Goal: Information Seeking & Learning: Learn about a topic

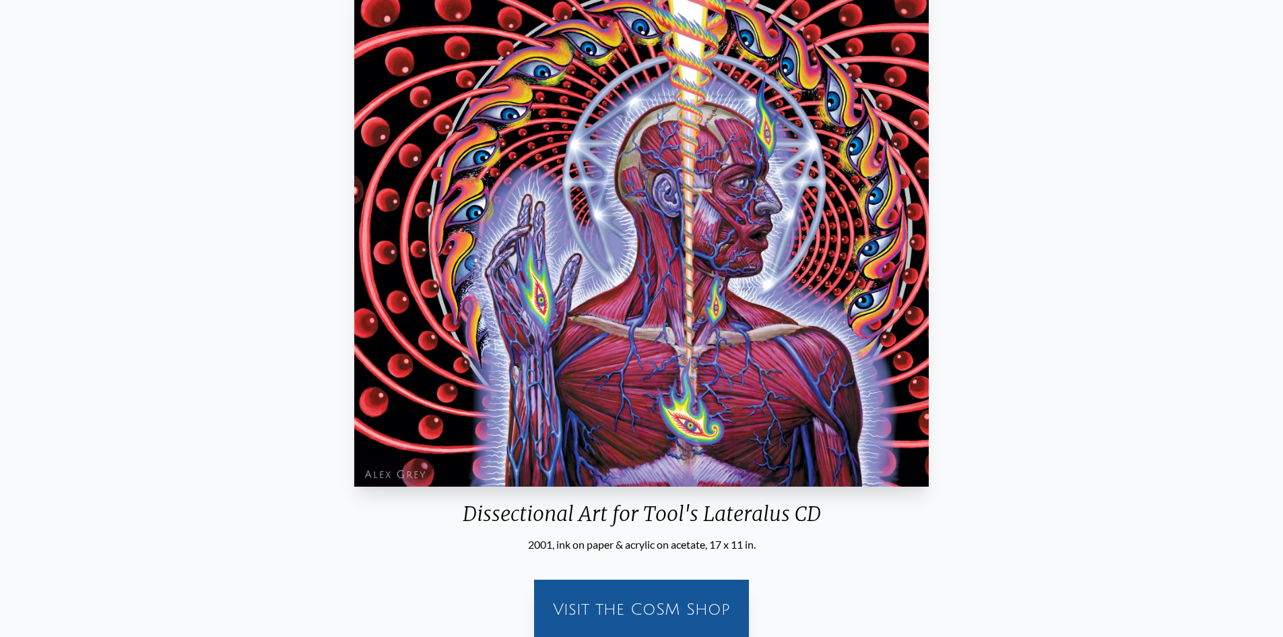
scroll to position [135, 0]
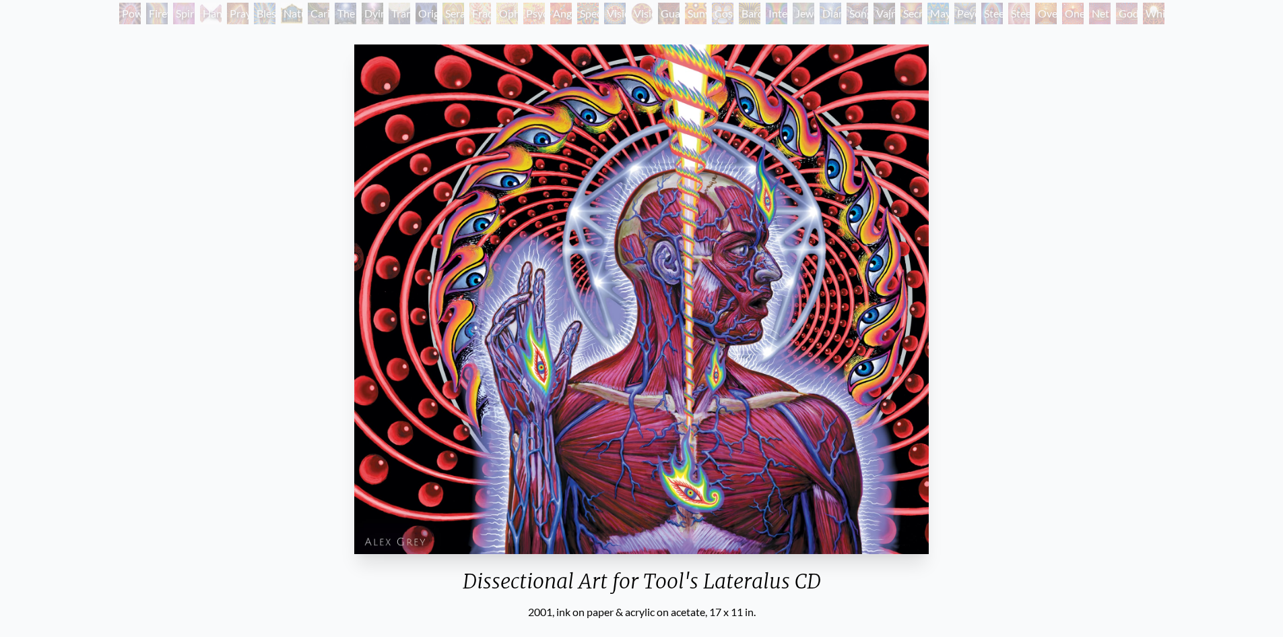
click at [1031, 181] on div "Dissectional Art for Tool's Lateralus CD 2001, ink on paper & acrylic on acetat…" at bounding box center [642, 378] width 1262 height 678
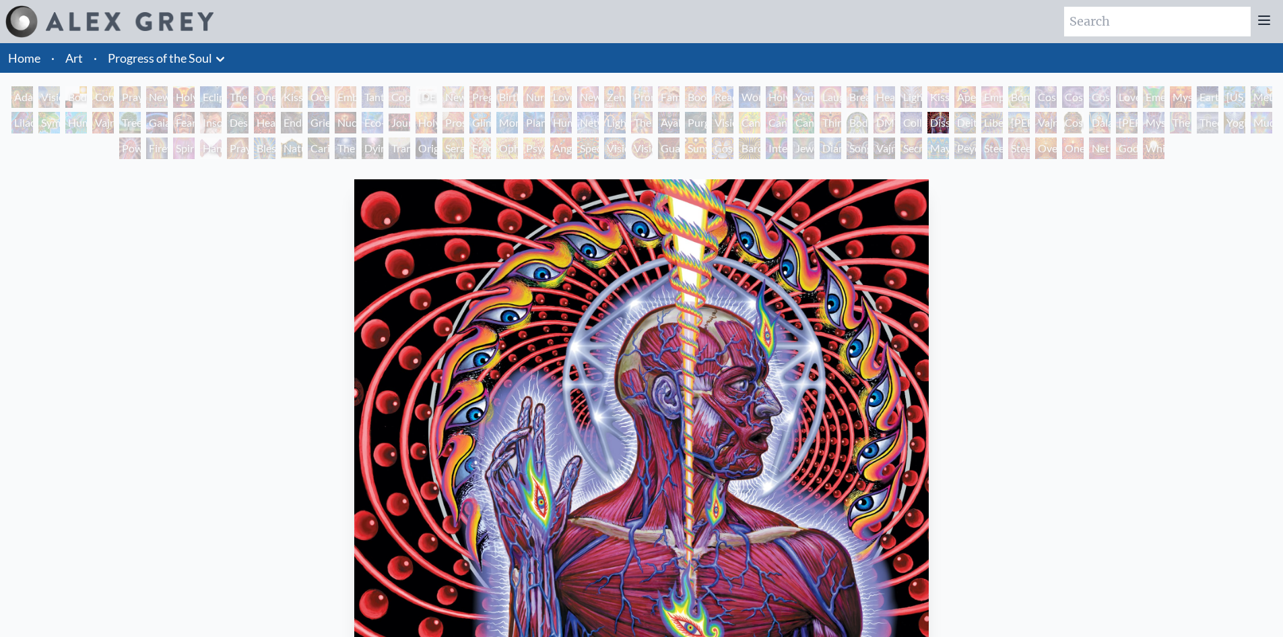
click at [15, 96] on div "Adam & Eve" at bounding box center [22, 97] width 22 height 22
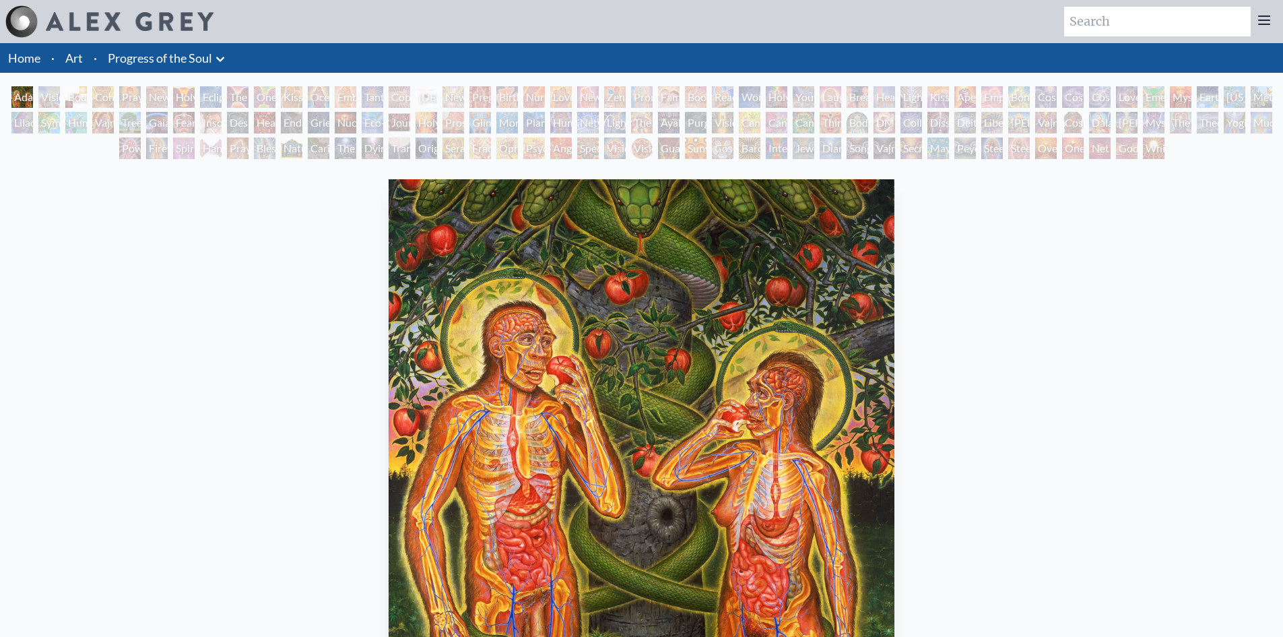
click at [1165, 147] on div "White Light" at bounding box center [1154, 148] width 22 height 22
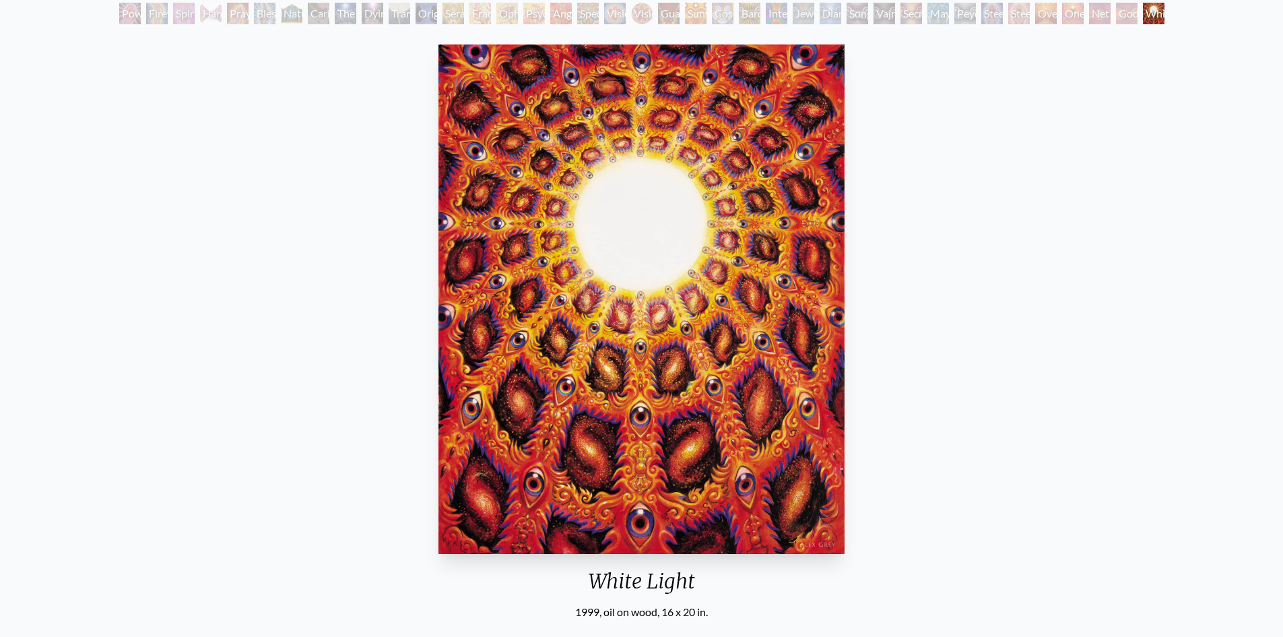
scroll to position [67, 0]
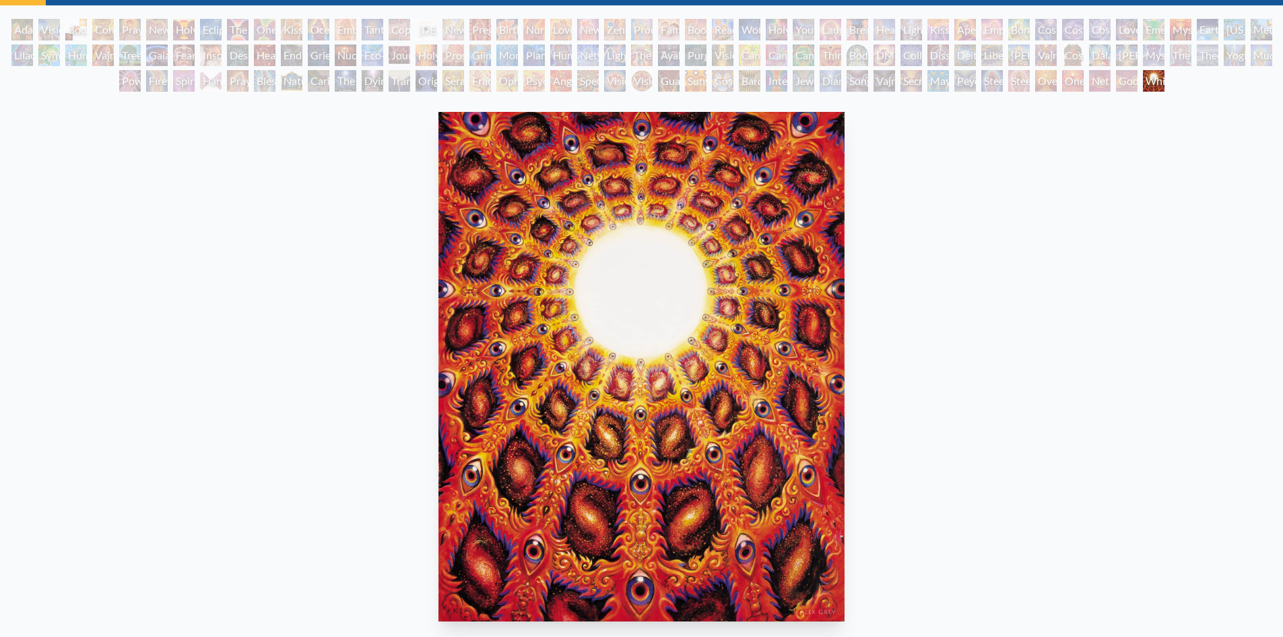
click at [1121, 88] on div "Godself" at bounding box center [1127, 81] width 22 height 22
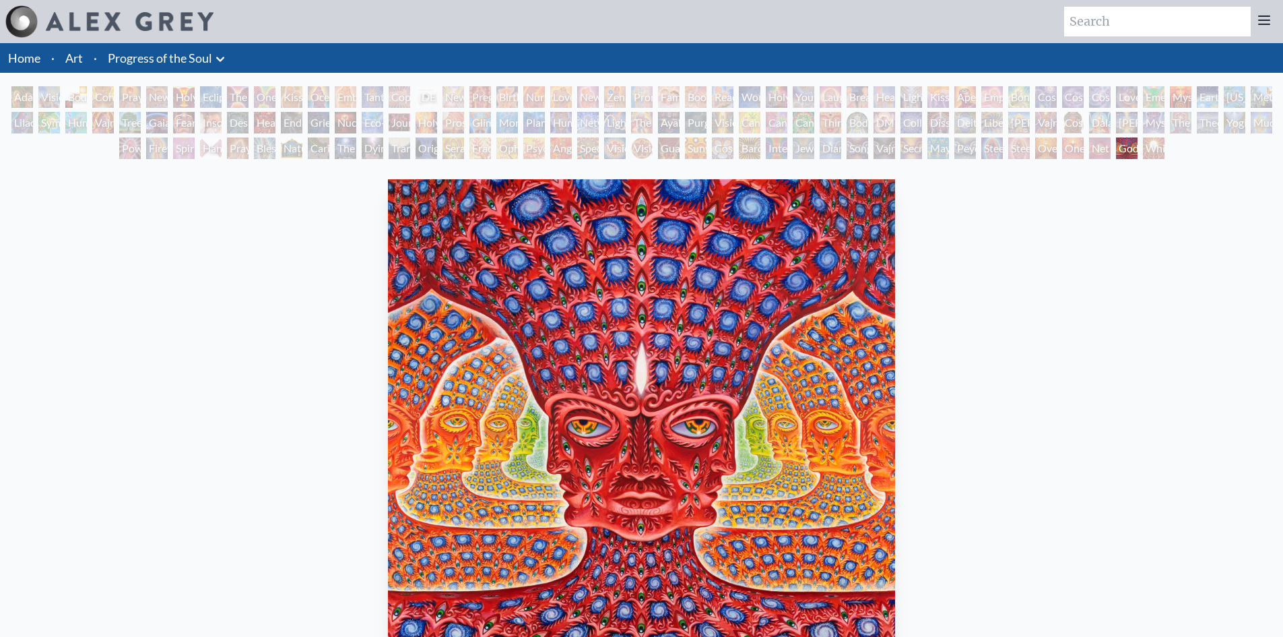
click at [1109, 152] on div "Net of Being" at bounding box center [1100, 148] width 22 height 22
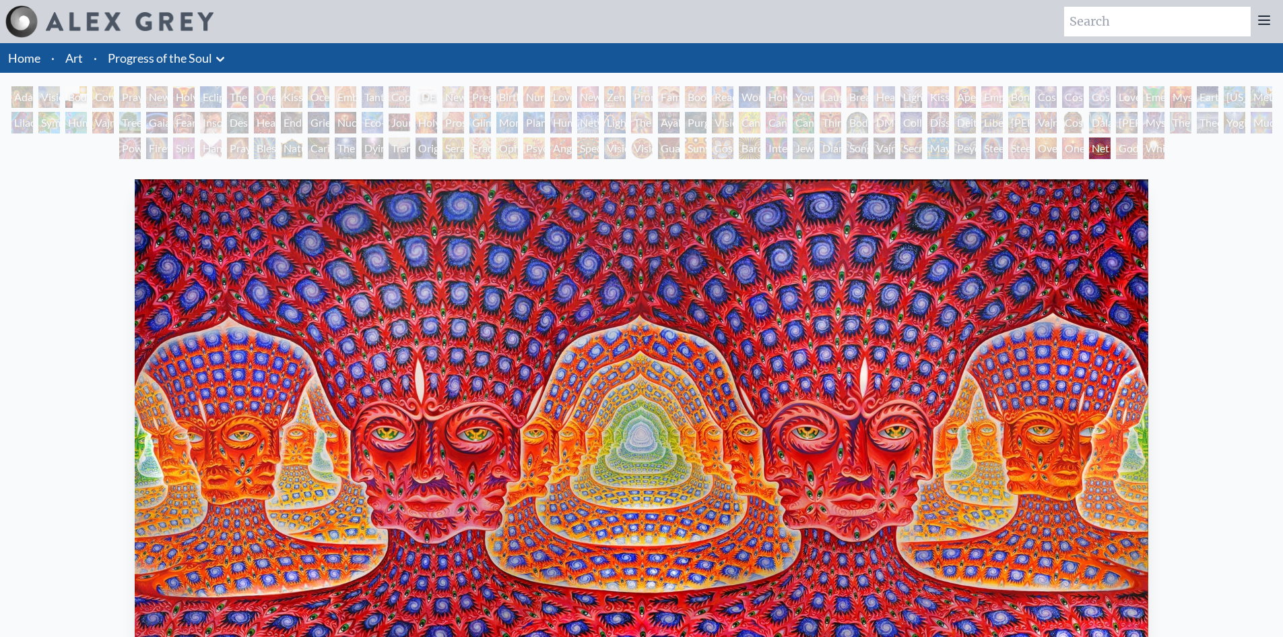
click at [1124, 149] on div "Godself" at bounding box center [1127, 148] width 22 height 22
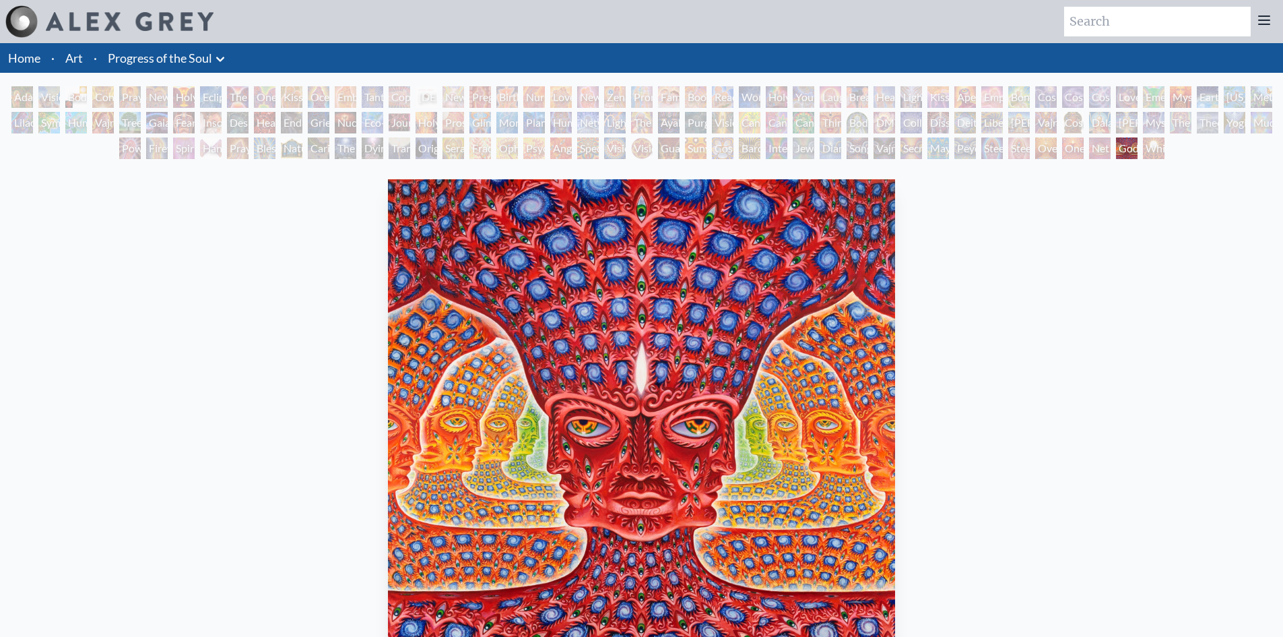
click at [1089, 150] on div "Net of Being" at bounding box center [1100, 148] width 22 height 22
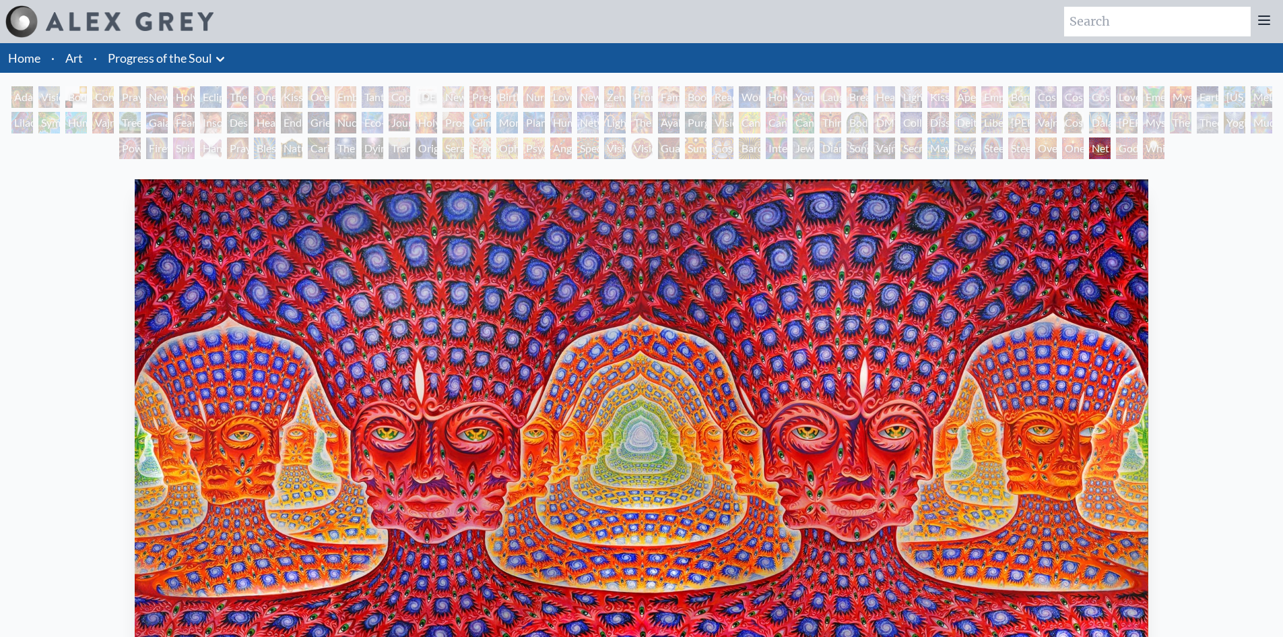
scroll to position [67, 0]
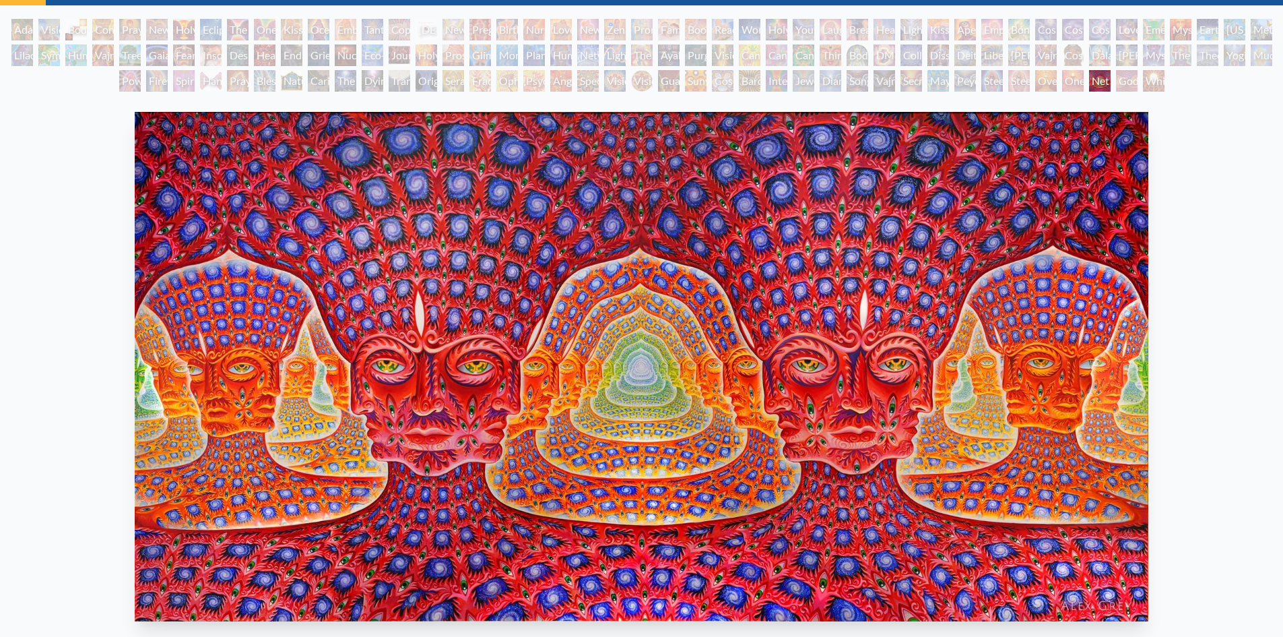
click at [1064, 84] on div "One" at bounding box center [1073, 81] width 22 height 22
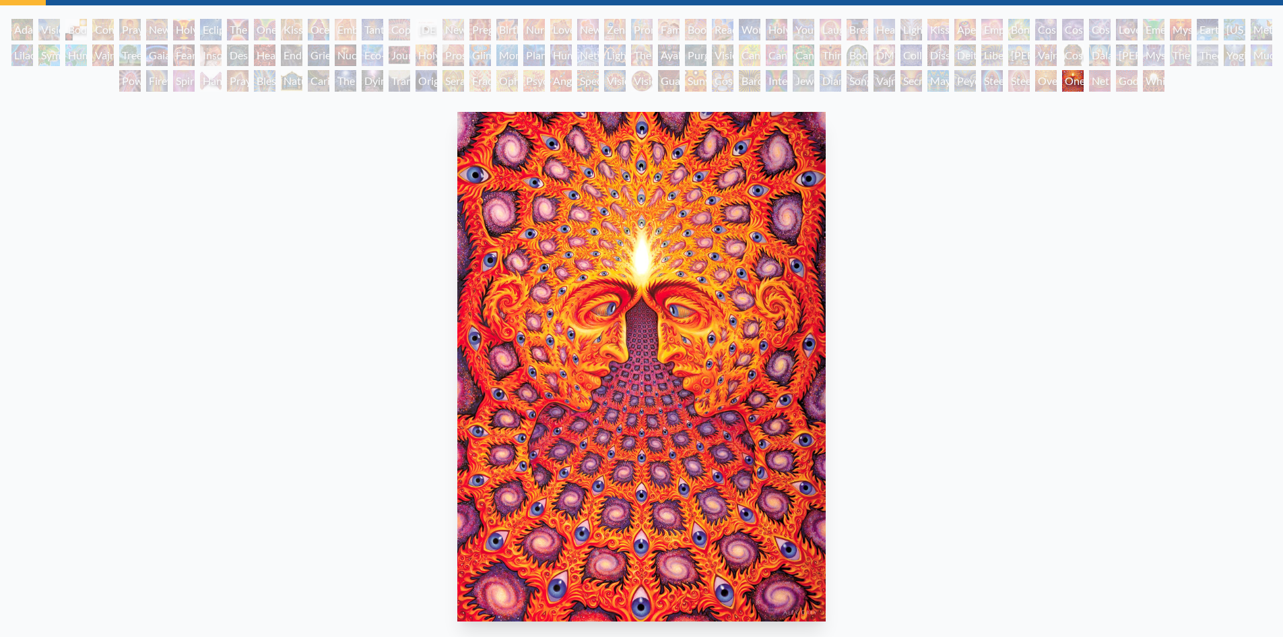
click at [1035, 78] on div "Oversoul" at bounding box center [1046, 81] width 22 height 22
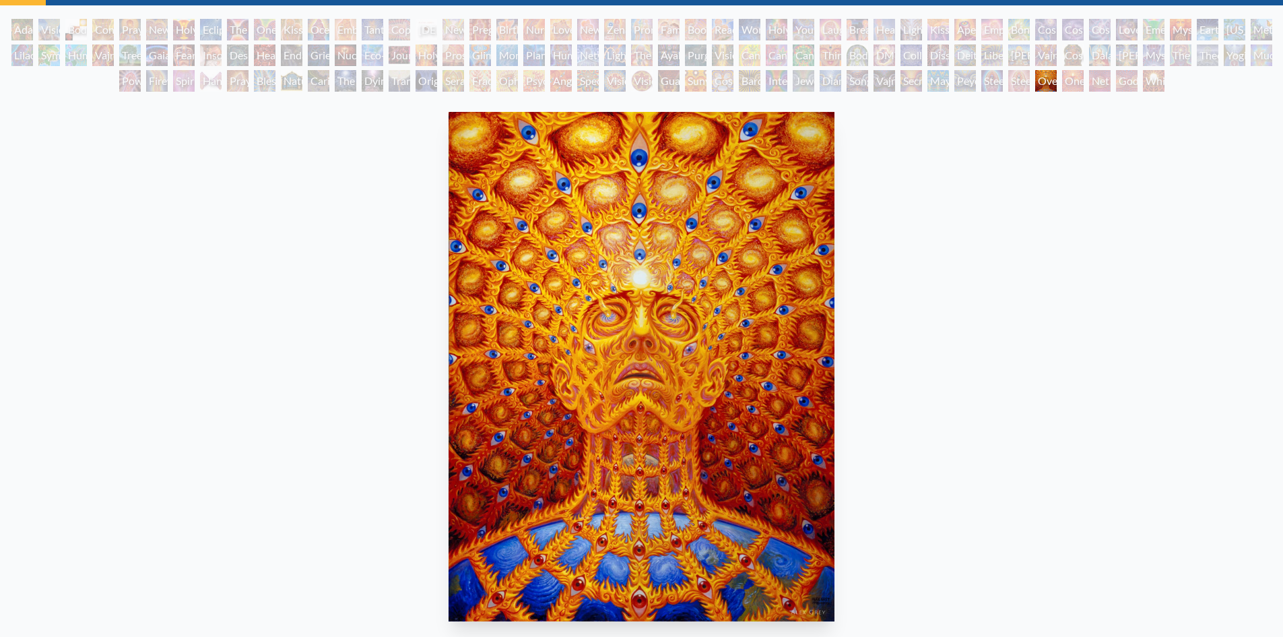
click at [1008, 79] on div "Steeplehead 2" at bounding box center [1019, 81] width 22 height 22
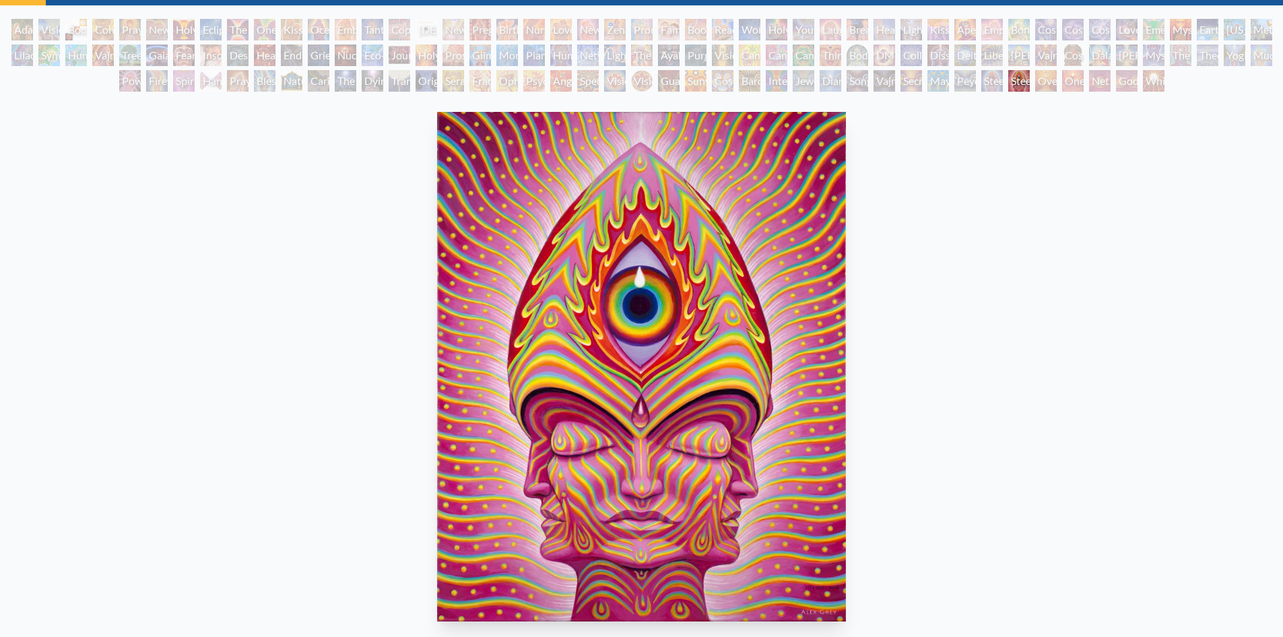
click at [968, 85] on div "Peyote Being" at bounding box center [966, 81] width 22 height 22
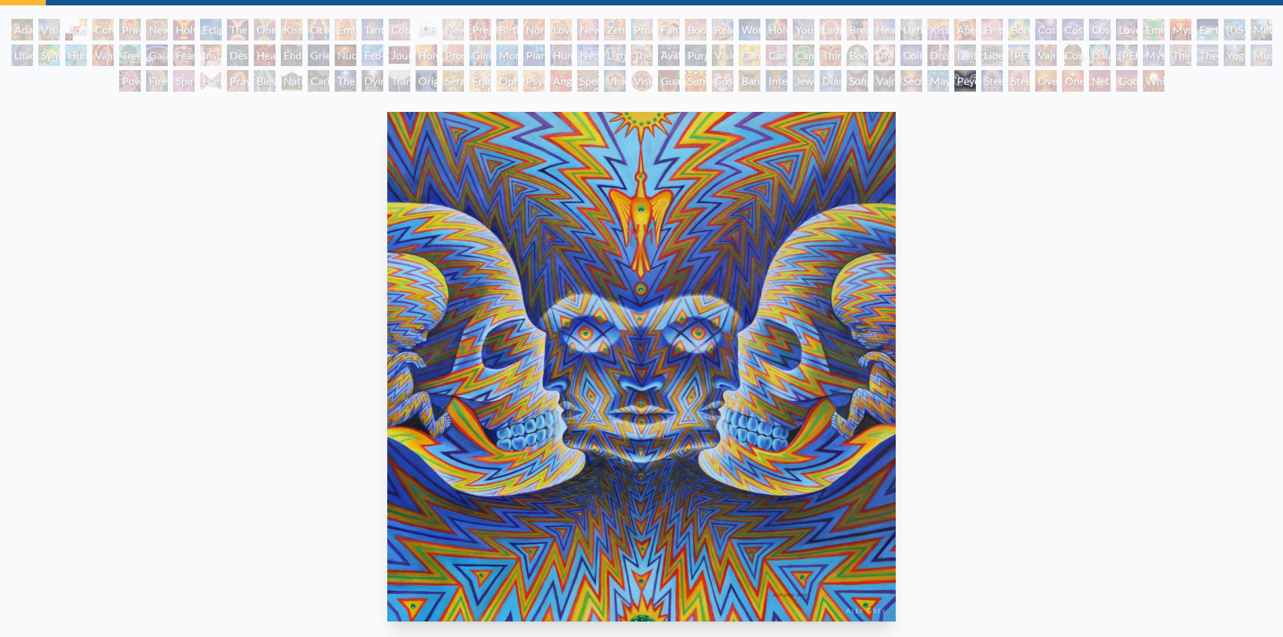
click at [991, 89] on div "Steeplehead 1" at bounding box center [992, 81] width 22 height 22
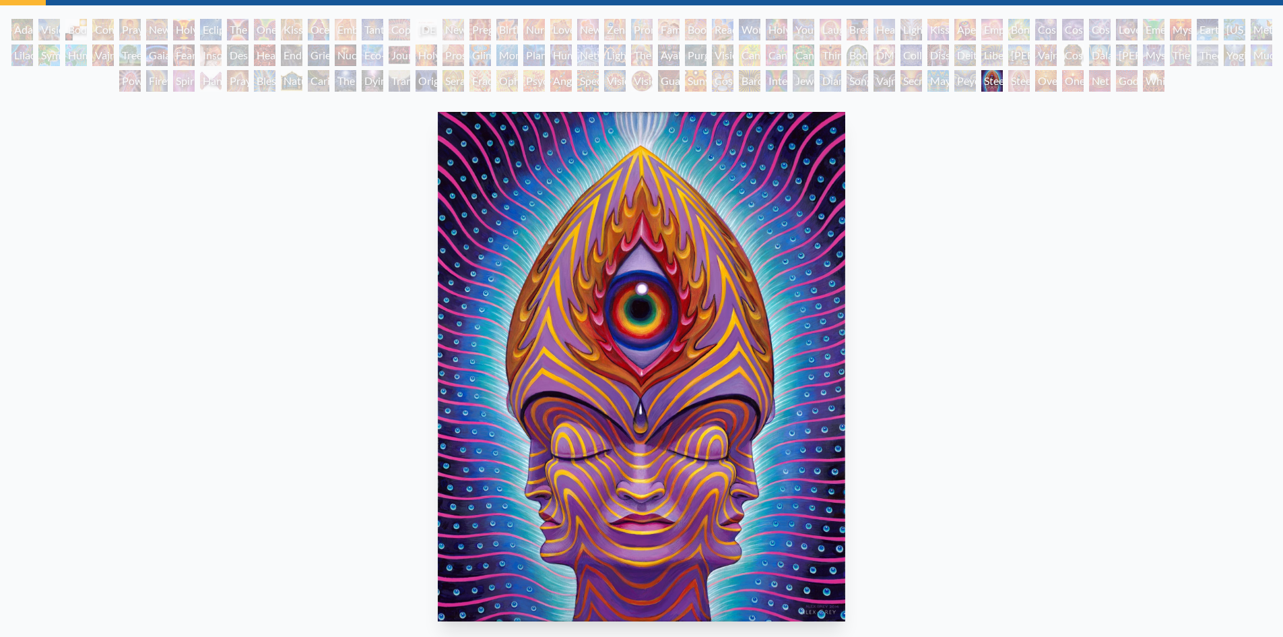
click at [1012, 90] on div "Steeplehead 2" at bounding box center [1019, 81] width 22 height 22
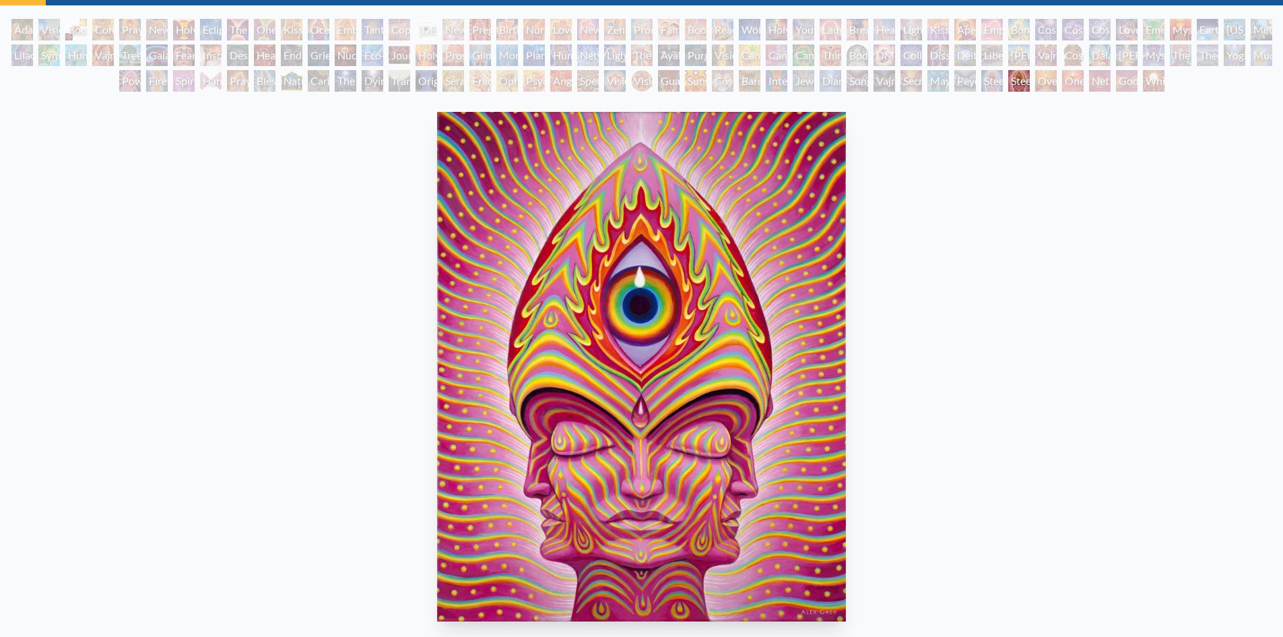
click at [1038, 90] on div "Oversoul" at bounding box center [1046, 81] width 22 height 22
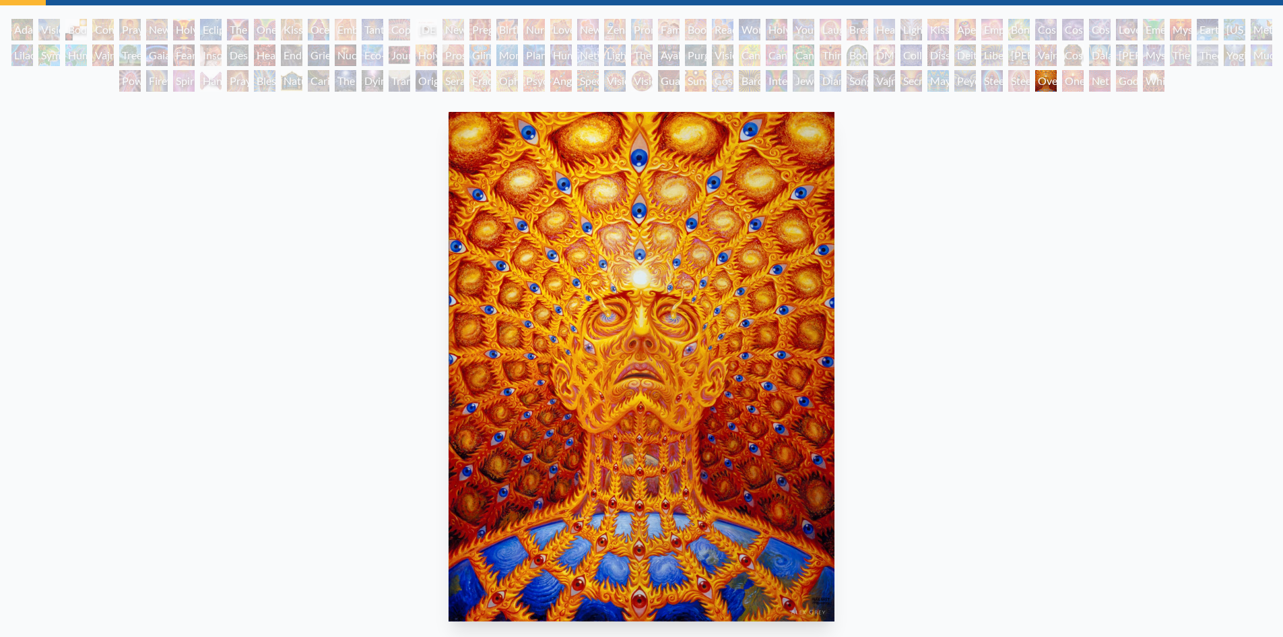
click at [1070, 87] on div "One" at bounding box center [1073, 81] width 22 height 22
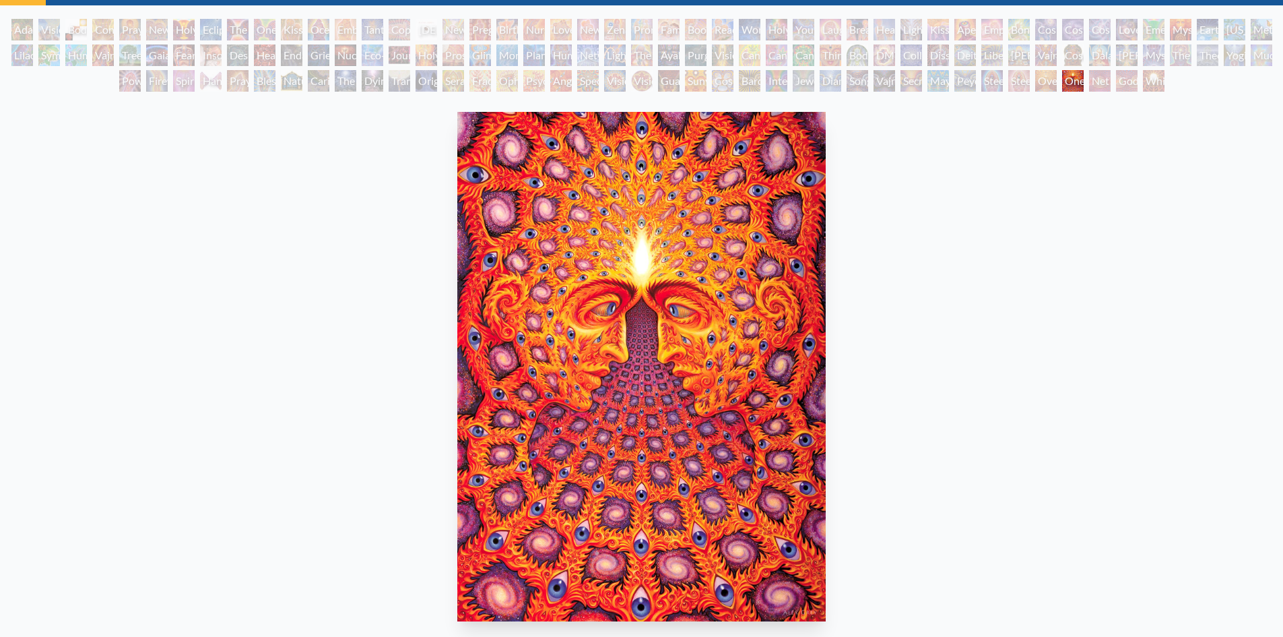
click at [965, 83] on div "Peyote Being" at bounding box center [966, 81] width 22 height 22
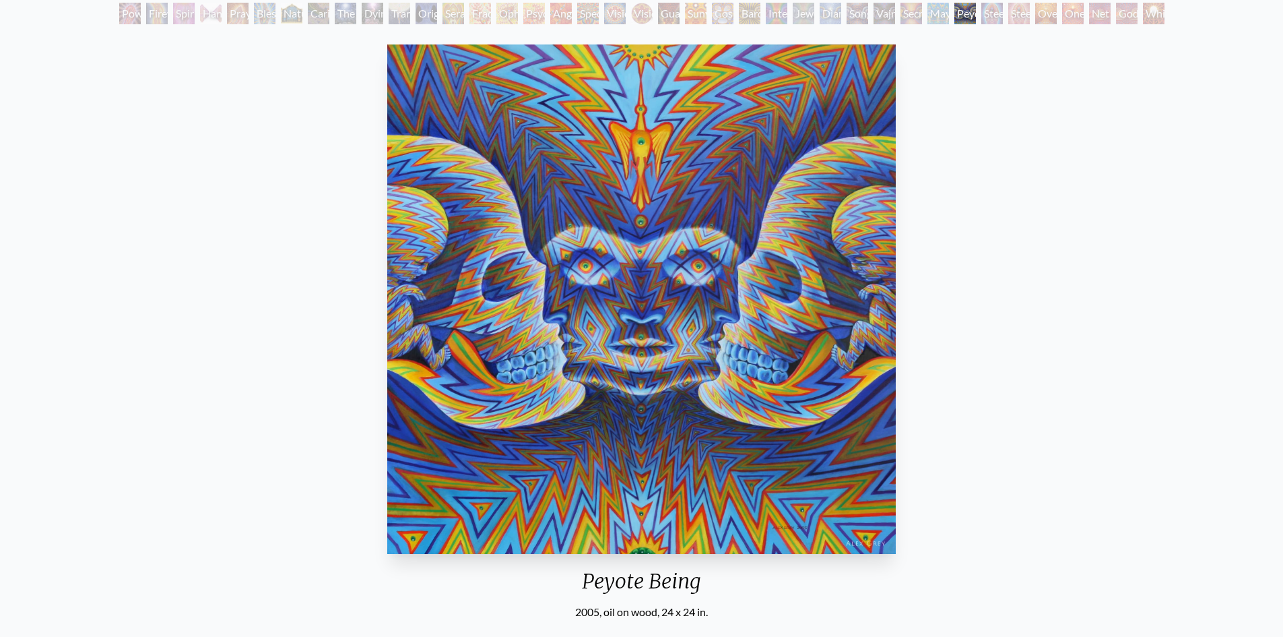
scroll to position [67, 0]
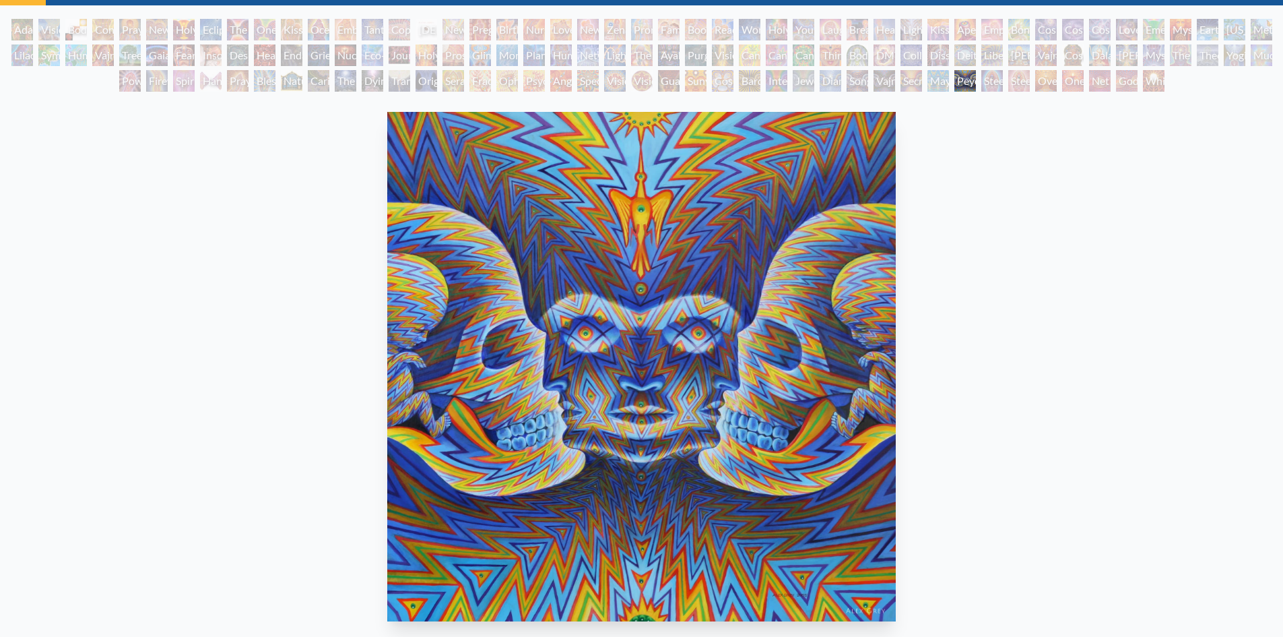
click at [932, 88] on div "Mayan Being" at bounding box center [939, 81] width 22 height 22
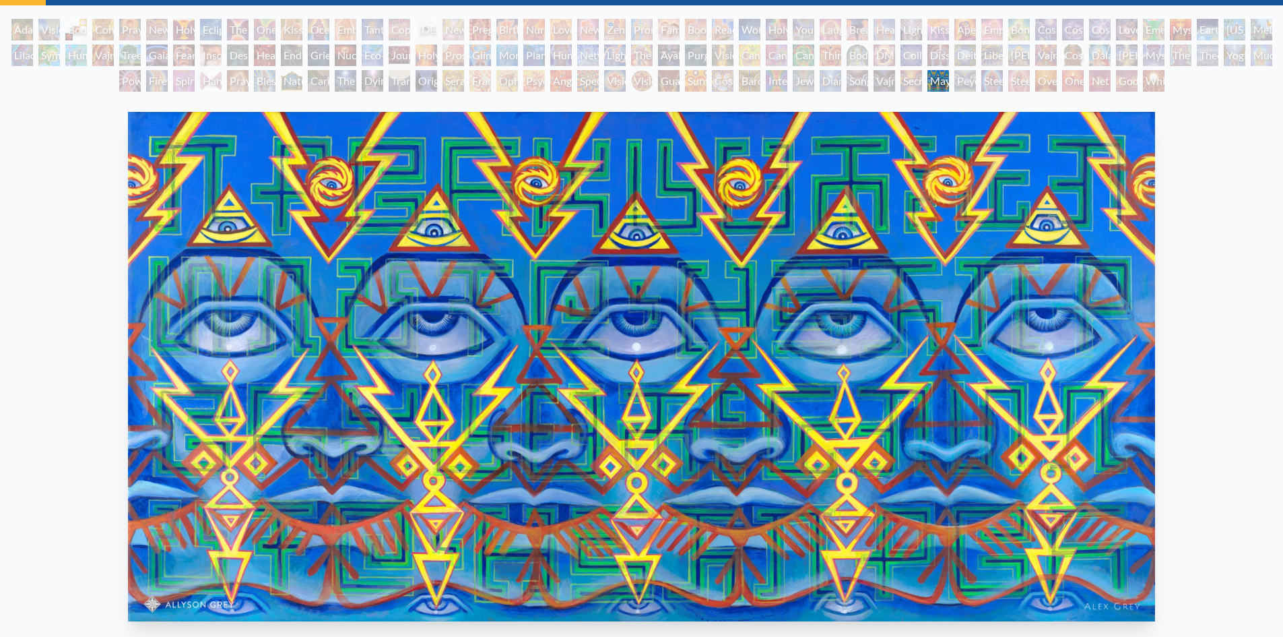
click at [907, 86] on div "Secret Writing Being" at bounding box center [912, 81] width 22 height 22
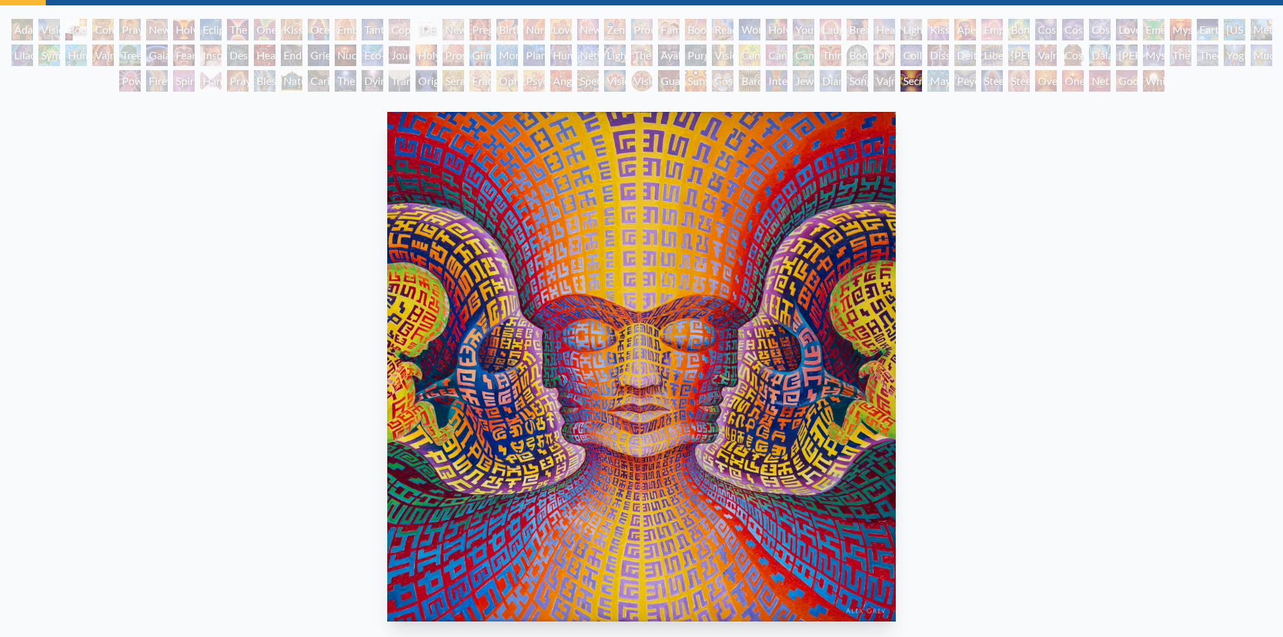
click at [880, 86] on div "Vajra Being" at bounding box center [885, 81] width 22 height 22
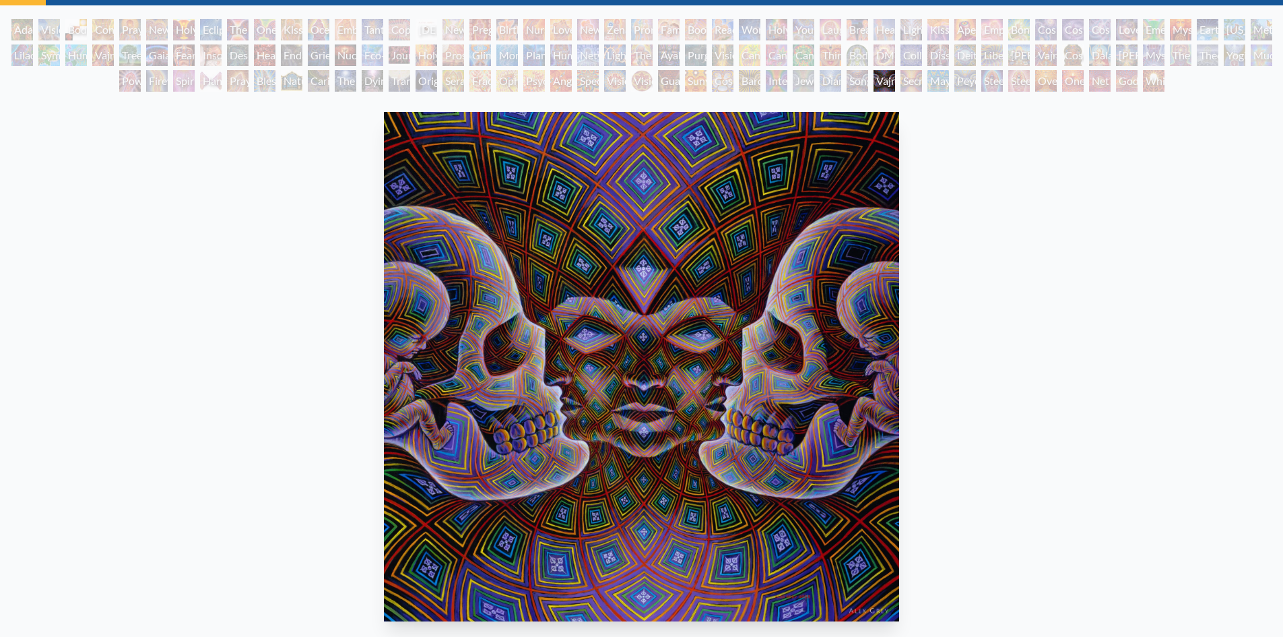
click at [855, 85] on div "Song of Vajra Being" at bounding box center [858, 81] width 22 height 22
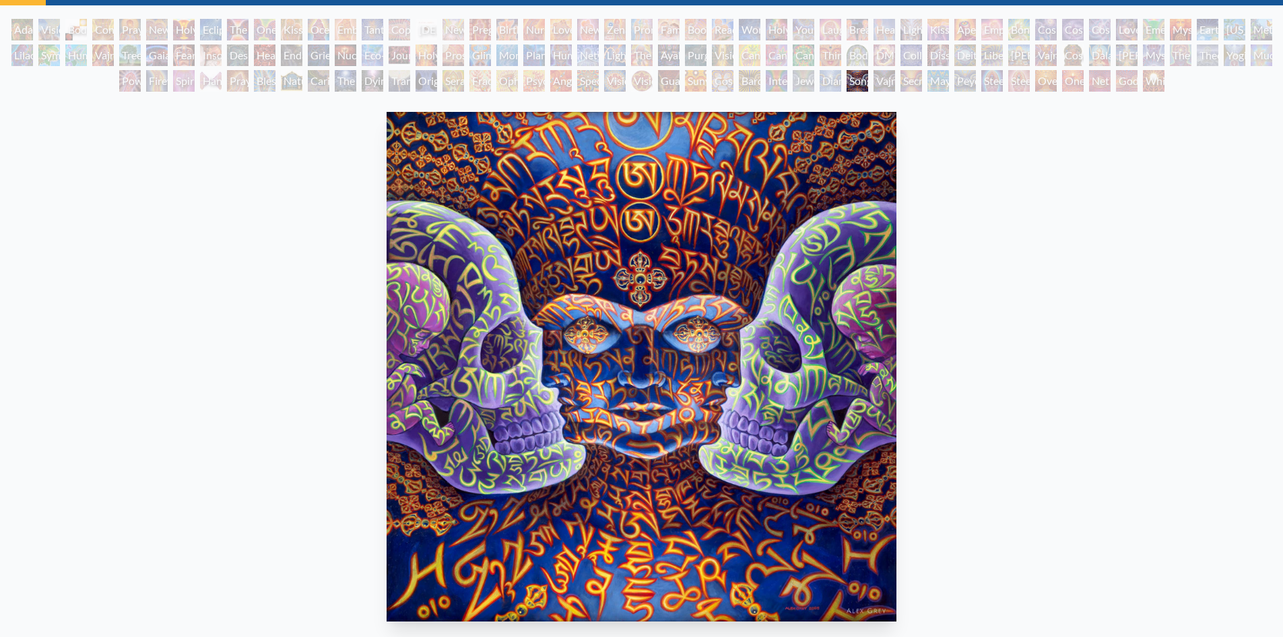
click at [825, 82] on div "Diamond Being" at bounding box center [831, 81] width 22 height 22
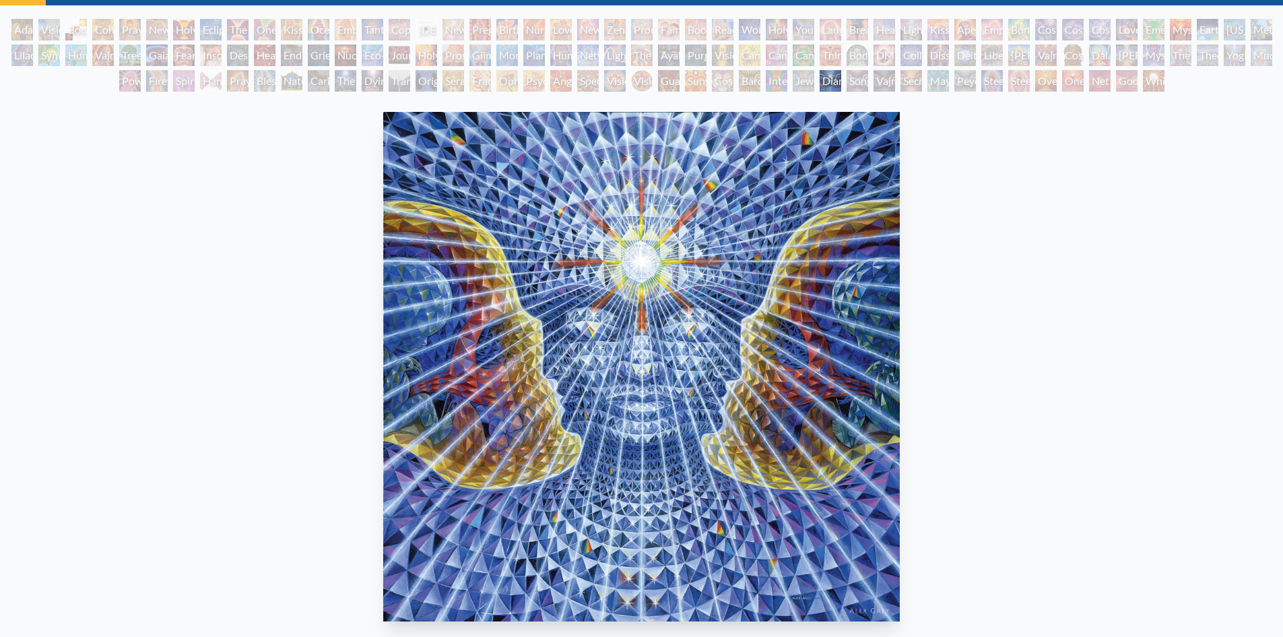
click at [800, 86] on div "Jewel Being" at bounding box center [804, 81] width 22 height 22
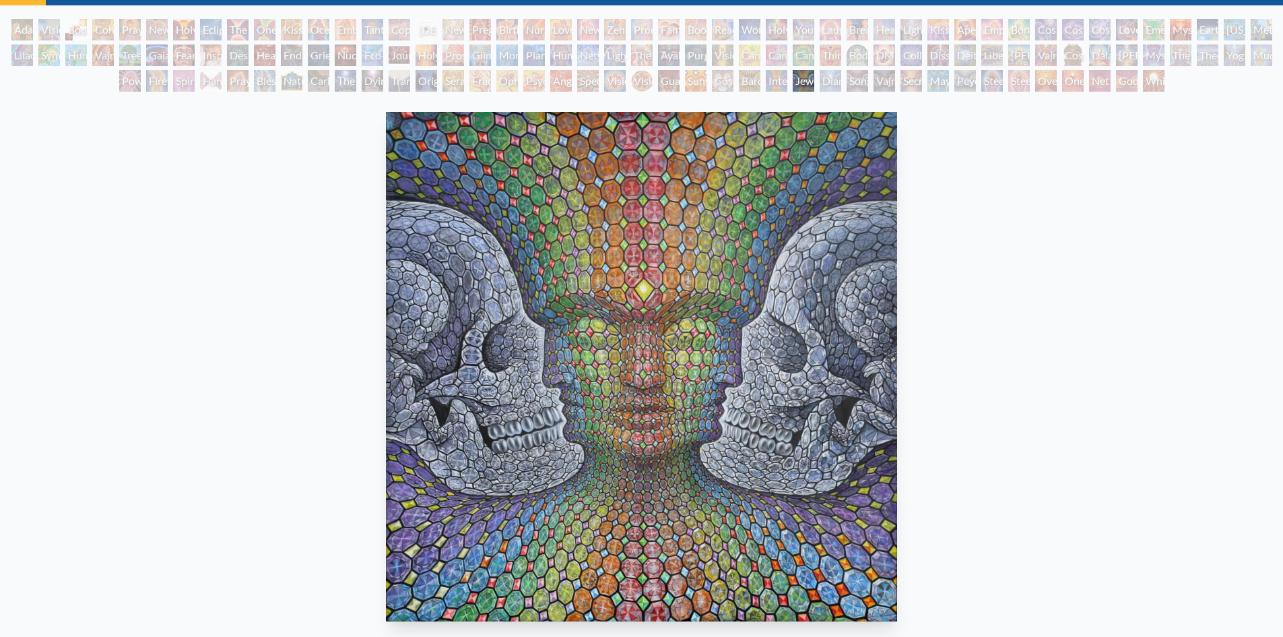
click at [775, 86] on div "Interbeing" at bounding box center [777, 81] width 22 height 22
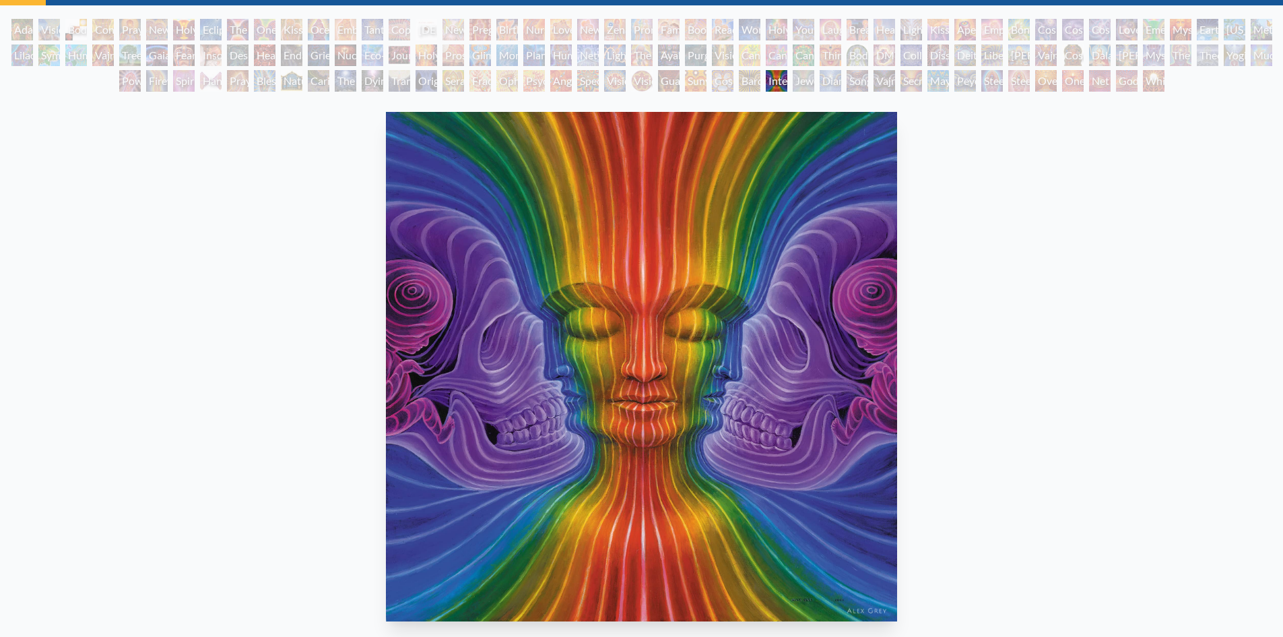
click at [750, 85] on div "Bardo Being" at bounding box center [750, 81] width 22 height 22
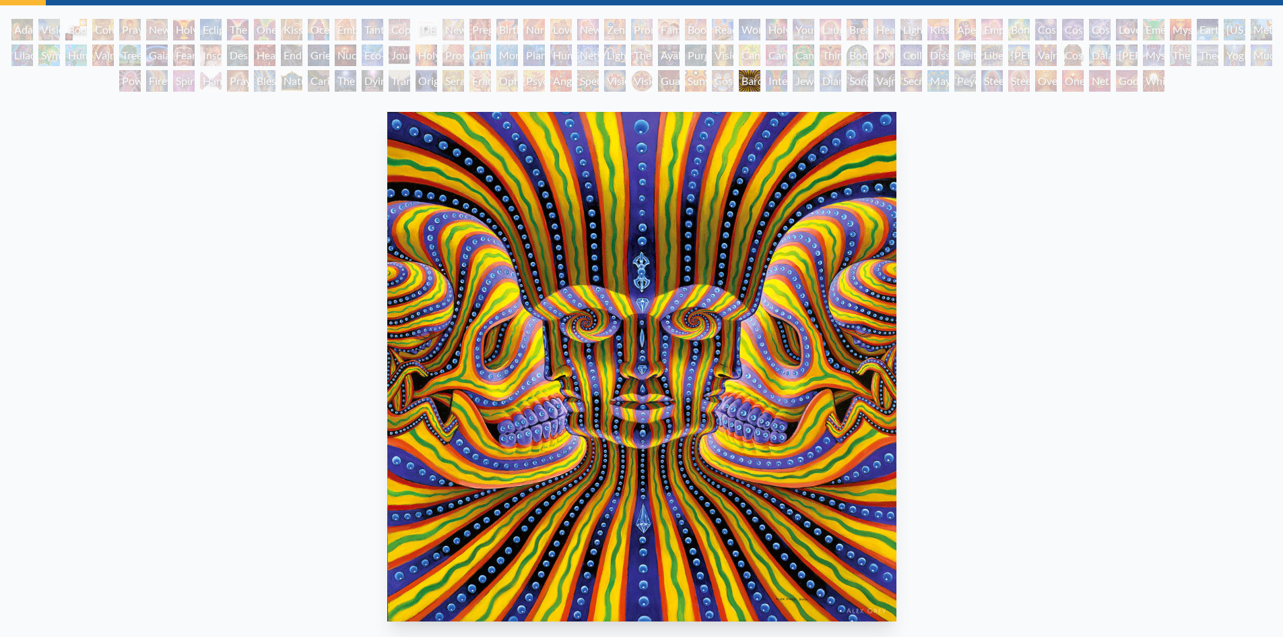
click at [715, 86] on div "Cosmic Elf" at bounding box center [723, 81] width 22 height 22
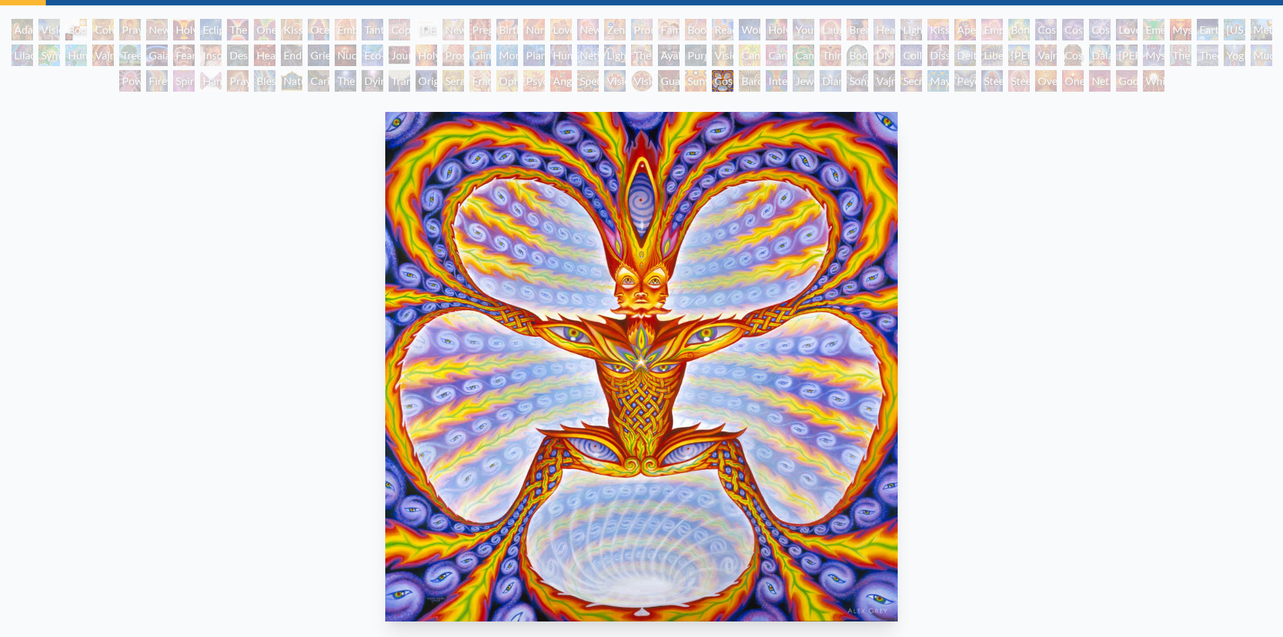
click at [694, 84] on div "Sunyata" at bounding box center [696, 81] width 22 height 22
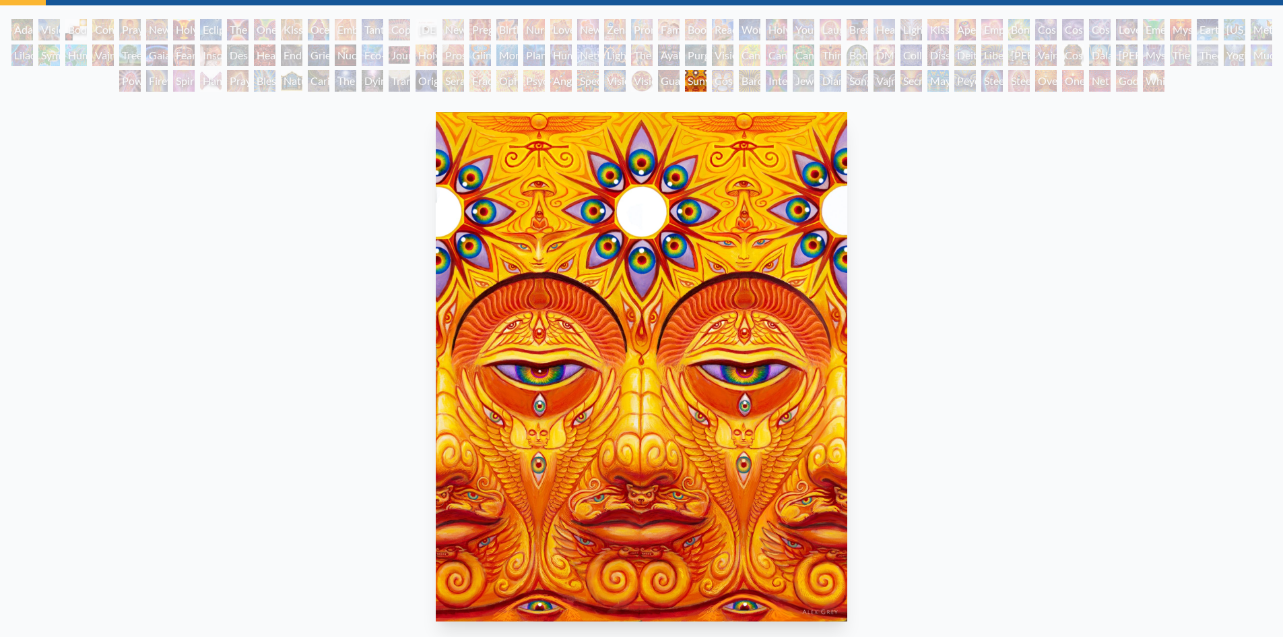
click at [669, 85] on div "Guardian of Infinite Vision" at bounding box center [669, 81] width 22 height 22
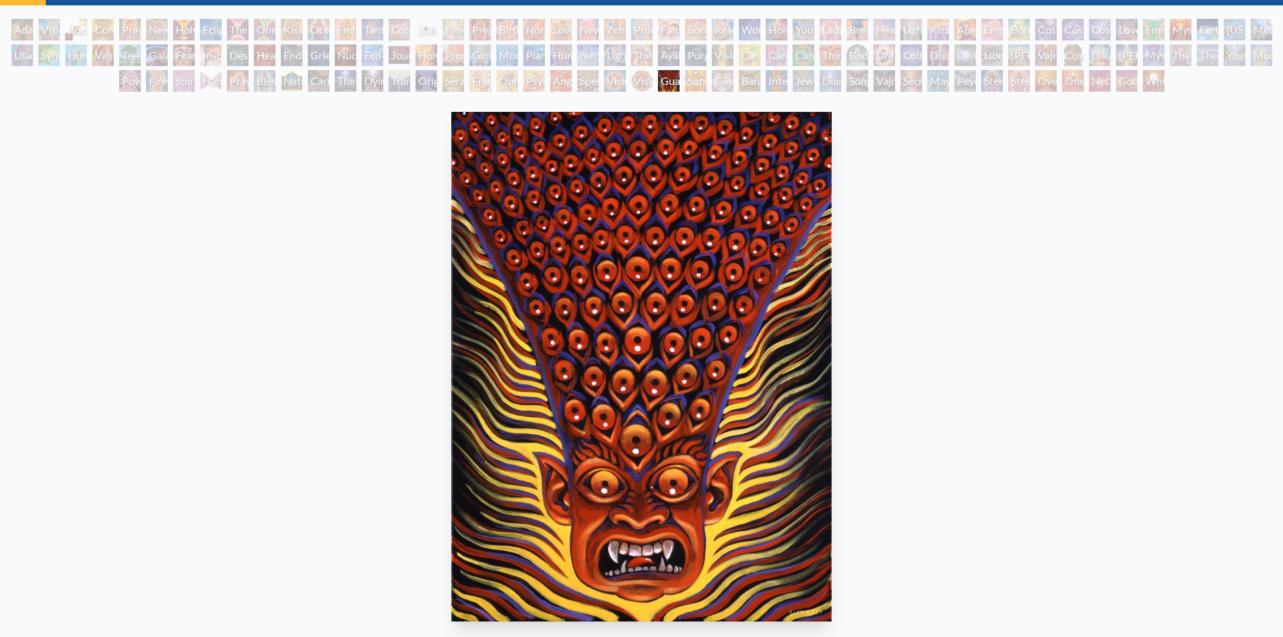
click at [641, 84] on div "Vision Crystal Tondo" at bounding box center [642, 81] width 22 height 22
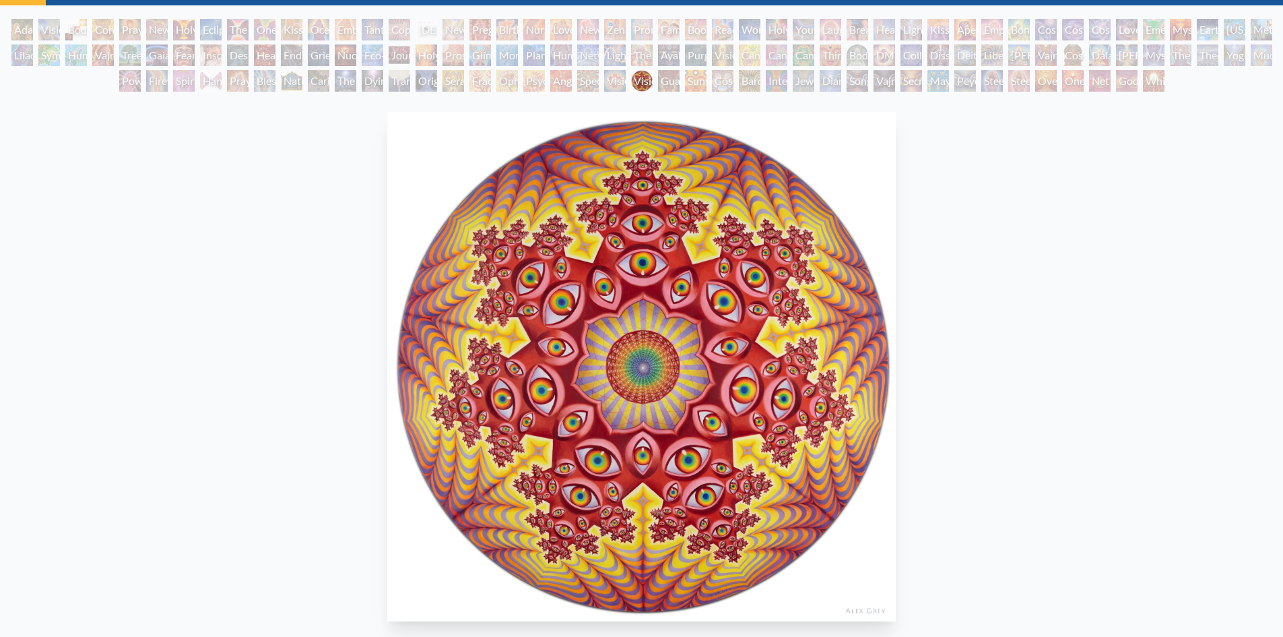
click at [607, 87] on div "Vision Crystal" at bounding box center [615, 81] width 22 height 22
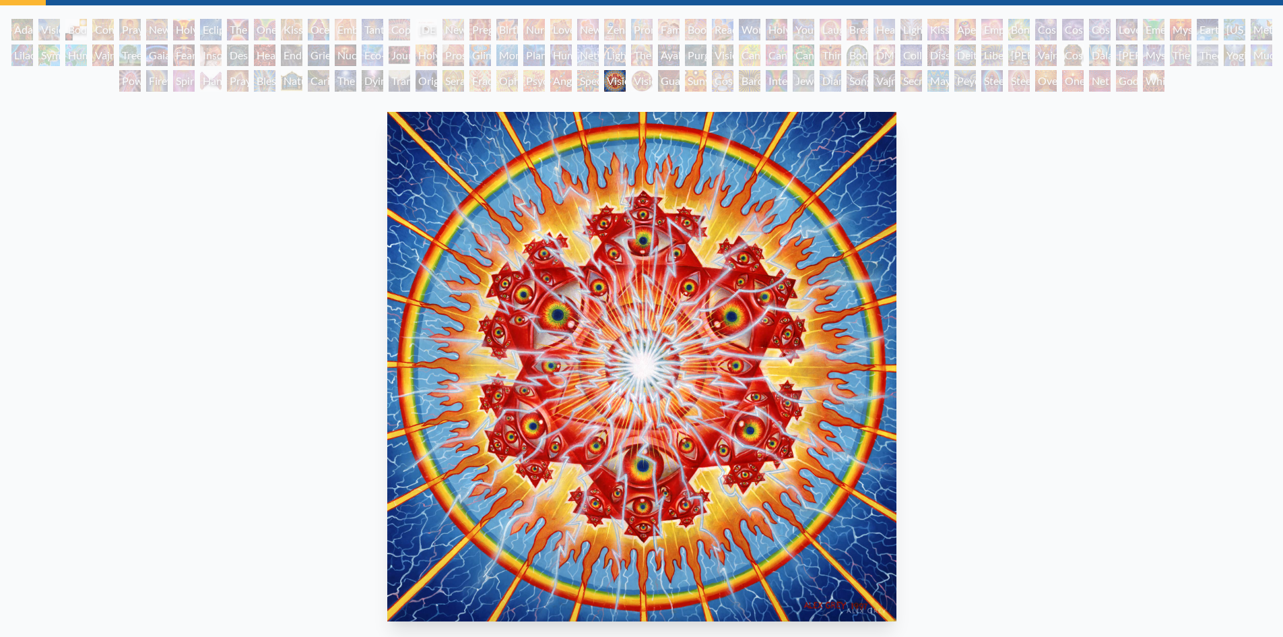
click at [585, 88] on div "Spectral Lotus" at bounding box center [588, 81] width 22 height 22
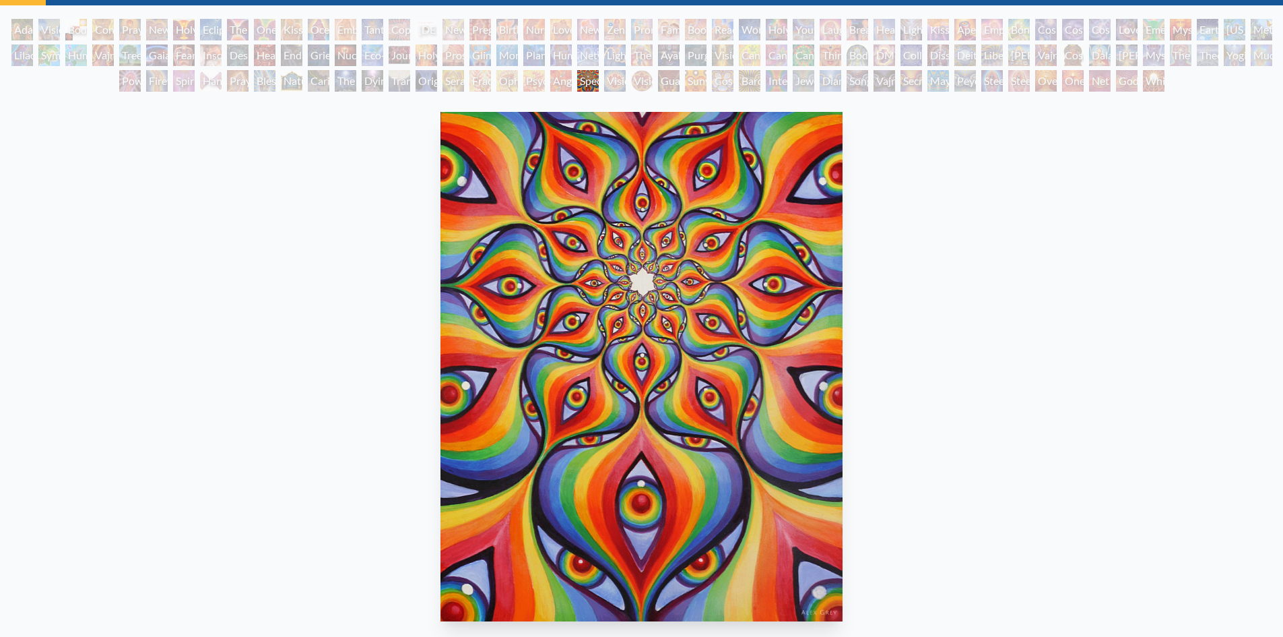
click at [560, 89] on div "Angel Skin" at bounding box center [561, 81] width 22 height 22
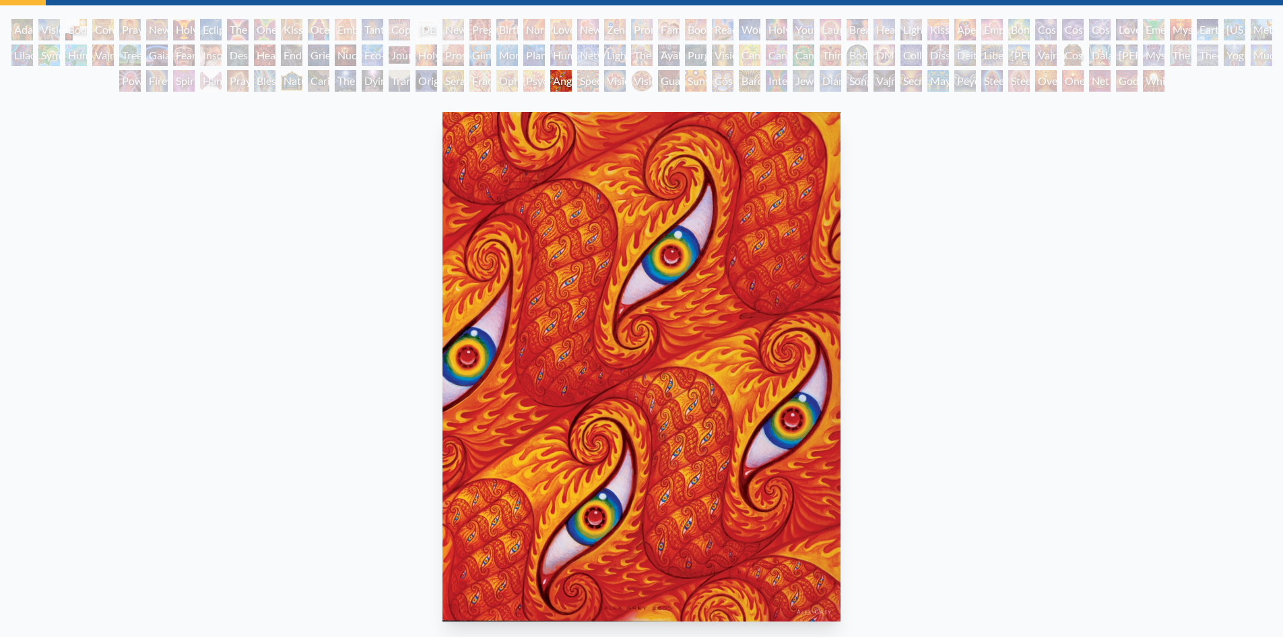
click at [534, 82] on div "Psychomicrograph of a Fractal Paisley Cherub Feather Tip" at bounding box center [534, 81] width 22 height 22
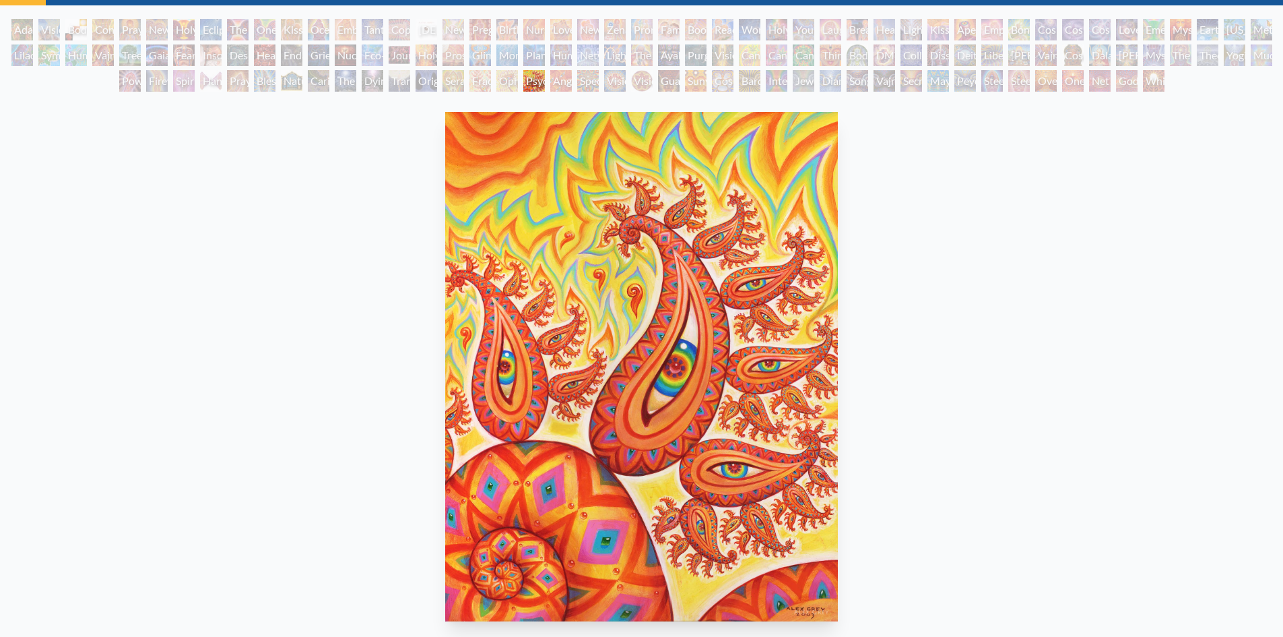
click at [502, 89] on div "Ophanic Eyelash" at bounding box center [507, 81] width 22 height 22
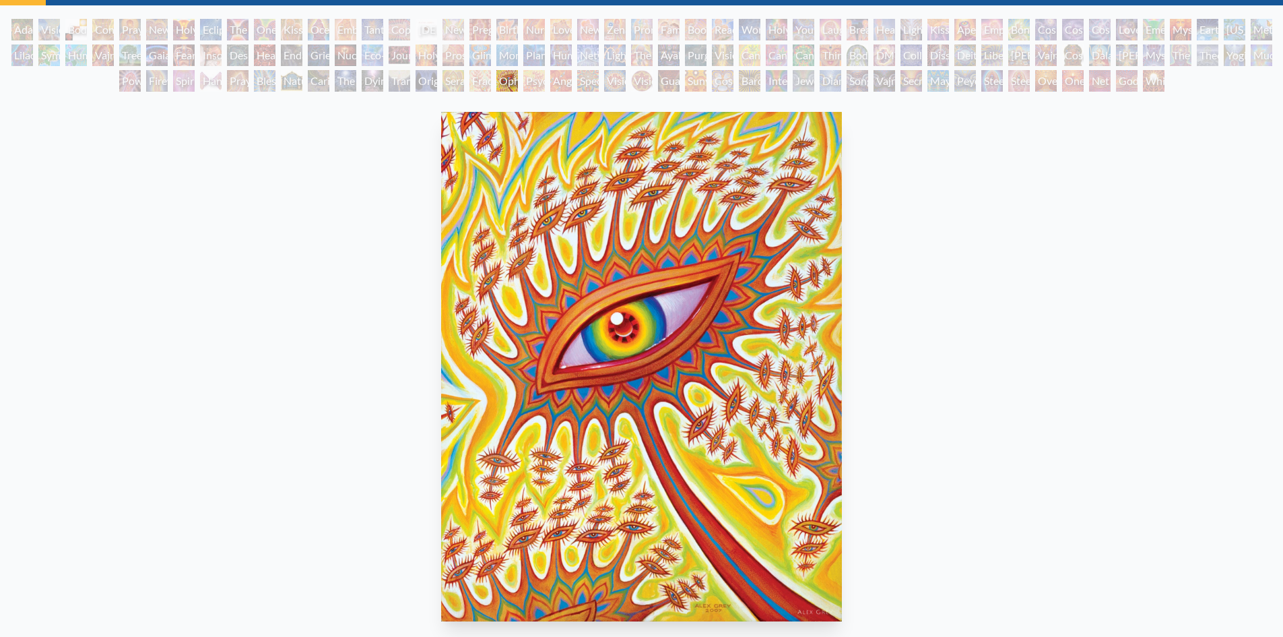
click at [480, 89] on div "Fractal Eyes" at bounding box center [481, 81] width 22 height 22
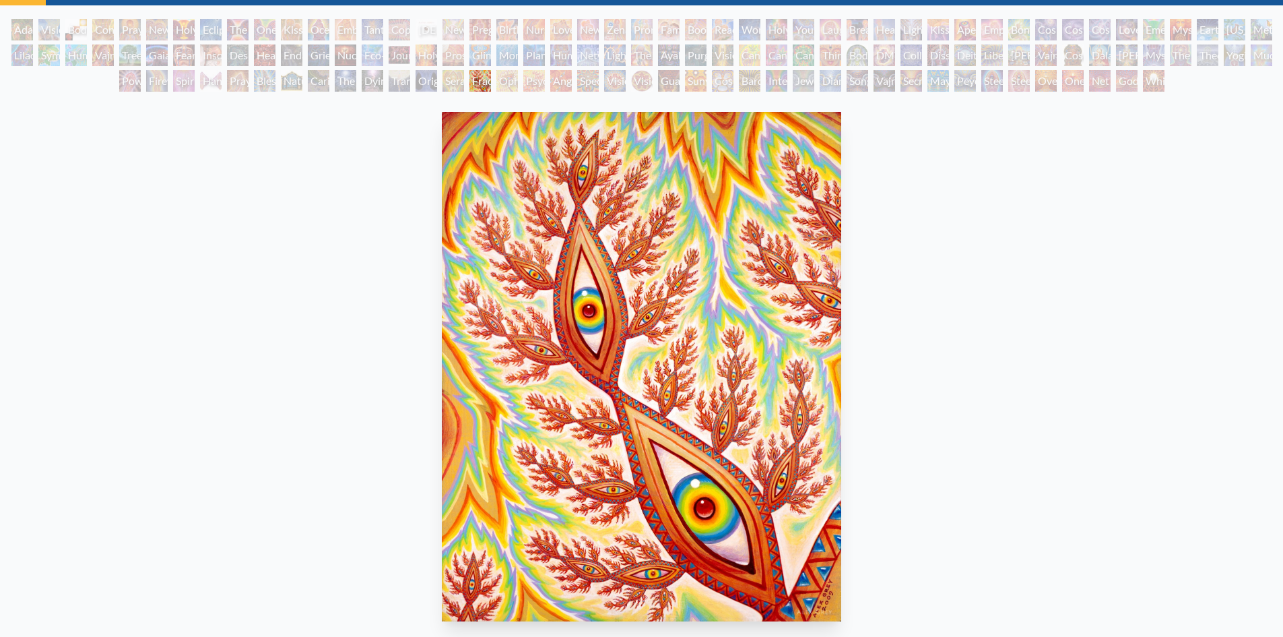
click at [450, 87] on div "Seraphic Transport Docking on the Third Eye" at bounding box center [454, 81] width 22 height 22
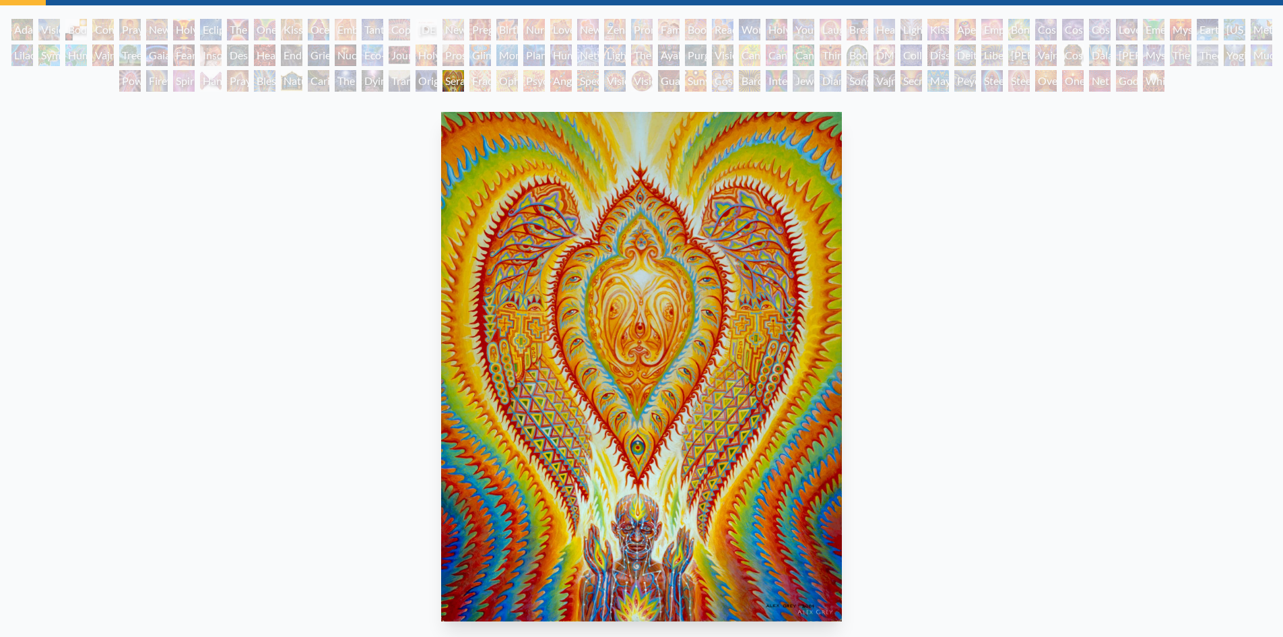
click at [423, 90] on div "Original Face" at bounding box center [427, 81] width 22 height 22
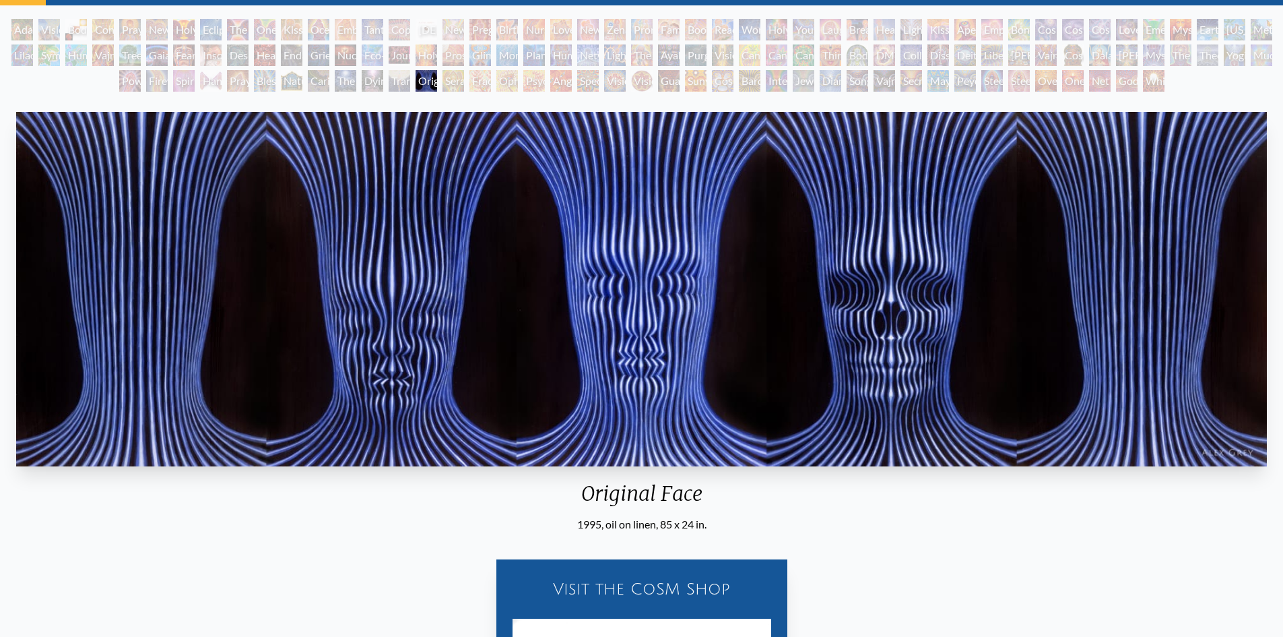
click at [395, 87] on div "Transfiguration" at bounding box center [400, 81] width 22 height 22
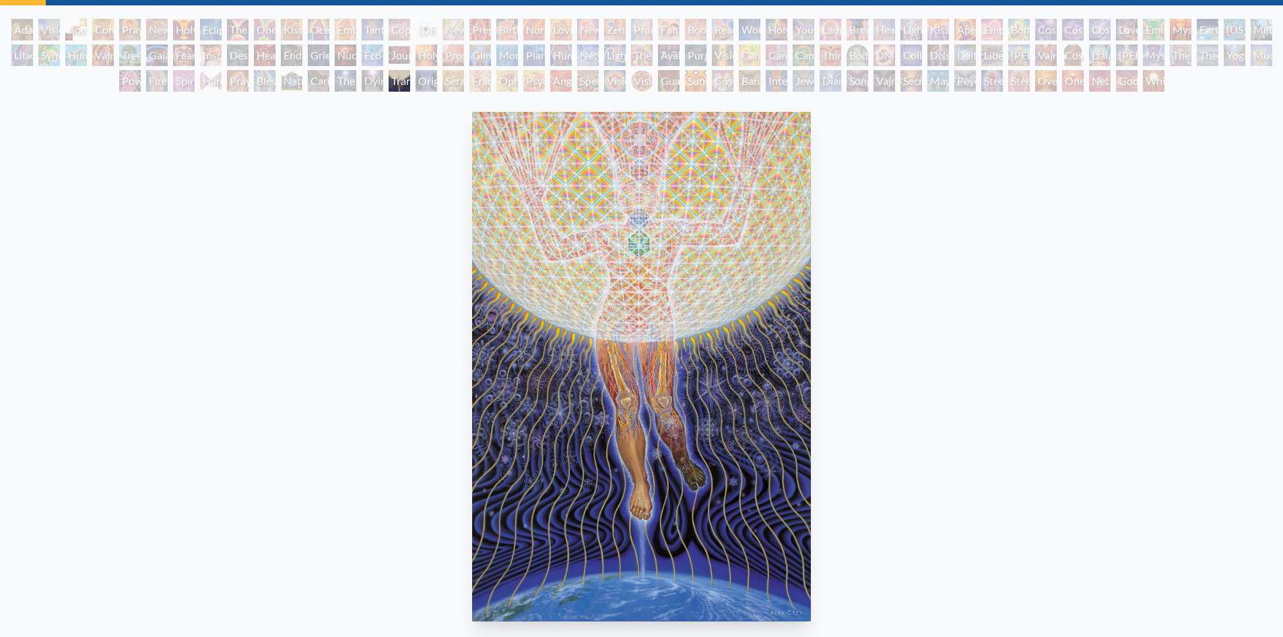
click at [367, 85] on div "Dying" at bounding box center [373, 81] width 22 height 22
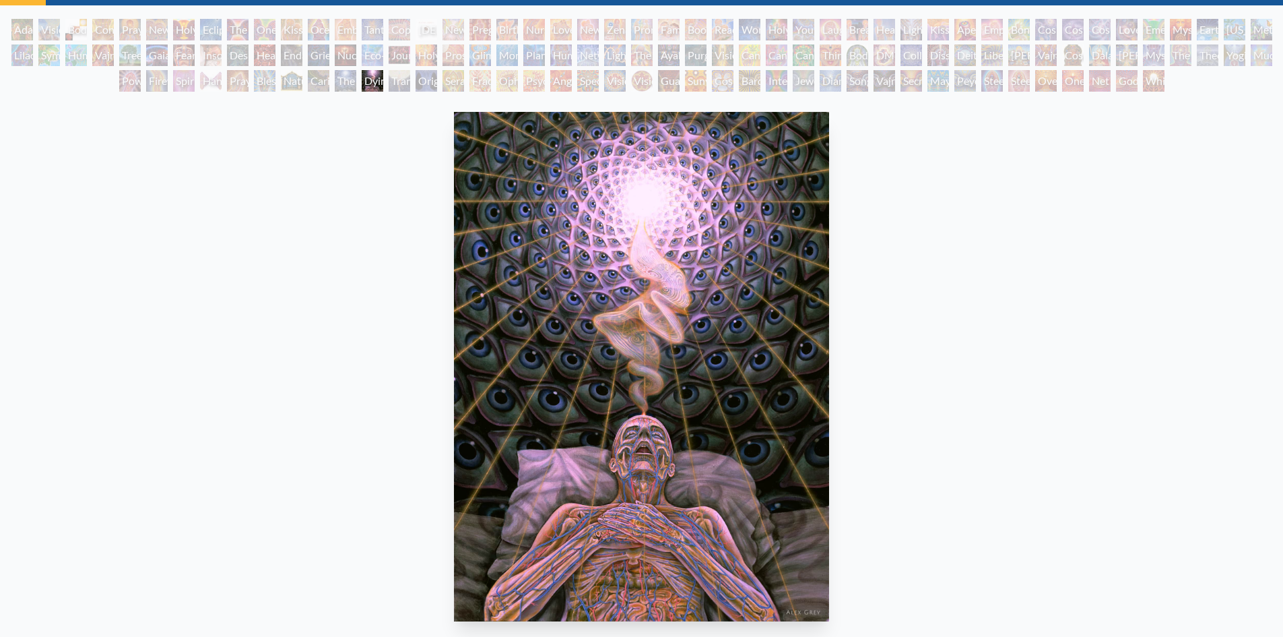
click at [340, 86] on div "The Soul Finds It's Way" at bounding box center [346, 81] width 22 height 22
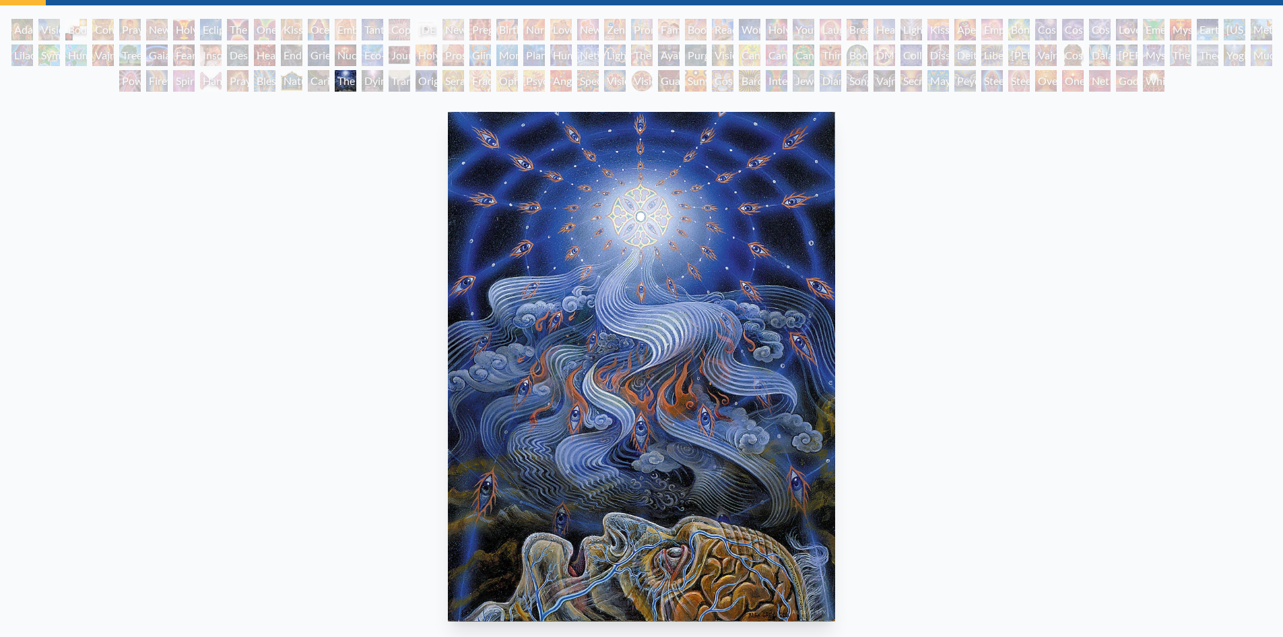
click at [315, 86] on div "Caring" at bounding box center [319, 81] width 22 height 22
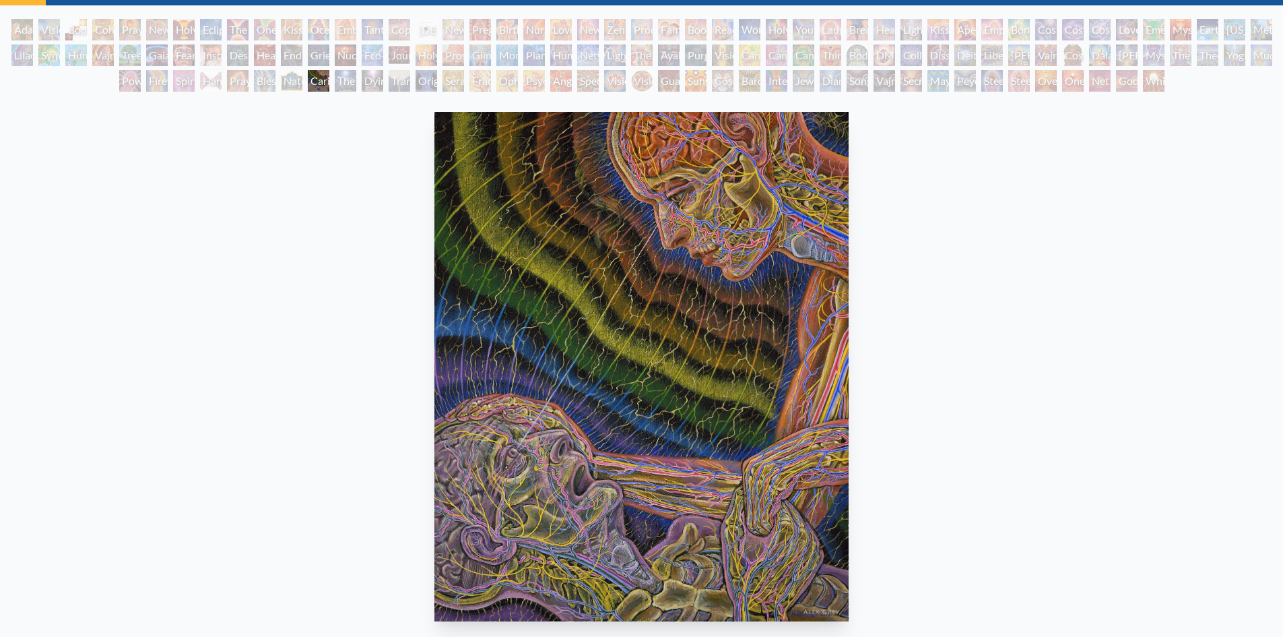
click at [288, 86] on div "Nature of Mind" at bounding box center [292, 81] width 22 height 22
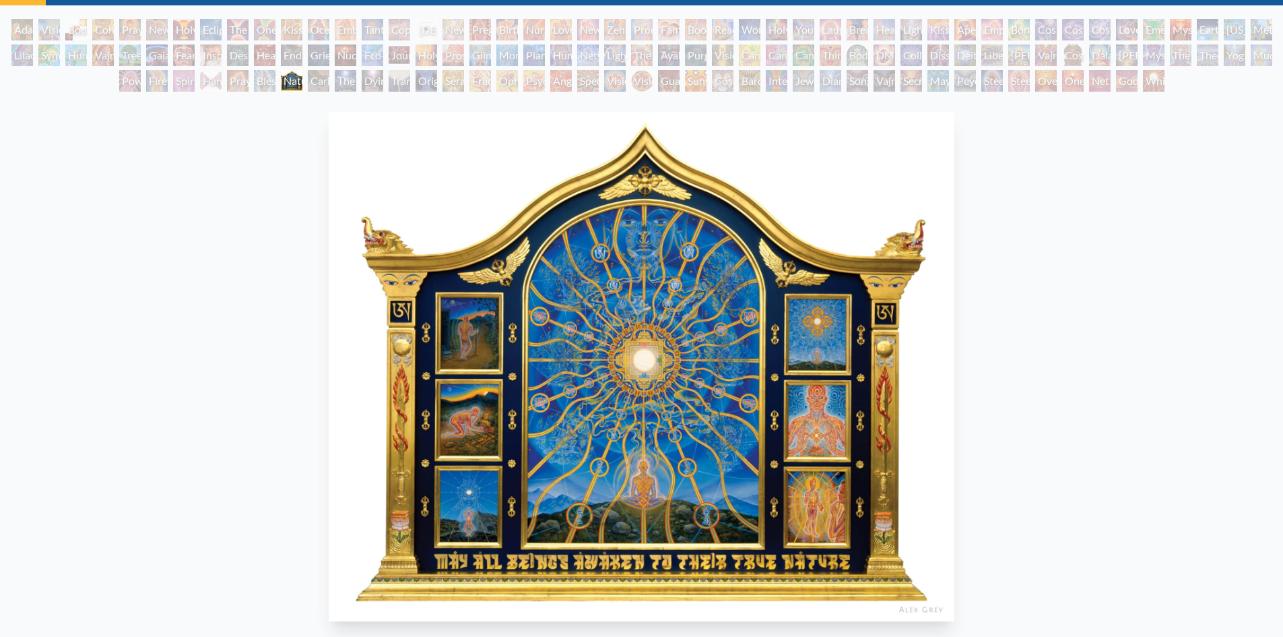
click at [263, 86] on div "Blessing Hand" at bounding box center [265, 81] width 22 height 22
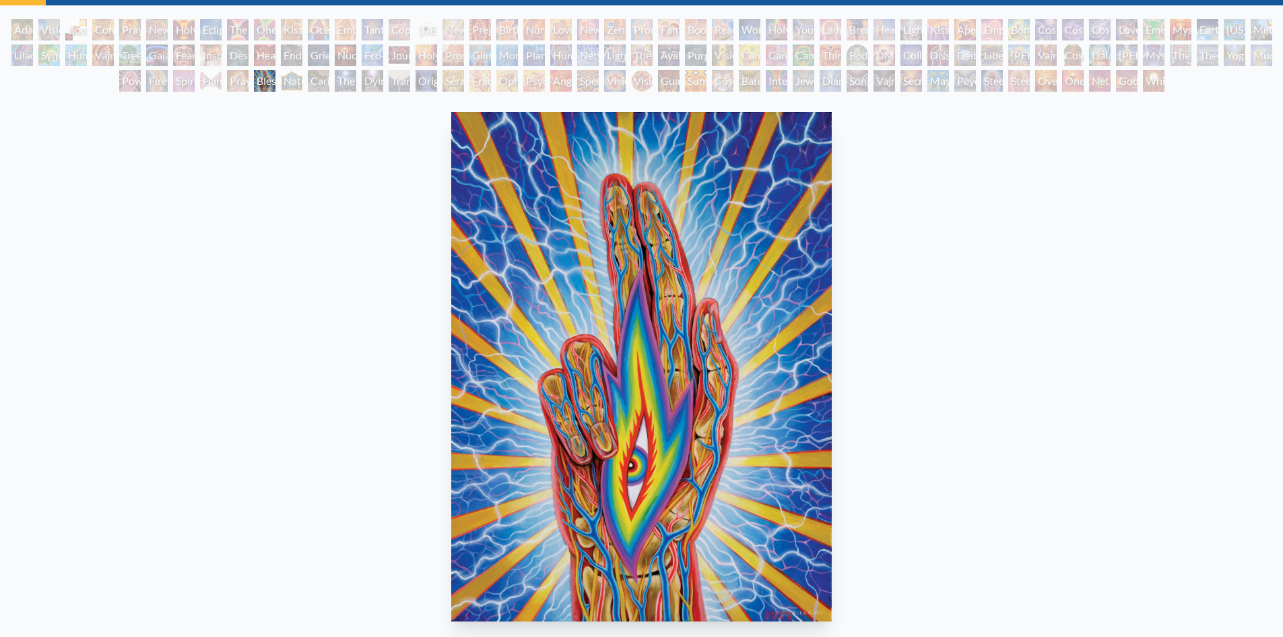
click at [232, 90] on div "Praying Hands" at bounding box center [238, 81] width 22 height 22
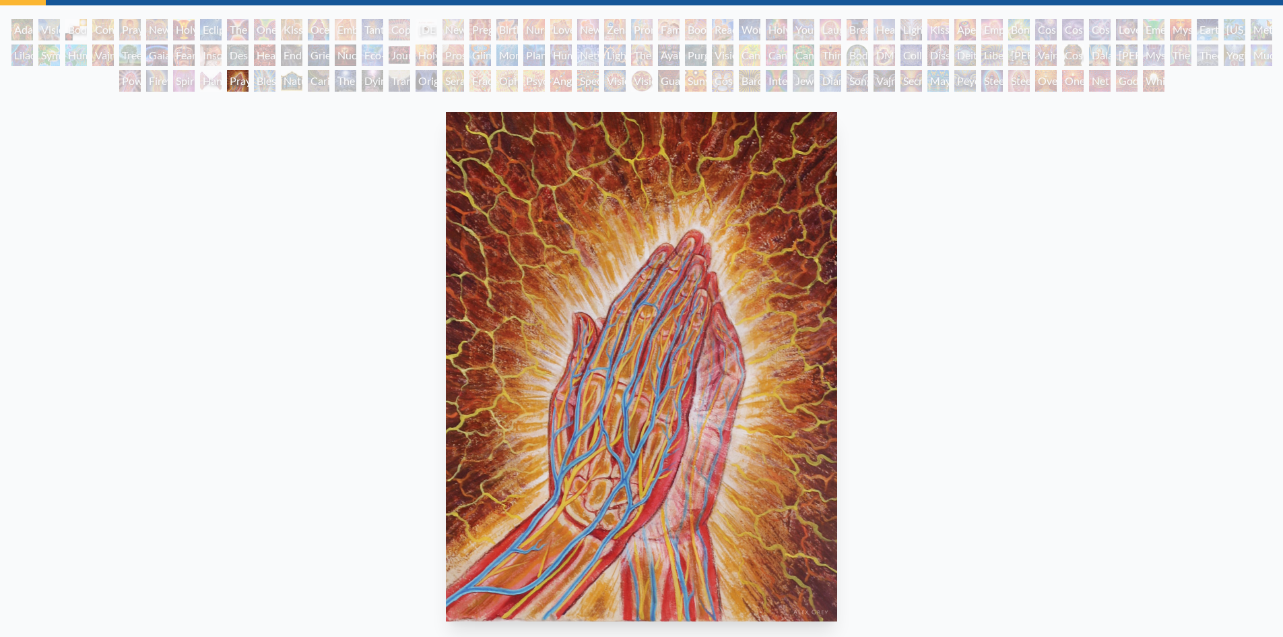
click at [204, 85] on div "Hands that See" at bounding box center [211, 81] width 22 height 22
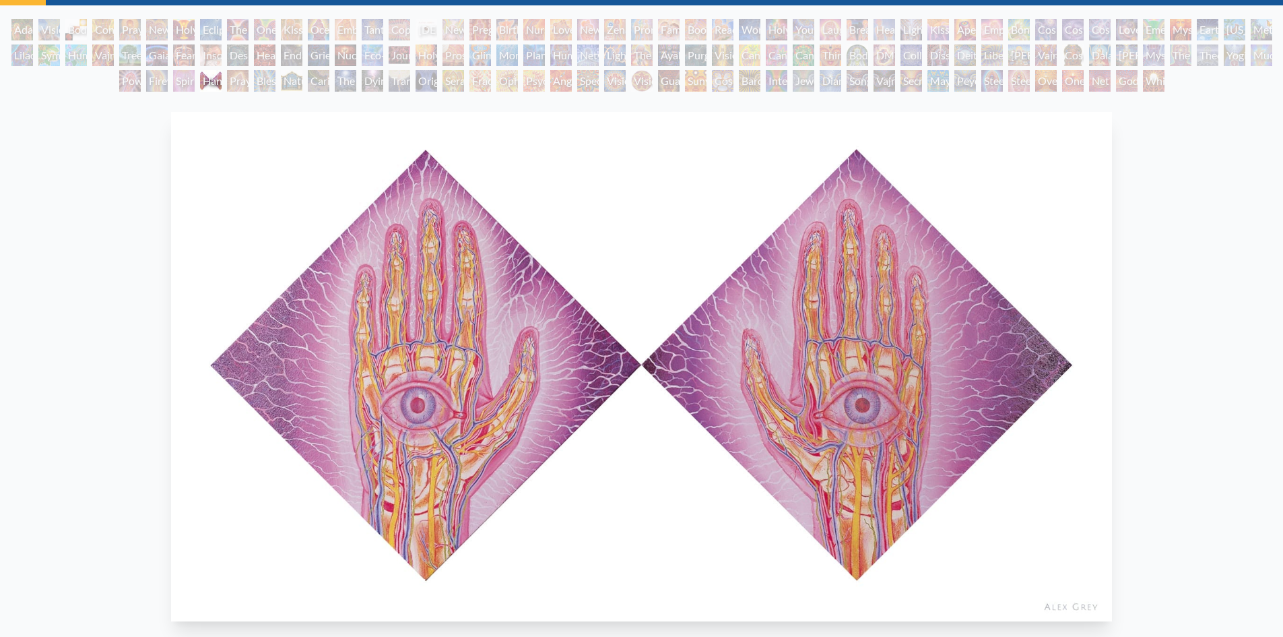
click at [181, 87] on div "Spirit Animates the Flesh" at bounding box center [184, 81] width 22 height 22
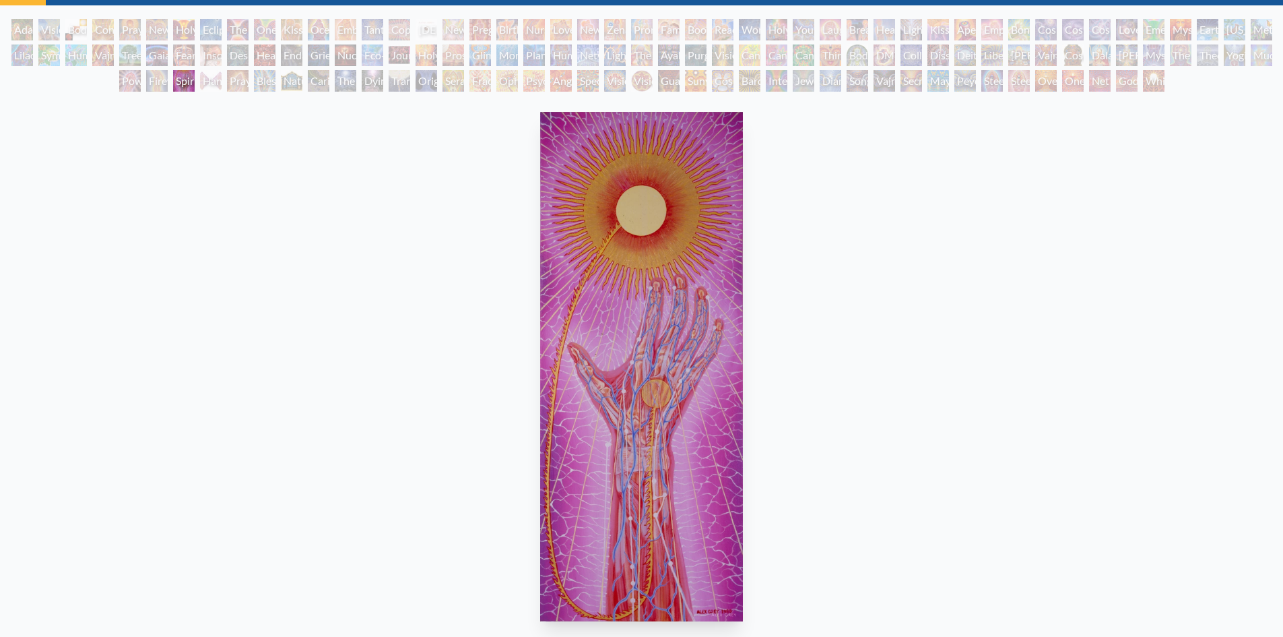
click at [150, 87] on div "Firewalking" at bounding box center [157, 81] width 22 height 22
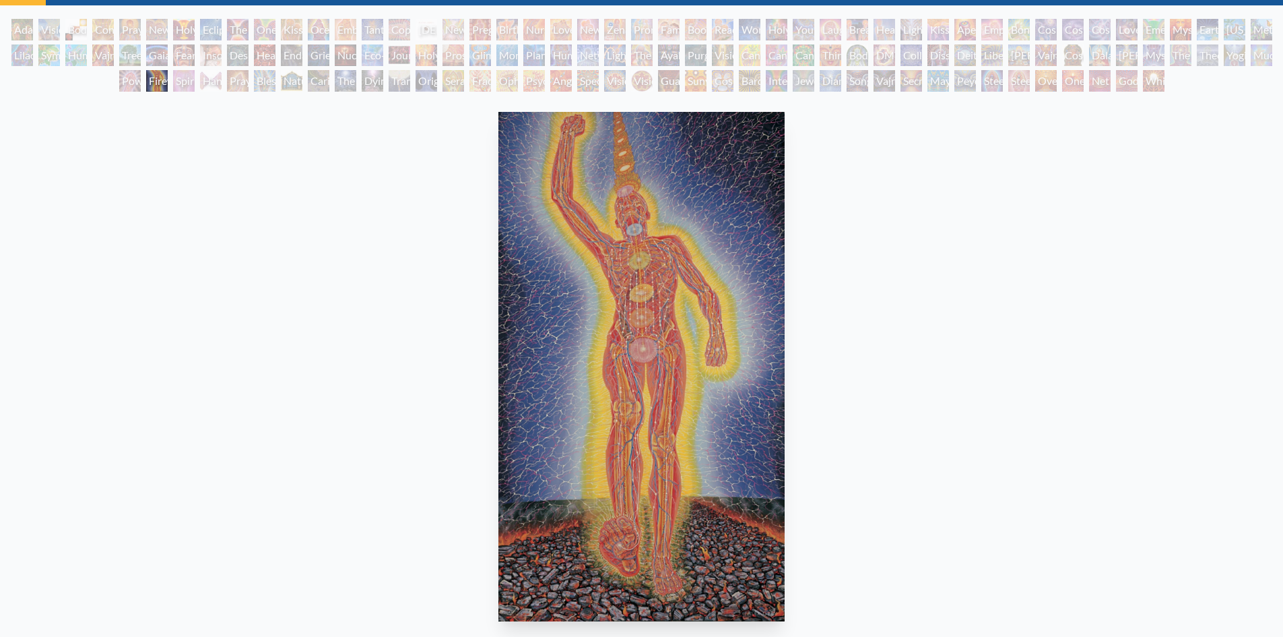
click at [127, 86] on div "Power to the Peaceful" at bounding box center [130, 81] width 22 height 22
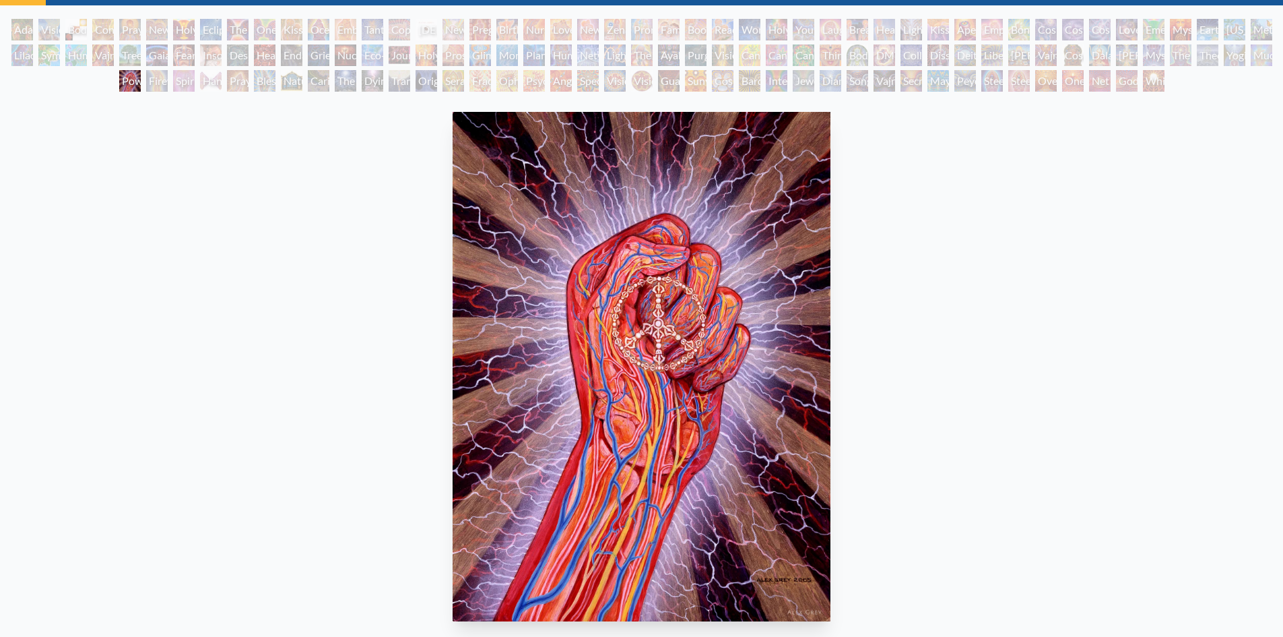
click at [141, 77] on div "Power to the Peaceful" at bounding box center [130, 81] width 22 height 22
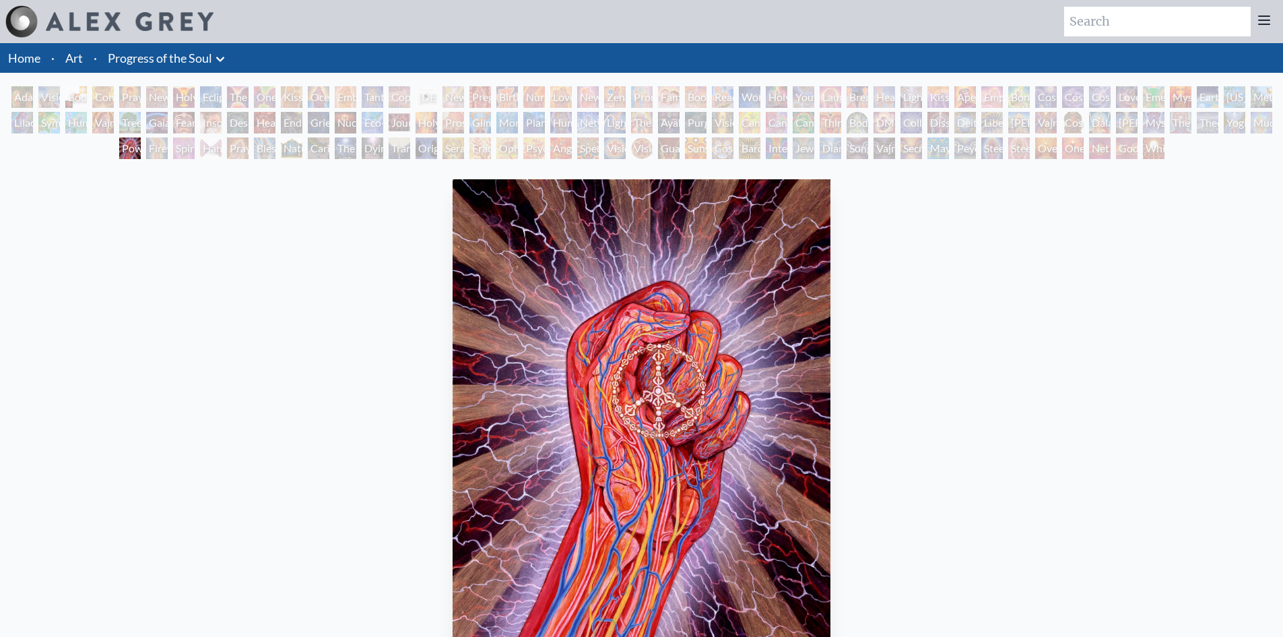
click at [1257, 125] on div "Adam & Eve Visionary Origin of Language Body, Mind, Spirit Contemplation Prayin…" at bounding box center [641, 124] width 1283 height 77
click at [1219, 121] on div "Theologue" at bounding box center [1208, 123] width 22 height 22
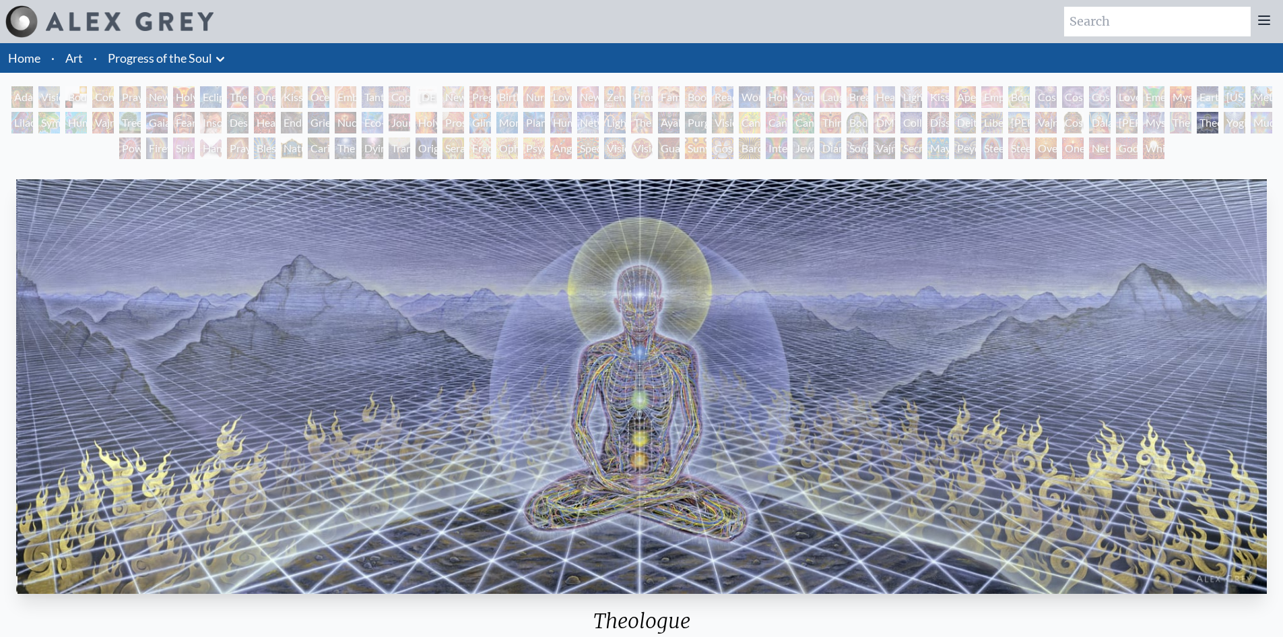
click at [1219, 126] on div "Theologue" at bounding box center [1208, 123] width 22 height 22
click at [1255, 120] on div "Adam & Eve Visionary Origin of Language Body, Mind, Spirit Contemplation Prayin…" at bounding box center [641, 124] width 1283 height 77
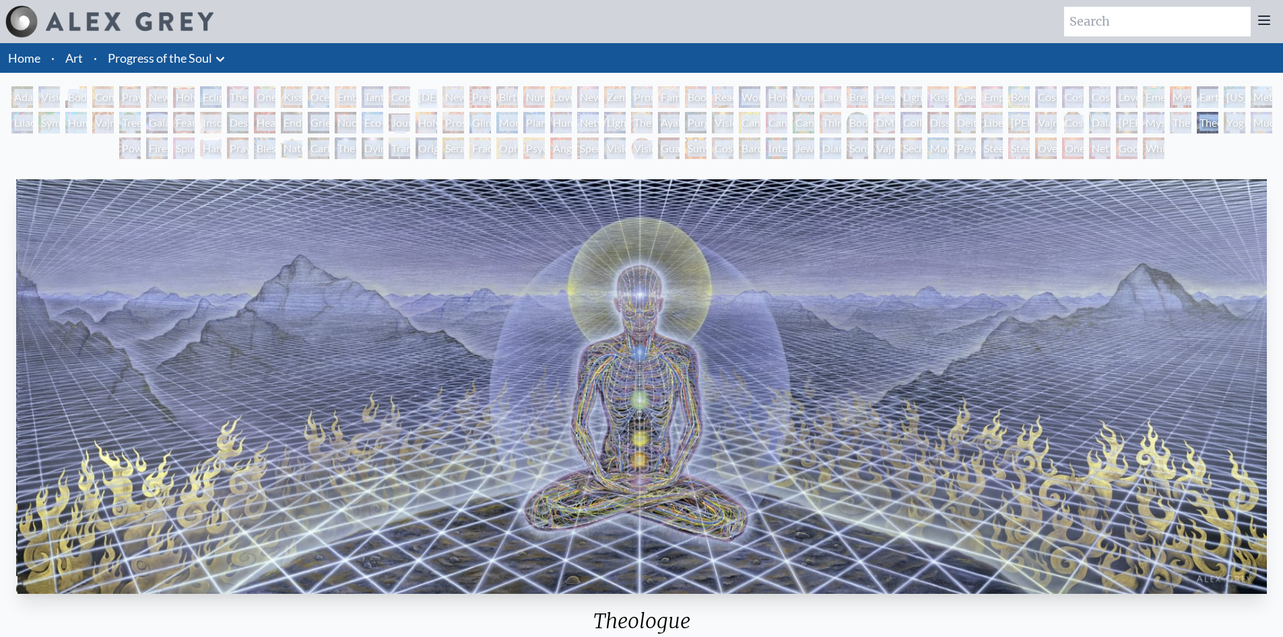
click at [1255, 120] on div "Adam & Eve Visionary Origin of Language Body, Mind, Spirit Contemplation Prayin…" at bounding box center [641, 124] width 1283 height 77
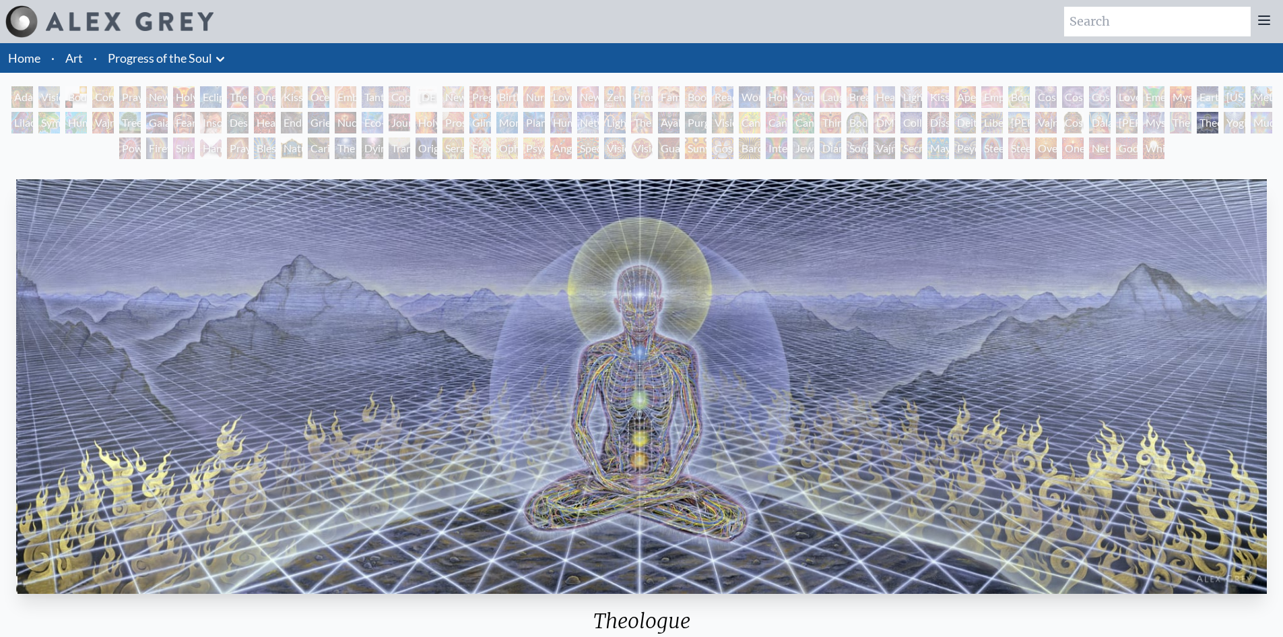
click at [1219, 123] on div "Theologue" at bounding box center [1208, 123] width 22 height 22
click at [1219, 124] on div "Theologue" at bounding box center [1208, 123] width 22 height 22
click at [123, 151] on div "Power to the Peaceful" at bounding box center [130, 148] width 22 height 22
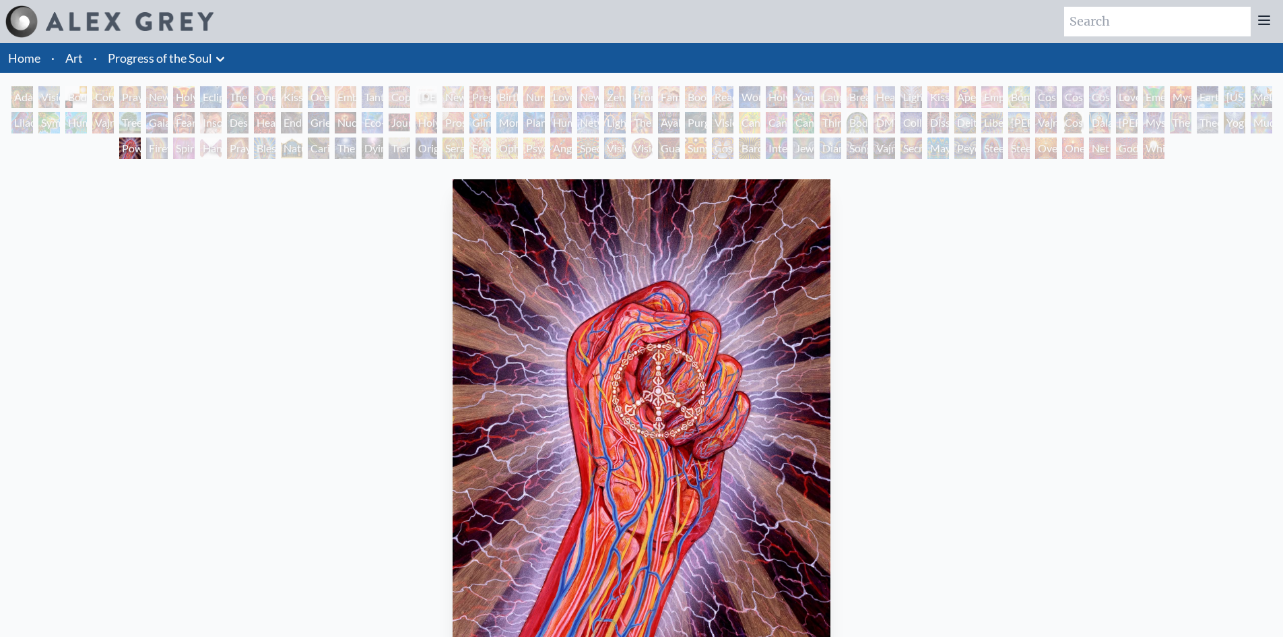
click at [1259, 119] on div "Adam & Eve Visionary Origin of Language Body, Mind, Spirit Contemplation Prayin…" at bounding box center [641, 124] width 1283 height 77
click at [1219, 121] on div "Theologue" at bounding box center [1208, 123] width 22 height 22
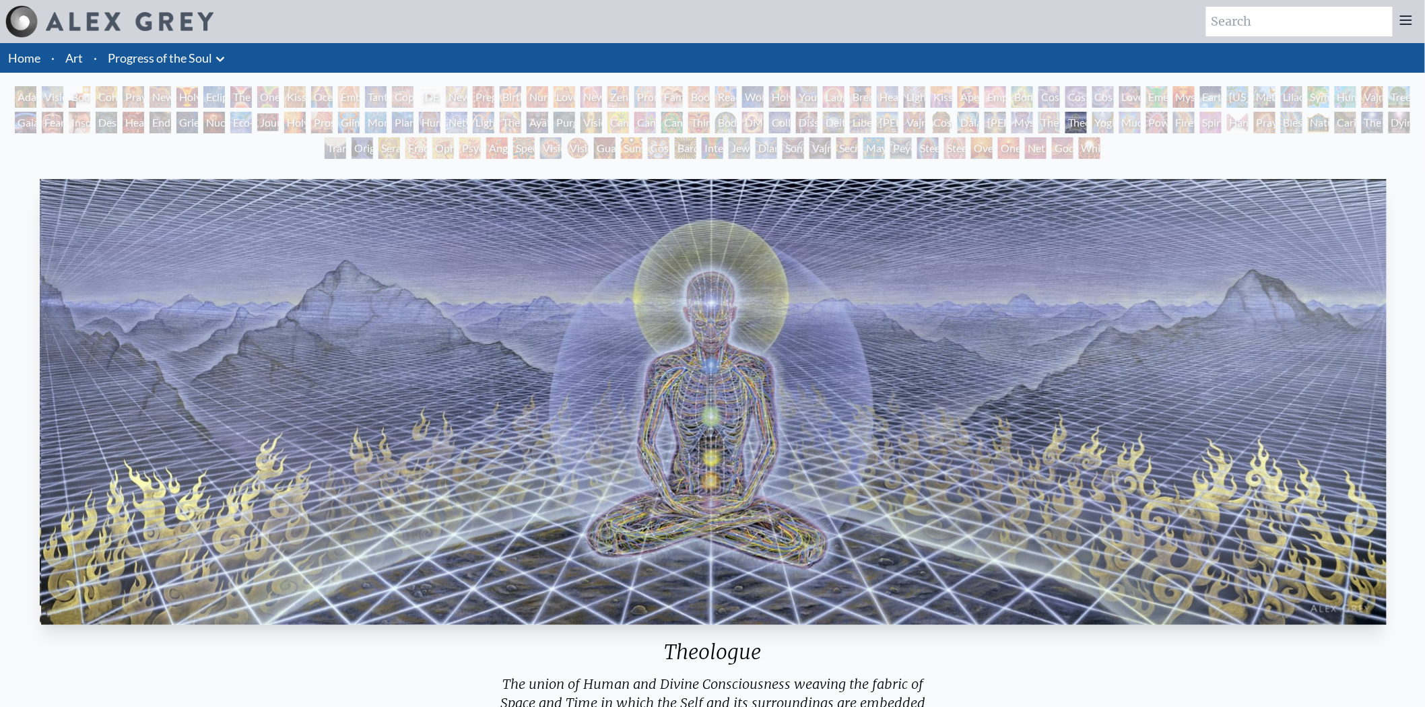
click at [1103, 121] on div "Yogi & the Möbius Sphere" at bounding box center [1104, 123] width 22 height 22
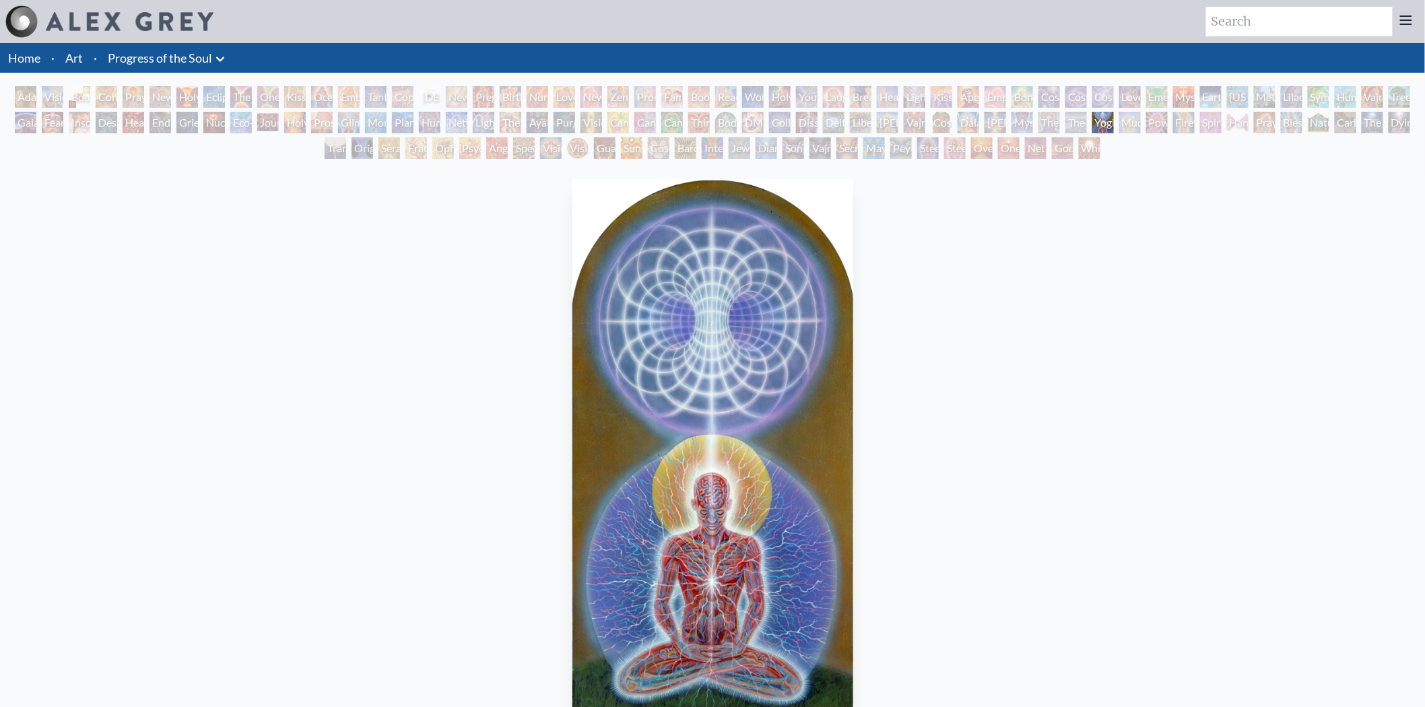
click at [1127, 121] on div "Mudra" at bounding box center [1131, 123] width 22 height 22
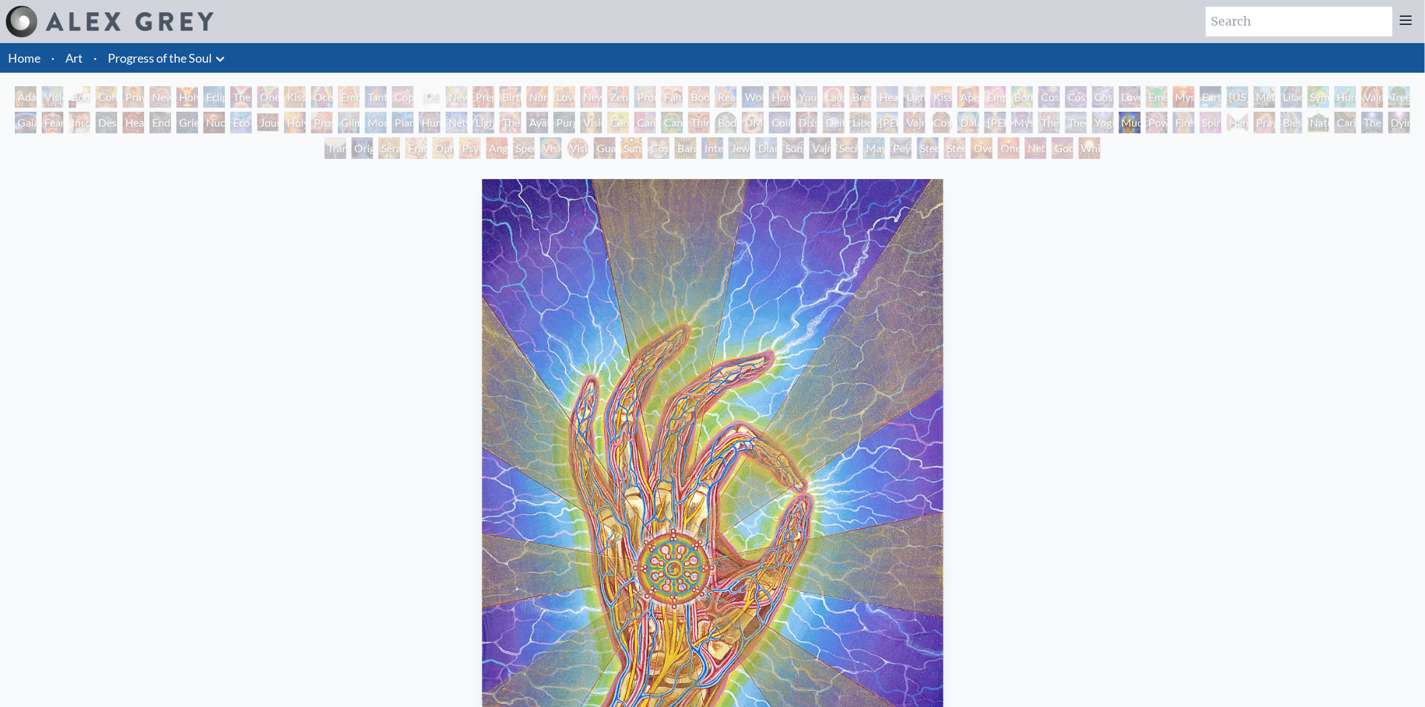
click at [1047, 125] on div "The Seer" at bounding box center [1050, 123] width 22 height 22
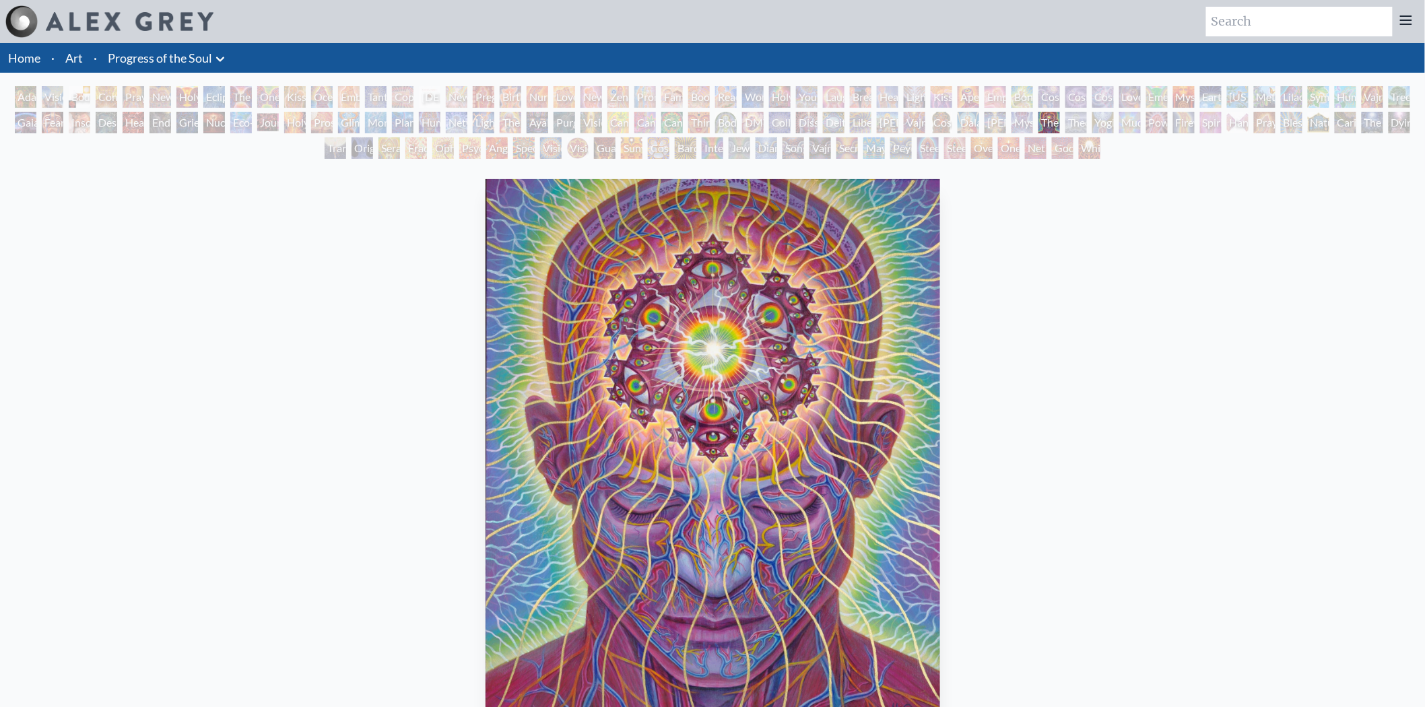
click at [1021, 125] on div "Mystic Eye" at bounding box center [1023, 123] width 22 height 22
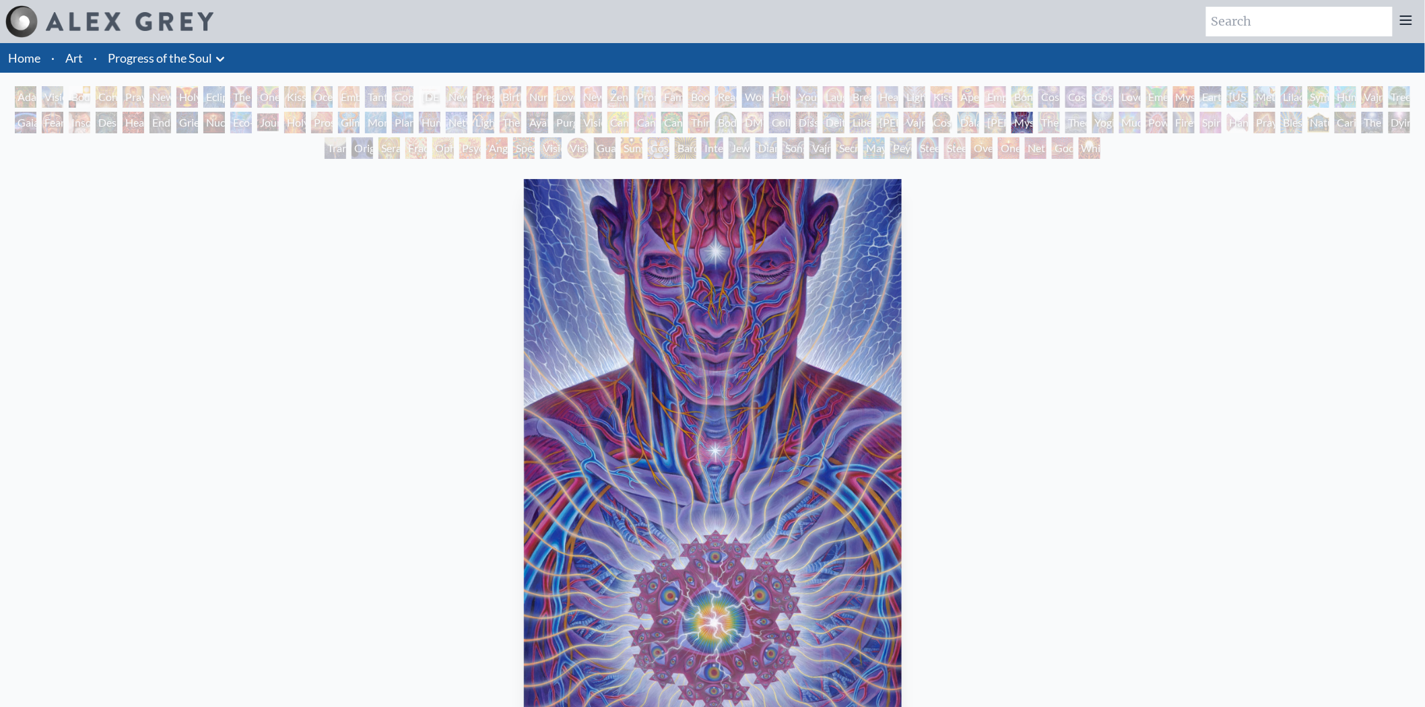
click at [997, 122] on div "Adi Da" at bounding box center [996, 123] width 22 height 22
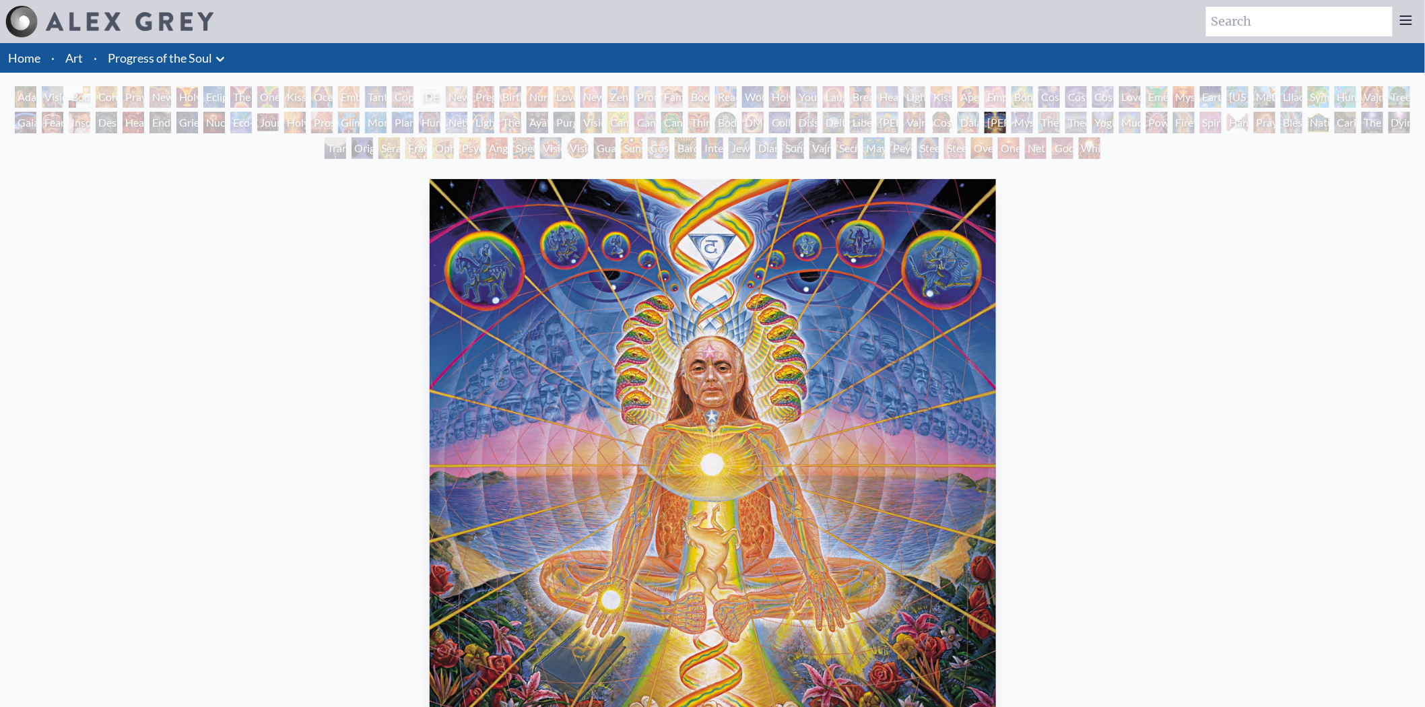
click at [973, 123] on div "Dalai Lama" at bounding box center [969, 123] width 22 height 22
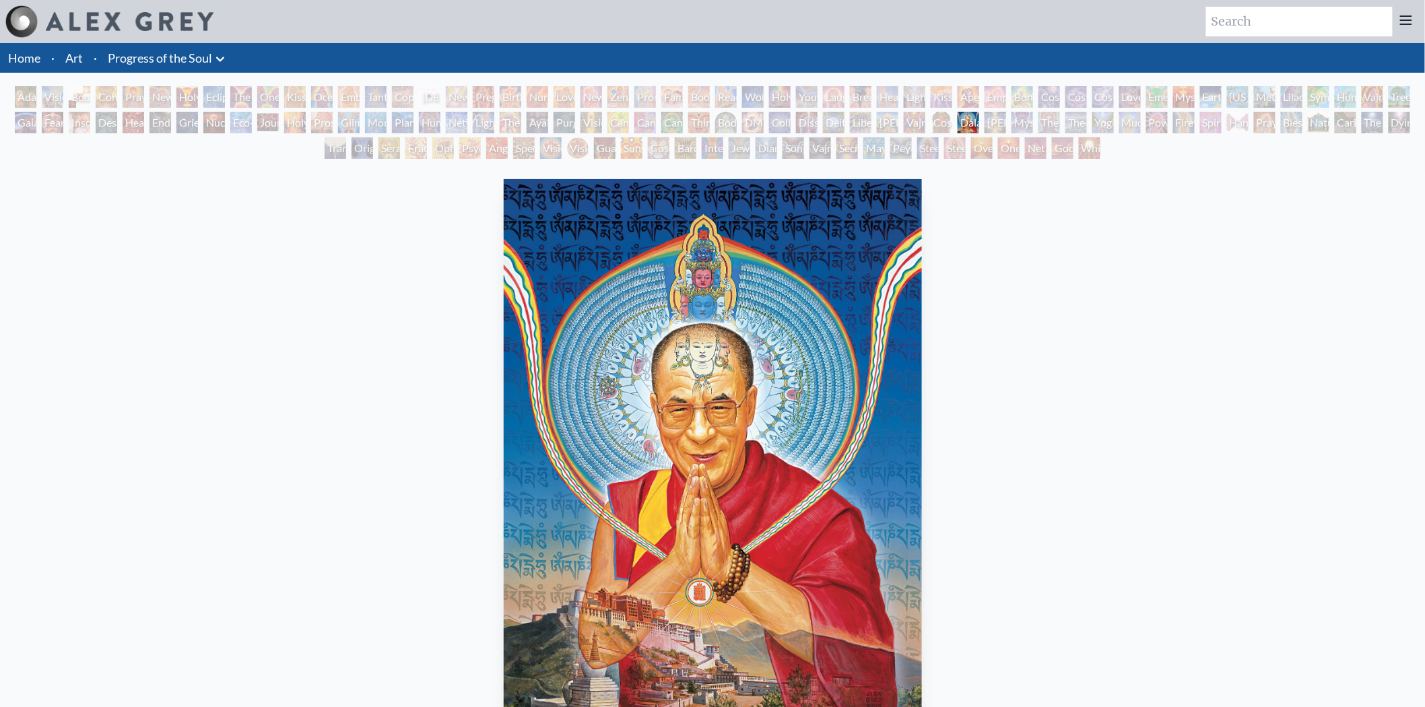
click at [937, 122] on div "Cosmic Christ" at bounding box center [942, 123] width 22 height 22
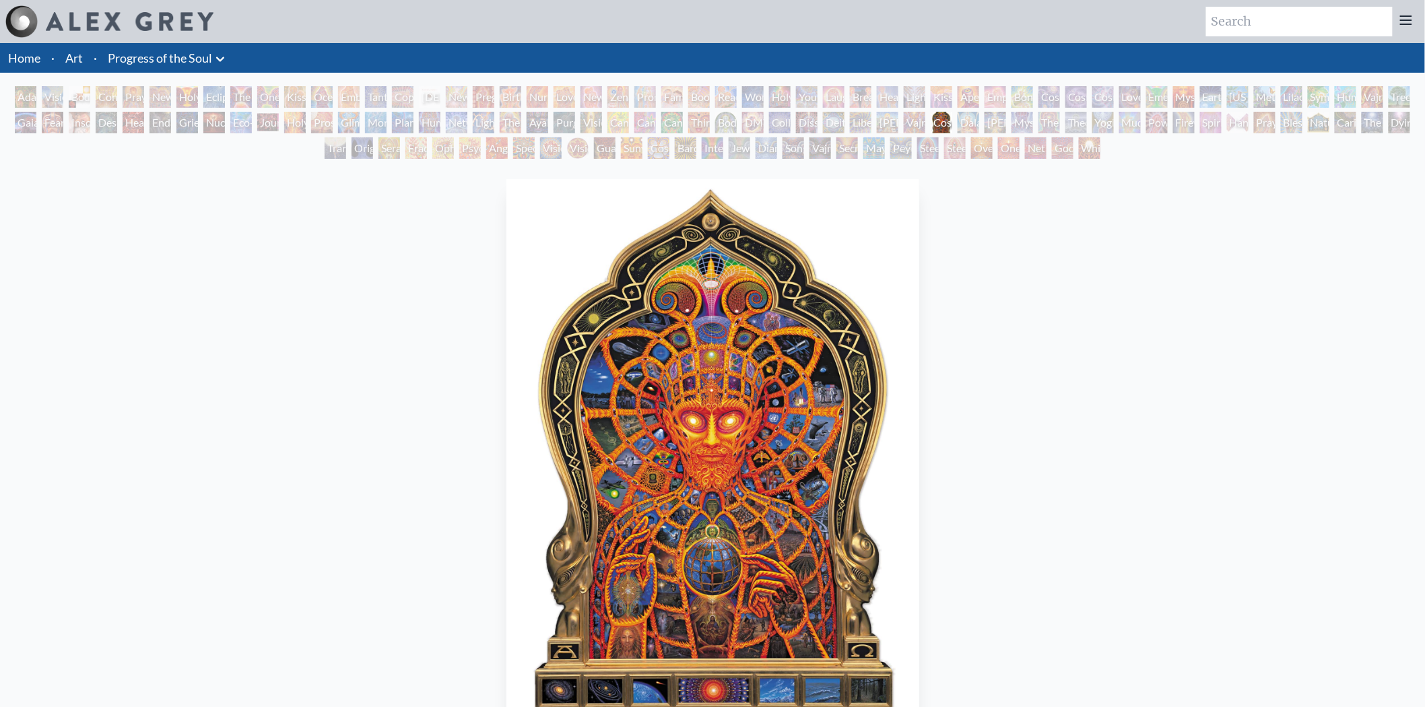
click at [909, 122] on div "Vajra Guru" at bounding box center [915, 123] width 22 height 22
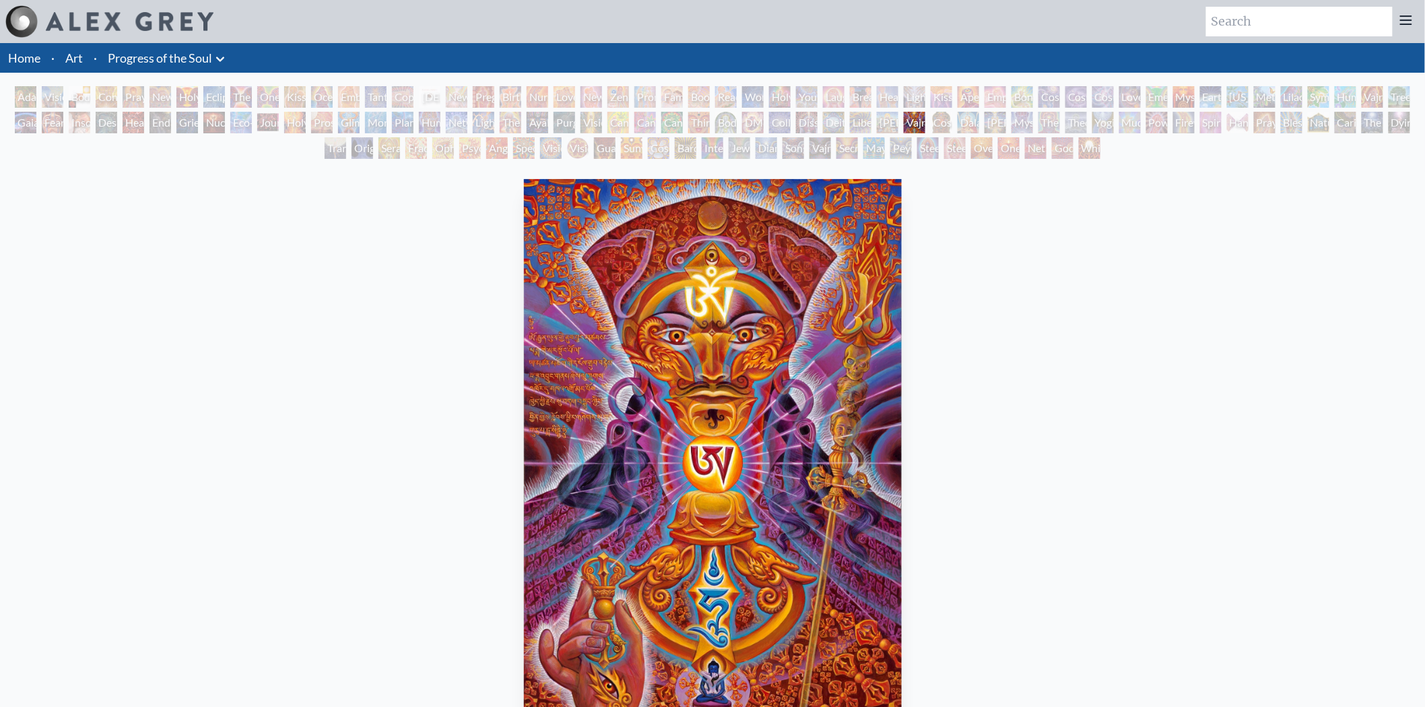
click at [877, 125] on div "Ram Dass" at bounding box center [888, 123] width 22 height 22
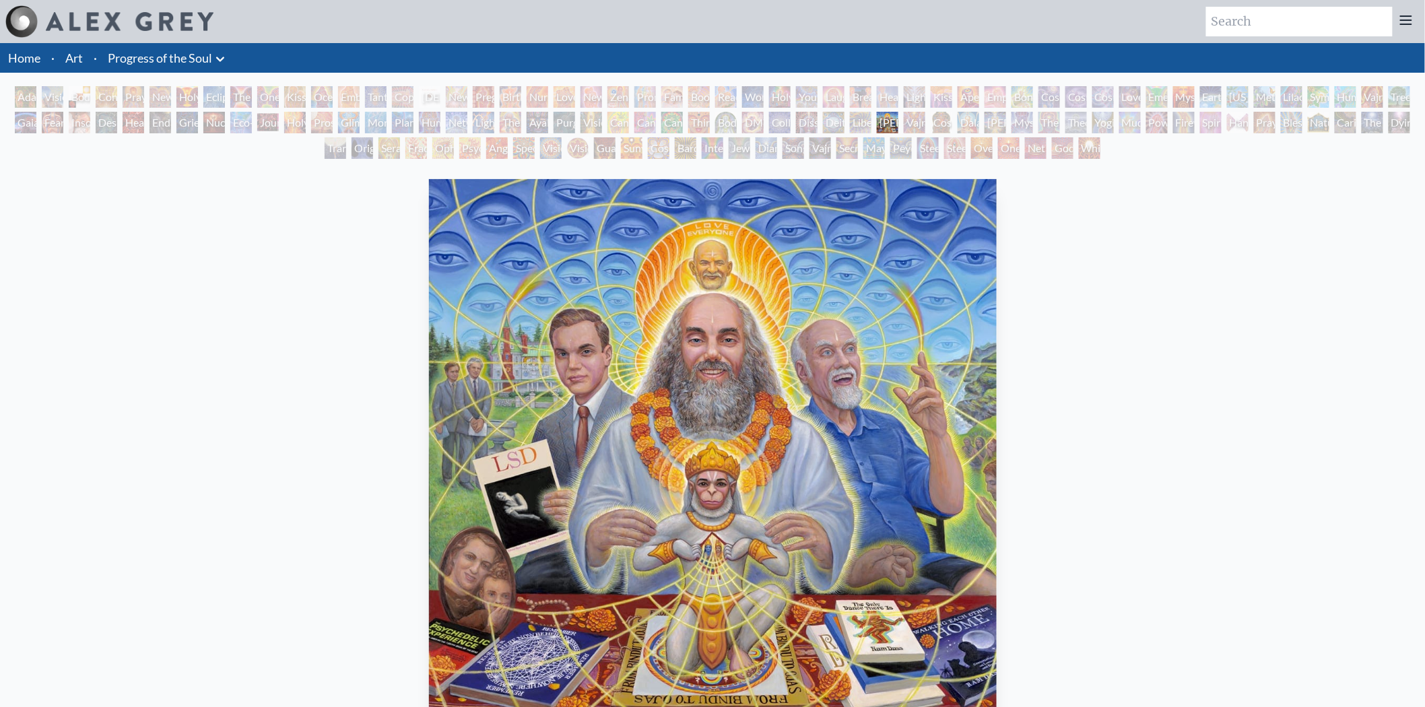
click at [866, 119] on div "Liberation Through Seeing" at bounding box center [861, 123] width 22 height 22
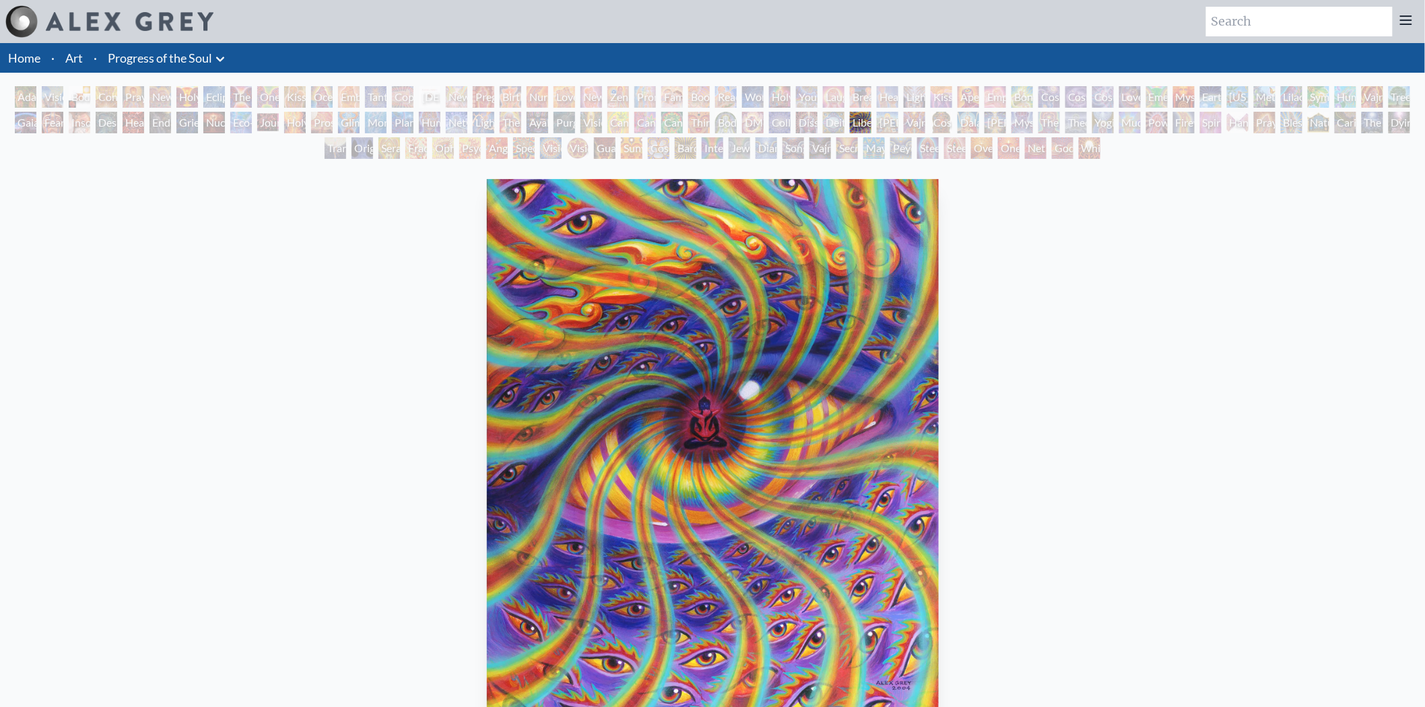
click at [877, 122] on div "Ram Dass" at bounding box center [888, 123] width 22 height 22
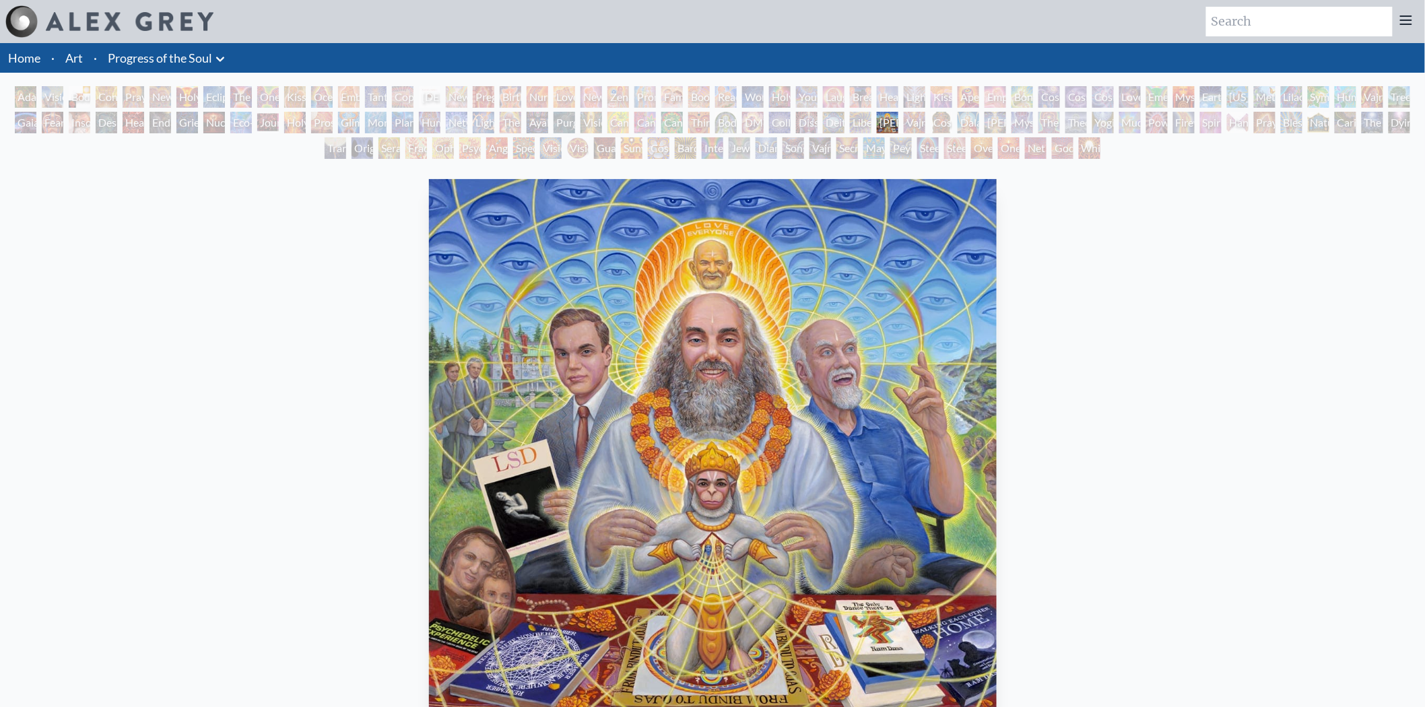
scroll to position [75, 0]
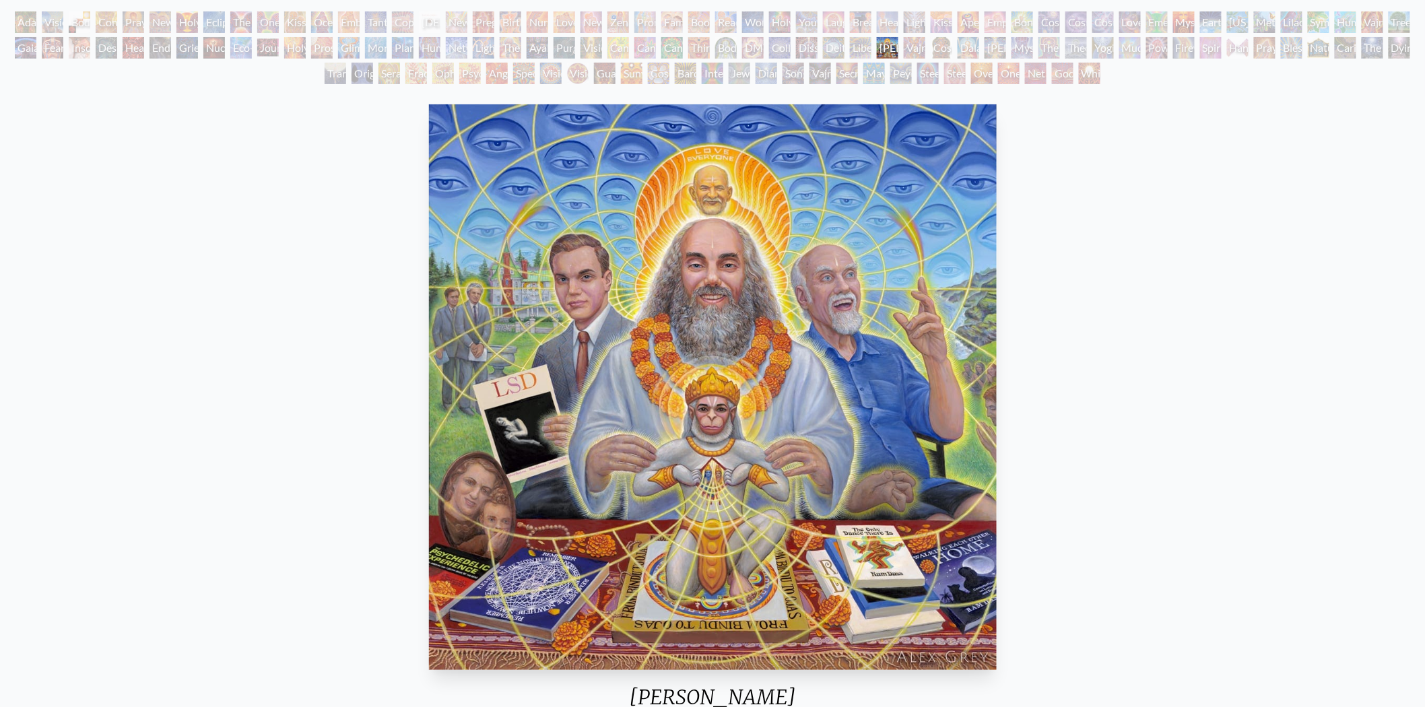
click at [872, 47] on div "Liberation Through Seeing" at bounding box center [861, 48] width 22 height 22
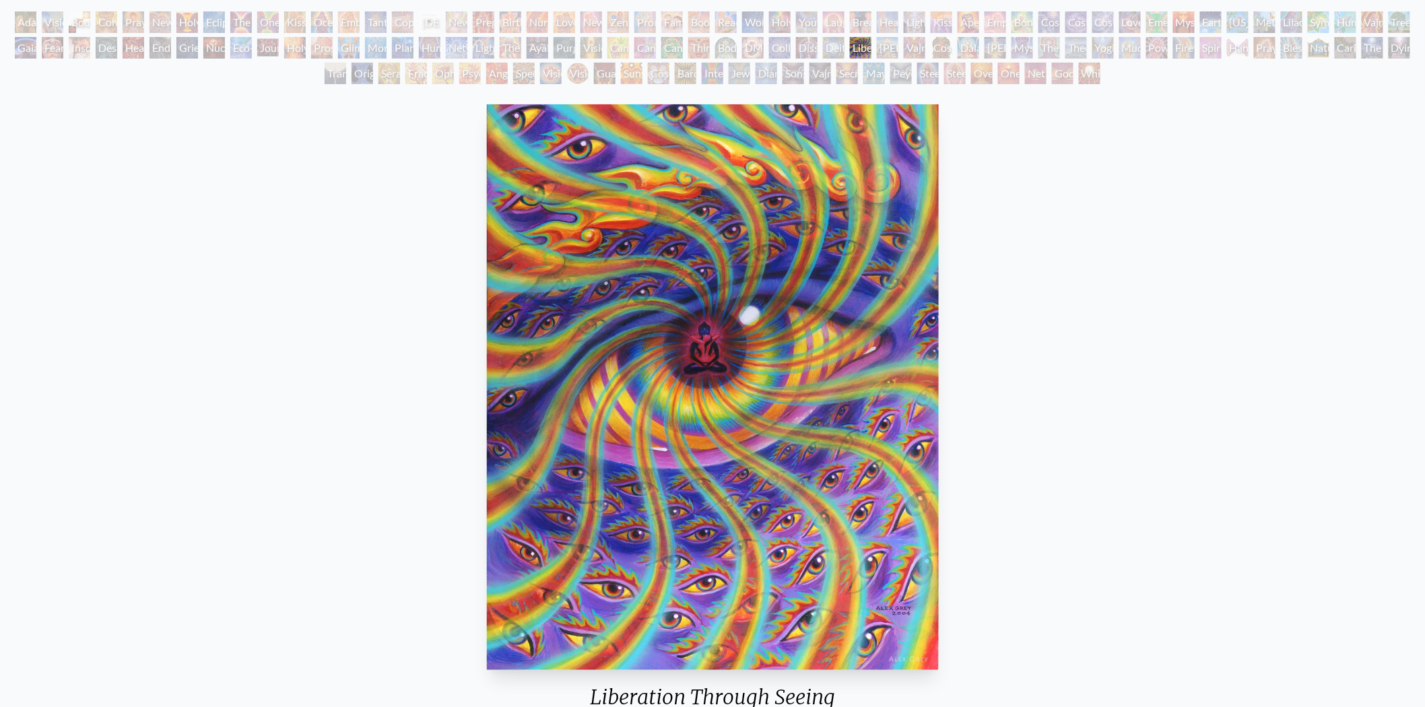
click at [841, 48] on div "Deities & Demons Drinking from the Milky Pool" at bounding box center [834, 48] width 22 height 22
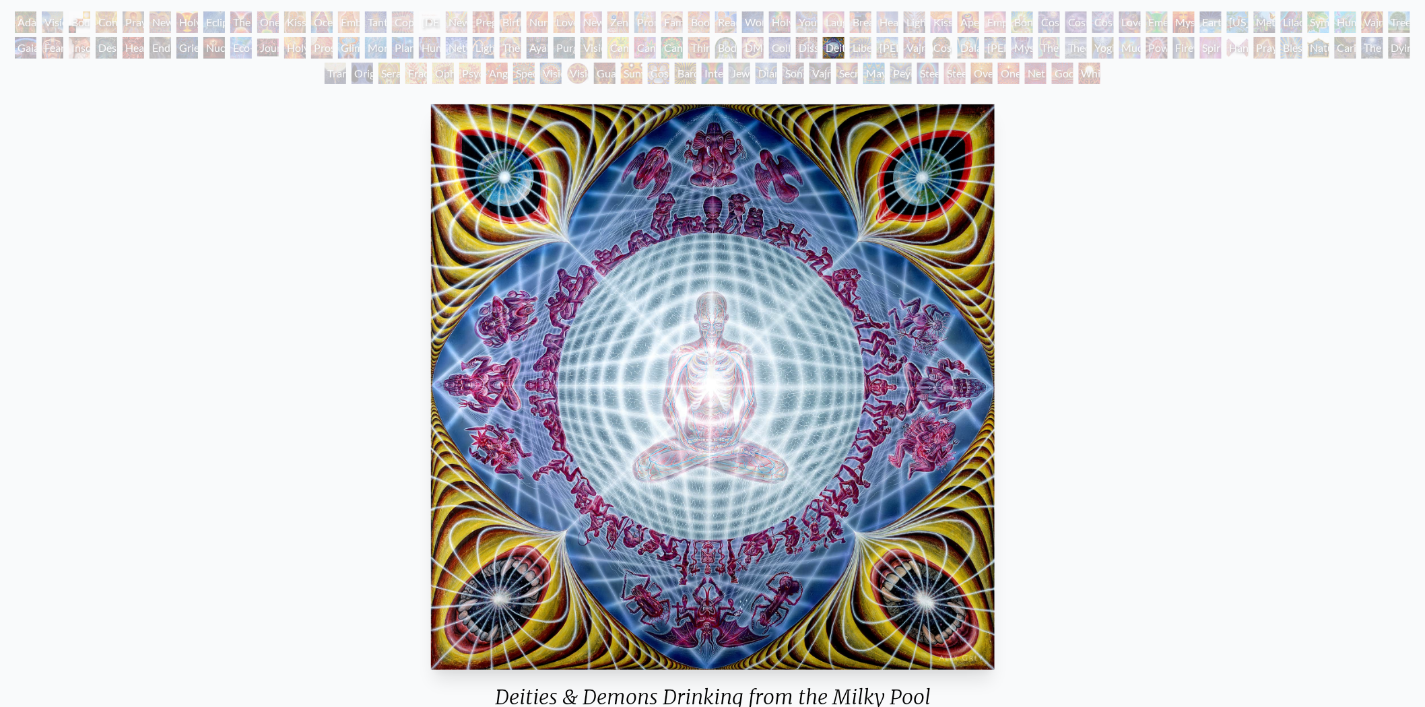
click at [816, 48] on div "Dissectional Art for Tool's Lateralus CD" at bounding box center [807, 48] width 22 height 22
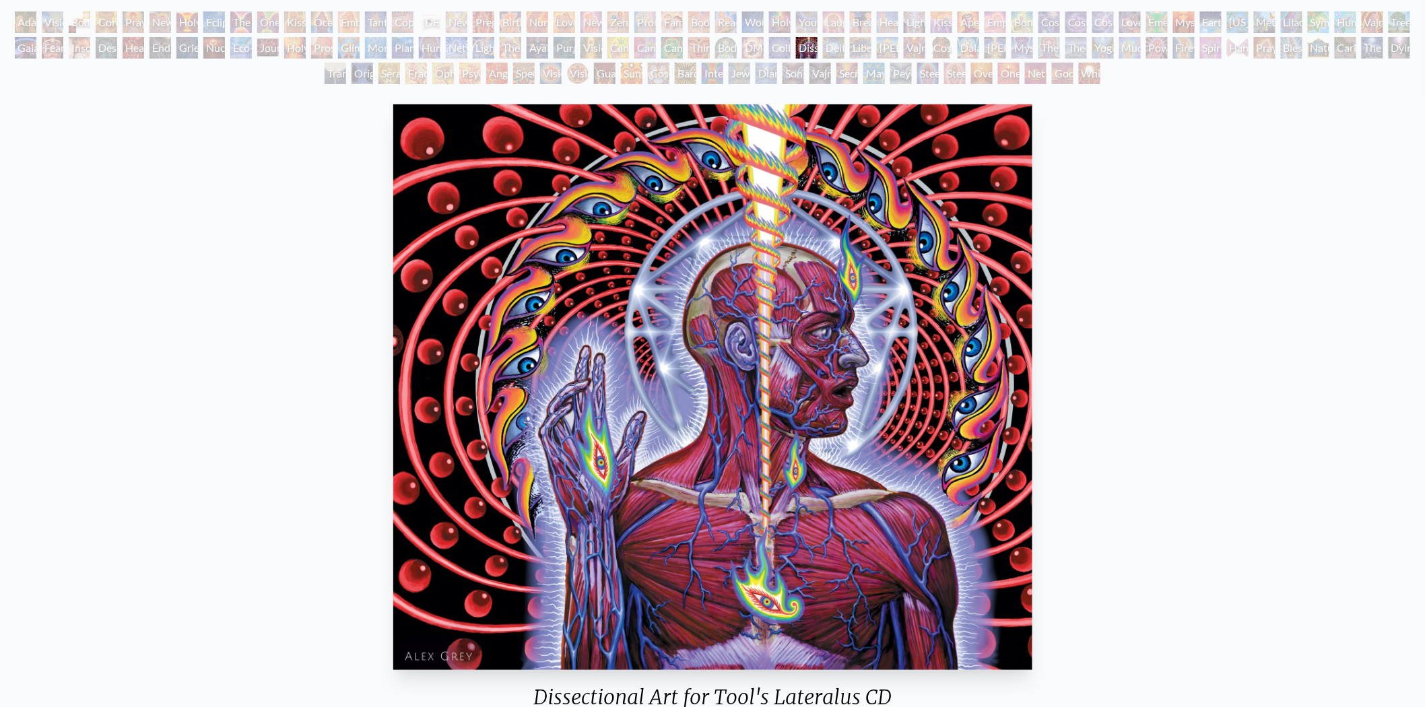
click at [778, 44] on div "Collective Vision" at bounding box center [780, 48] width 22 height 22
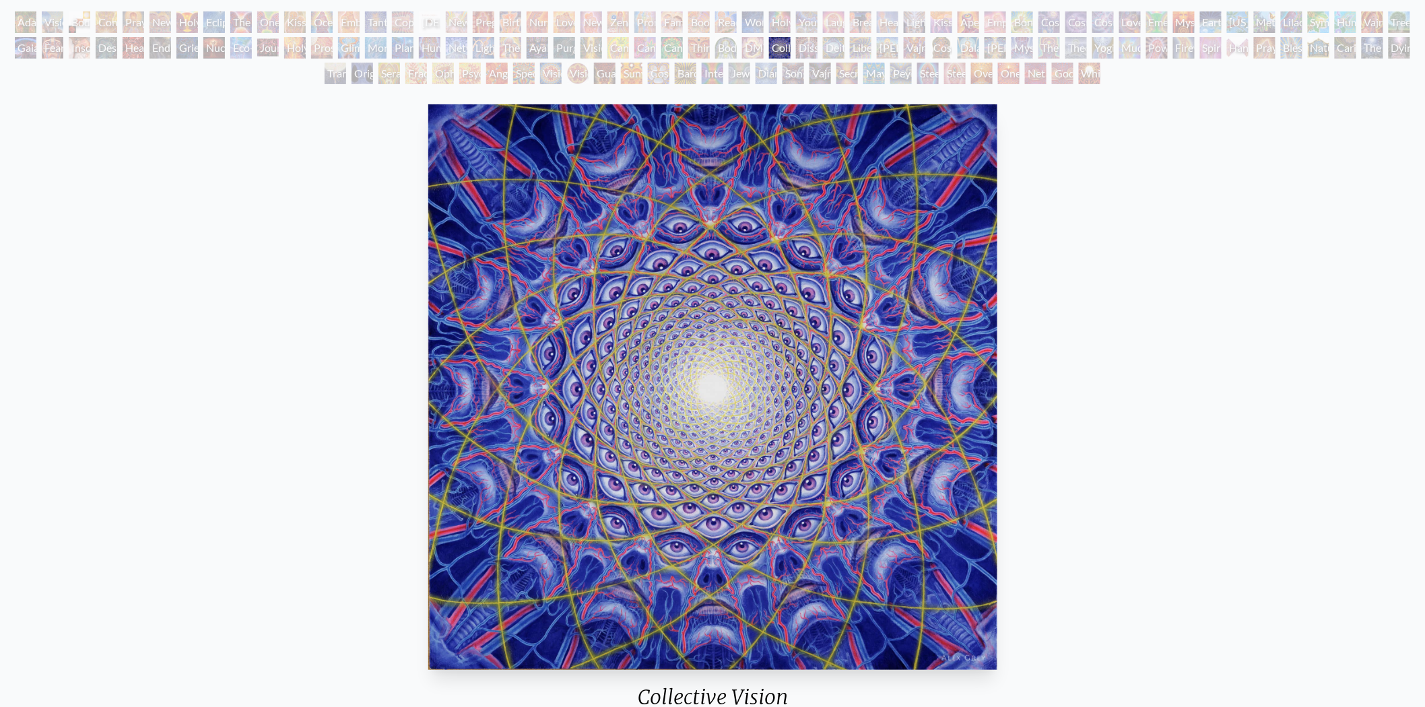
click at [754, 47] on div "DMT - The Spirit Molecule" at bounding box center [753, 48] width 22 height 22
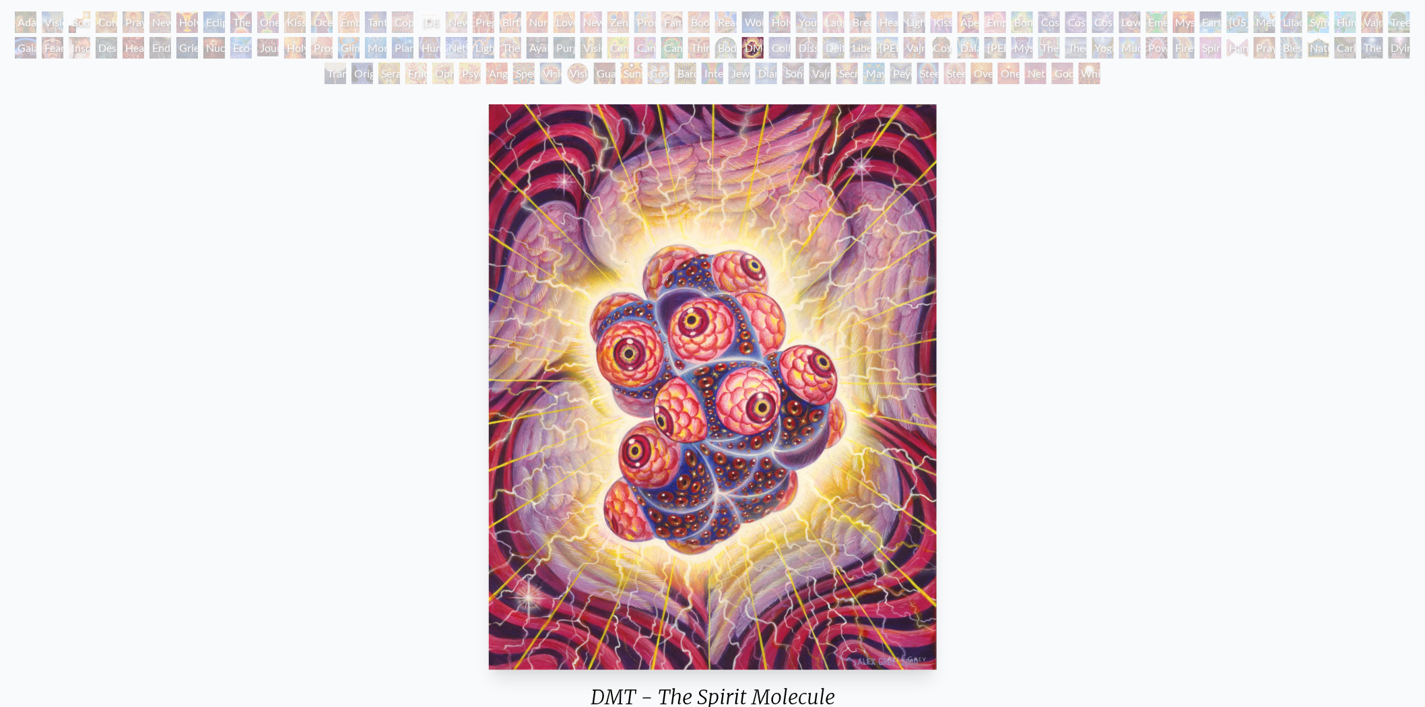
click at [730, 44] on div "Body/Mind as a Vibratory Field of Energy" at bounding box center [726, 48] width 22 height 22
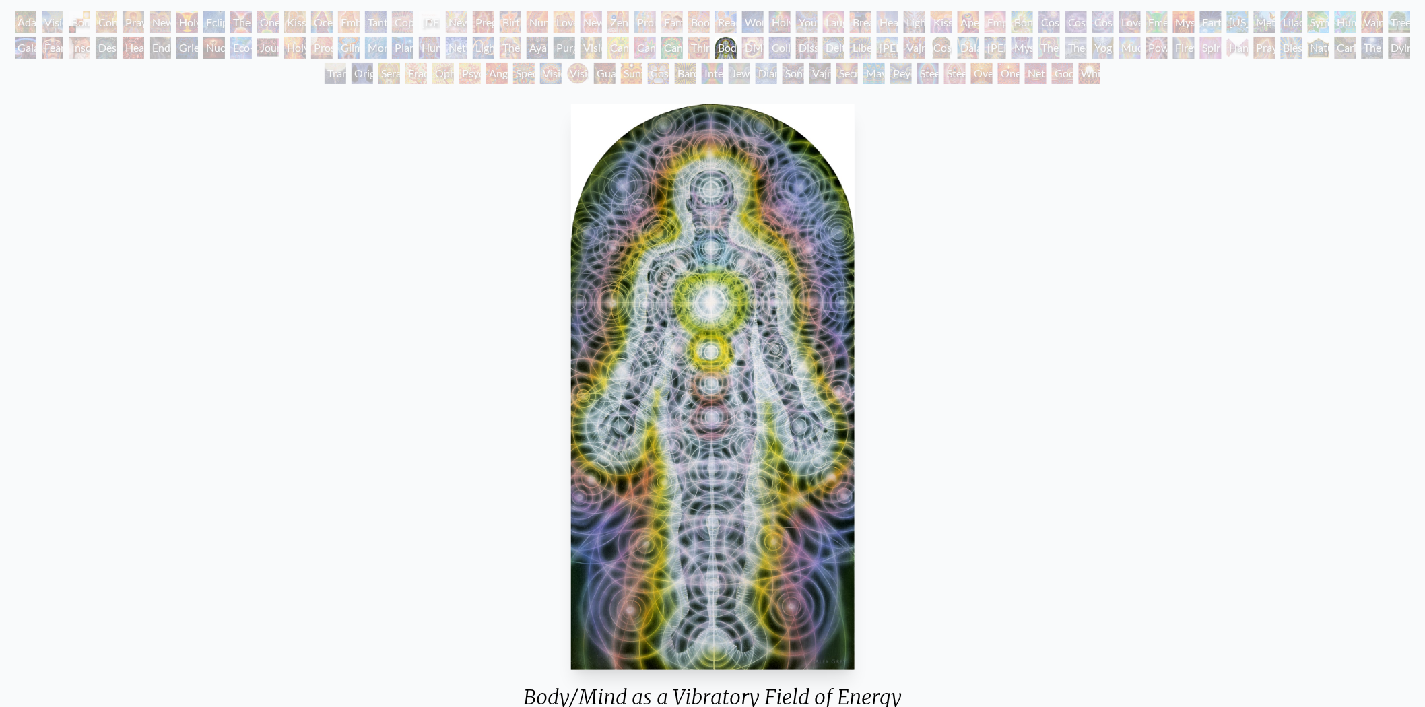
click at [697, 47] on div "Third Eye Tears of Joy" at bounding box center [699, 48] width 22 height 22
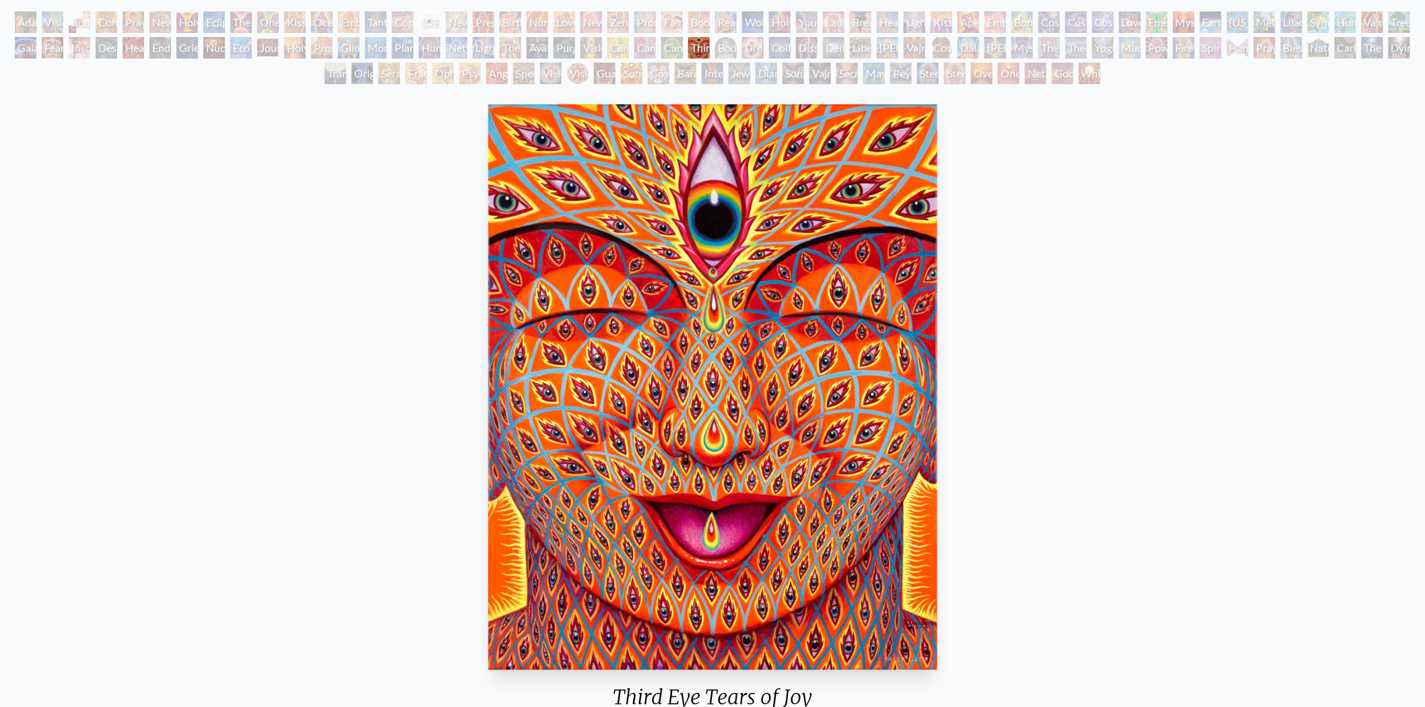
click at [675, 48] on div "Cannabacchus" at bounding box center [672, 48] width 22 height 22
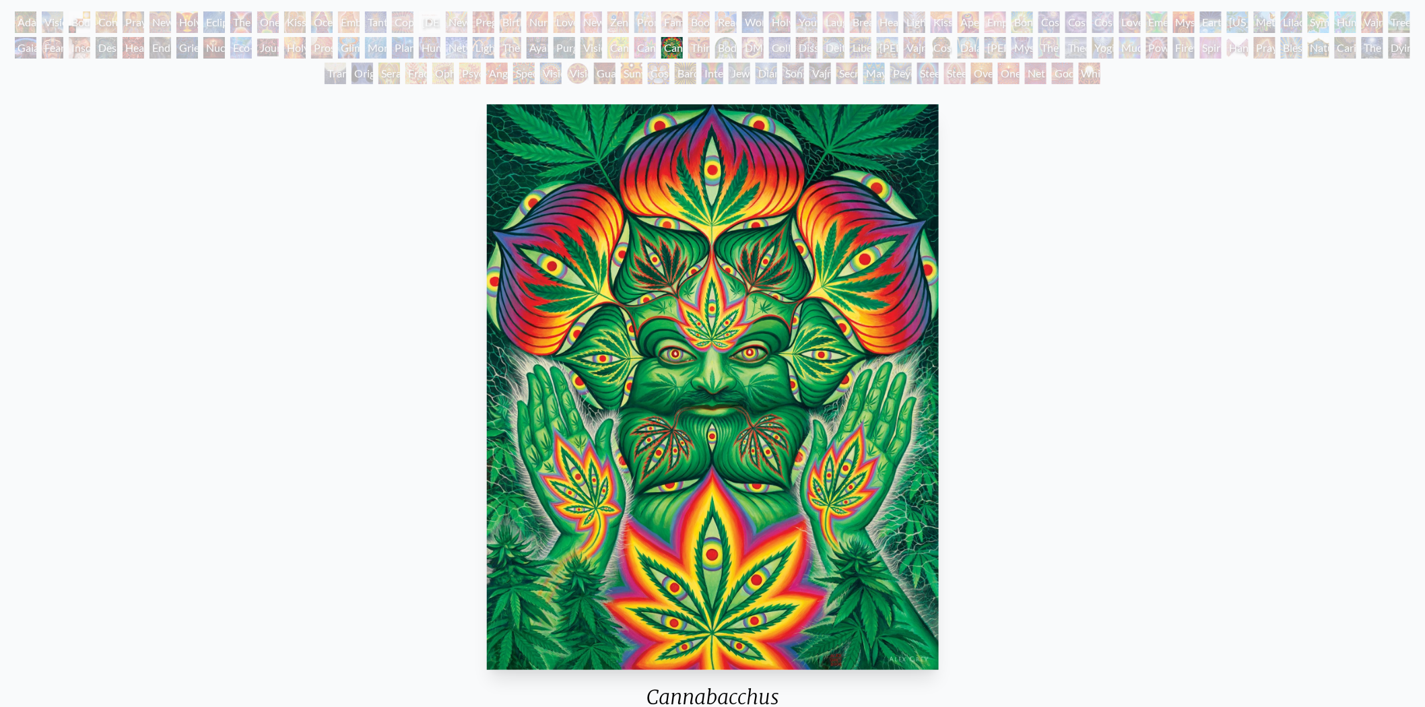
click at [654, 47] on div "Cannabis Sutra" at bounding box center [646, 48] width 22 height 22
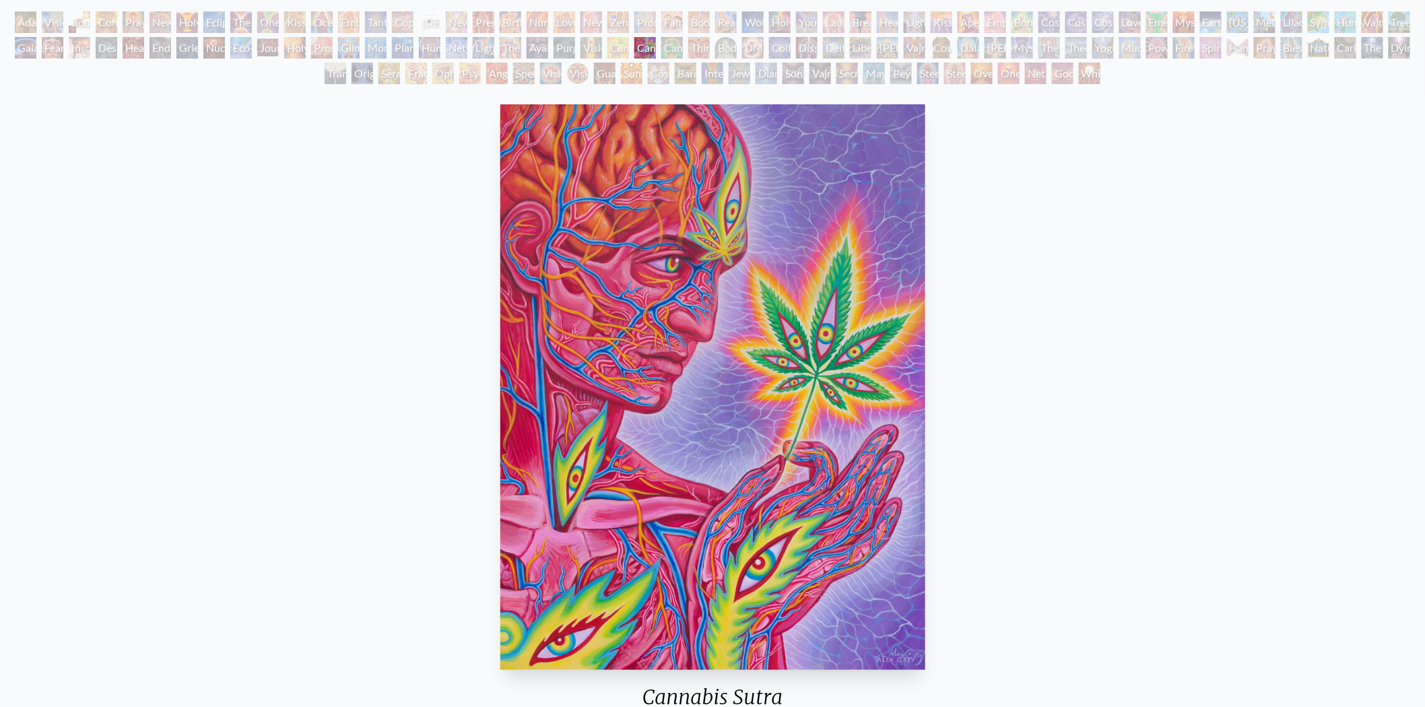
click at [622, 45] on div "Cannabis Mudra" at bounding box center [619, 48] width 22 height 22
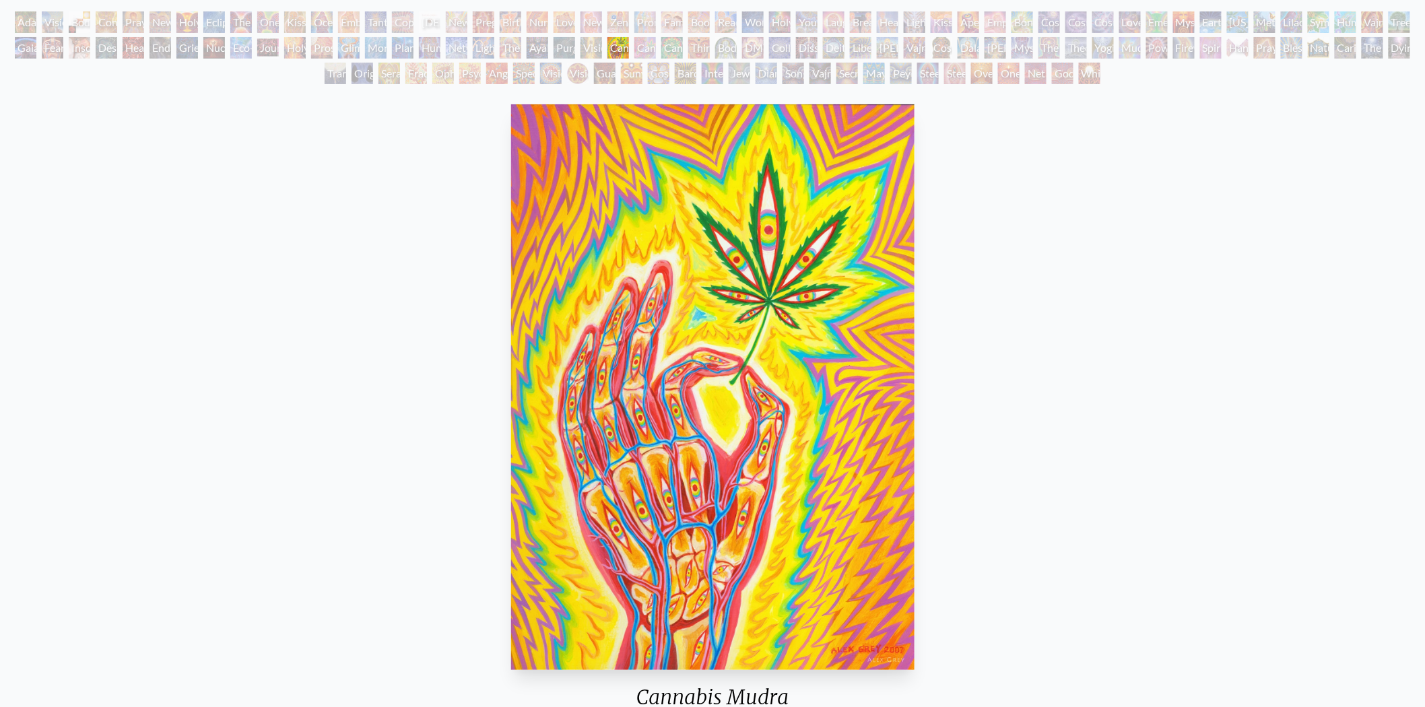
click at [589, 45] on div "Vision Tree" at bounding box center [592, 48] width 22 height 22
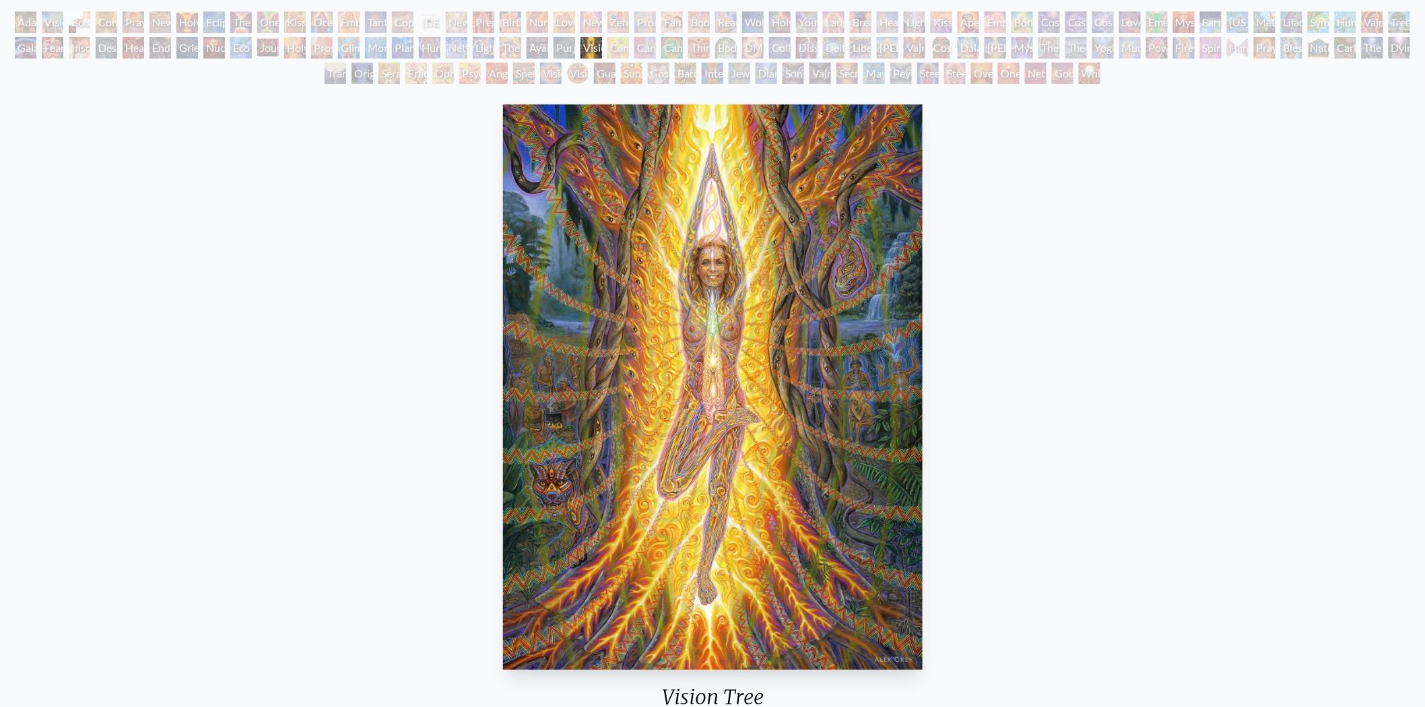
click at [556, 49] on div "Purging" at bounding box center [565, 48] width 22 height 22
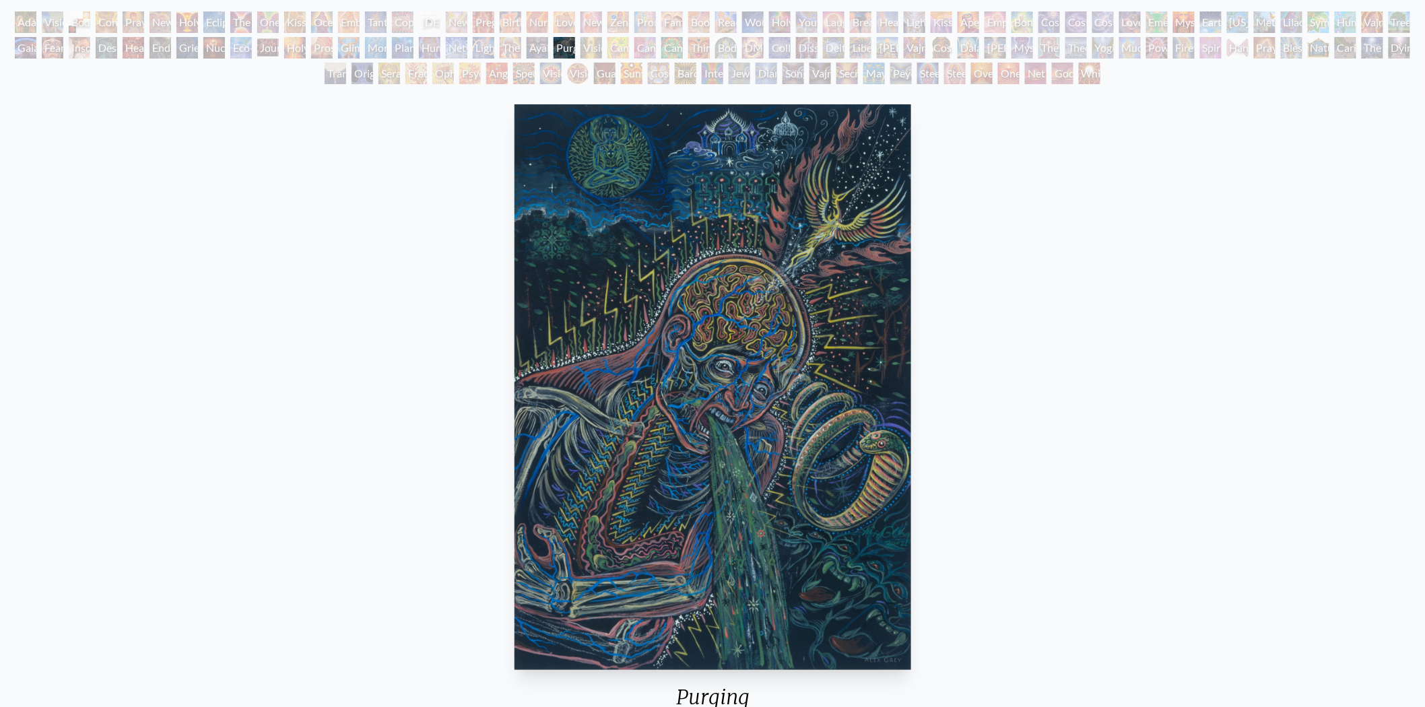
click at [536, 49] on div "Ayahuasca Visitation" at bounding box center [538, 48] width 22 height 22
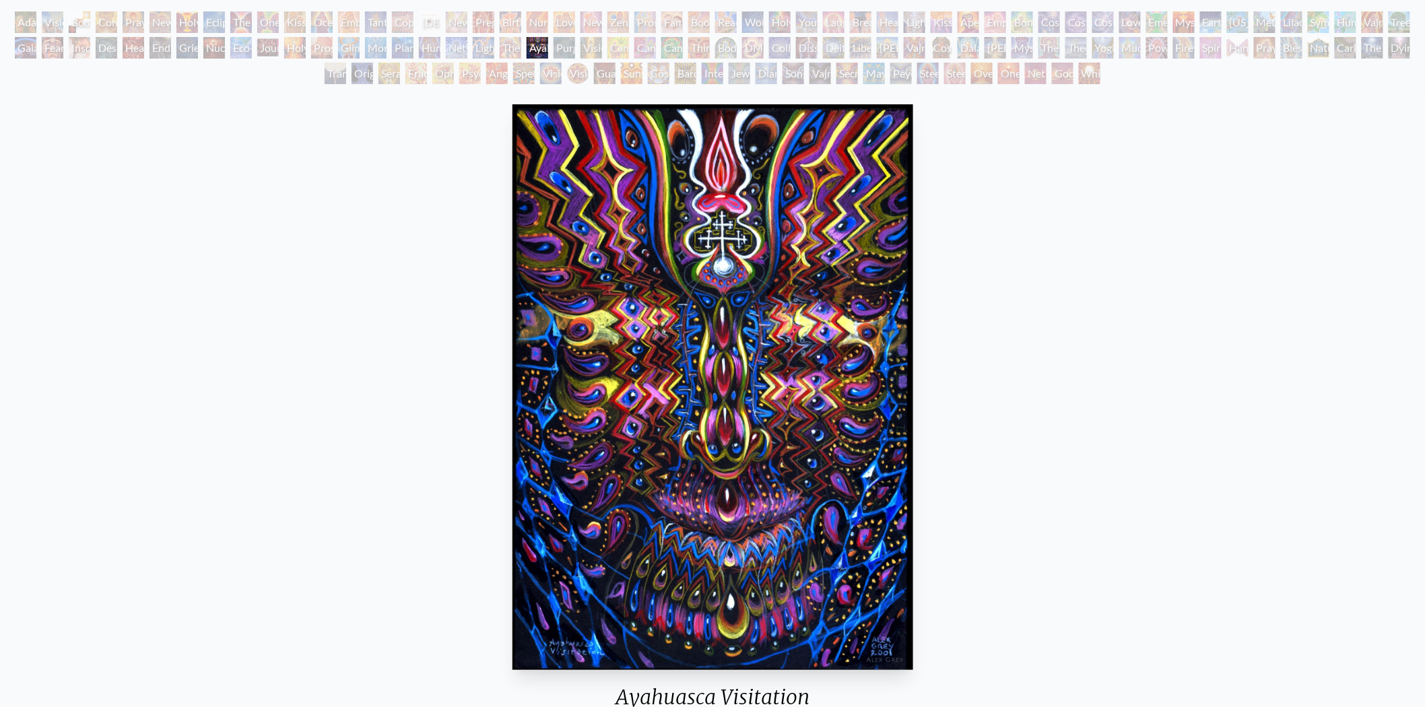
click at [521, 46] on div "The Shulgins and their Alchemical Angels" at bounding box center [511, 48] width 22 height 22
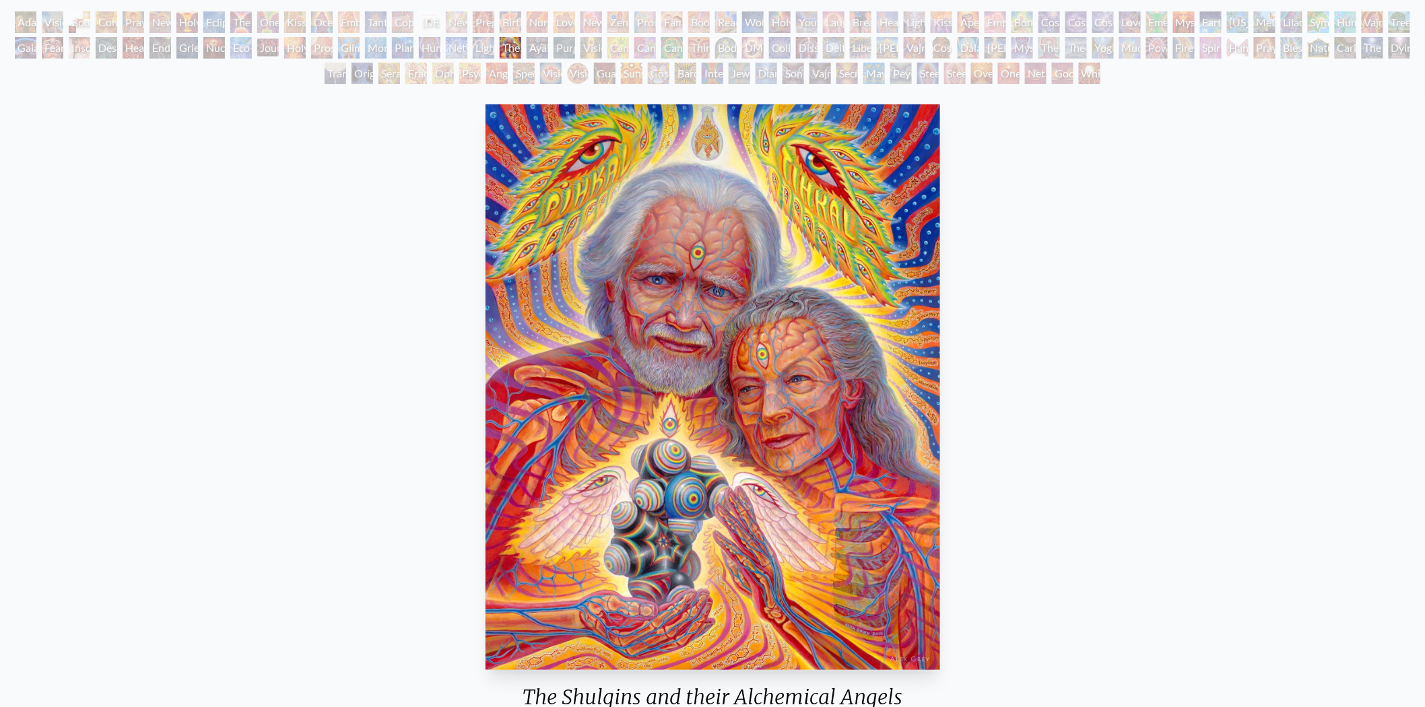
click at [480, 47] on div "Lightworker" at bounding box center [484, 48] width 22 height 22
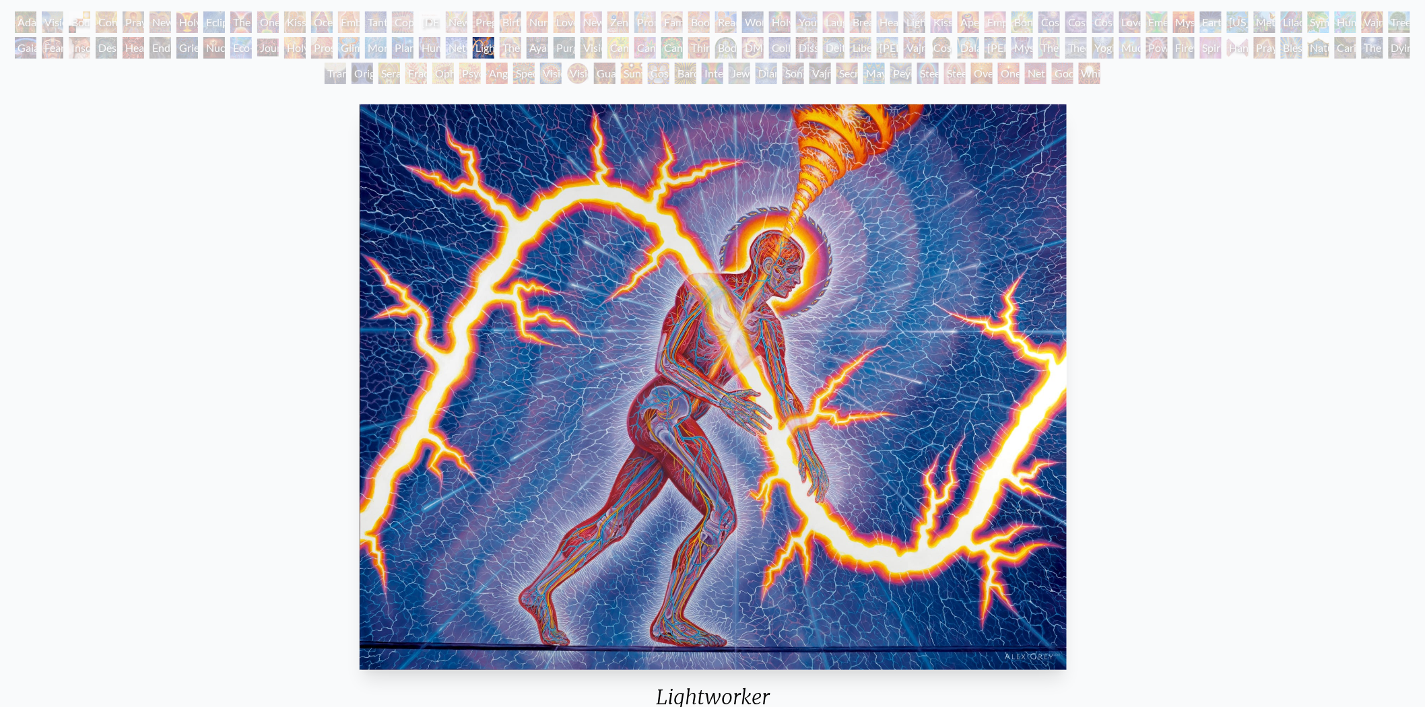
click at [456, 49] on div "Networks" at bounding box center [457, 48] width 22 height 22
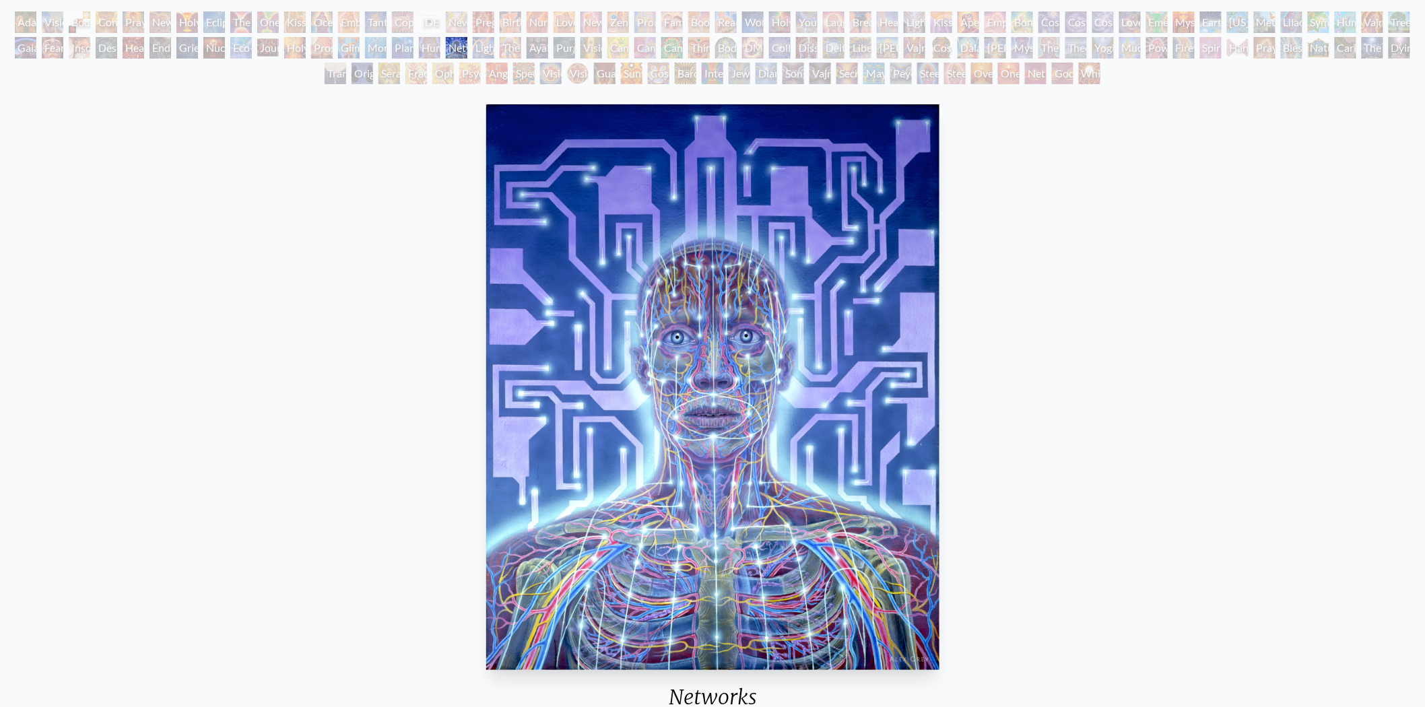
click at [429, 47] on div "Human Geometry" at bounding box center [430, 48] width 22 height 22
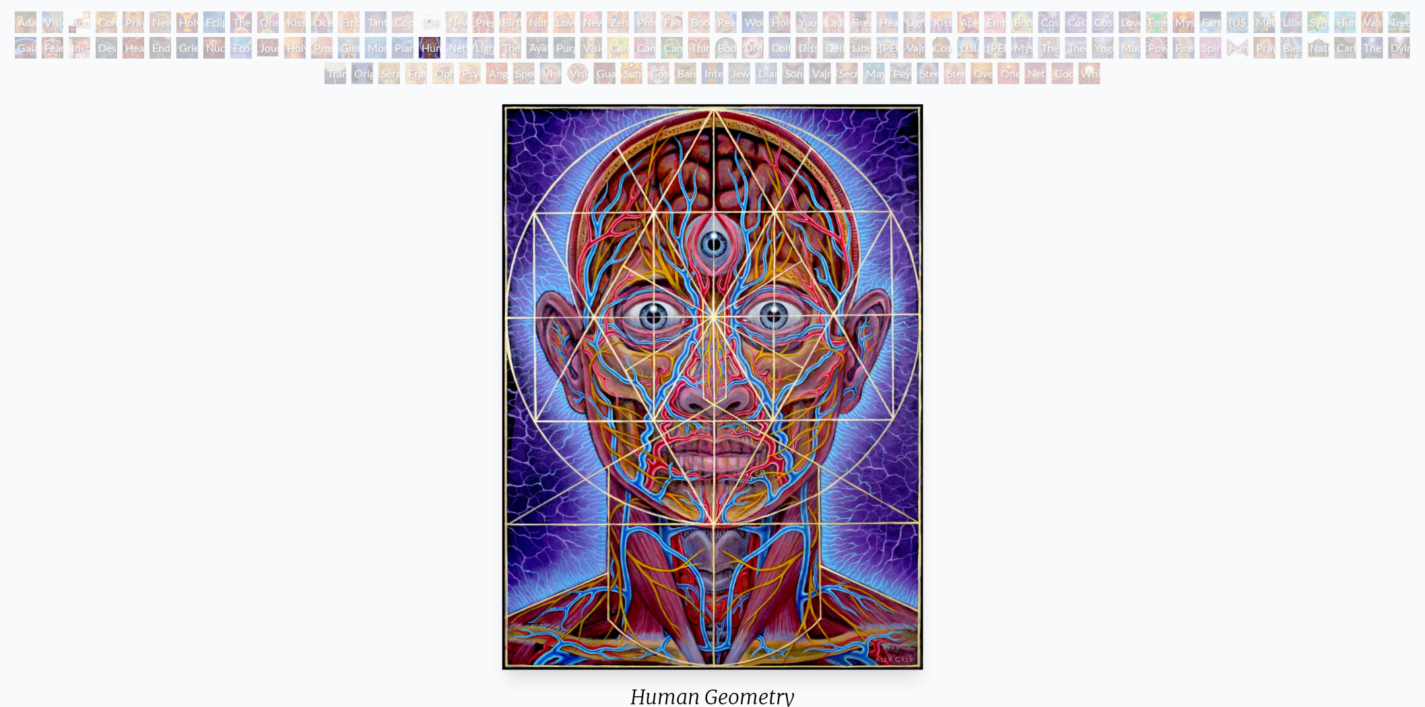
click at [400, 45] on div "Planetary Prayers" at bounding box center [403, 48] width 22 height 22
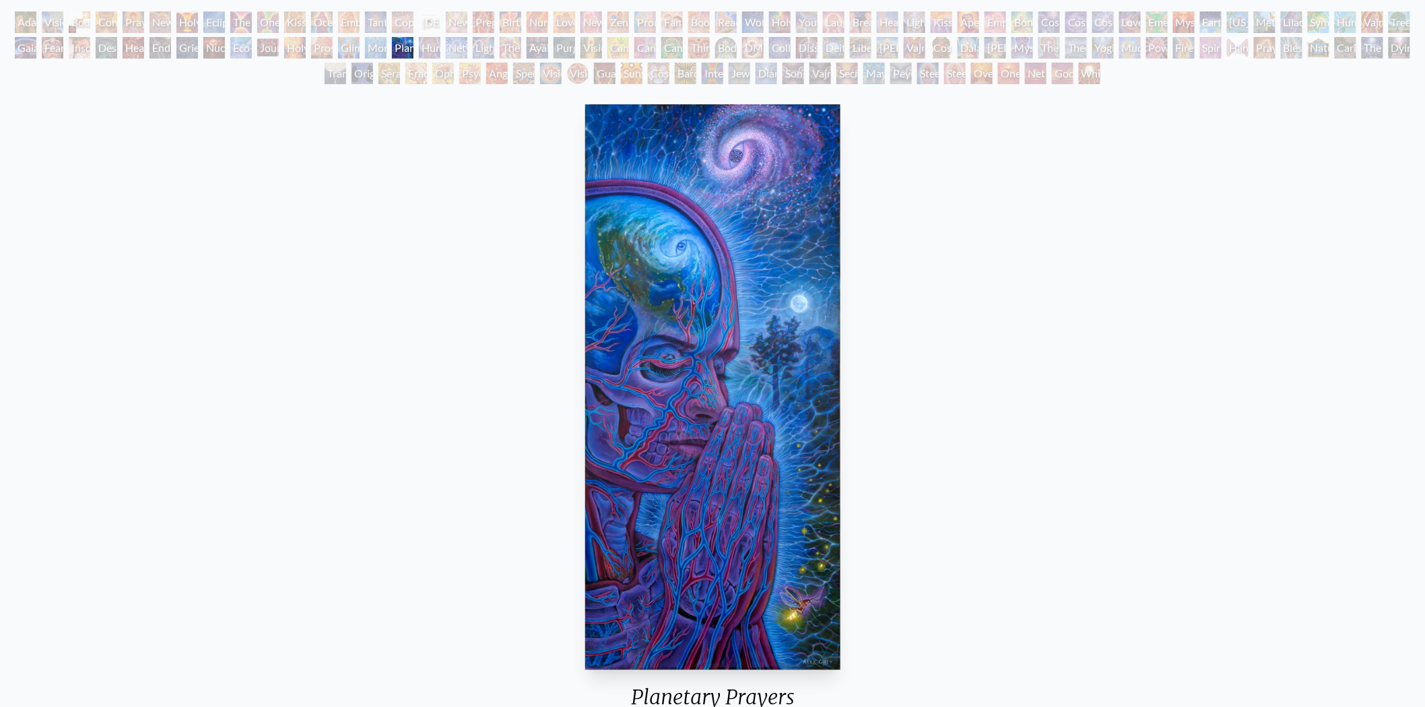
click at [372, 47] on div "Monochord" at bounding box center [376, 48] width 22 height 22
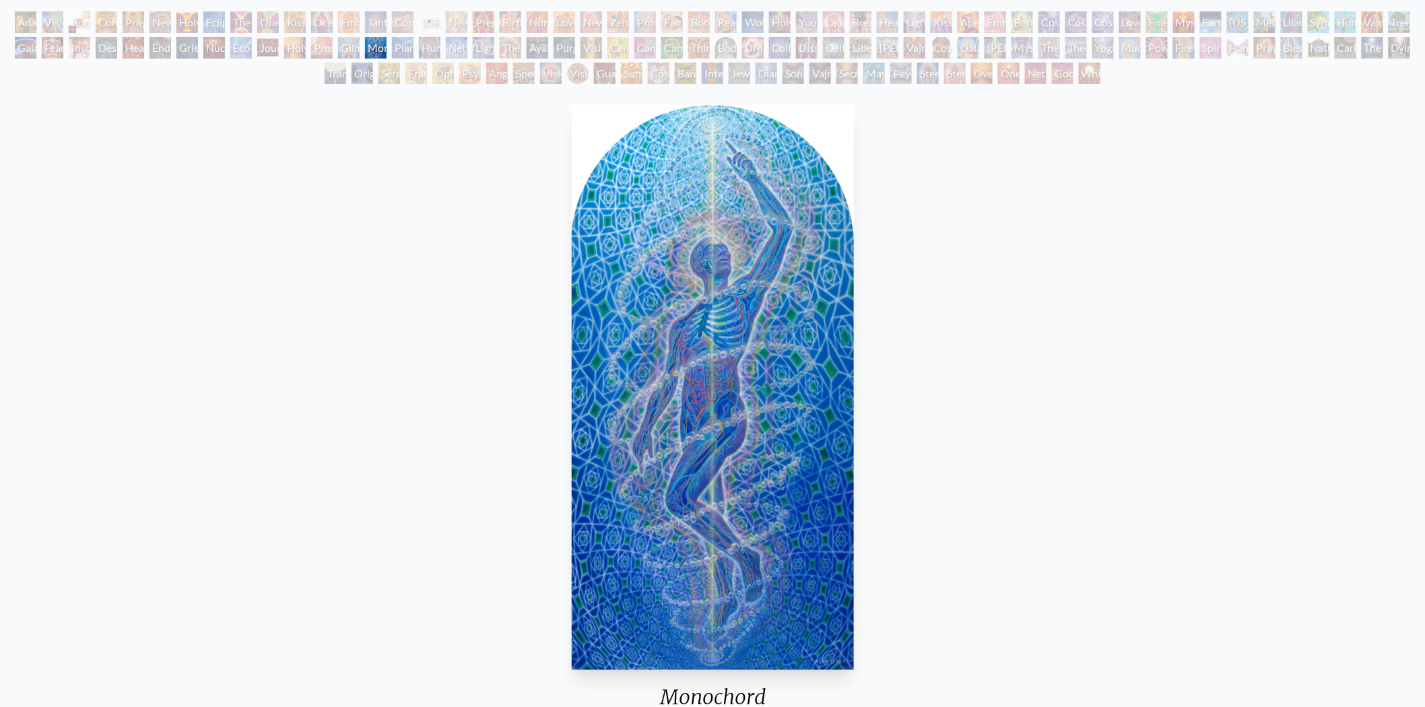
click at [348, 47] on div "Glimpsing the Empyrean" at bounding box center [349, 48] width 22 height 22
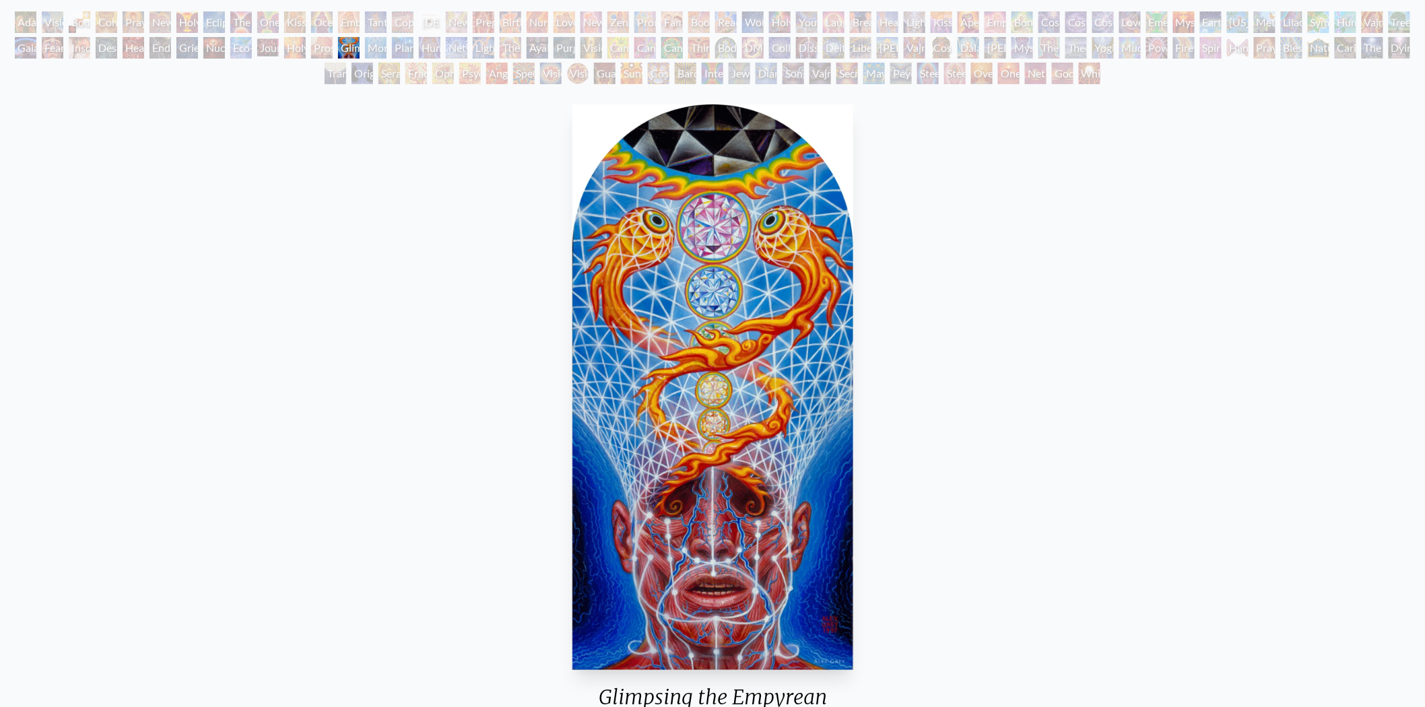
click at [326, 48] on div "Prostration" at bounding box center [322, 48] width 22 height 22
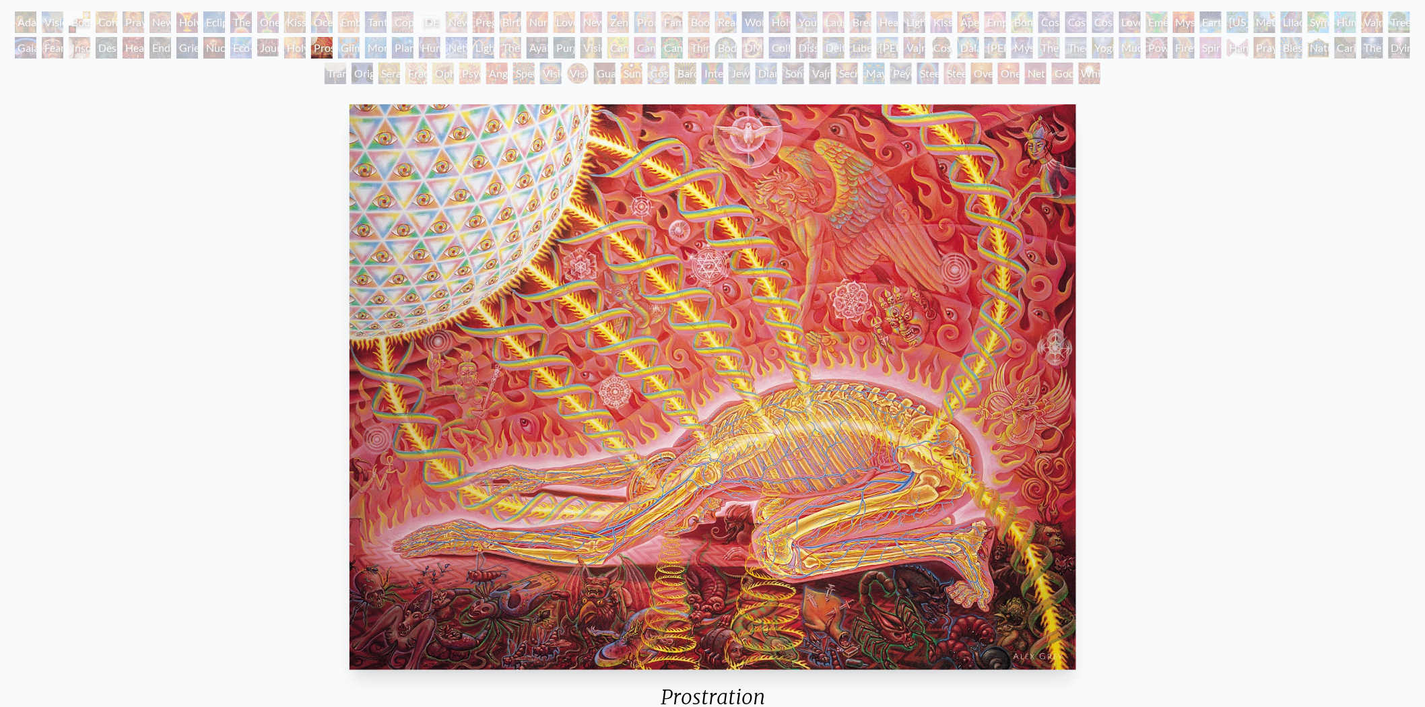
click at [288, 49] on div "Holy Fire" at bounding box center [295, 48] width 22 height 22
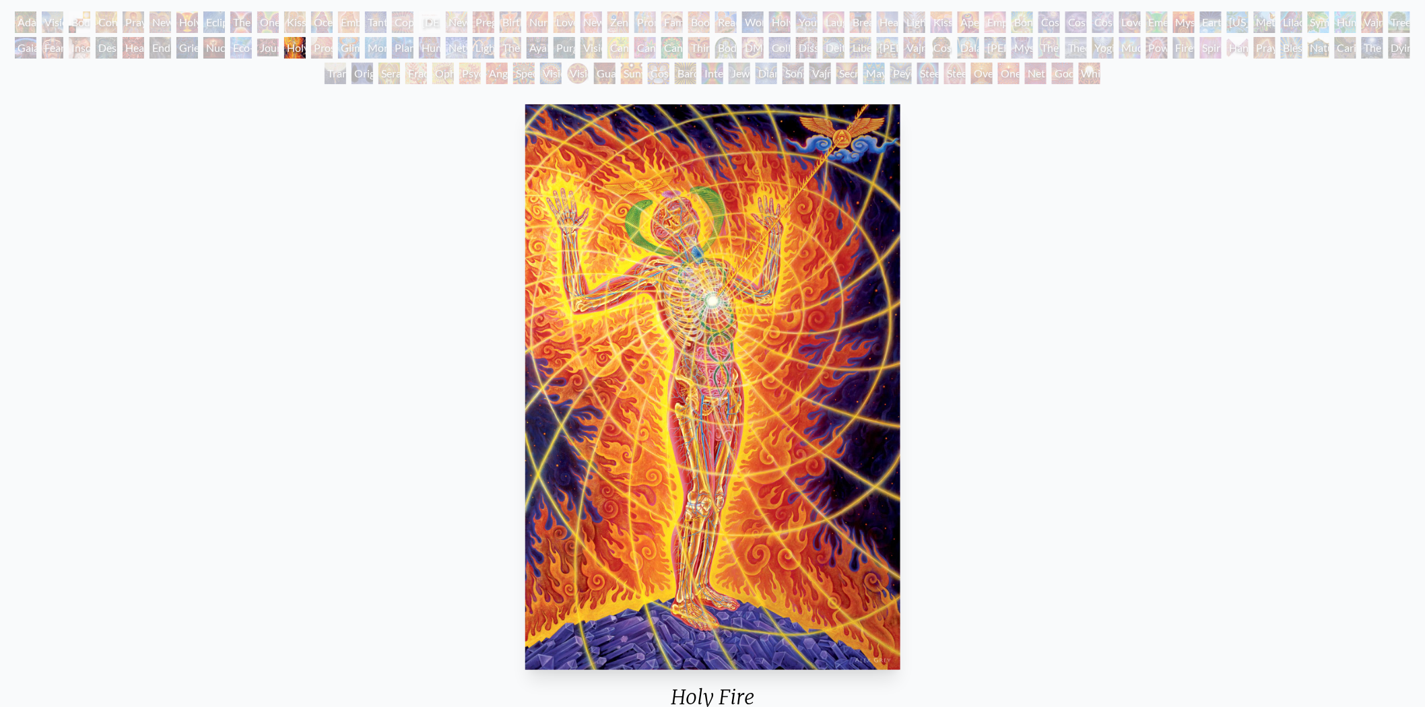
click at [261, 49] on div "Journey of the Wounded Healer" at bounding box center [268, 48] width 22 height 22
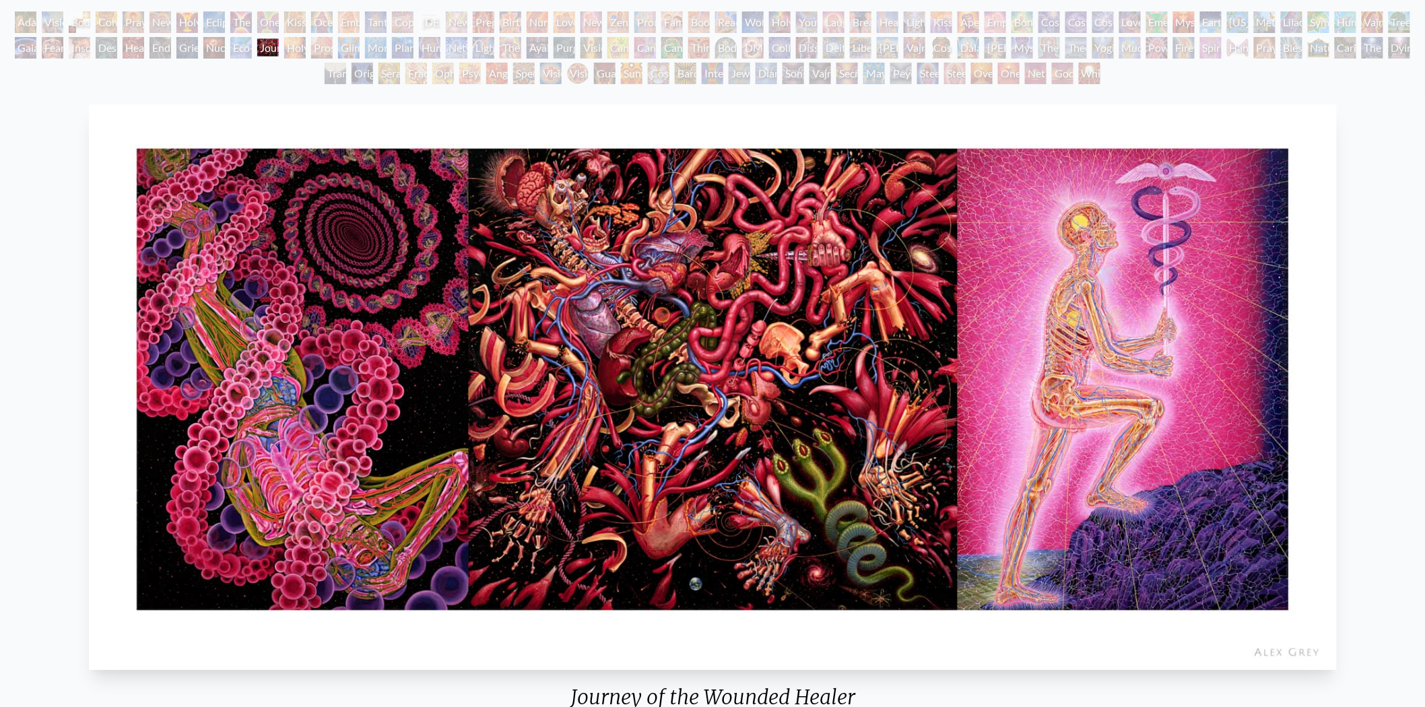
click at [246, 49] on div "Eco-Atlas" at bounding box center [241, 48] width 22 height 22
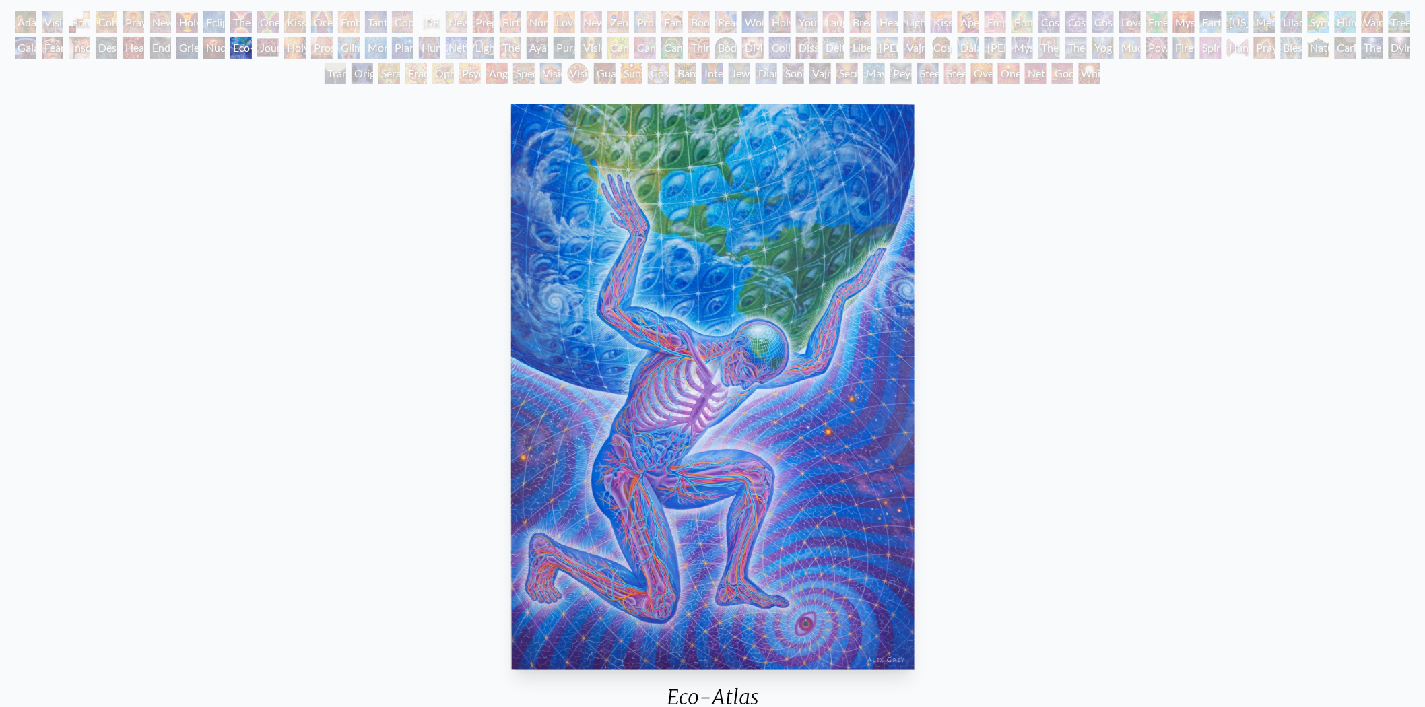
click at [218, 50] on div "Nuclear Crucifixion" at bounding box center [214, 48] width 22 height 22
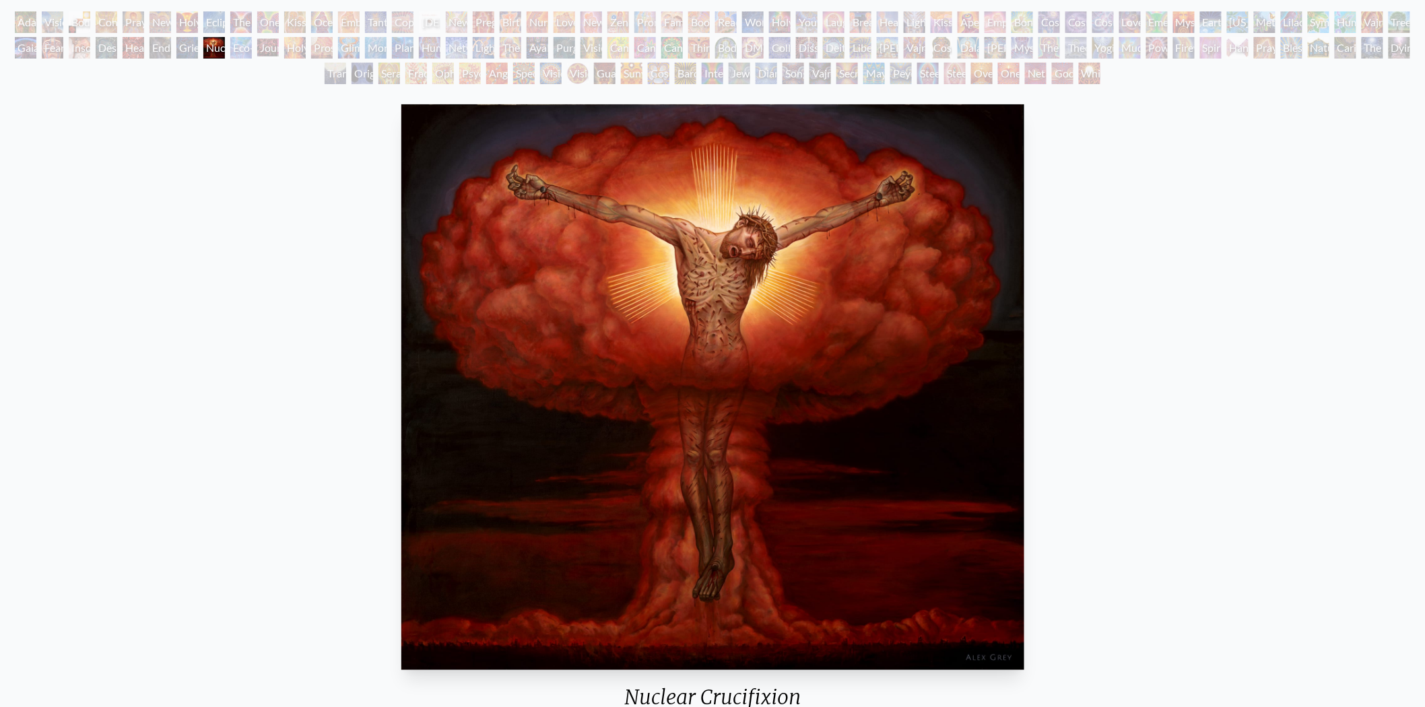
click at [193, 47] on div "Grieving" at bounding box center [187, 48] width 22 height 22
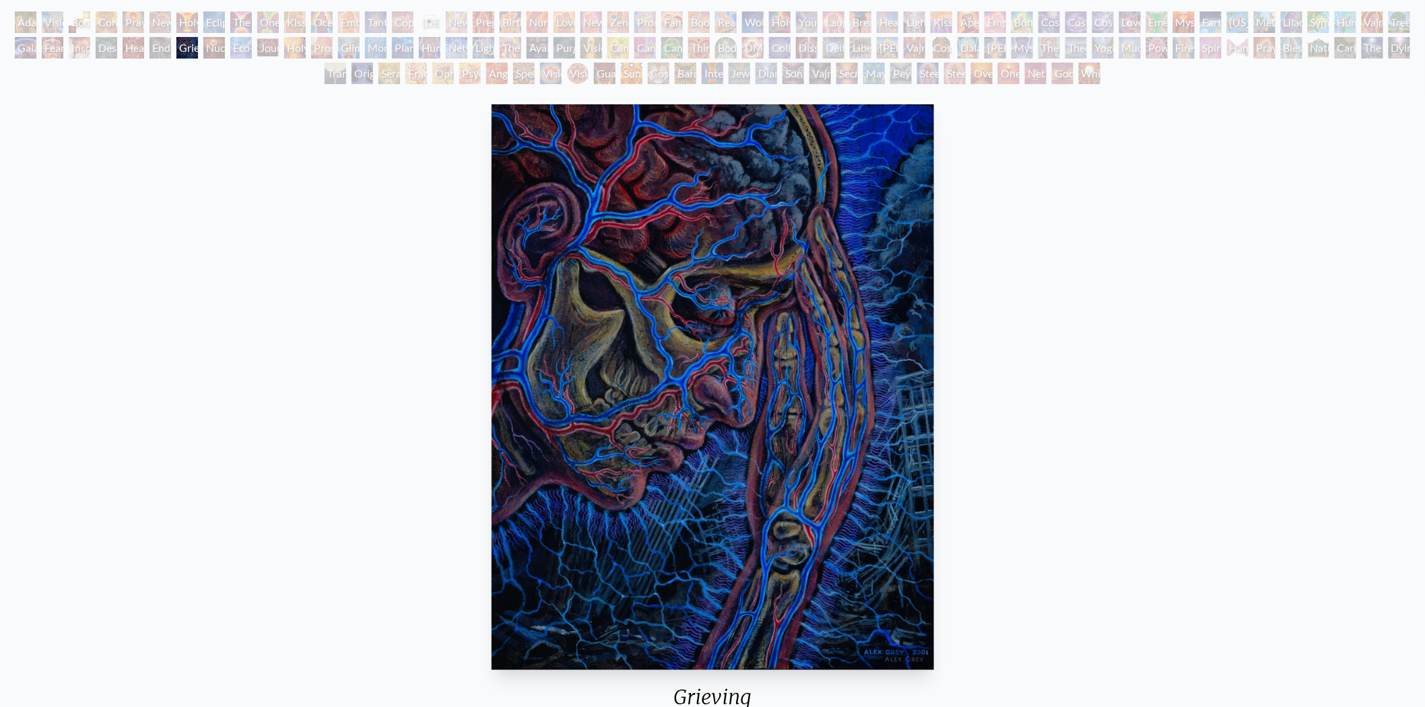
click at [162, 49] on div "Endarkenment" at bounding box center [161, 48] width 22 height 22
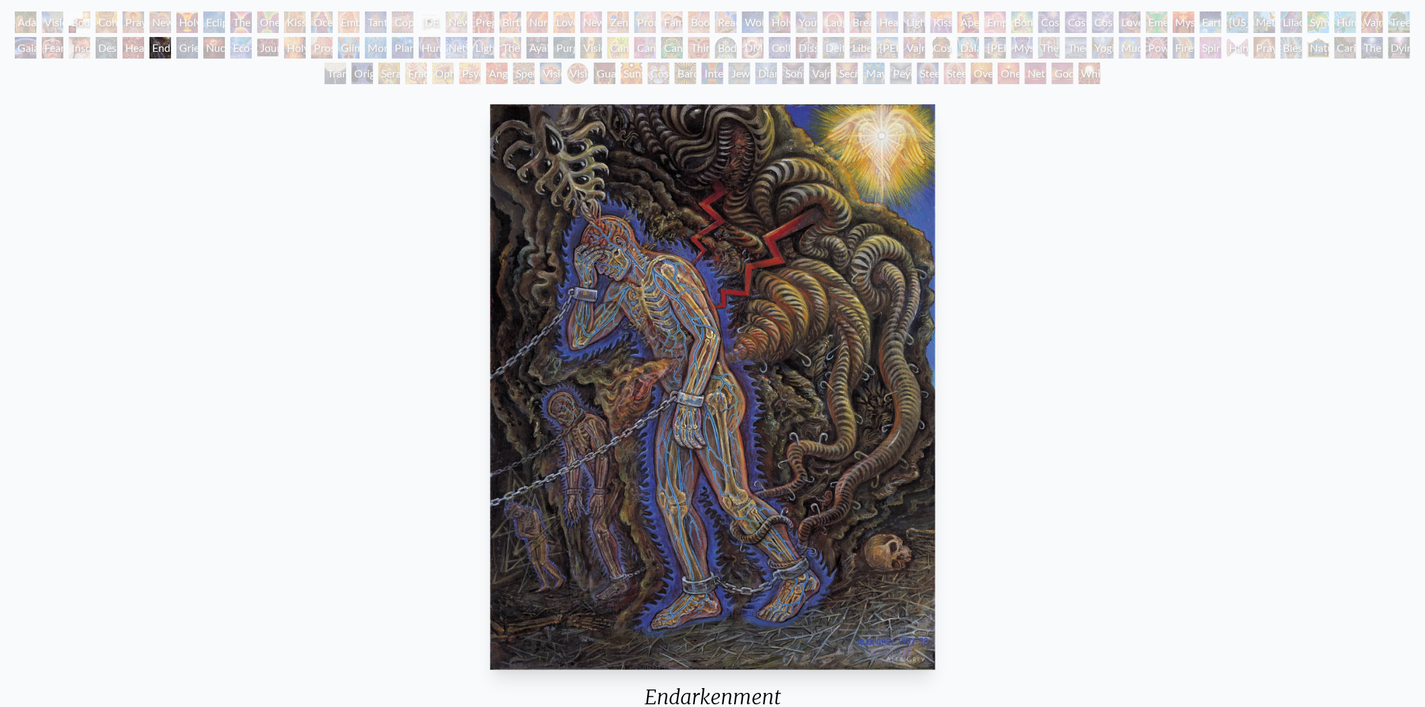
click at [135, 49] on div "Headache" at bounding box center [134, 48] width 22 height 22
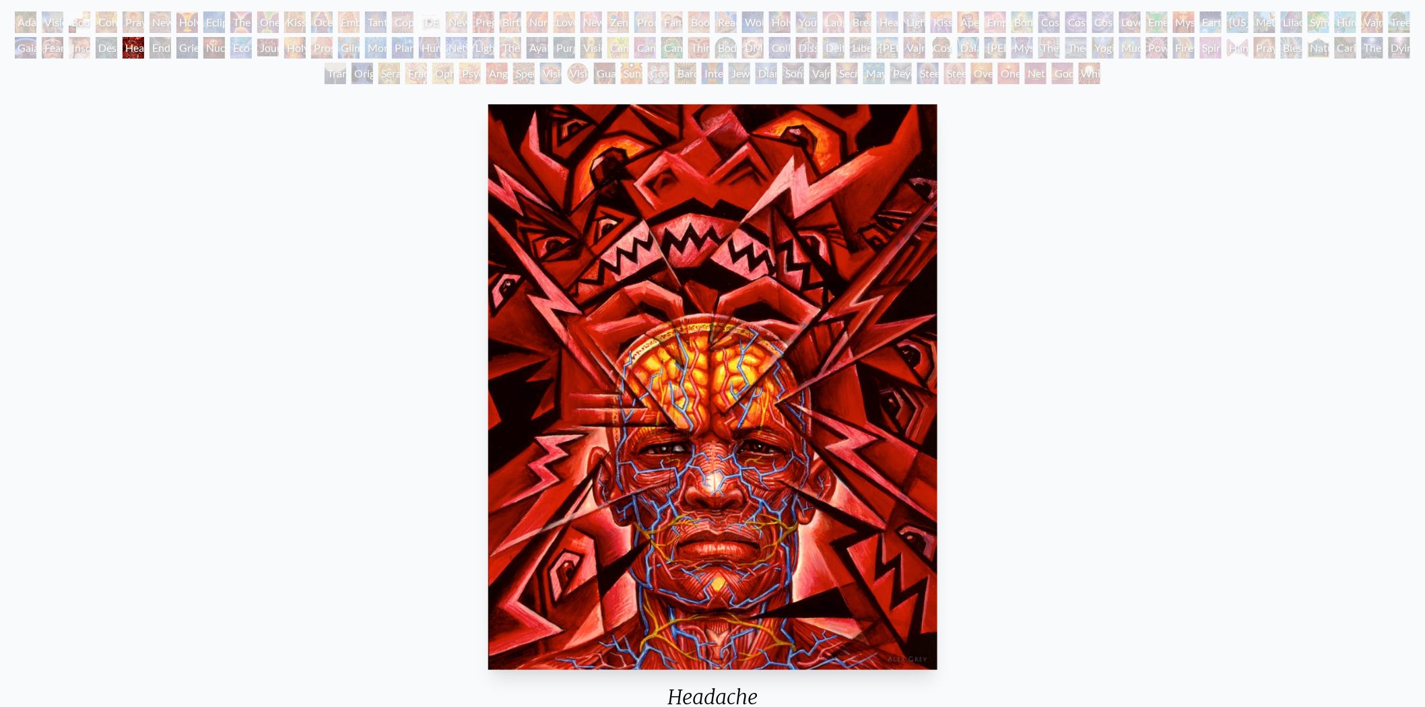
click at [108, 49] on div "Despair" at bounding box center [107, 48] width 22 height 22
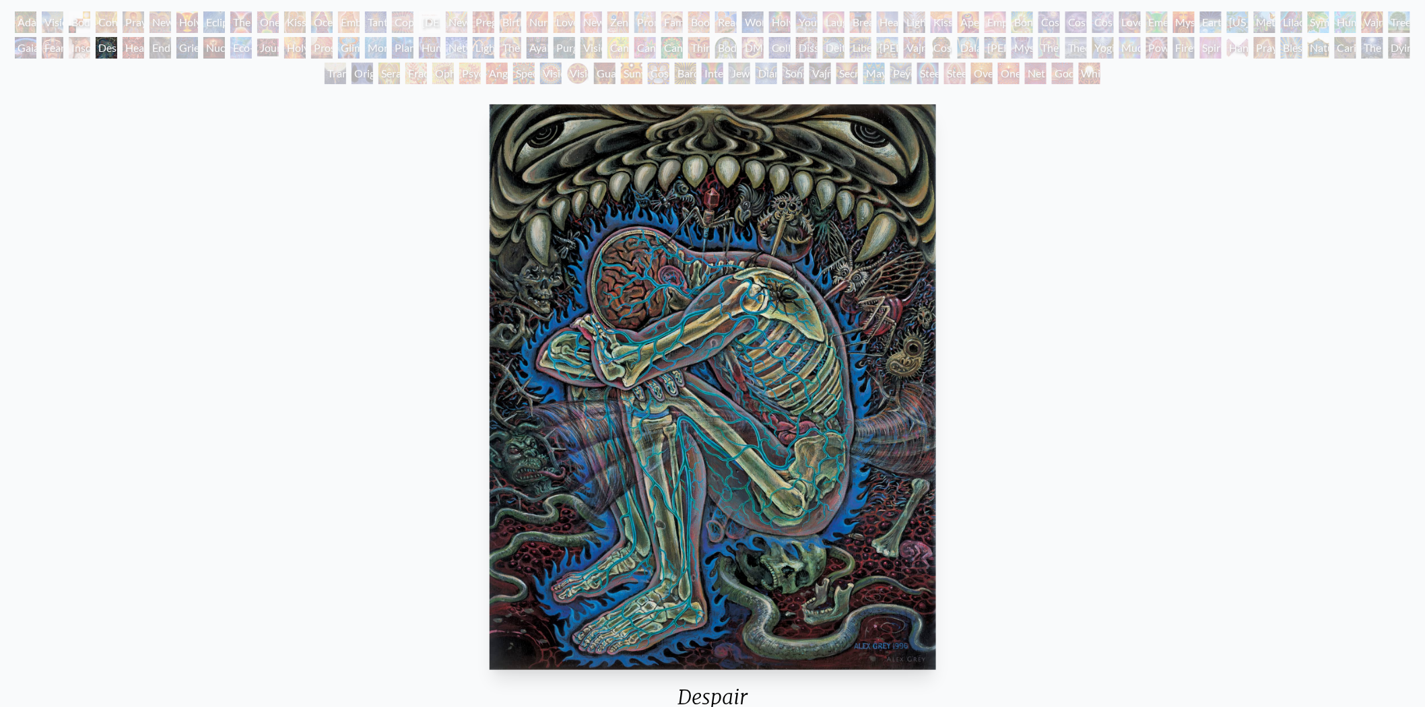
click at [86, 47] on div "Insomnia" at bounding box center [80, 48] width 22 height 22
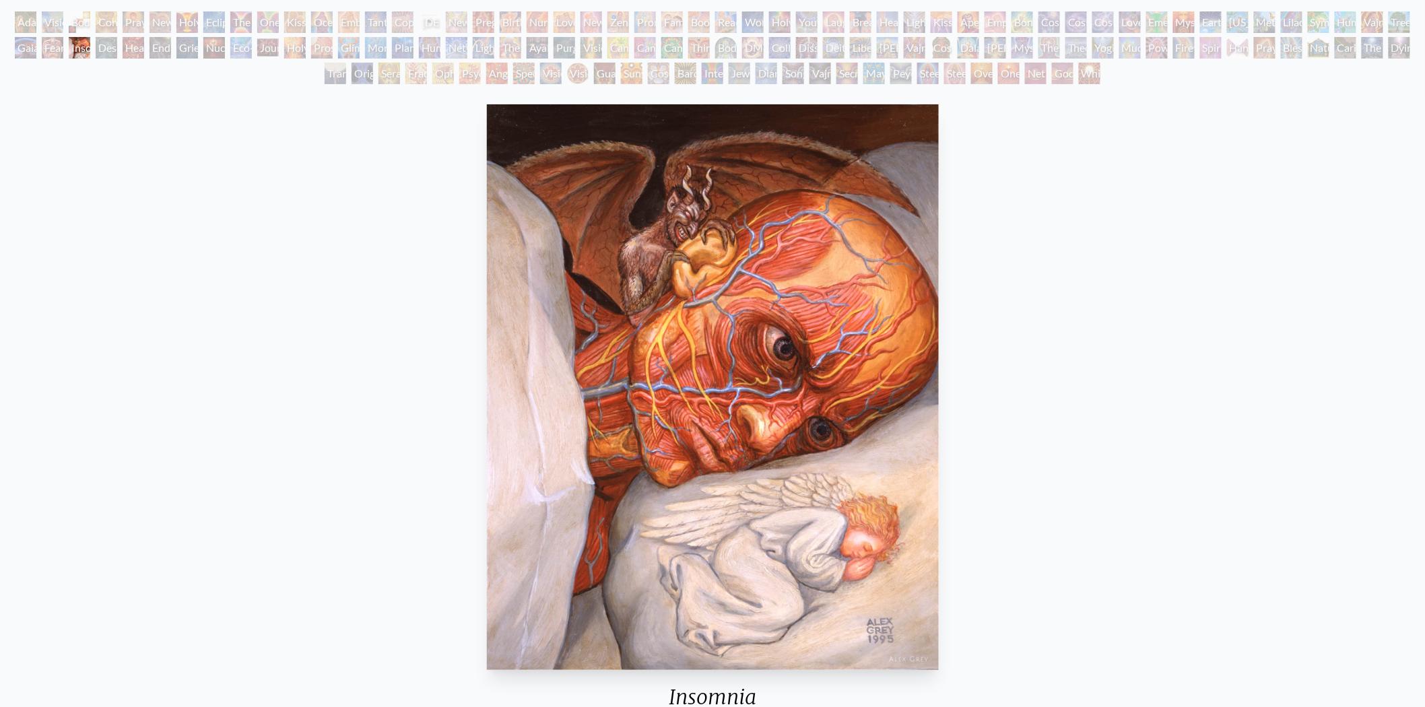
click at [58, 44] on div "Fear" at bounding box center [53, 48] width 22 height 22
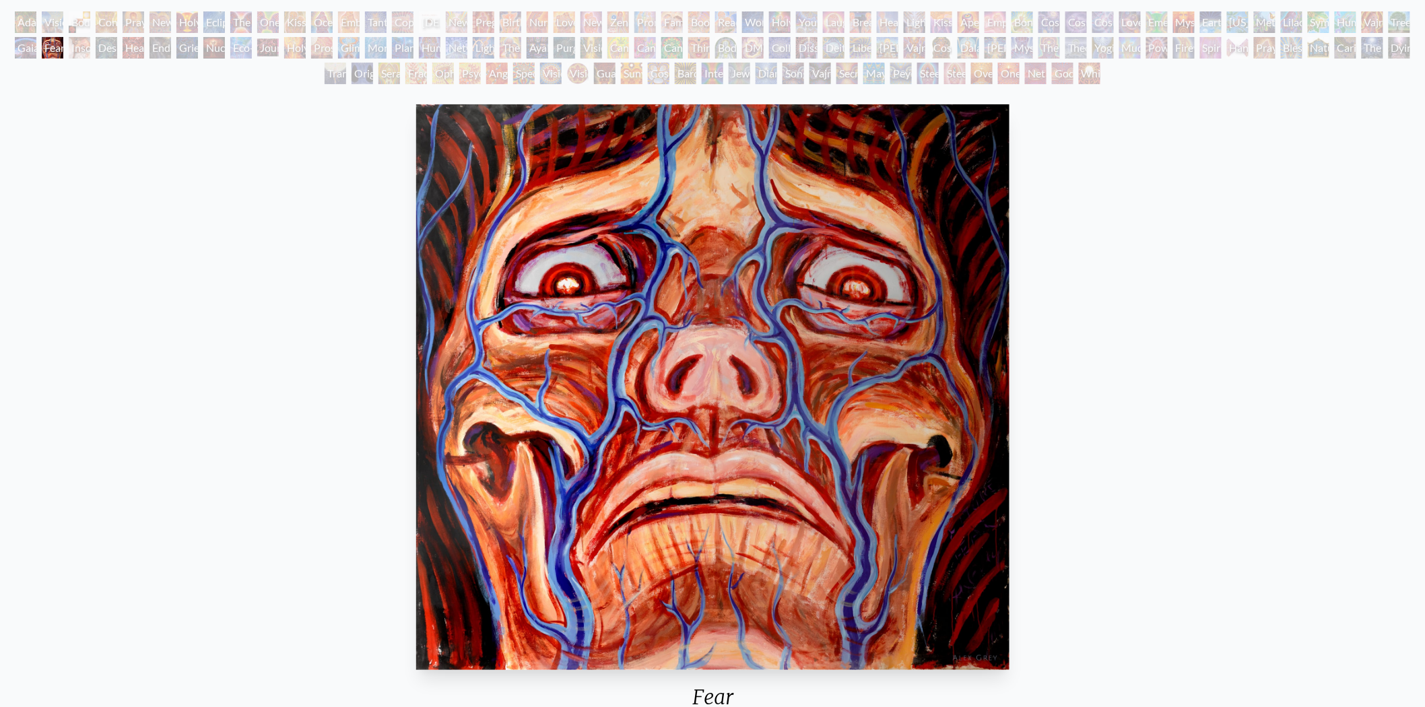
click at [26, 44] on div "Gaia" at bounding box center [26, 48] width 22 height 22
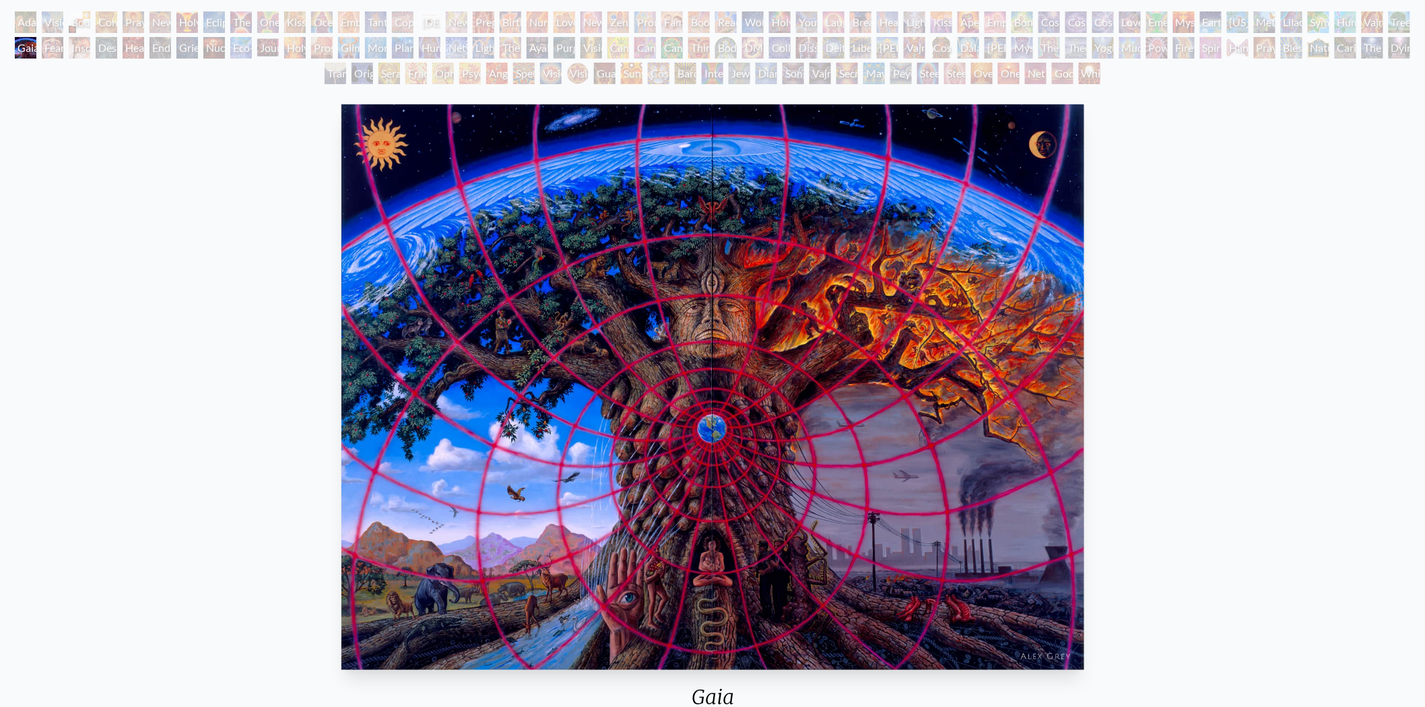
click at [1293, 19] on div "Vajra Horse" at bounding box center [1373, 22] width 22 height 22
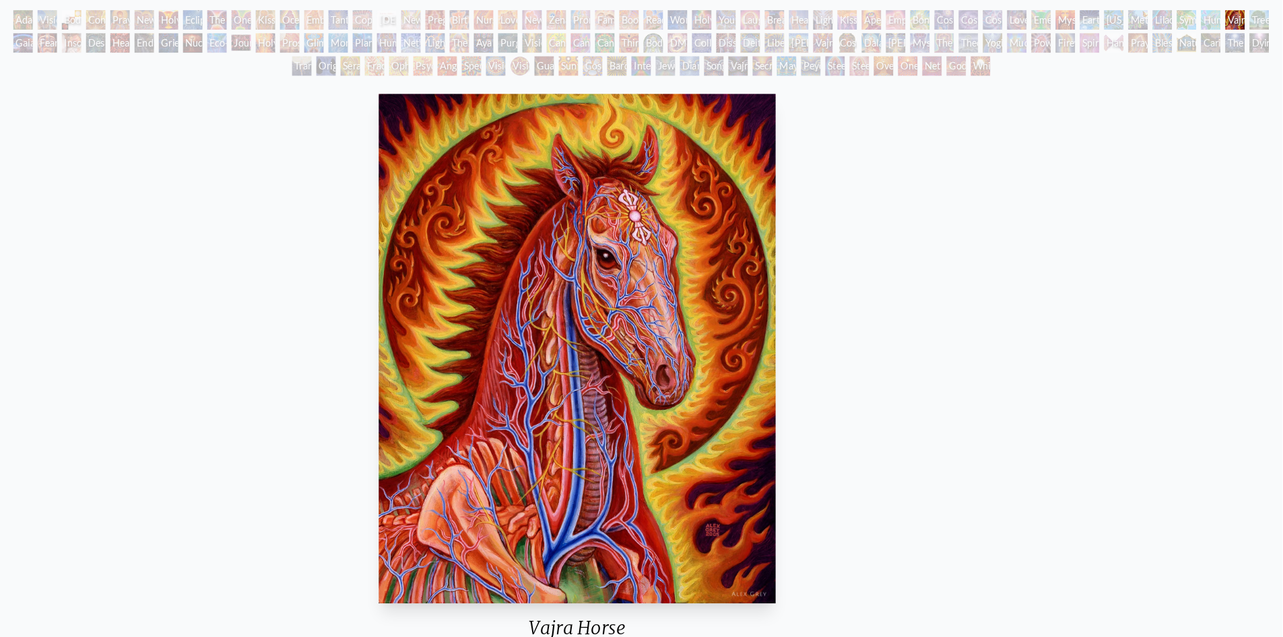
scroll to position [75, 0]
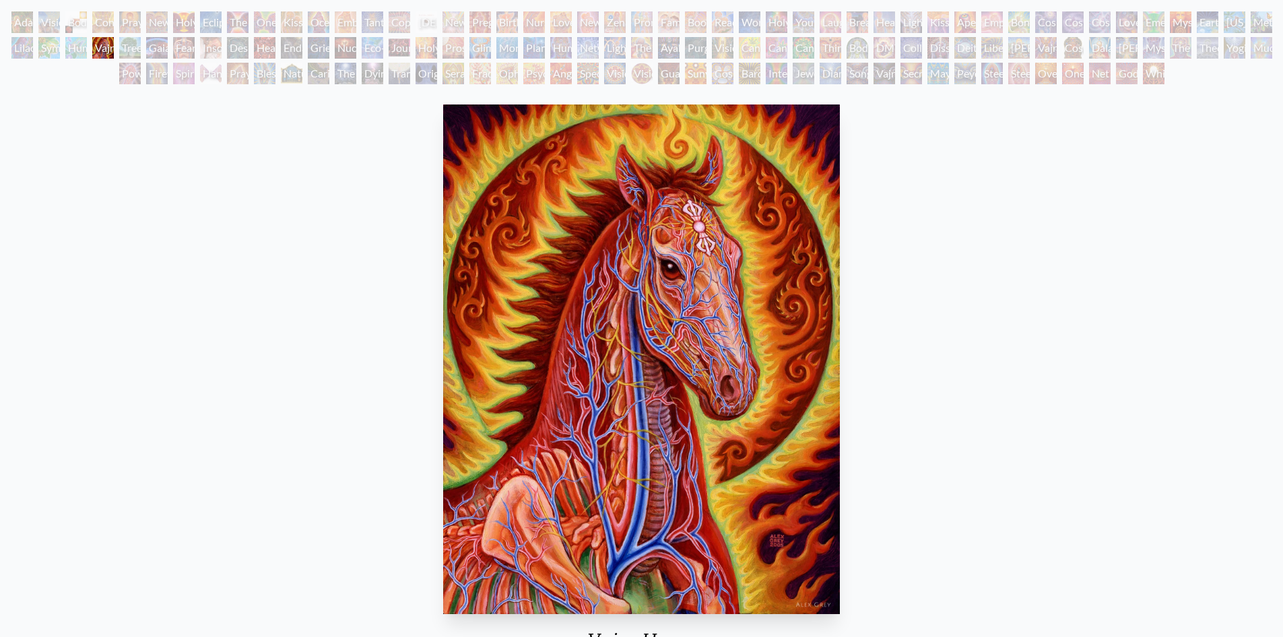
click at [123, 46] on div "Tree & Person" at bounding box center [130, 48] width 22 height 22
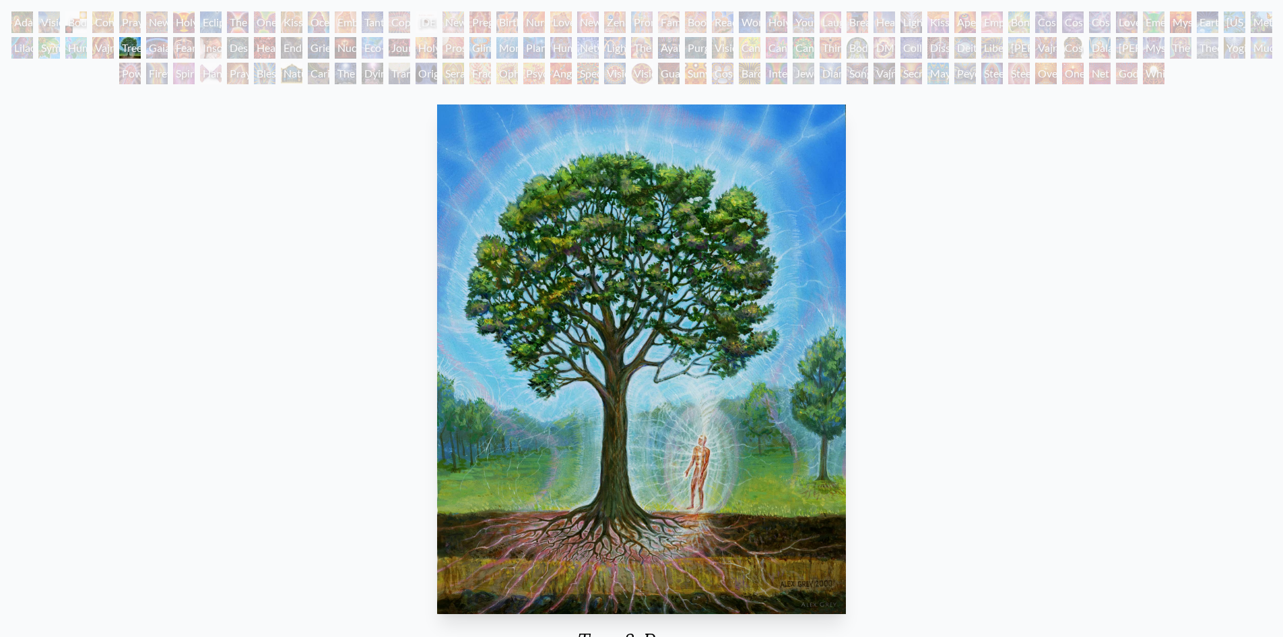
click at [55, 48] on div "Symbiosis: Gall Wasp & Oak Tree" at bounding box center [49, 48] width 22 height 22
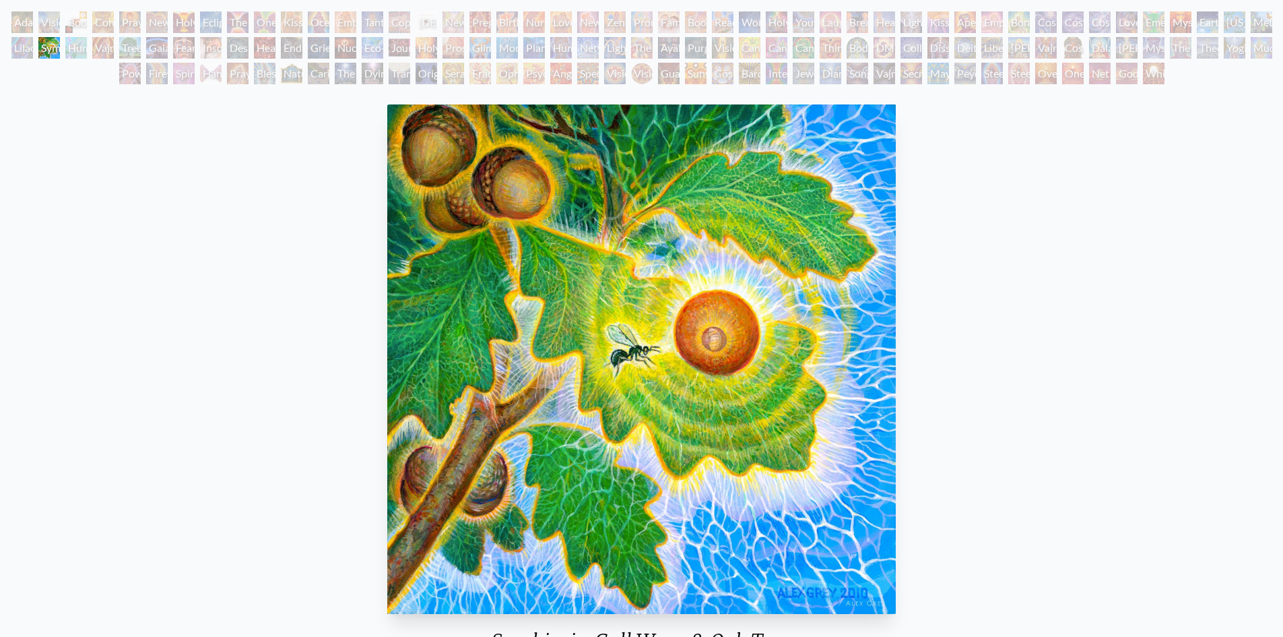
click at [19, 49] on div "Lilacs" at bounding box center [22, 48] width 22 height 22
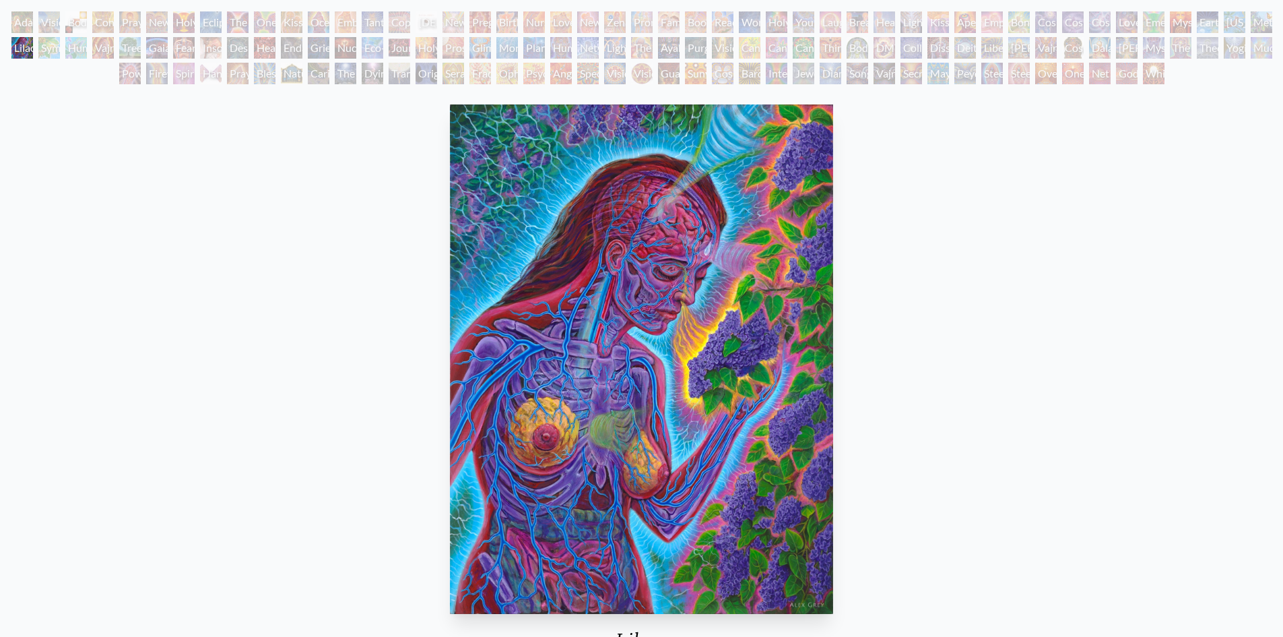
click at [1246, 18] on div "Ohio Song" at bounding box center [1235, 22] width 22 height 22
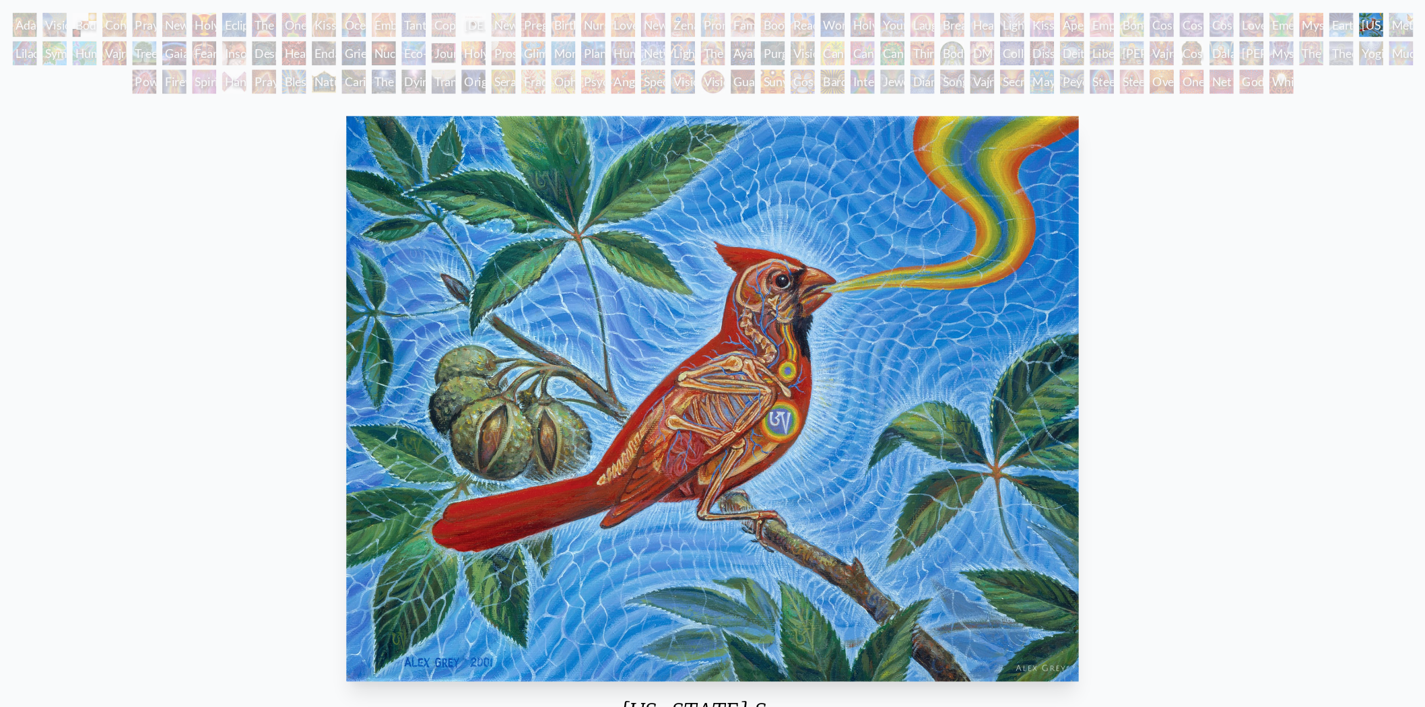
scroll to position [75, 0]
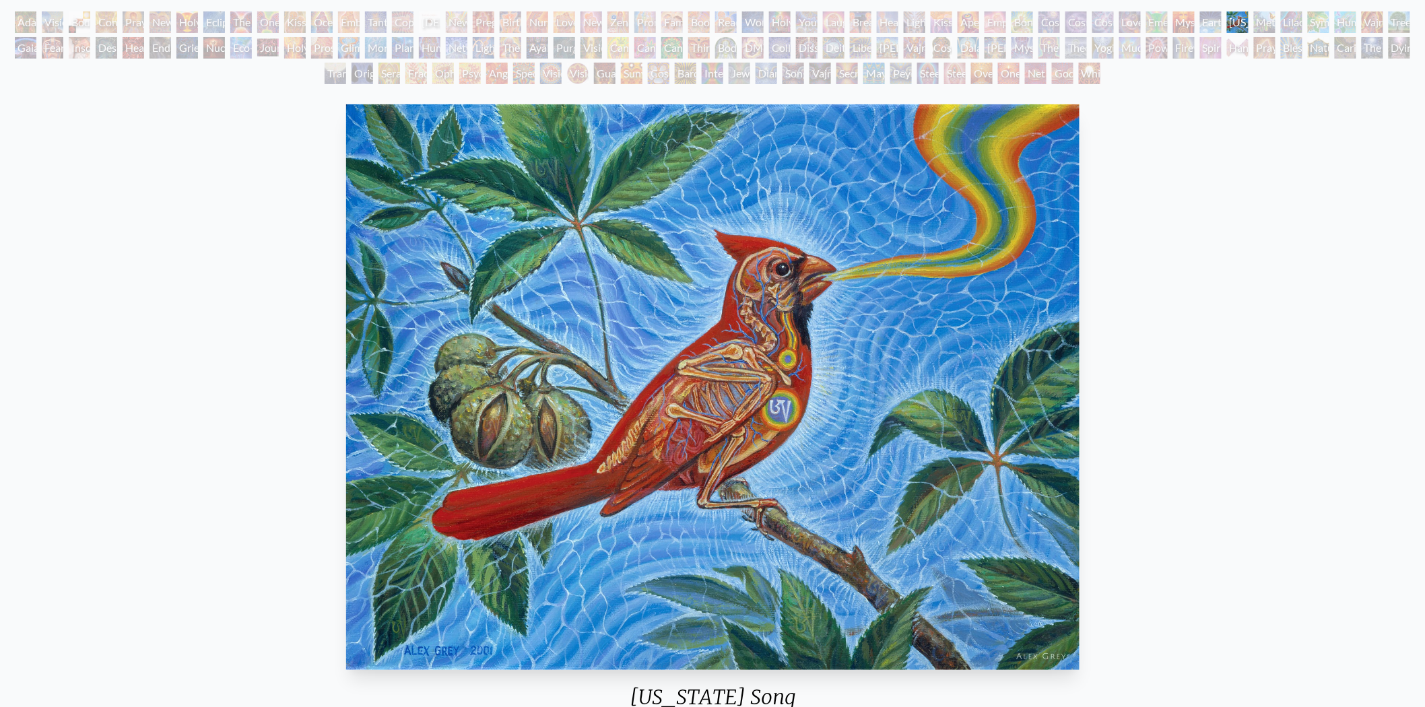
click at [1264, 24] on div "Metamorphosis" at bounding box center [1265, 22] width 22 height 22
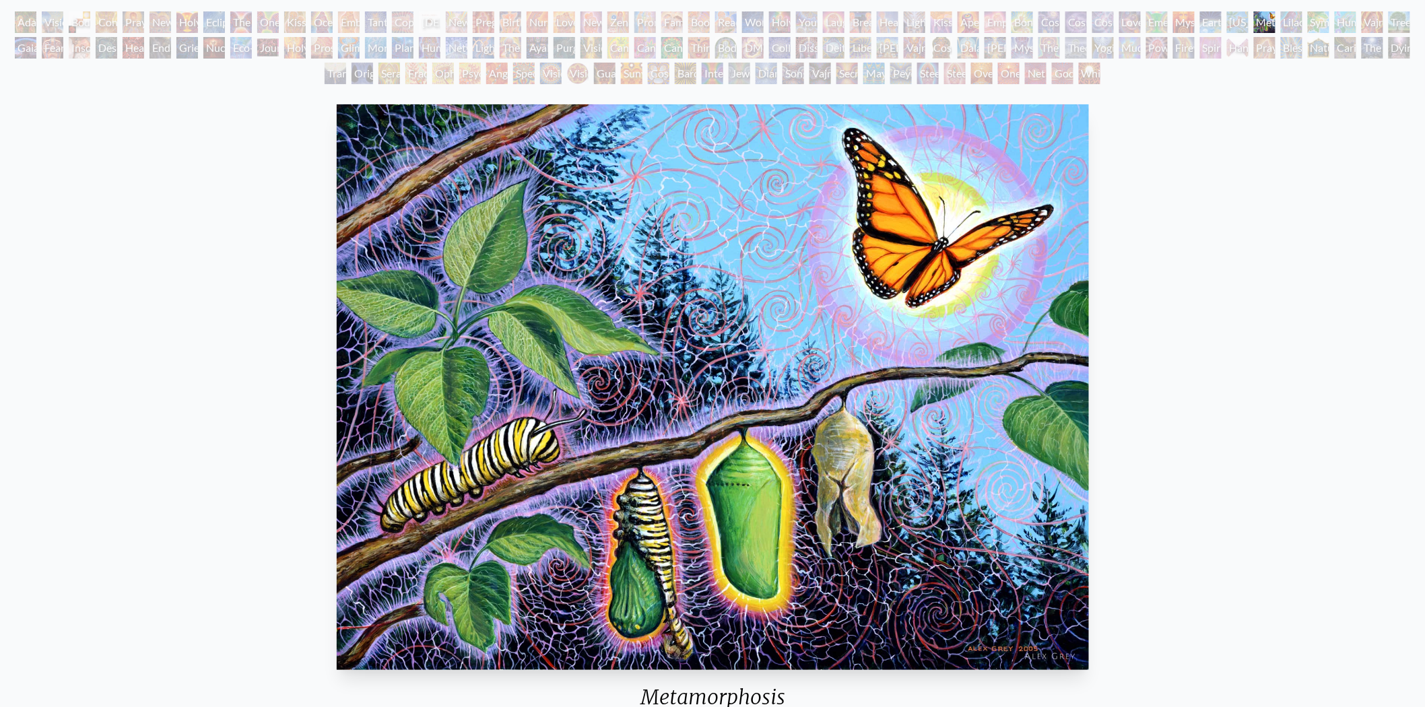
click at [1209, 21] on div "Earth Energies" at bounding box center [1211, 22] width 22 height 22
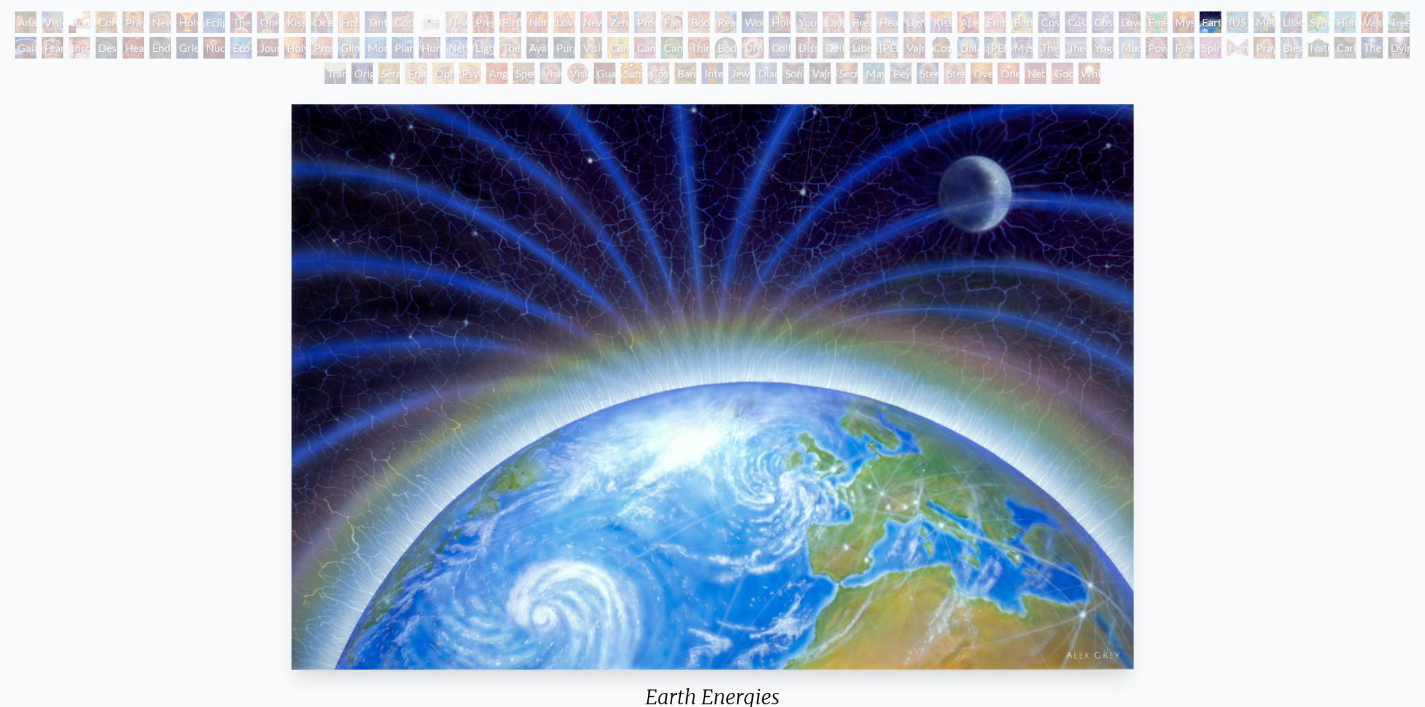
click at [1188, 23] on div "Mysteriosa 2" at bounding box center [1184, 22] width 22 height 22
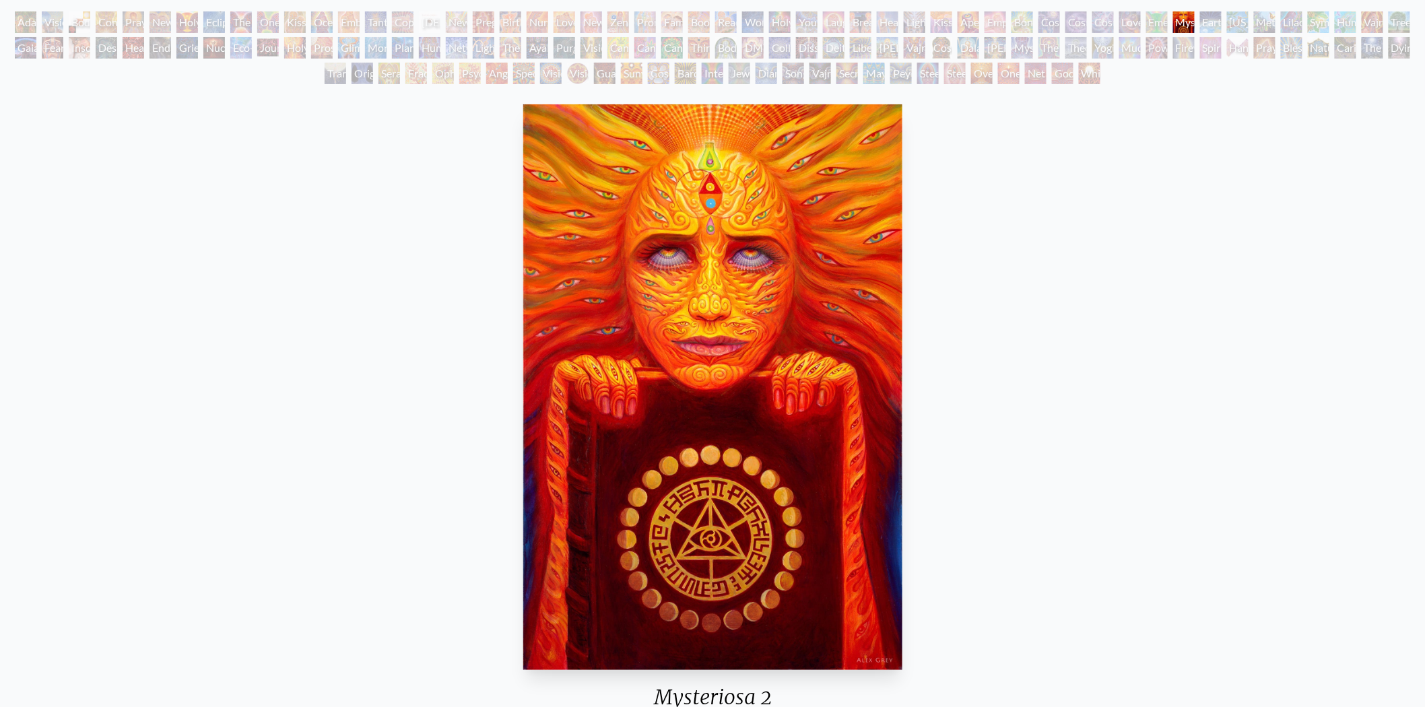
click at [1165, 24] on div "Emerald Grail" at bounding box center [1157, 22] width 22 height 22
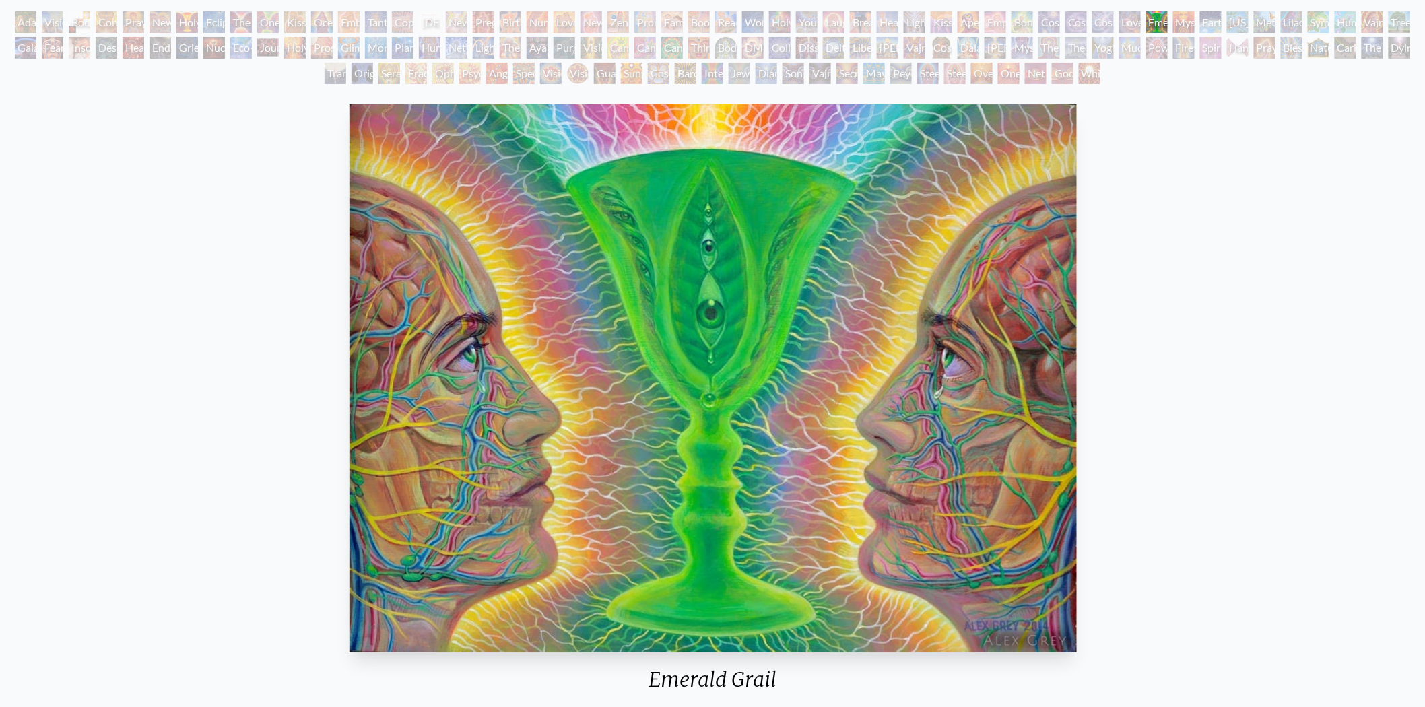
click at [1136, 24] on div "Love is a Cosmic Force" at bounding box center [1131, 22] width 22 height 22
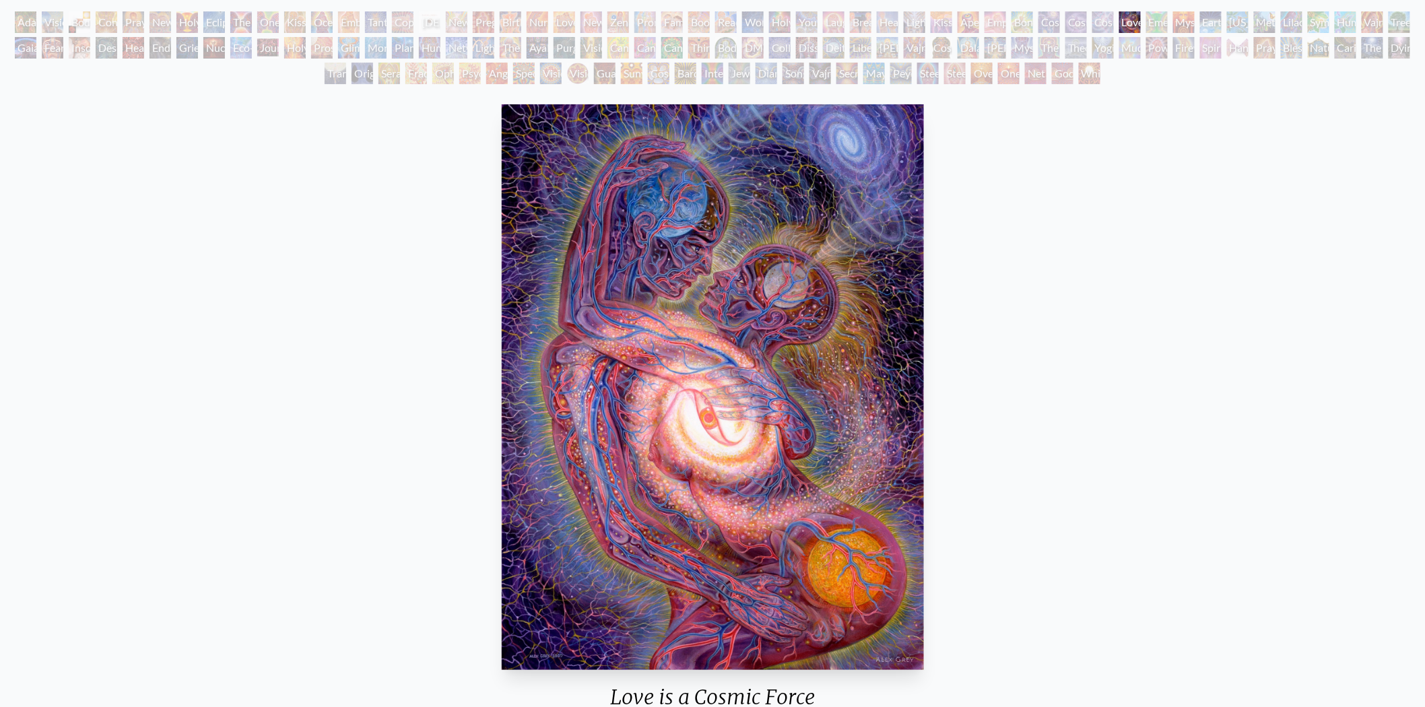
click at [1107, 19] on div "Cosmic Lovers" at bounding box center [1104, 22] width 22 height 22
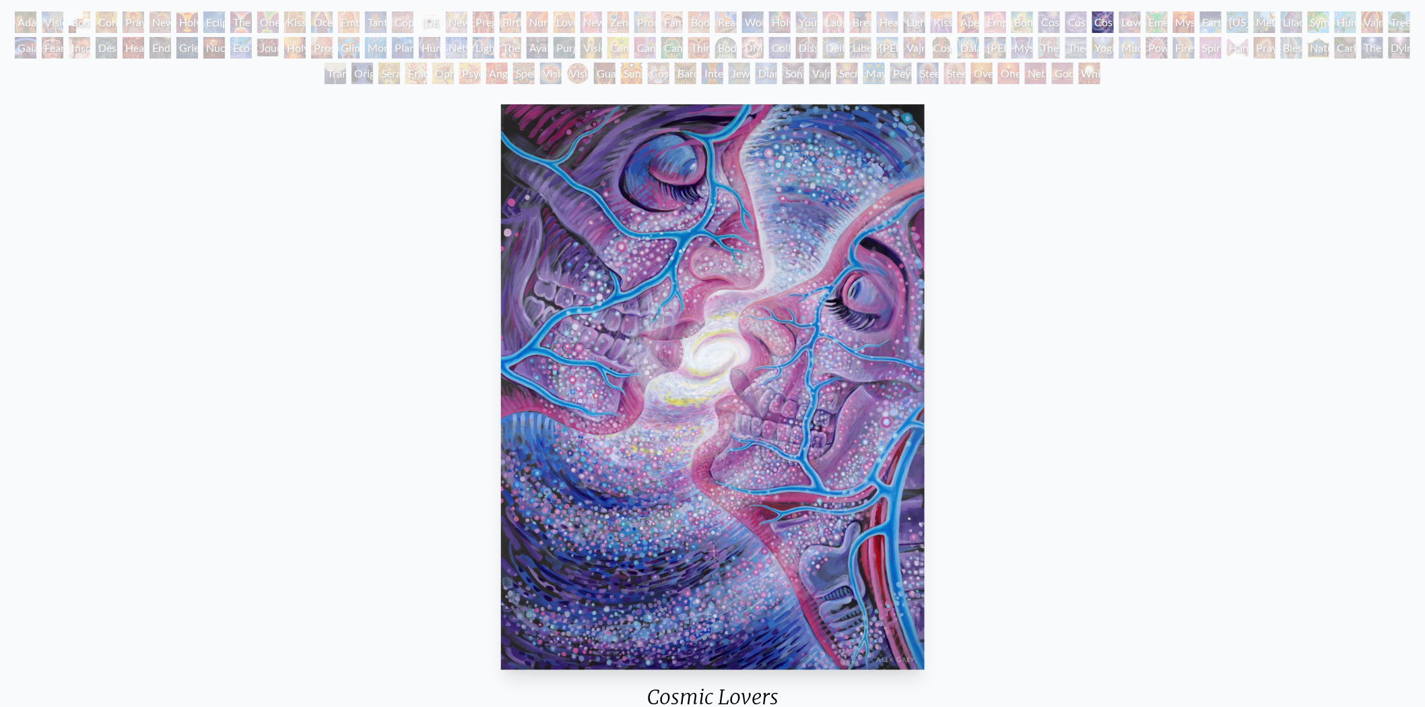
click at [1076, 20] on div "Cosmic Artist" at bounding box center [1077, 22] width 22 height 22
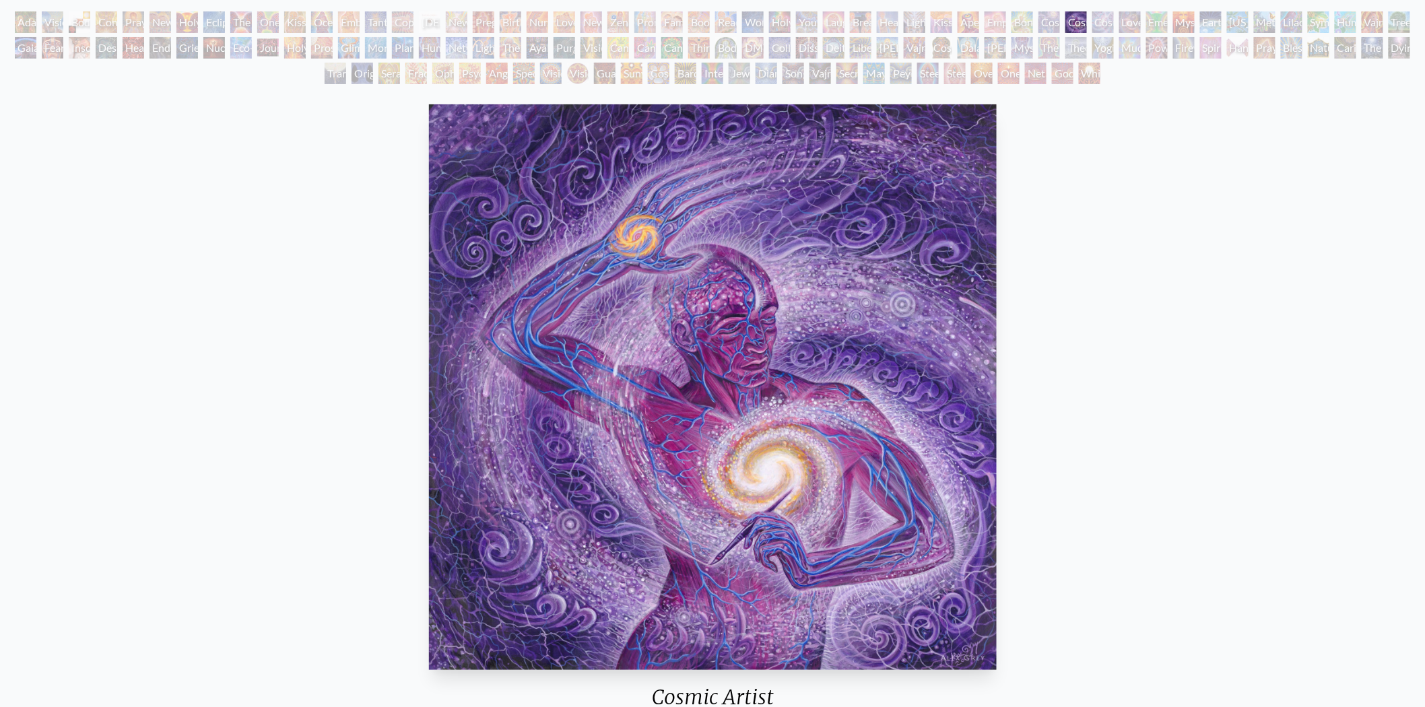
click at [1049, 20] on div "Cosmic Creativity" at bounding box center [1050, 22] width 22 height 22
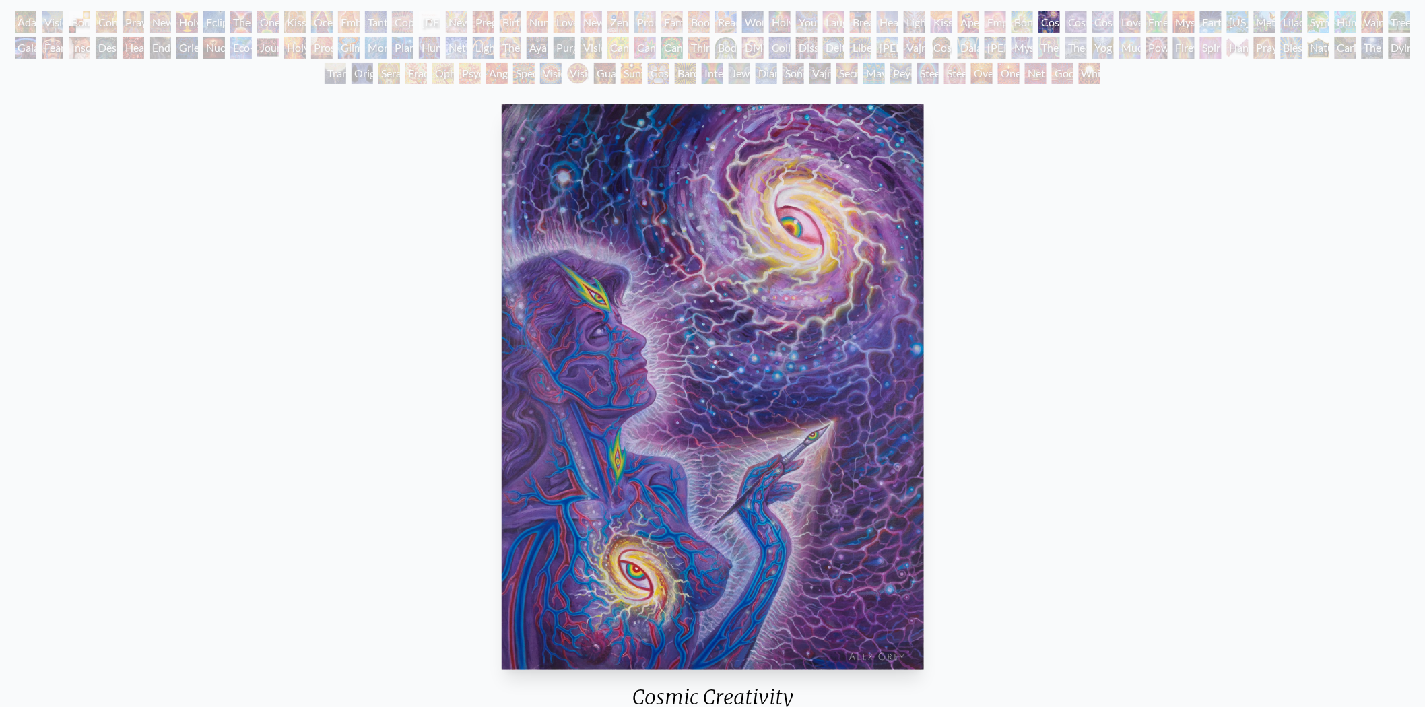
click at [1013, 22] on div "Bond" at bounding box center [1023, 22] width 22 height 22
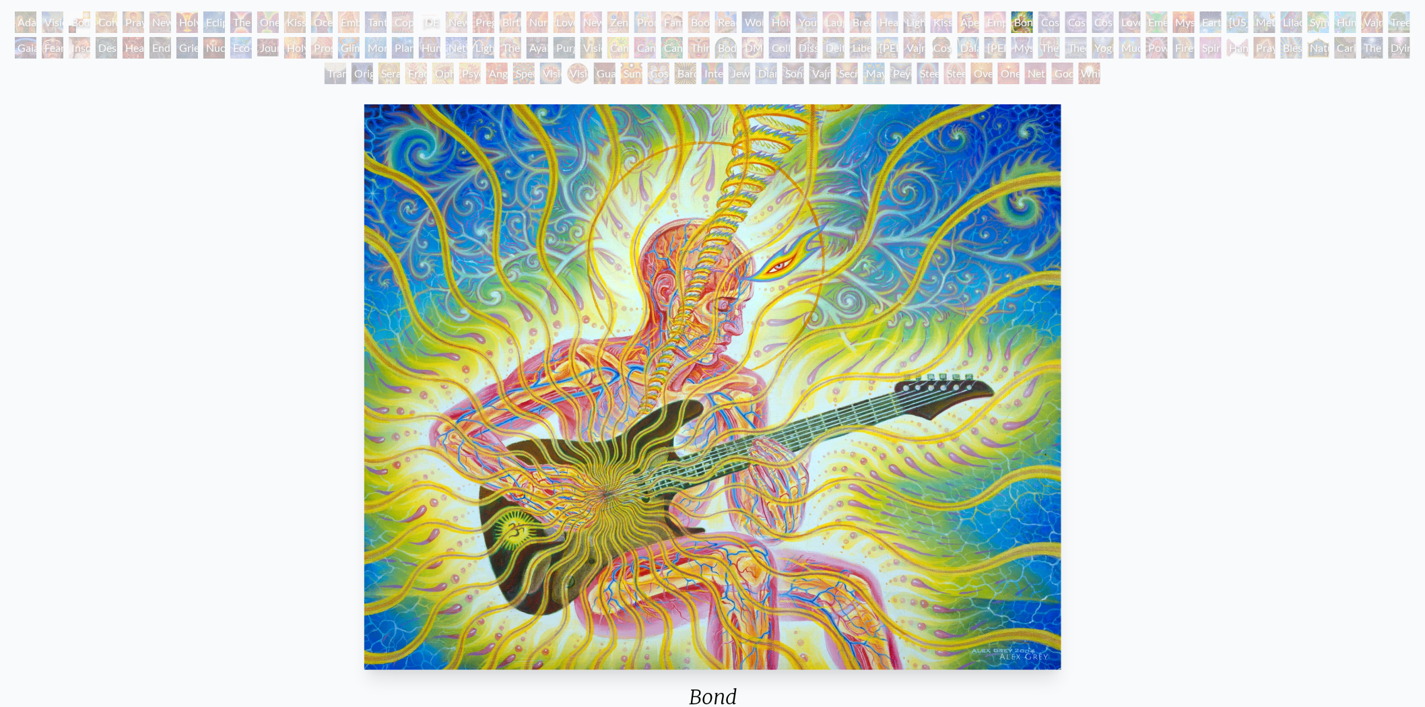
click at [988, 18] on div "Empowerment" at bounding box center [996, 22] width 22 height 22
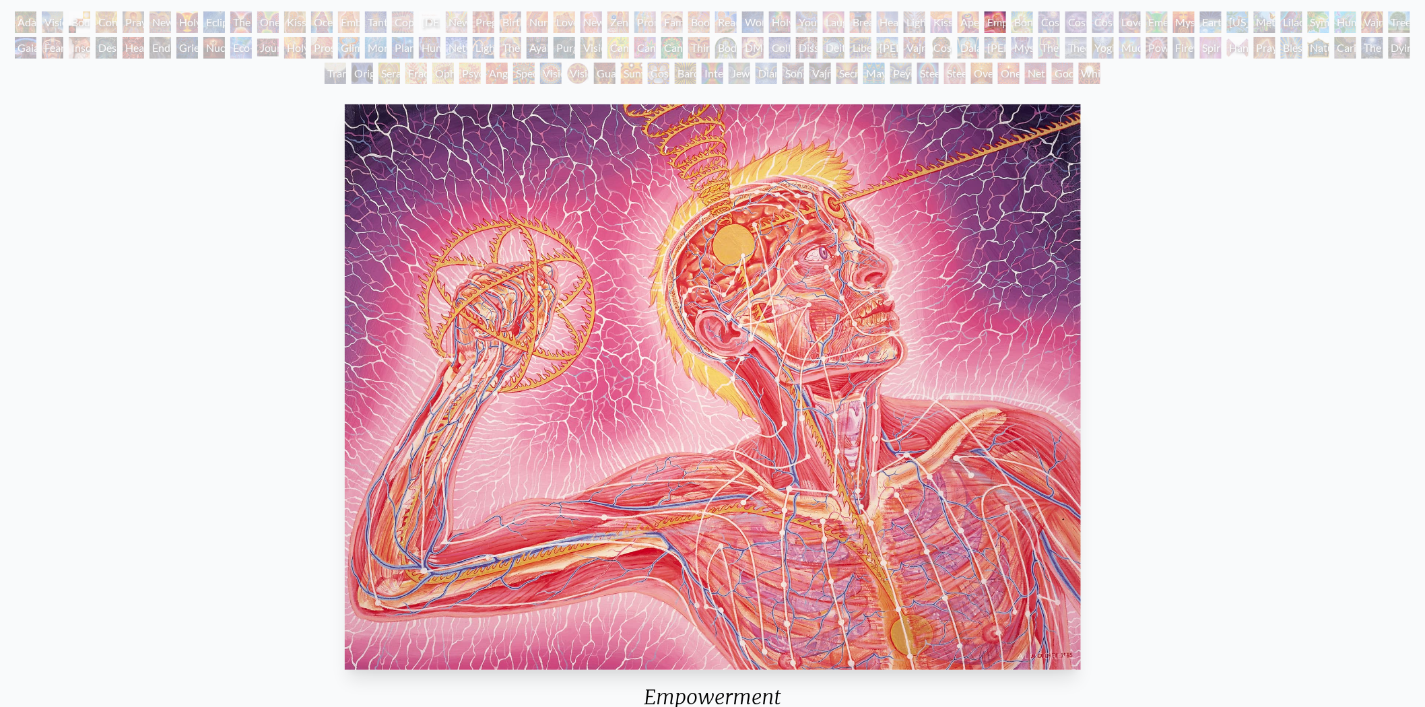
click at [972, 18] on div "Aperture" at bounding box center [969, 22] width 22 height 22
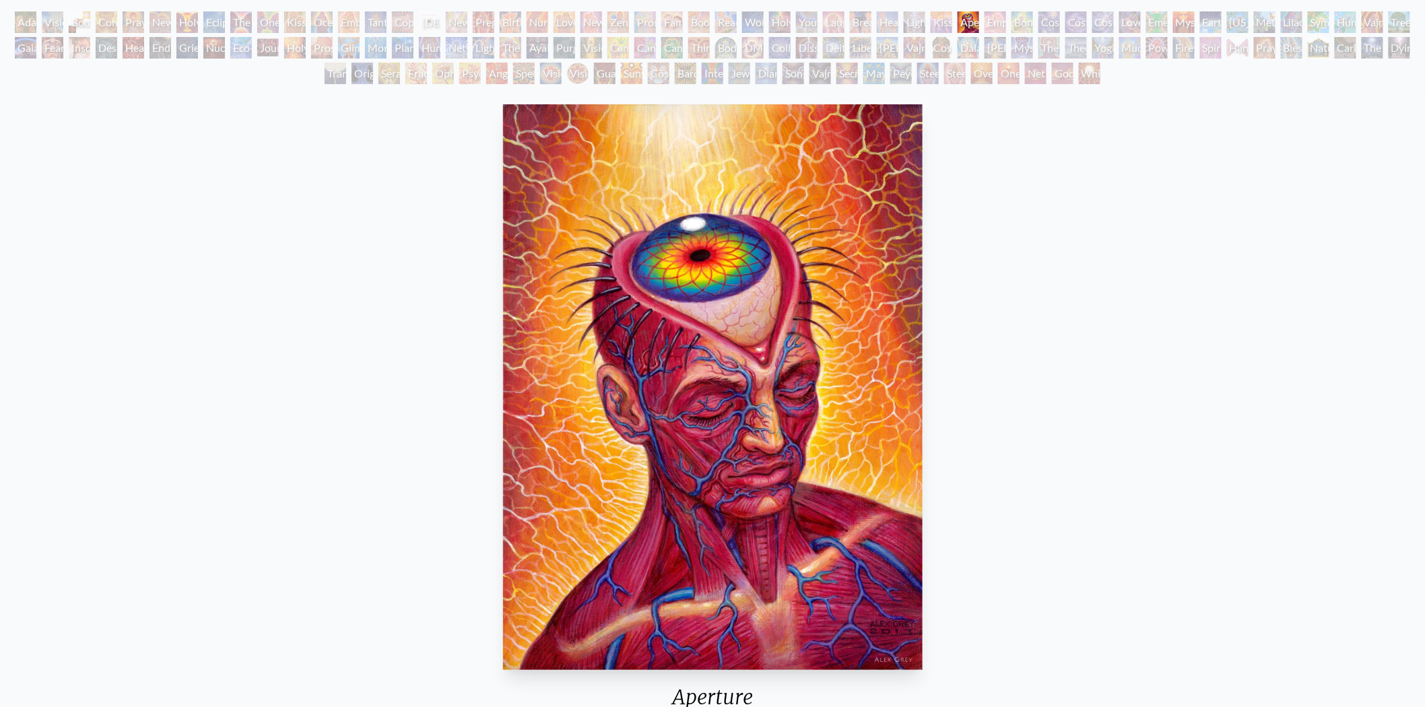
click at [931, 18] on div "Kiss of the Muse" at bounding box center [942, 22] width 22 height 22
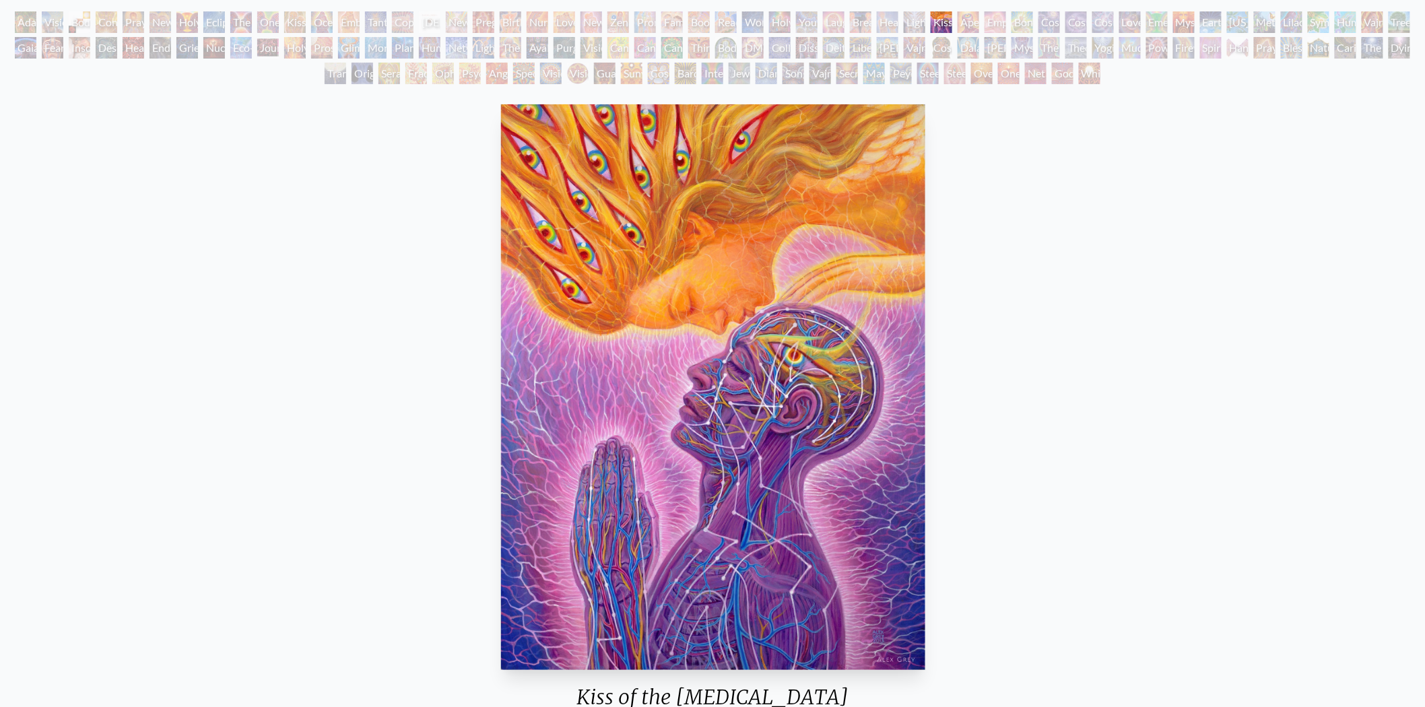
click at [907, 18] on div "Lightweaver" at bounding box center [915, 22] width 22 height 22
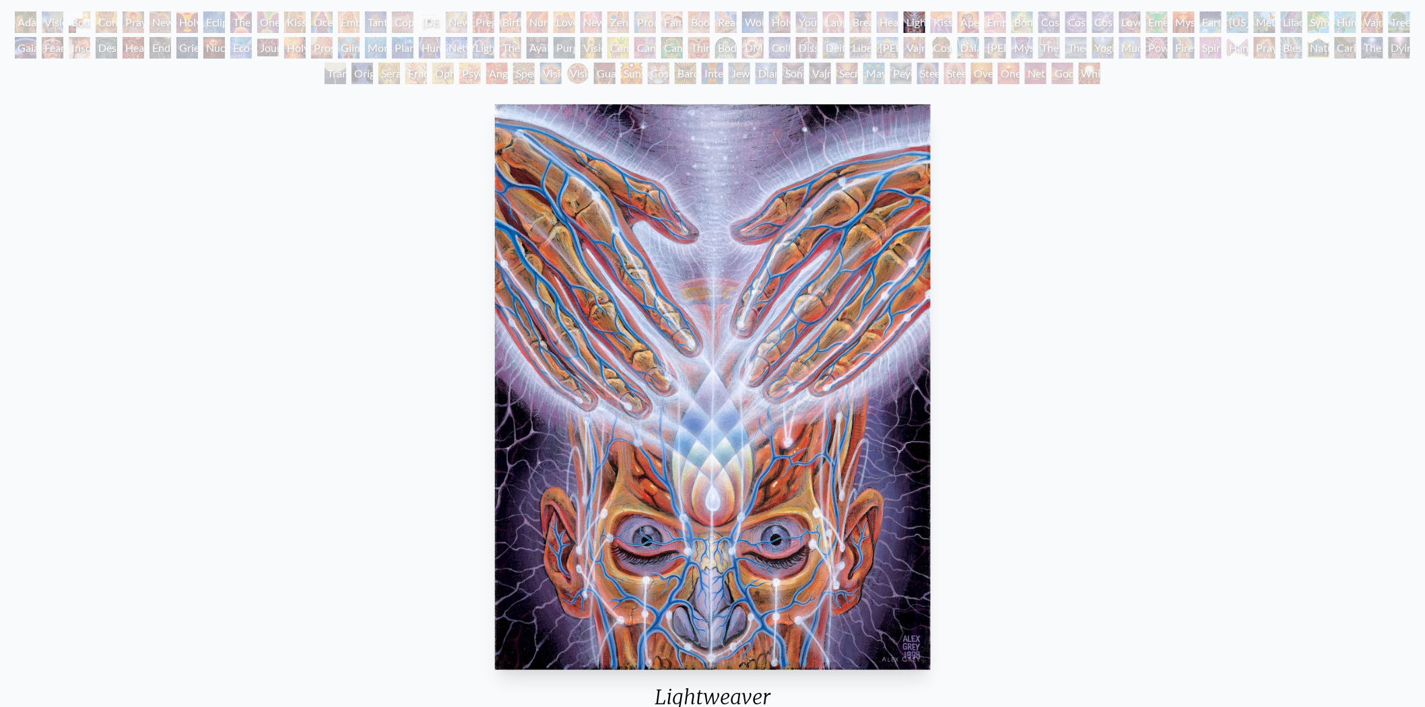
click at [891, 16] on div "Healing" at bounding box center [888, 22] width 22 height 22
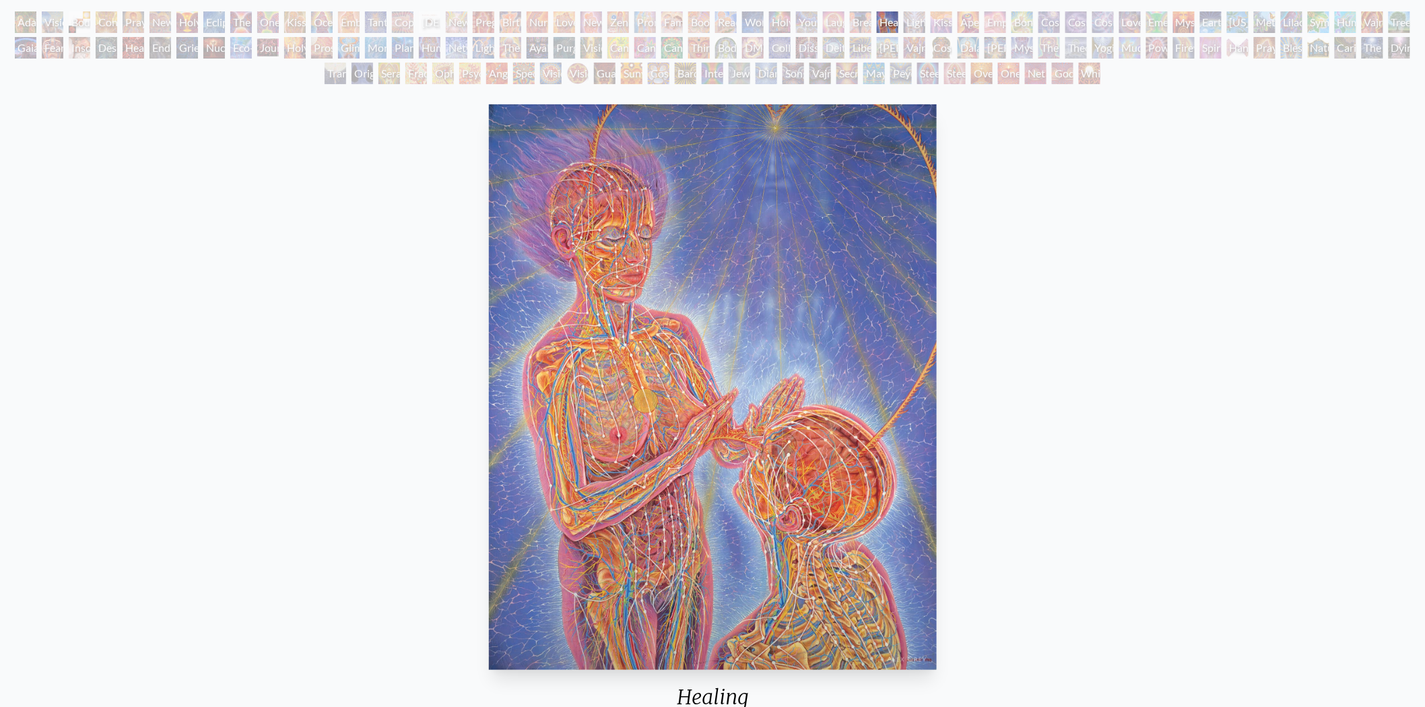
click at [865, 24] on div "Breathing" at bounding box center [861, 22] width 22 height 22
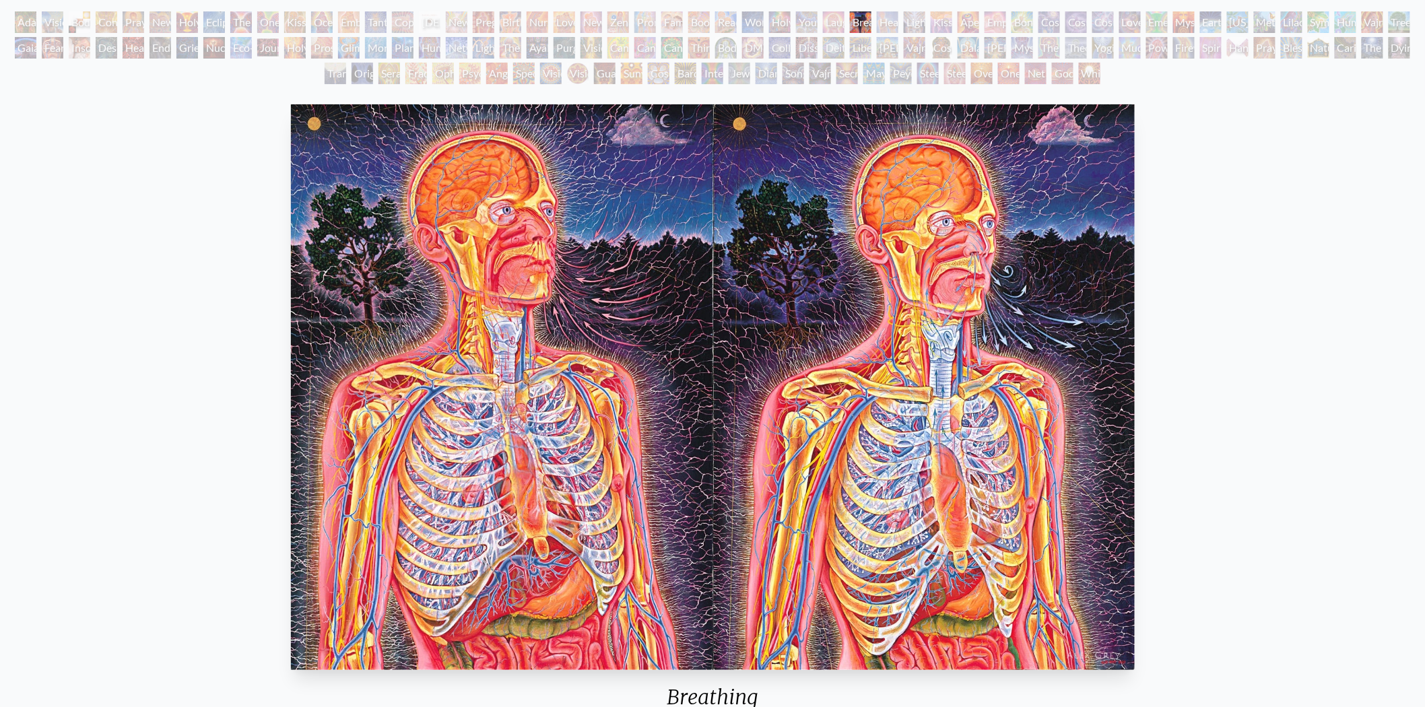
click at [829, 22] on div "Laughing Man" at bounding box center [834, 22] width 22 height 22
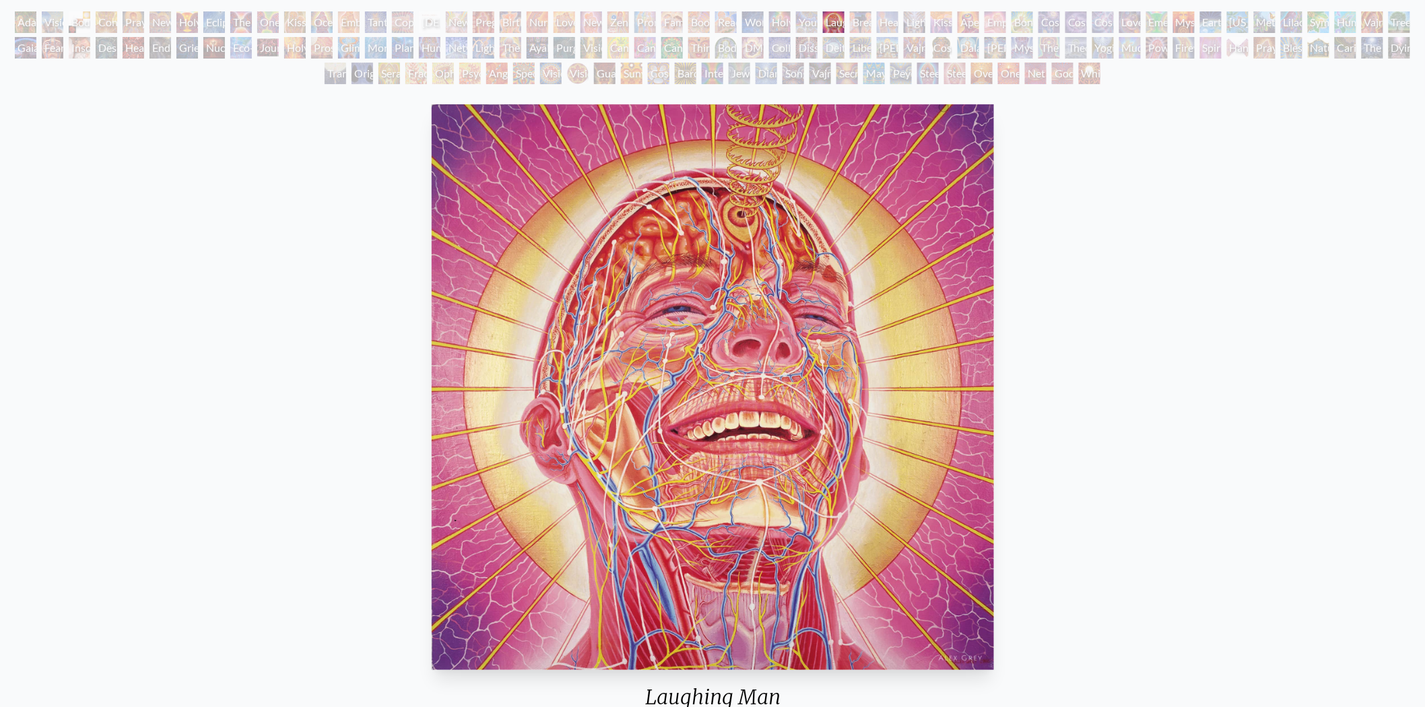
click at [808, 22] on div "Young & Old" at bounding box center [807, 22] width 22 height 22
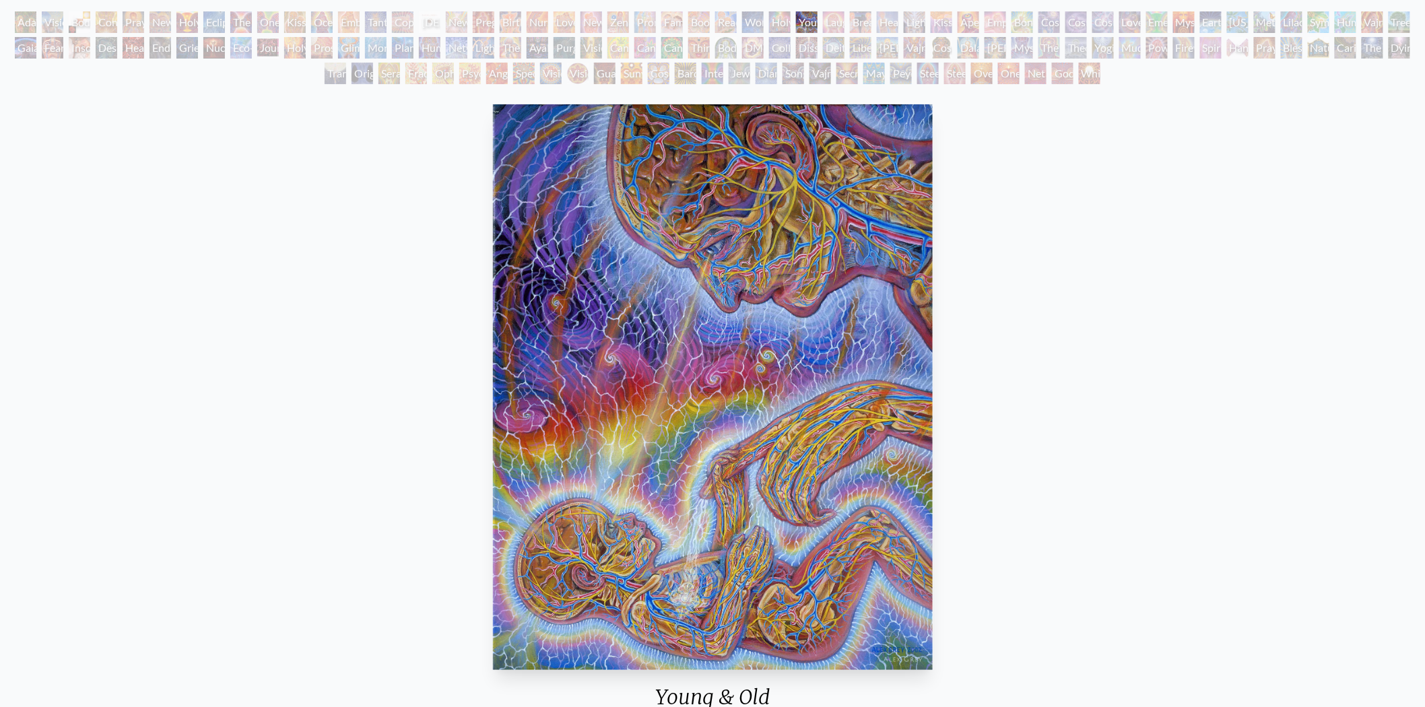
click at [789, 19] on div "Holy Family" at bounding box center [780, 22] width 22 height 22
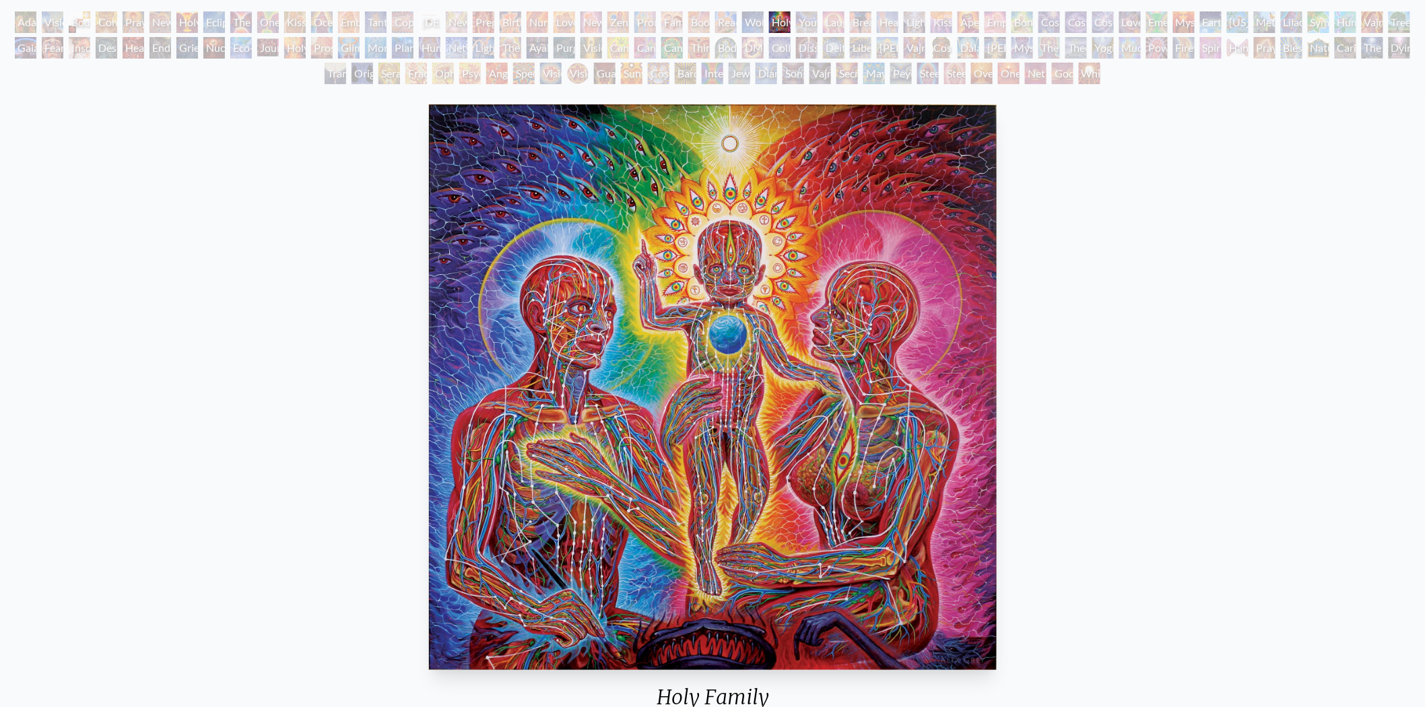
click at [751, 19] on div "Wonder" at bounding box center [753, 22] width 22 height 22
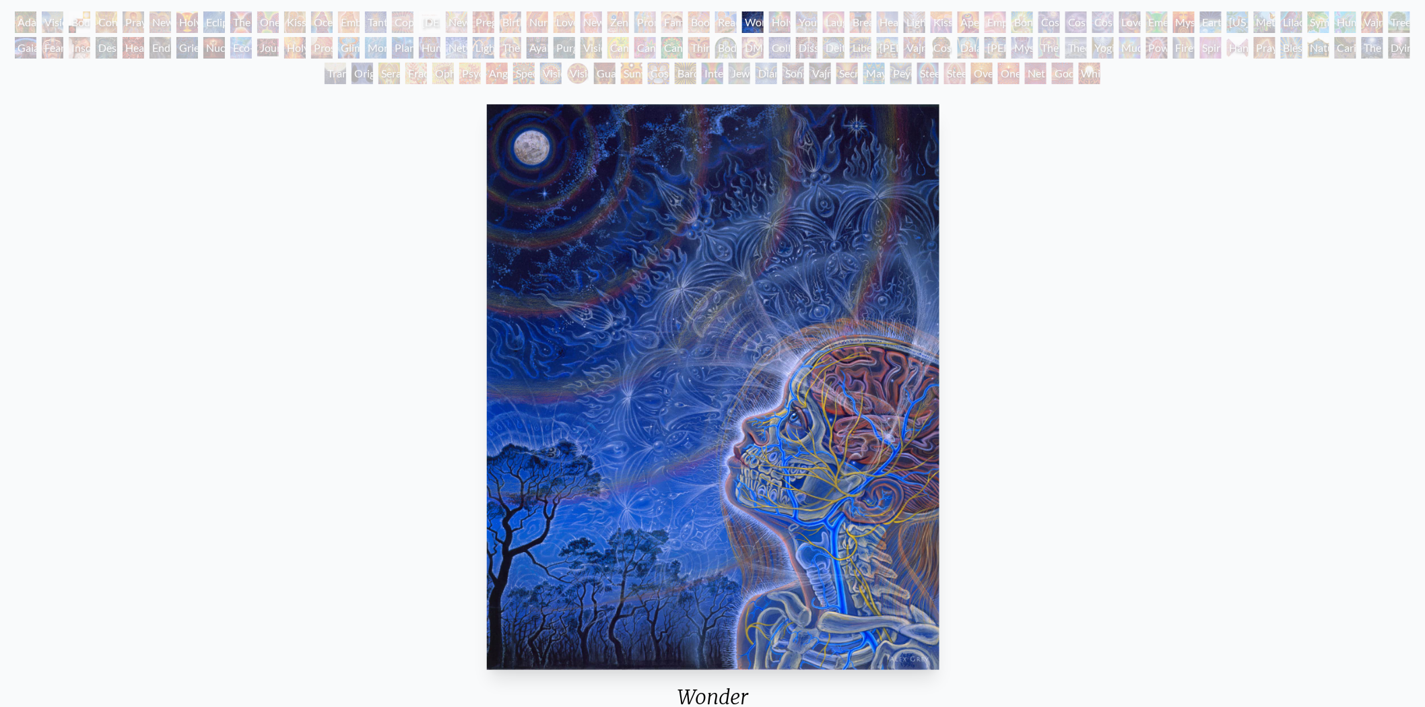
click at [728, 21] on div "Reading" at bounding box center [726, 22] width 22 height 22
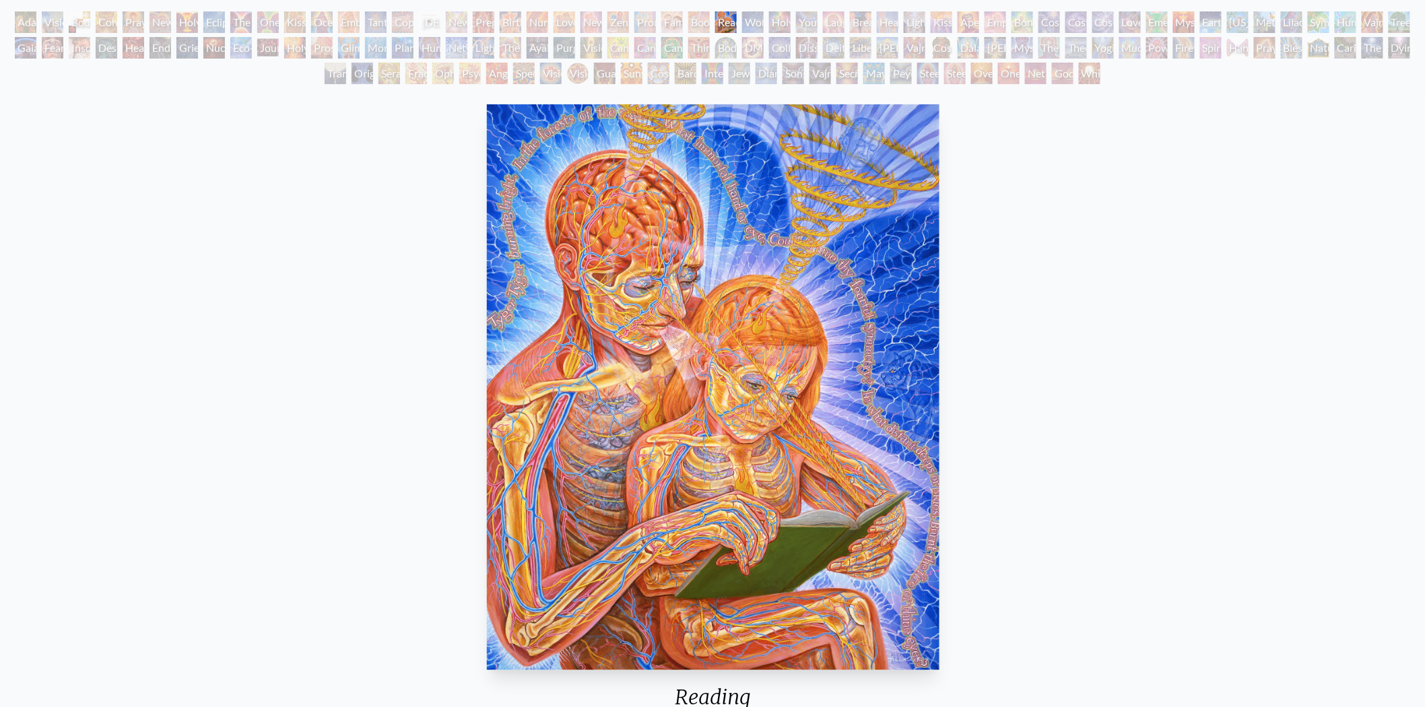
click at [692, 21] on div "Boo-boo" at bounding box center [699, 22] width 22 height 22
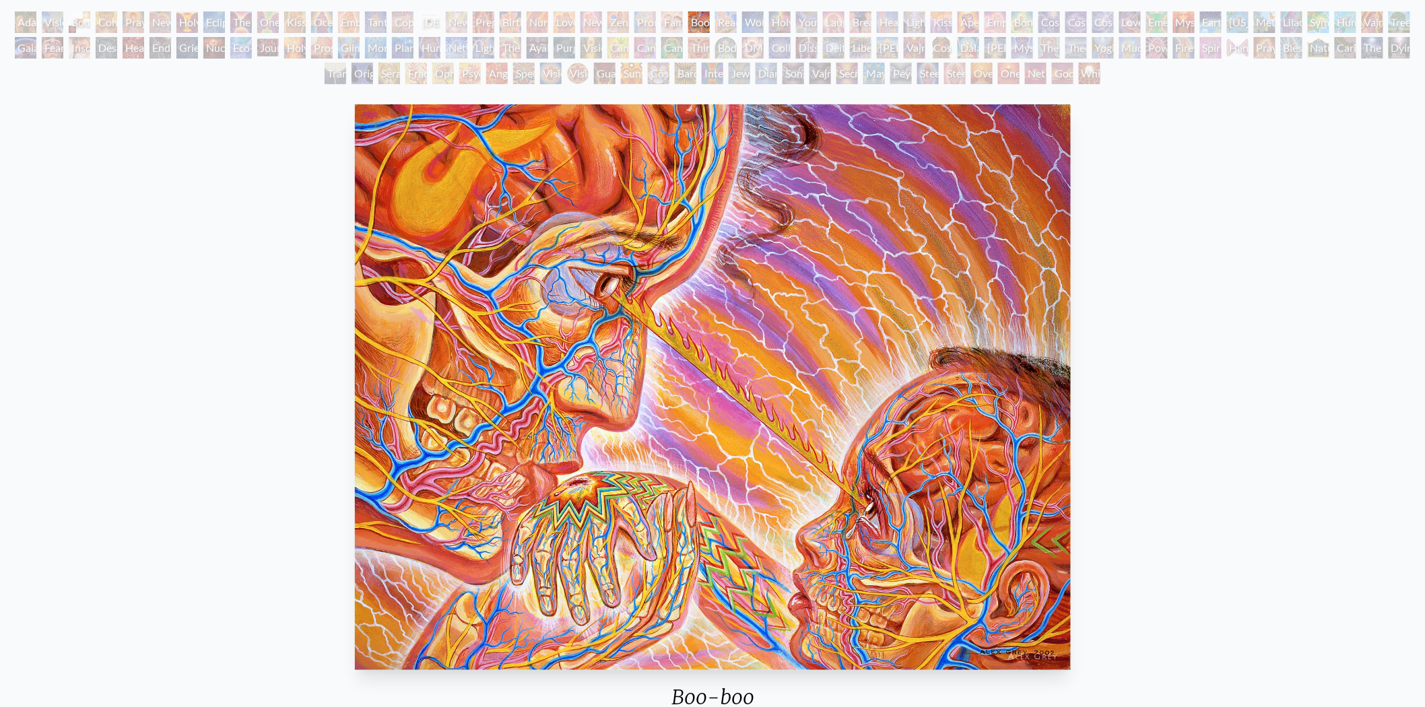
click at [656, 16] on div "Adam & Eve Visionary Origin of Language Body, Mind, Spirit Contemplation Prayin…" at bounding box center [712, 49] width 1425 height 77
click at [690, 17] on div "Boo-boo" at bounding box center [699, 22] width 22 height 22
click at [674, 21] on div "Family" at bounding box center [672, 22] width 22 height 22
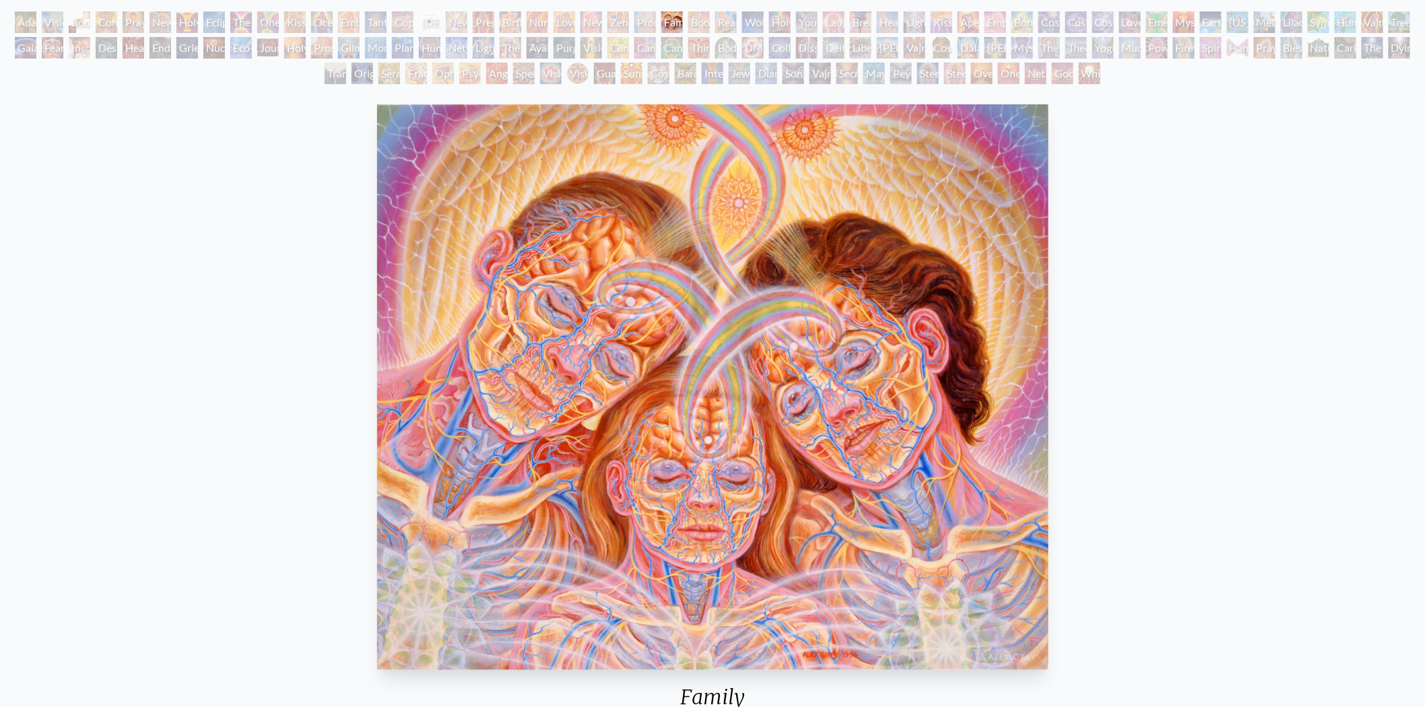
click at [650, 21] on div "Promise" at bounding box center [646, 22] width 22 height 22
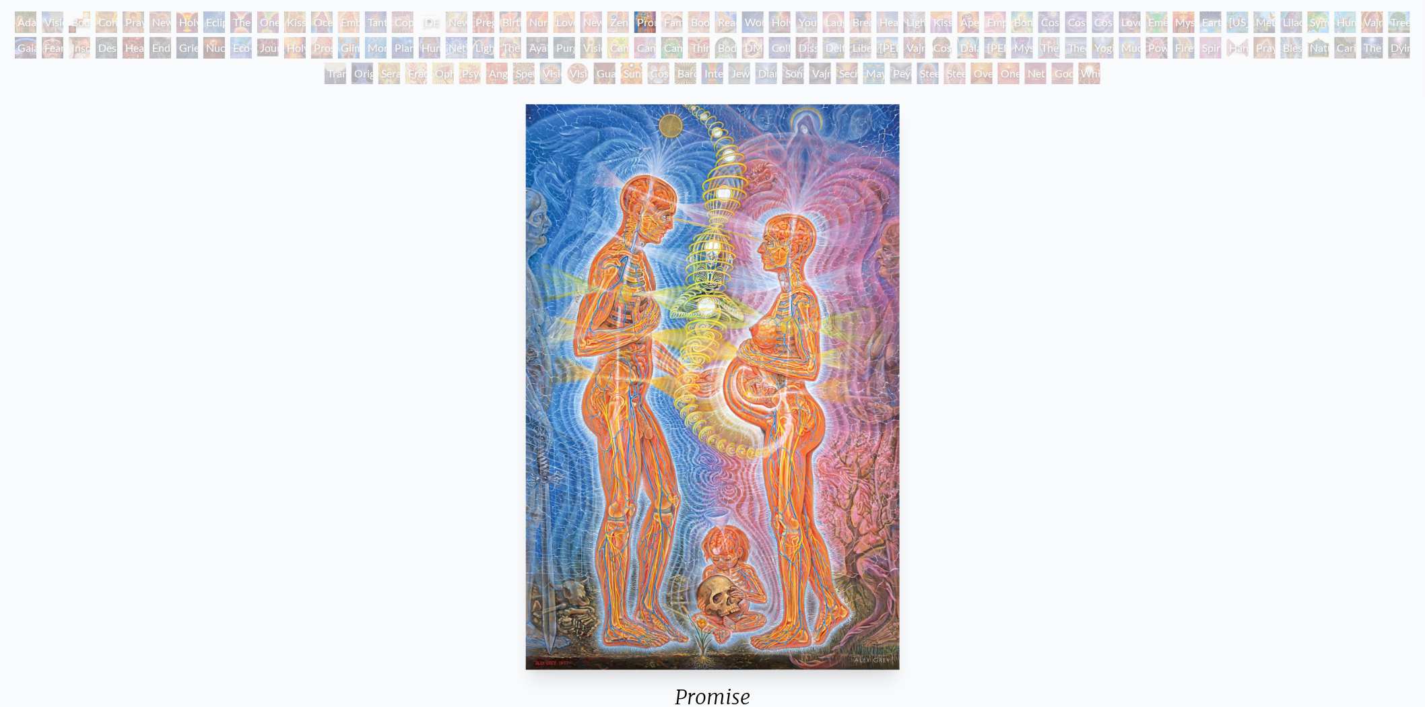
click at [627, 22] on div "Zena Lotus" at bounding box center [619, 22] width 22 height 22
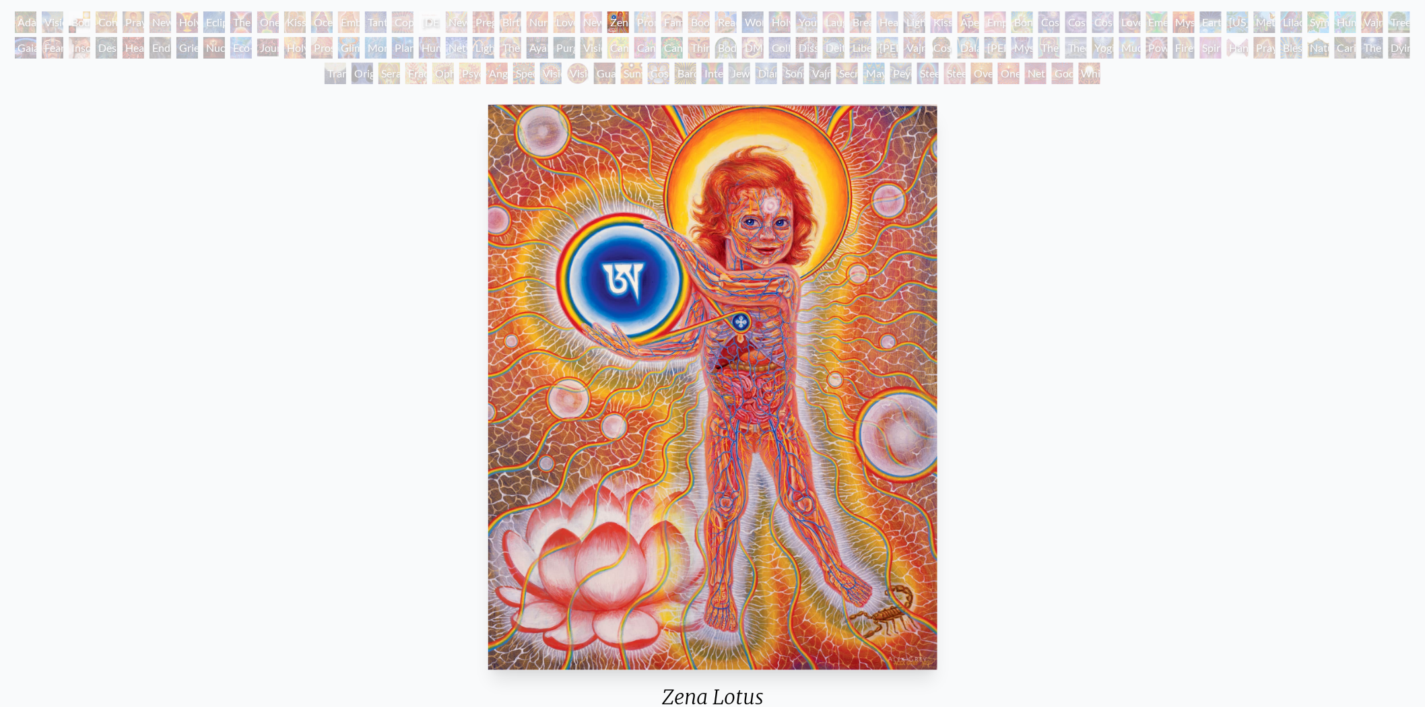
click at [590, 20] on div "New Family" at bounding box center [592, 22] width 22 height 22
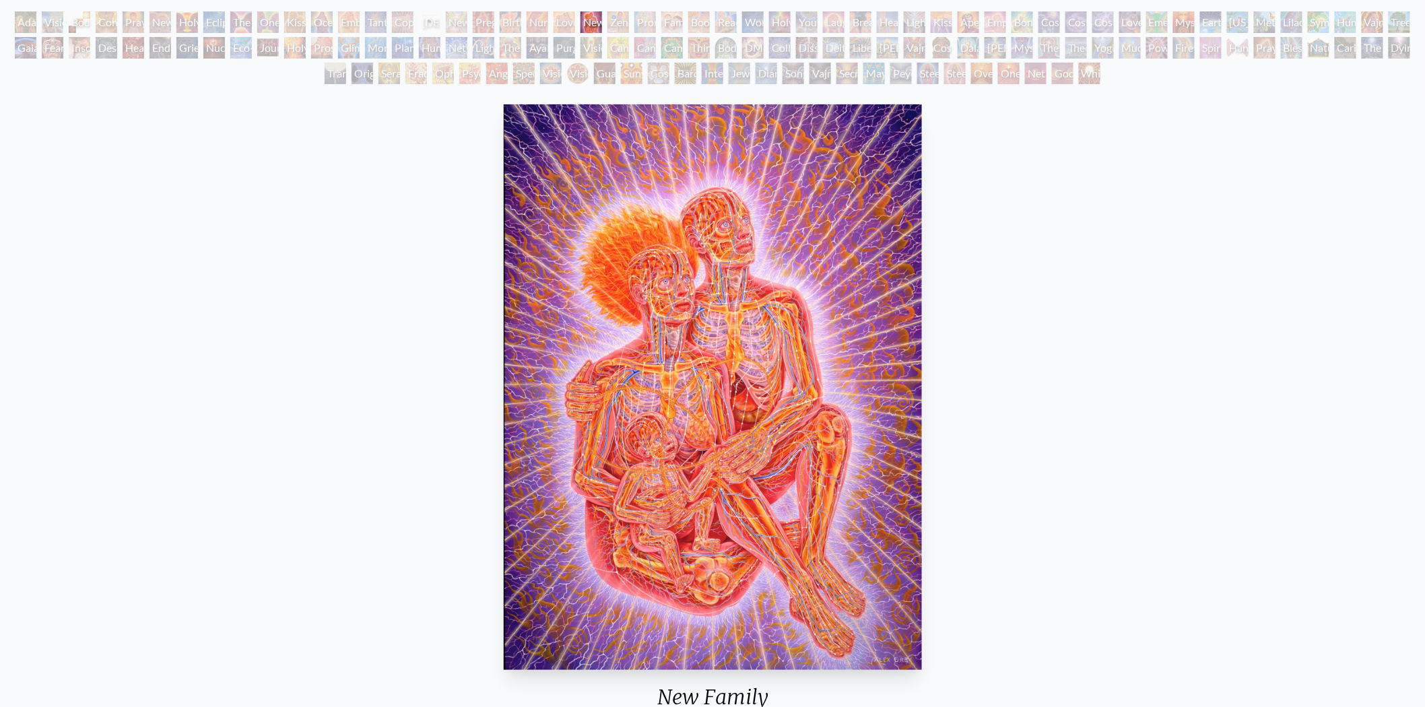
click at [562, 18] on div "Love Circuit" at bounding box center [565, 22] width 22 height 22
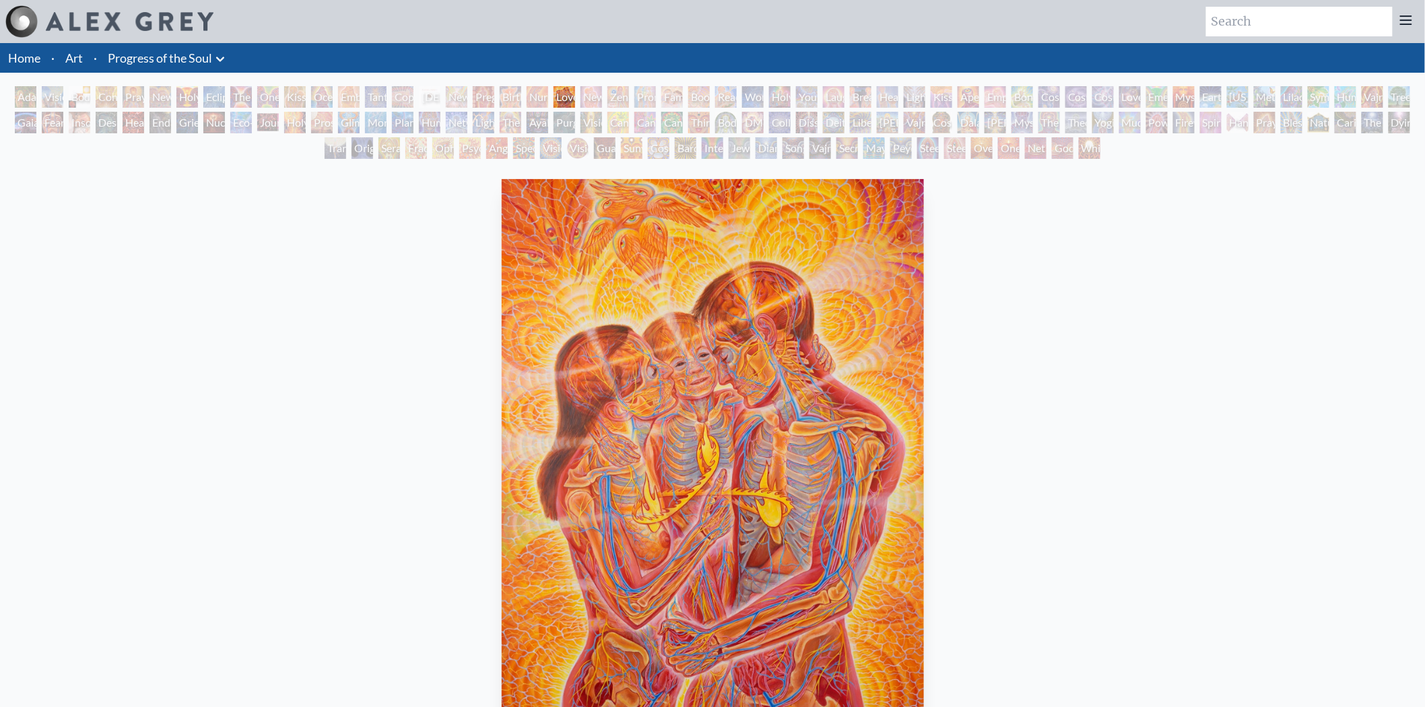
click at [533, 93] on div "Nursing" at bounding box center [538, 97] width 22 height 22
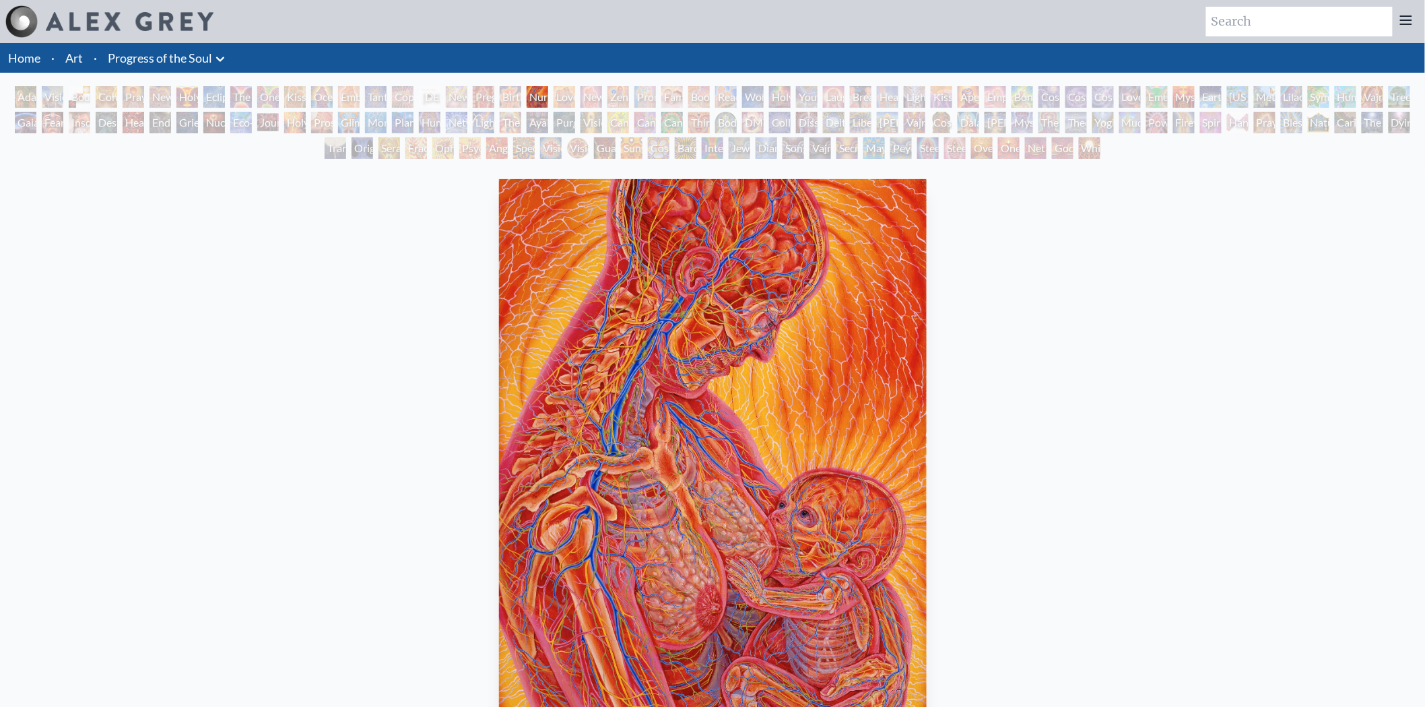
click at [508, 94] on div "Birth" at bounding box center [511, 97] width 22 height 22
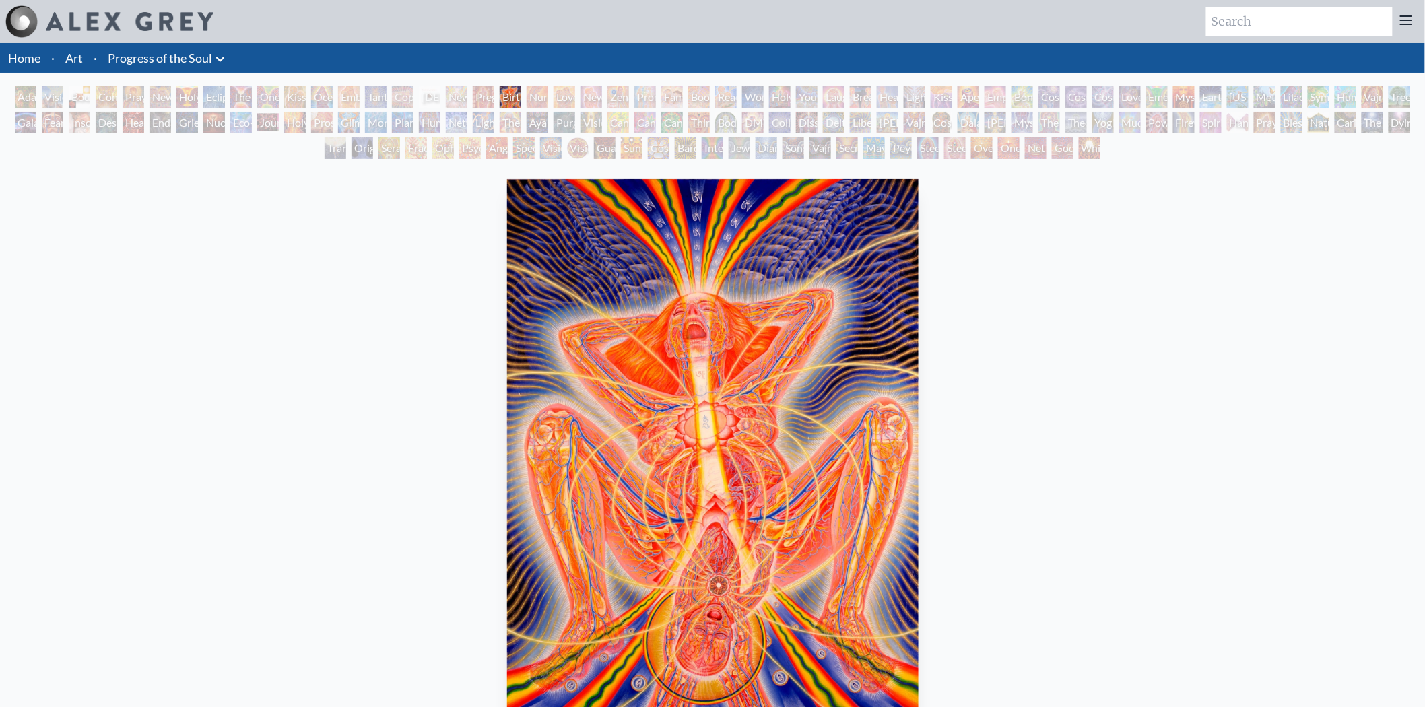
click at [473, 91] on div "Pregnancy" at bounding box center [484, 97] width 22 height 22
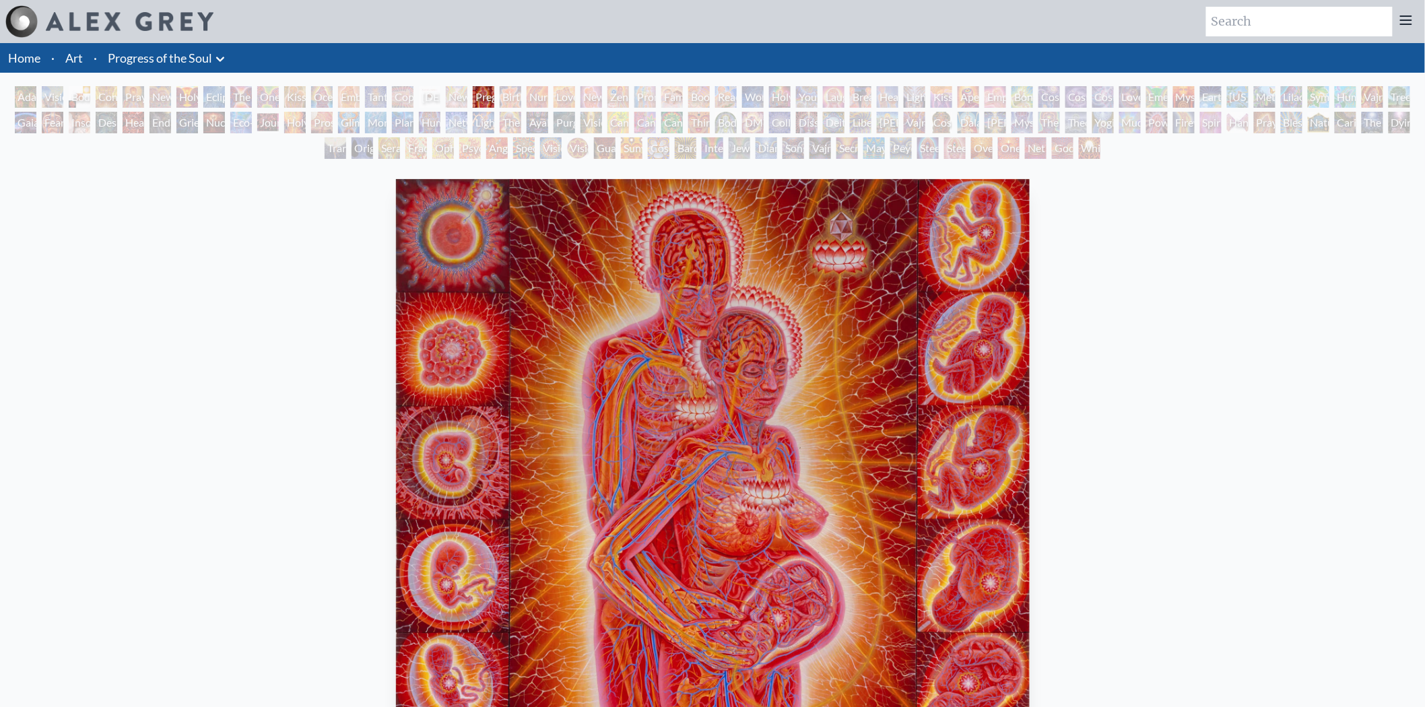
click at [446, 92] on div "Newborn" at bounding box center [457, 97] width 22 height 22
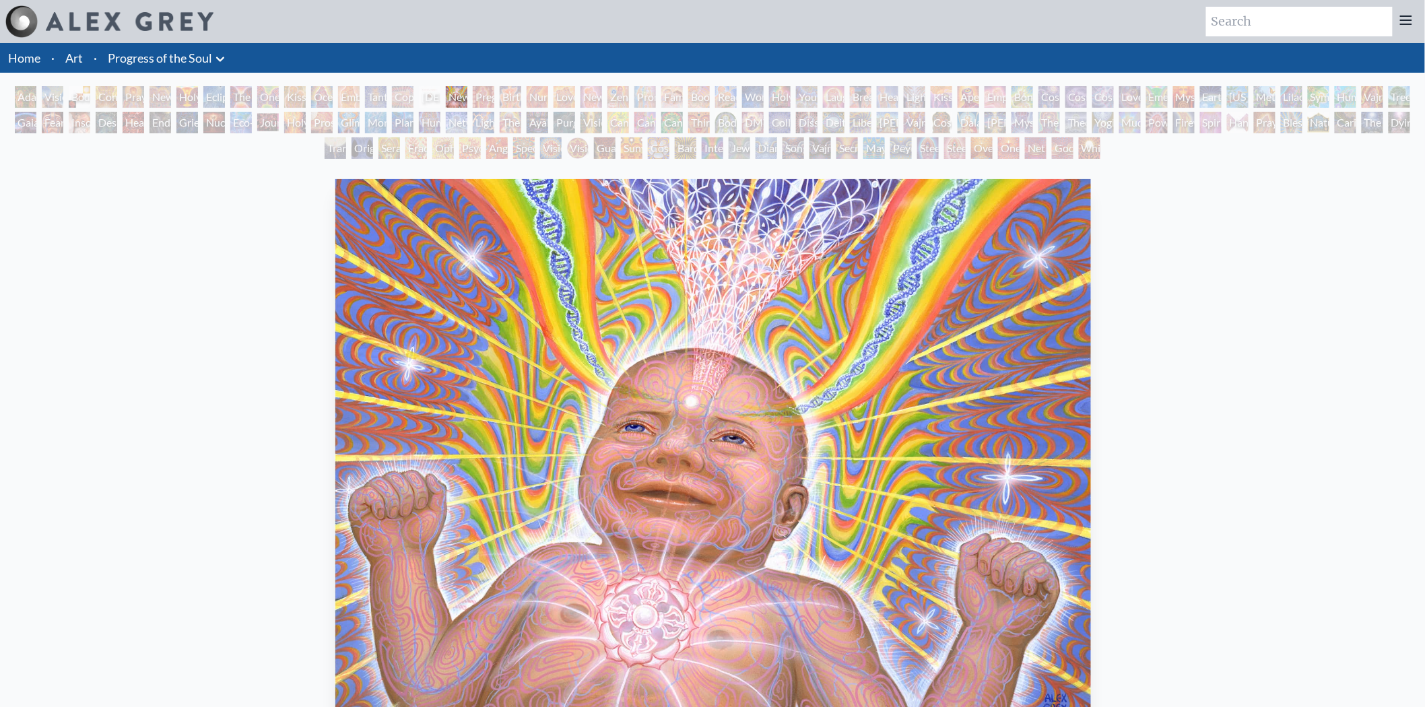
click at [420, 91] on div "Buddha Embryo" at bounding box center [430, 97] width 22 height 22
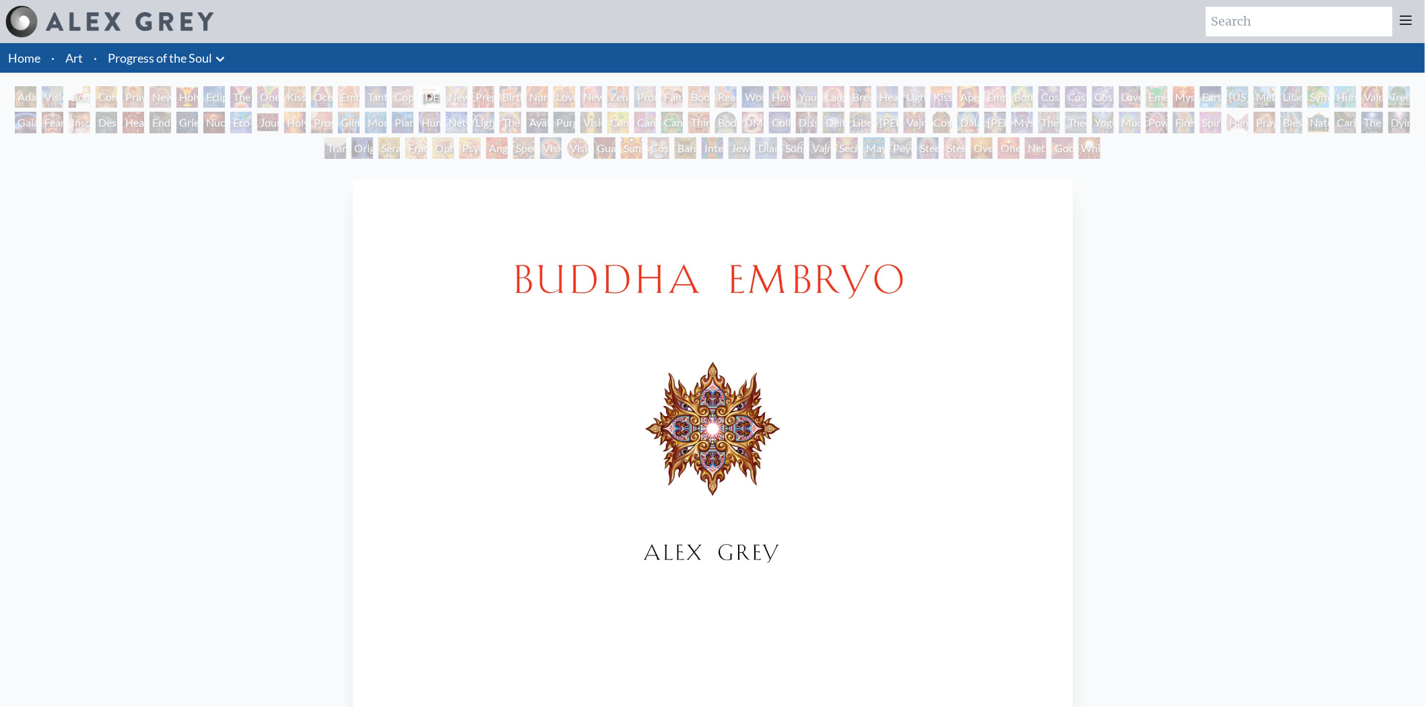
click at [399, 88] on div "Copulating" at bounding box center [403, 97] width 22 height 22
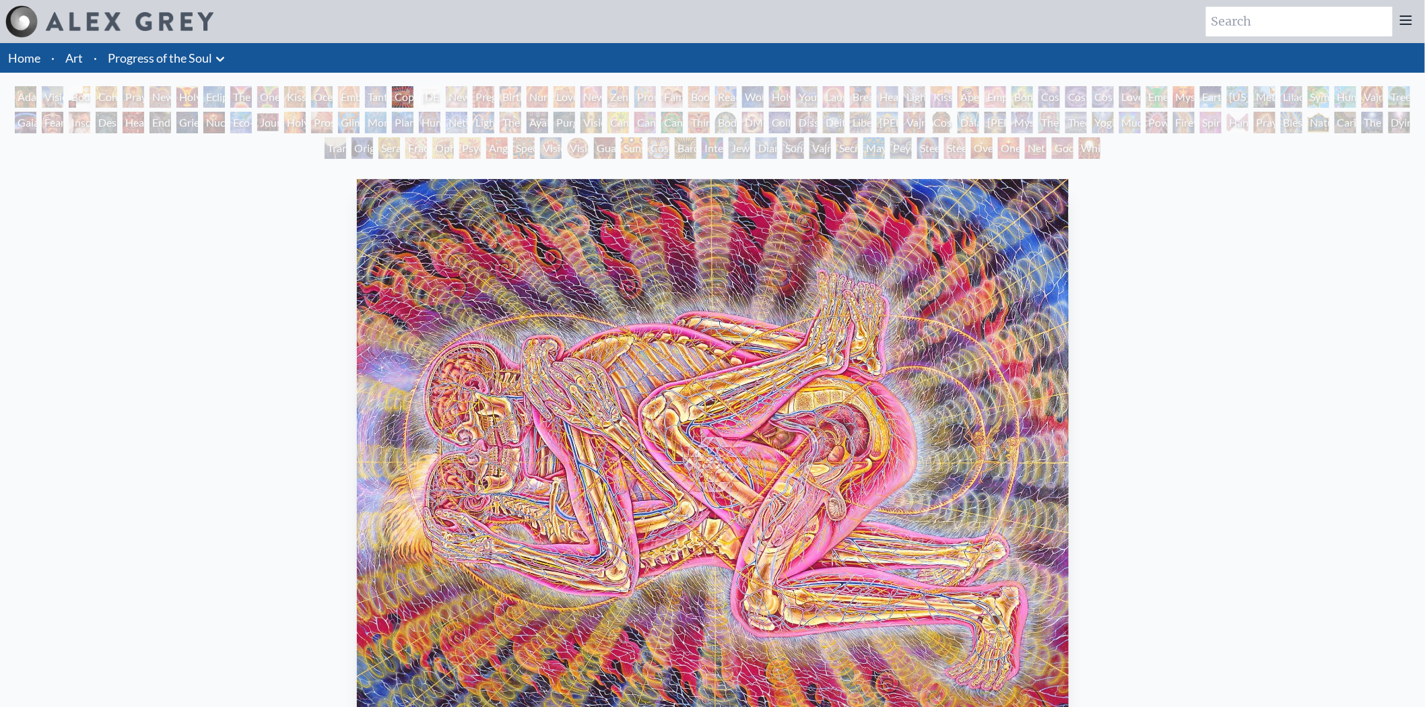
click at [374, 86] on div "Tantra" at bounding box center [376, 97] width 22 height 22
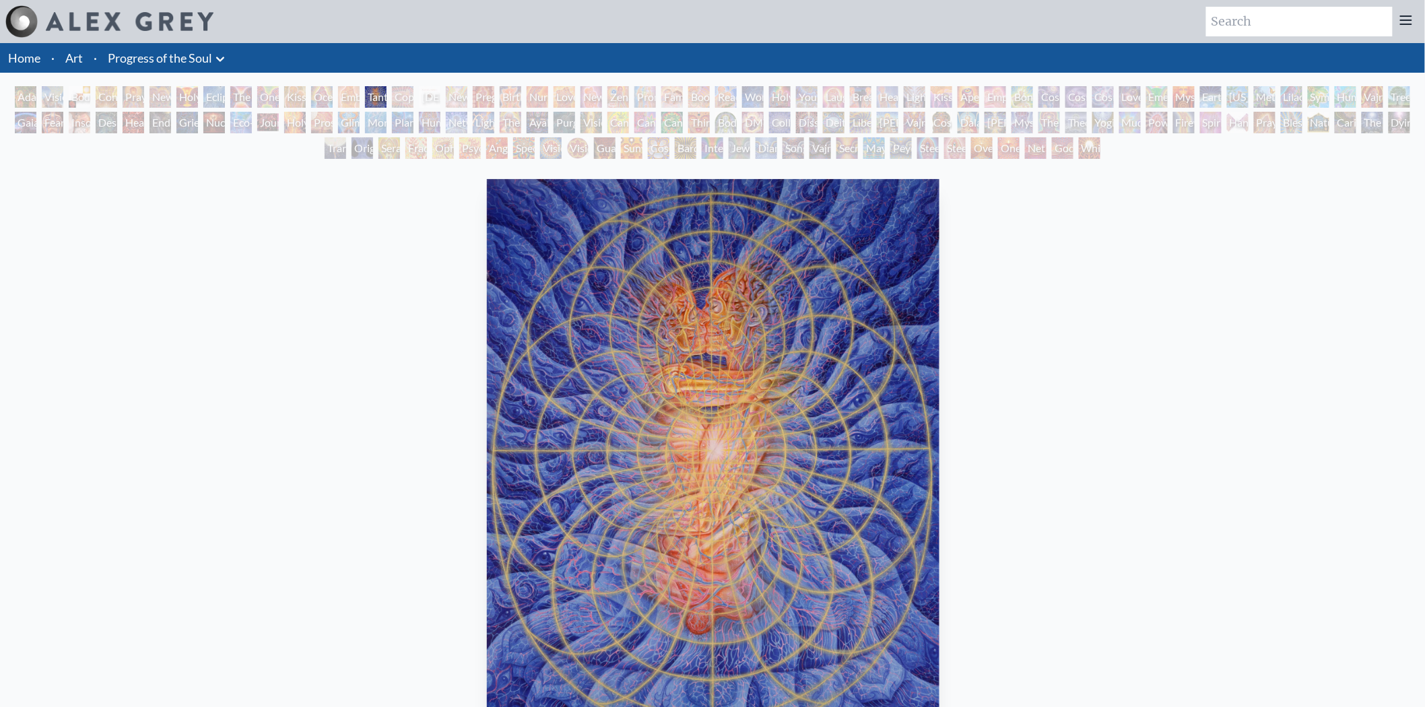
click at [365, 97] on div "Tantra" at bounding box center [376, 97] width 22 height 22
click at [342, 95] on div "Embracing" at bounding box center [349, 97] width 22 height 22
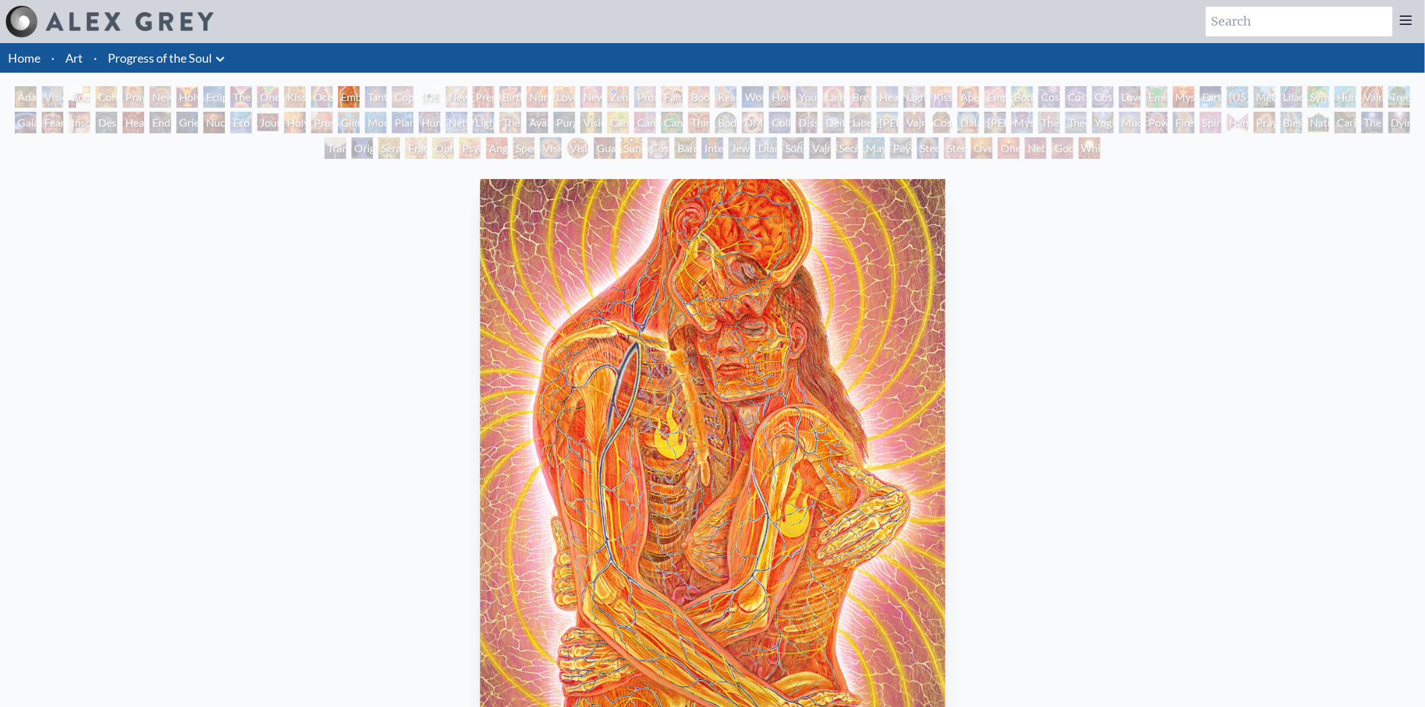
click at [315, 92] on div "Ocean of Love Bliss" at bounding box center [322, 97] width 22 height 22
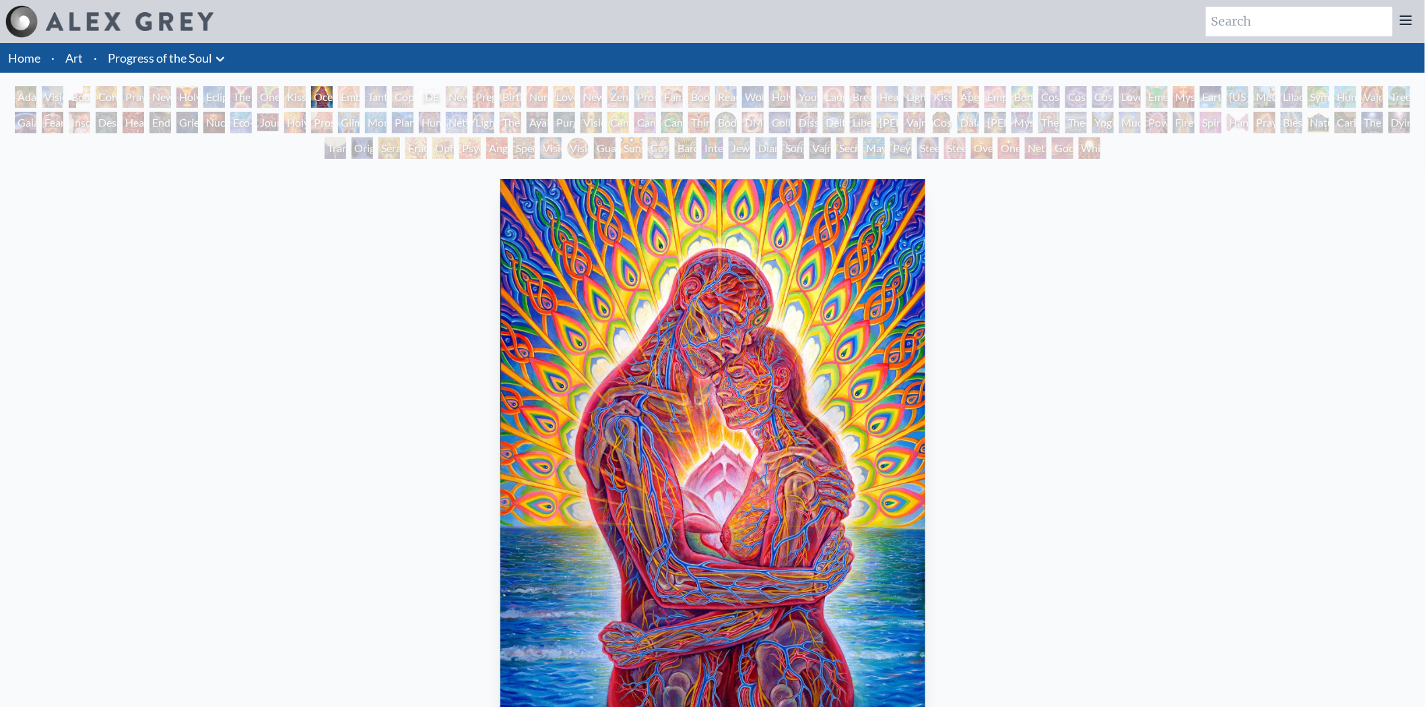
click at [292, 92] on div "Kissing" at bounding box center [295, 97] width 22 height 22
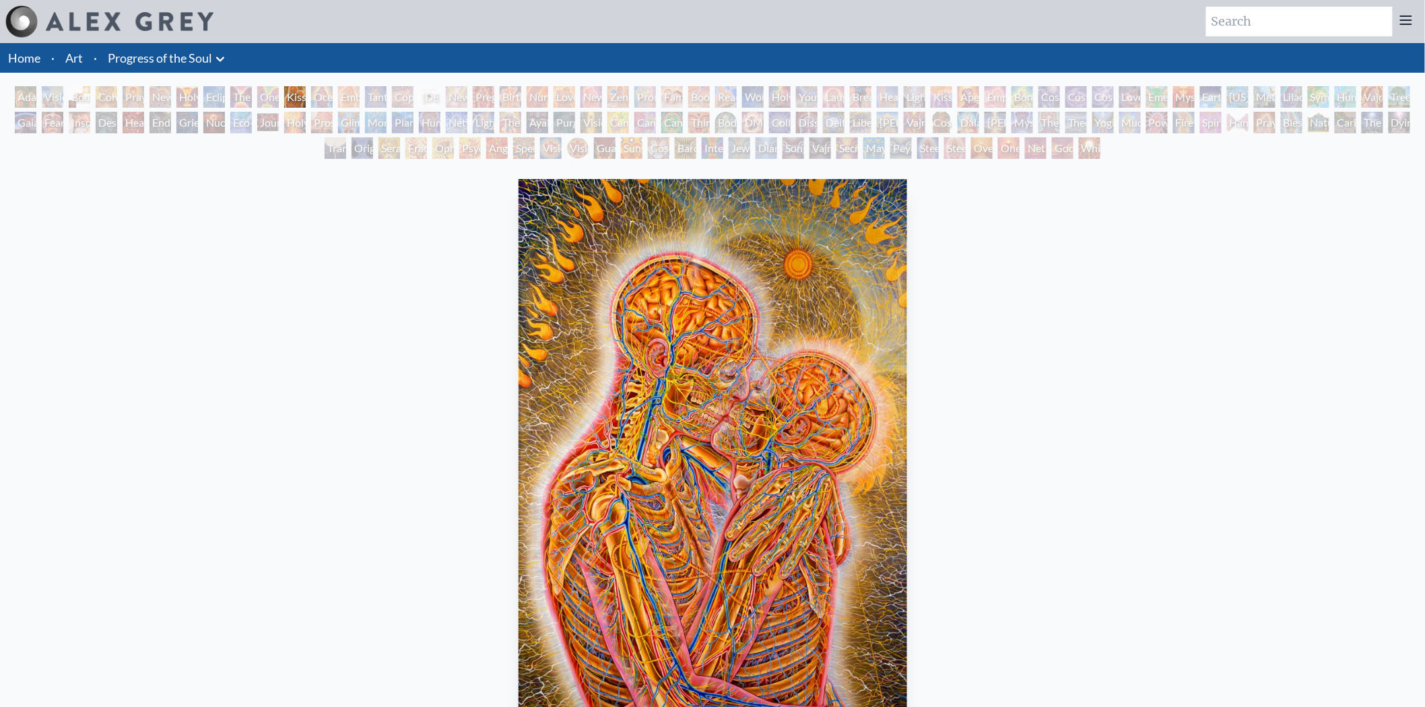
click at [467, 130] on div "Networks" at bounding box center [457, 123] width 22 height 22
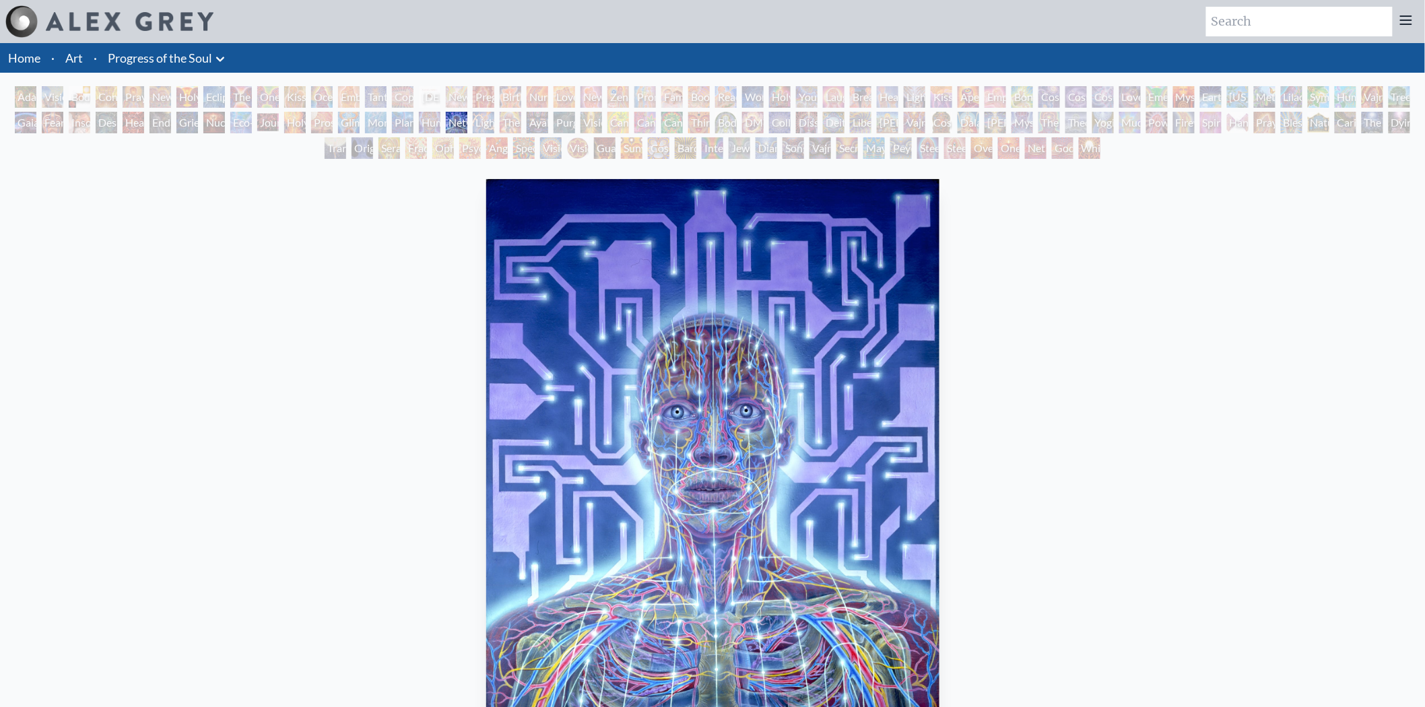
click at [62, 15] on img at bounding box center [130, 21] width 168 height 19
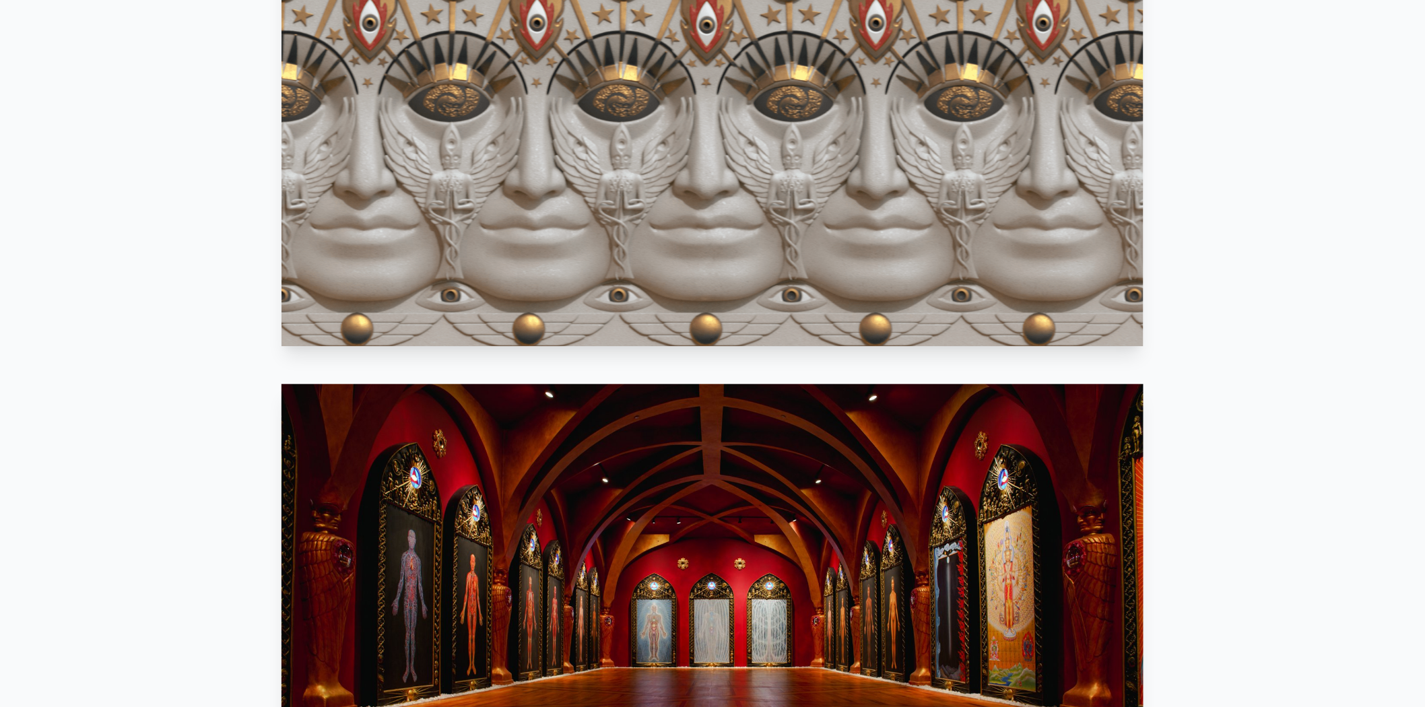
scroll to position [1384, 0]
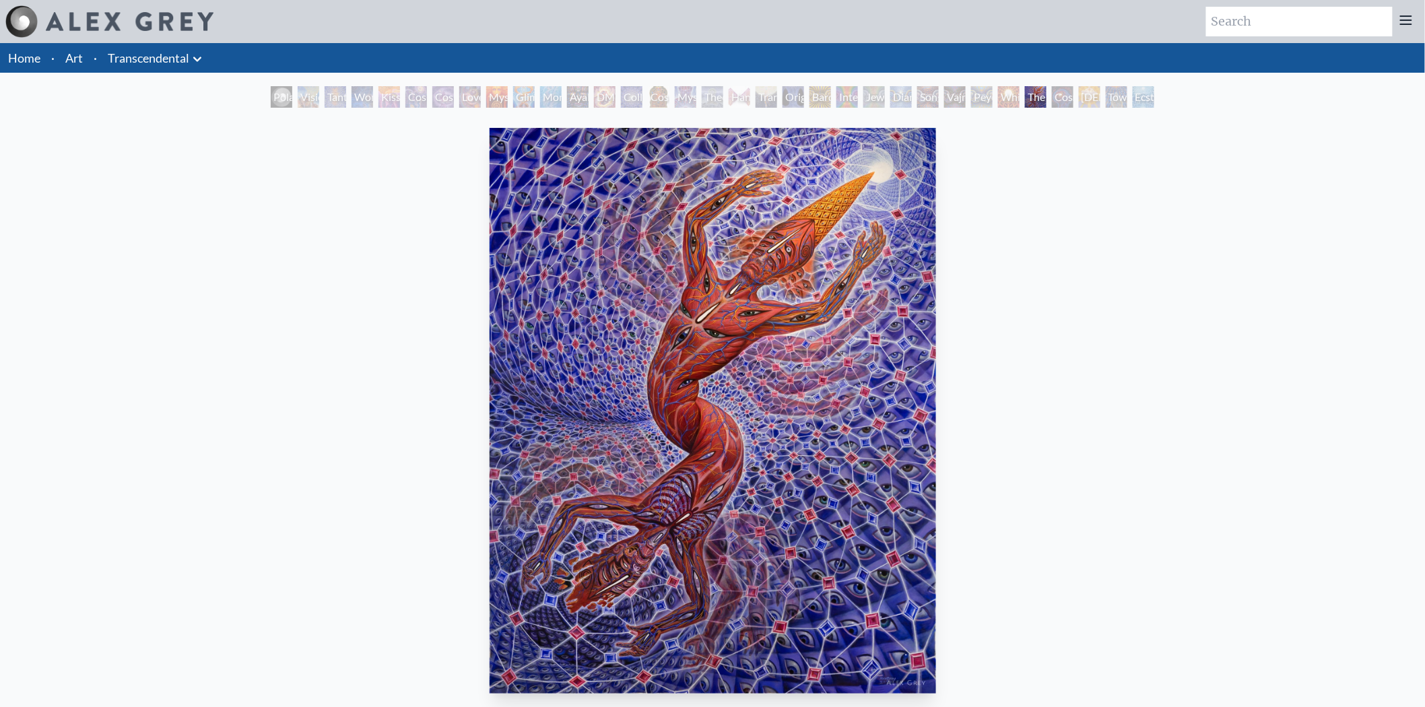
click at [1142, 100] on div "Ecstasy" at bounding box center [1144, 97] width 22 height 22
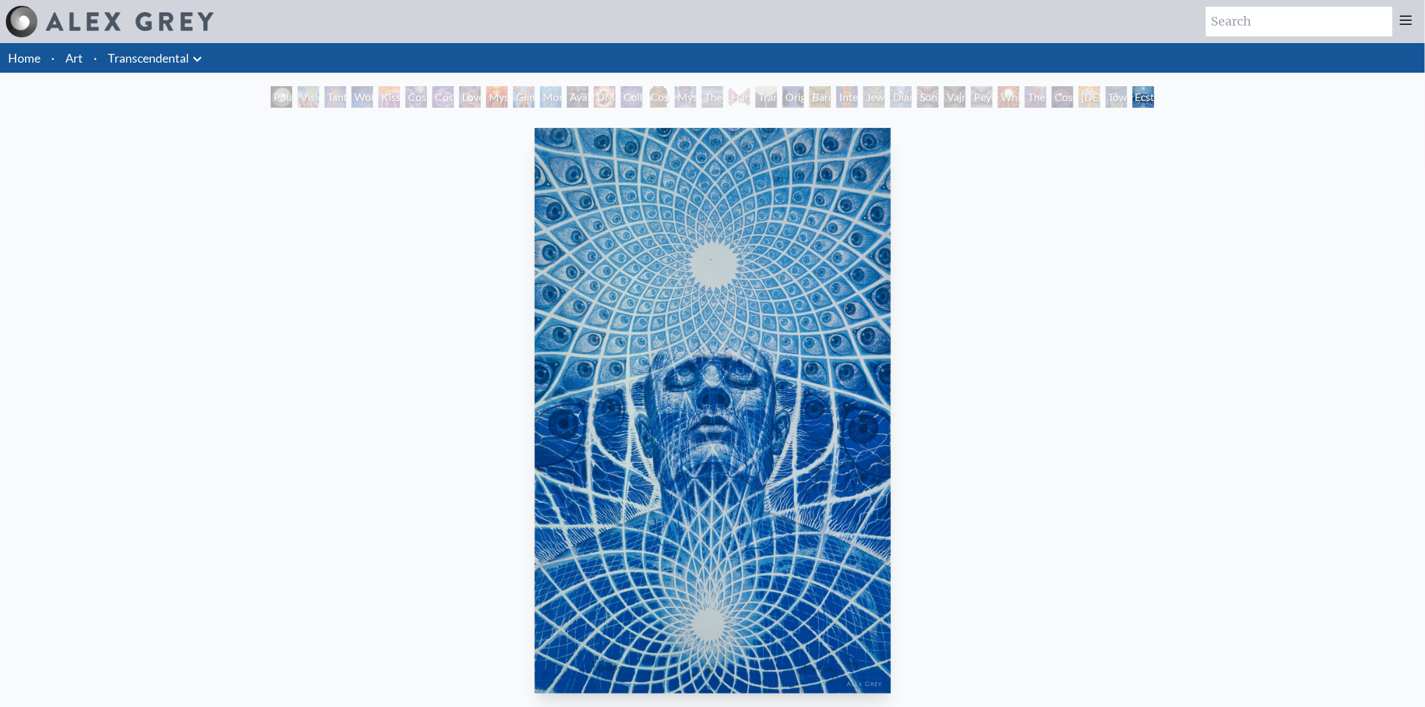
click at [1108, 102] on div "Toward the One" at bounding box center [1117, 97] width 22 height 22
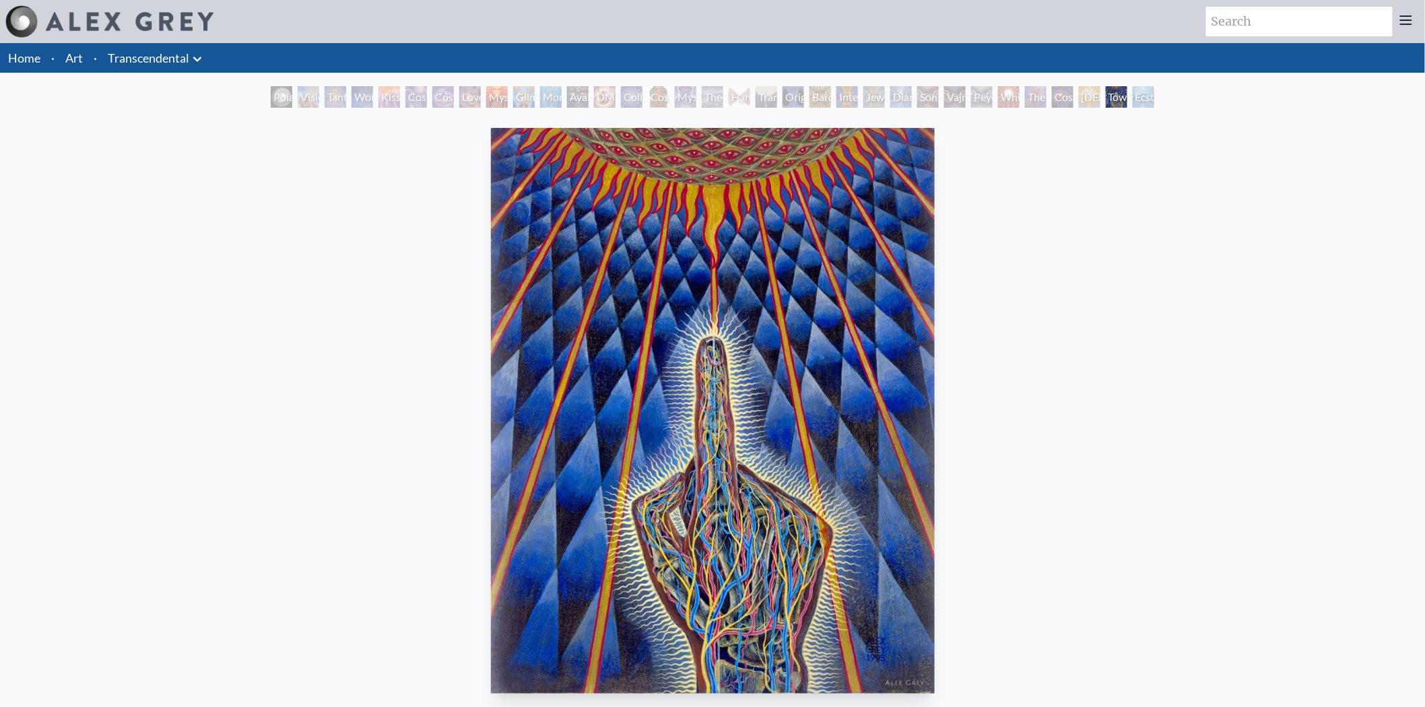
click at [1070, 101] on div "Cosmic Consciousness" at bounding box center [1063, 97] width 22 height 22
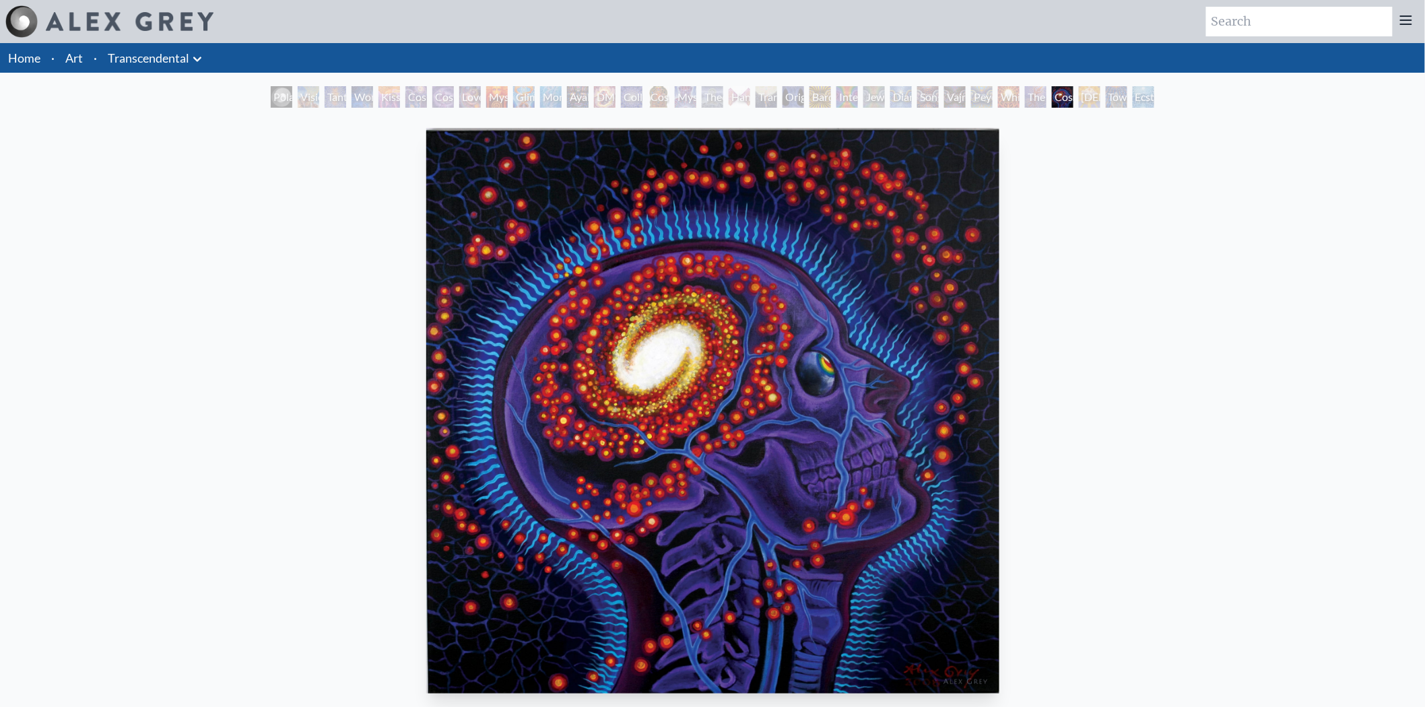
click at [1087, 106] on div "Holy Spirit" at bounding box center [1090, 97] width 22 height 22
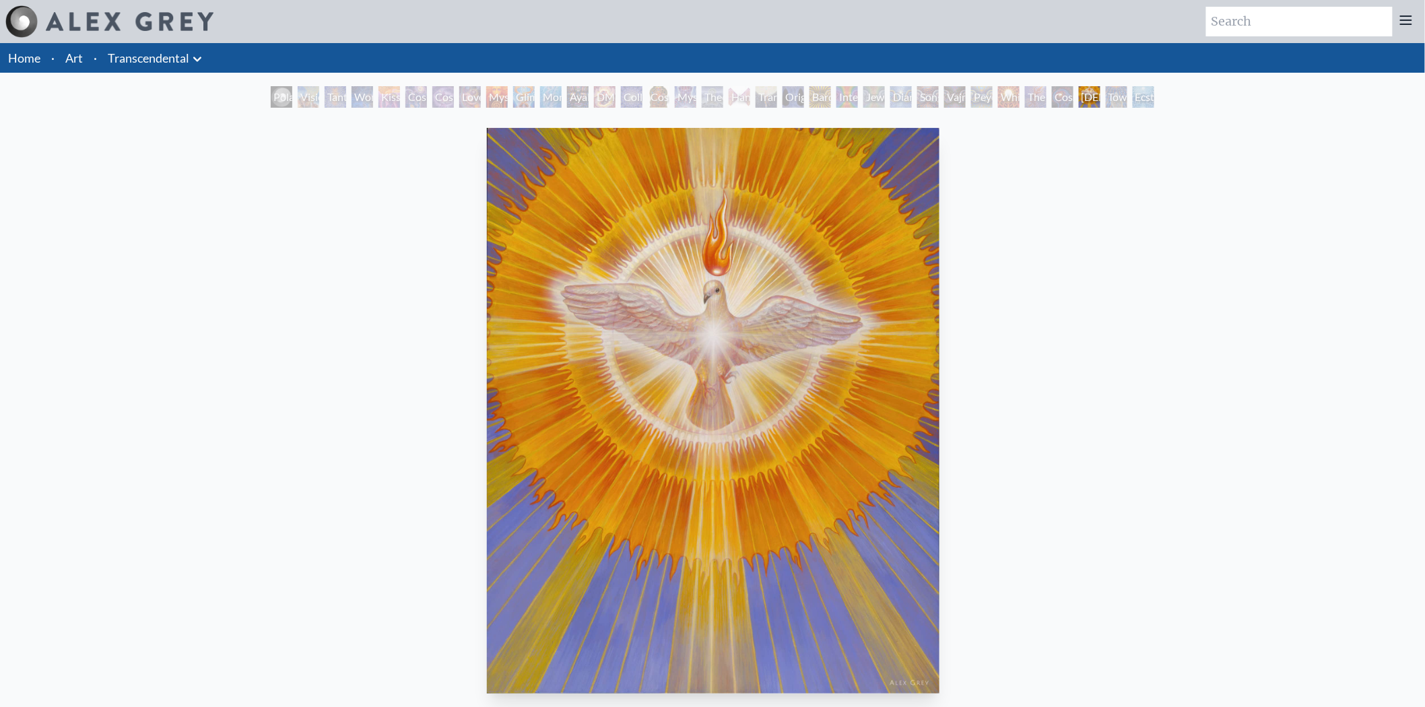
click at [1056, 102] on div "Cosmic Consciousness" at bounding box center [1063, 97] width 22 height 22
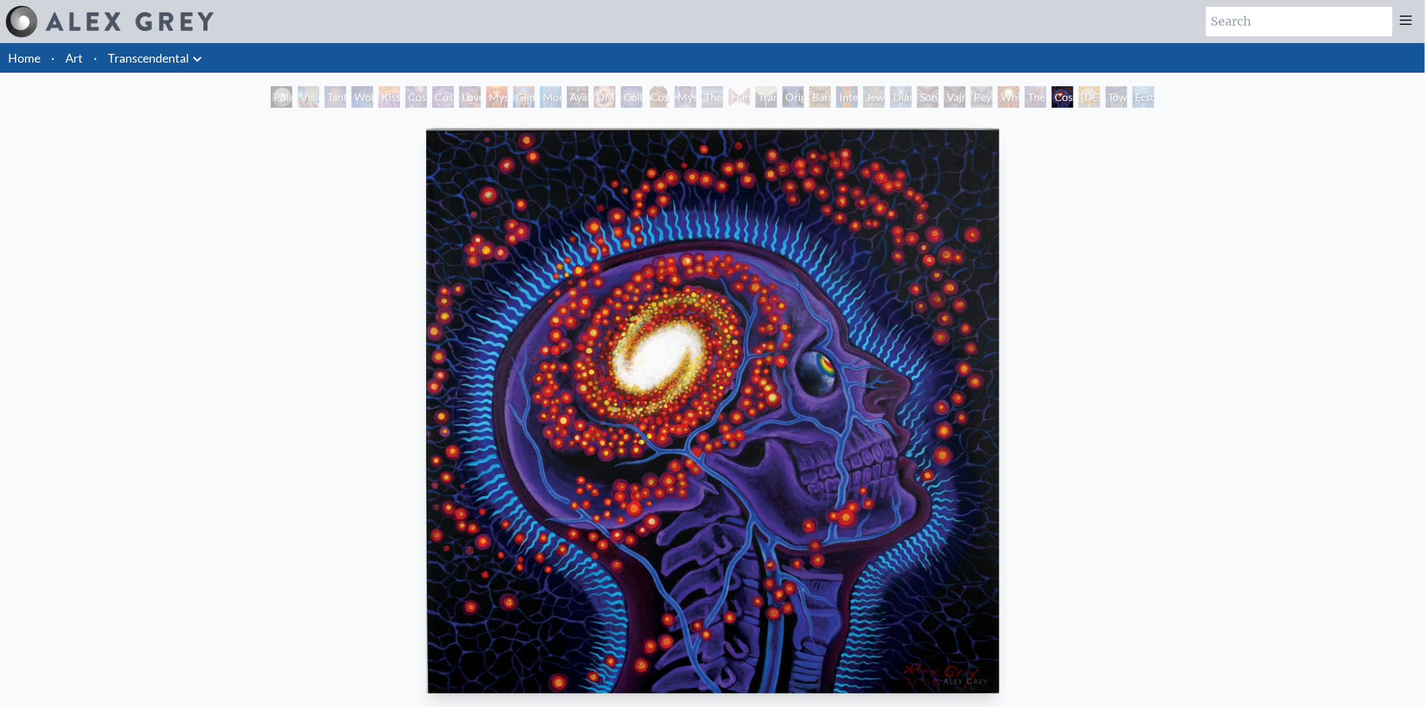
click at [1035, 106] on div "The Great Turn" at bounding box center [1036, 97] width 22 height 22
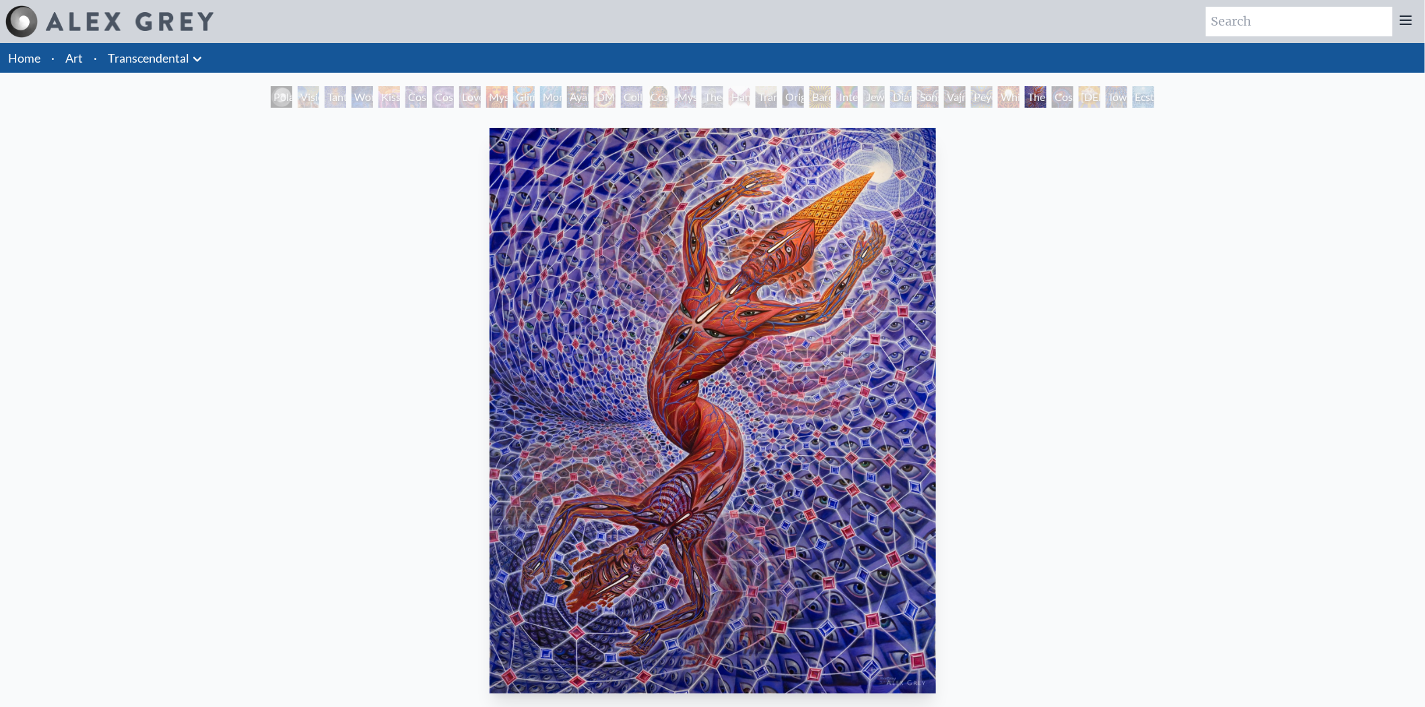
click at [1005, 106] on div "White Light" at bounding box center [1009, 97] width 22 height 22
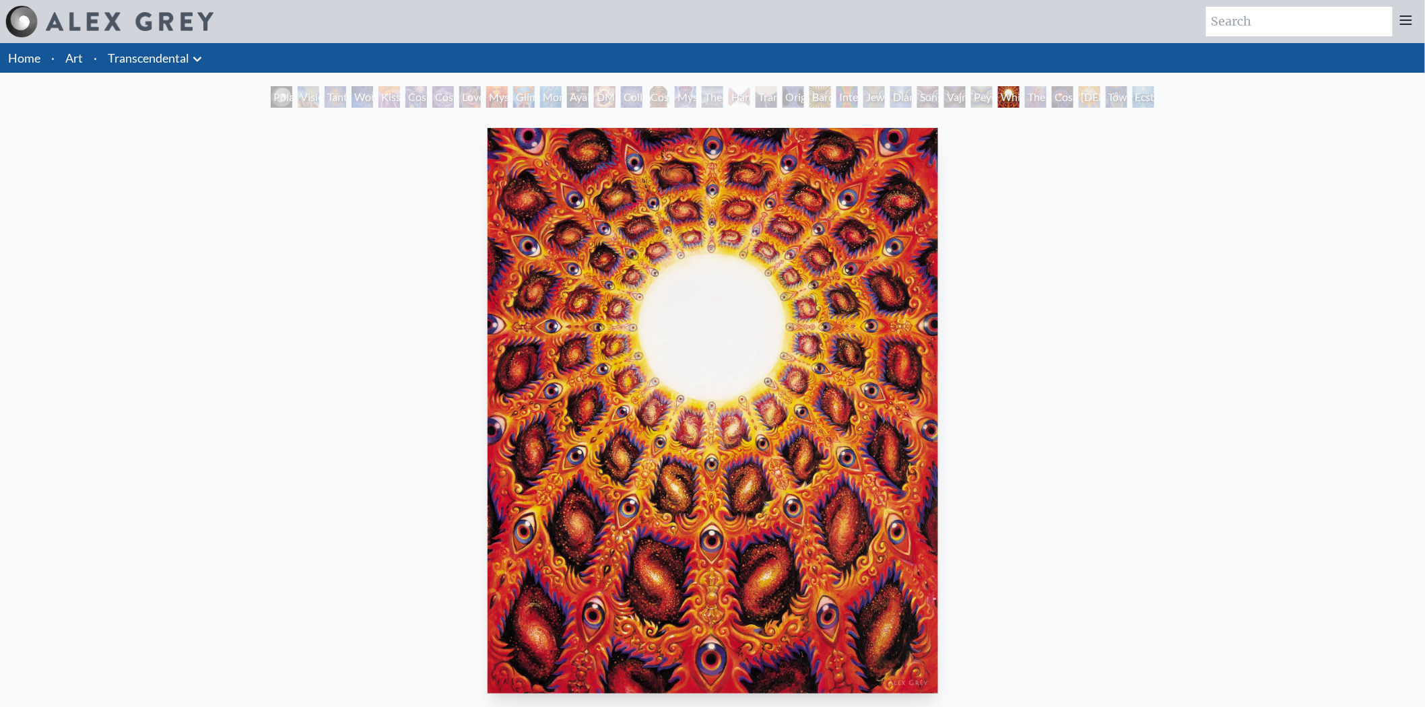
click at [981, 104] on div "Peyote Being" at bounding box center [982, 97] width 22 height 22
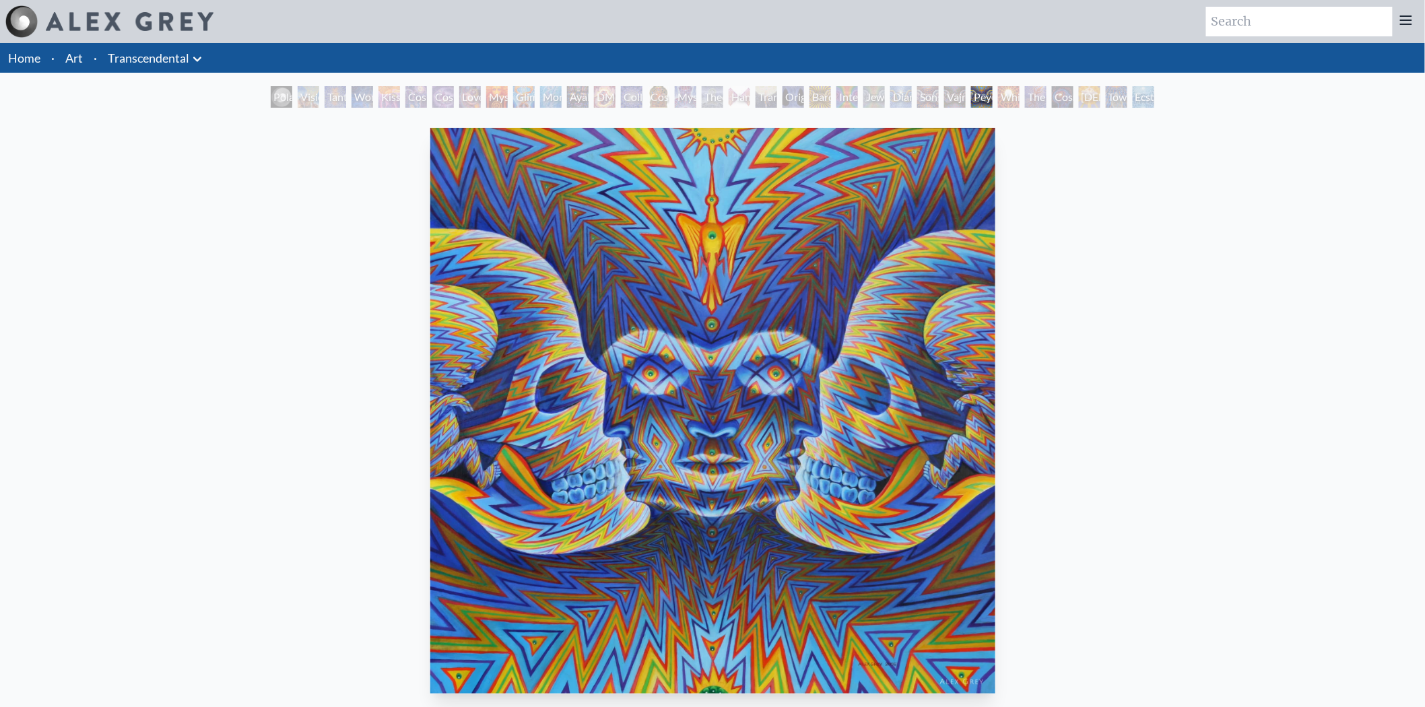
click at [765, 98] on div "Transfiguration" at bounding box center [767, 97] width 22 height 22
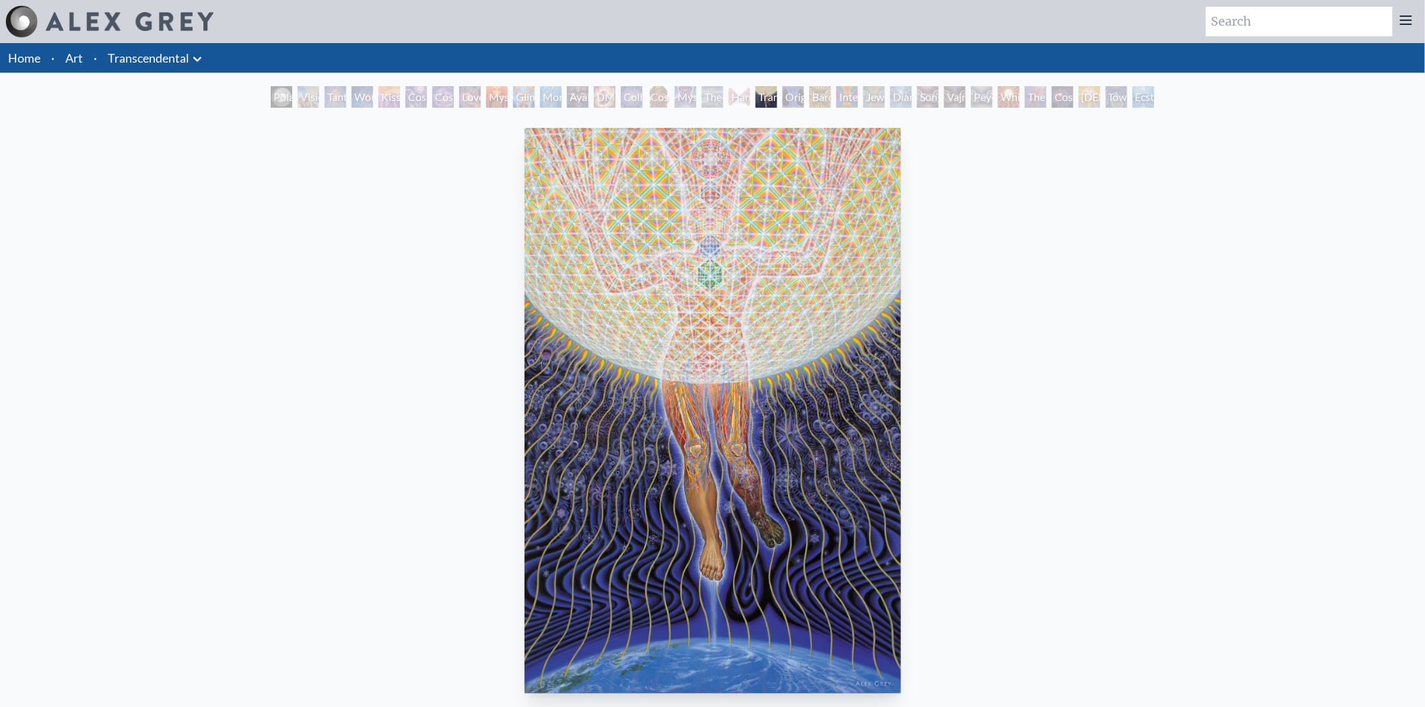
click at [939, 99] on div "Song of Vajra Being" at bounding box center [928, 97] width 22 height 22
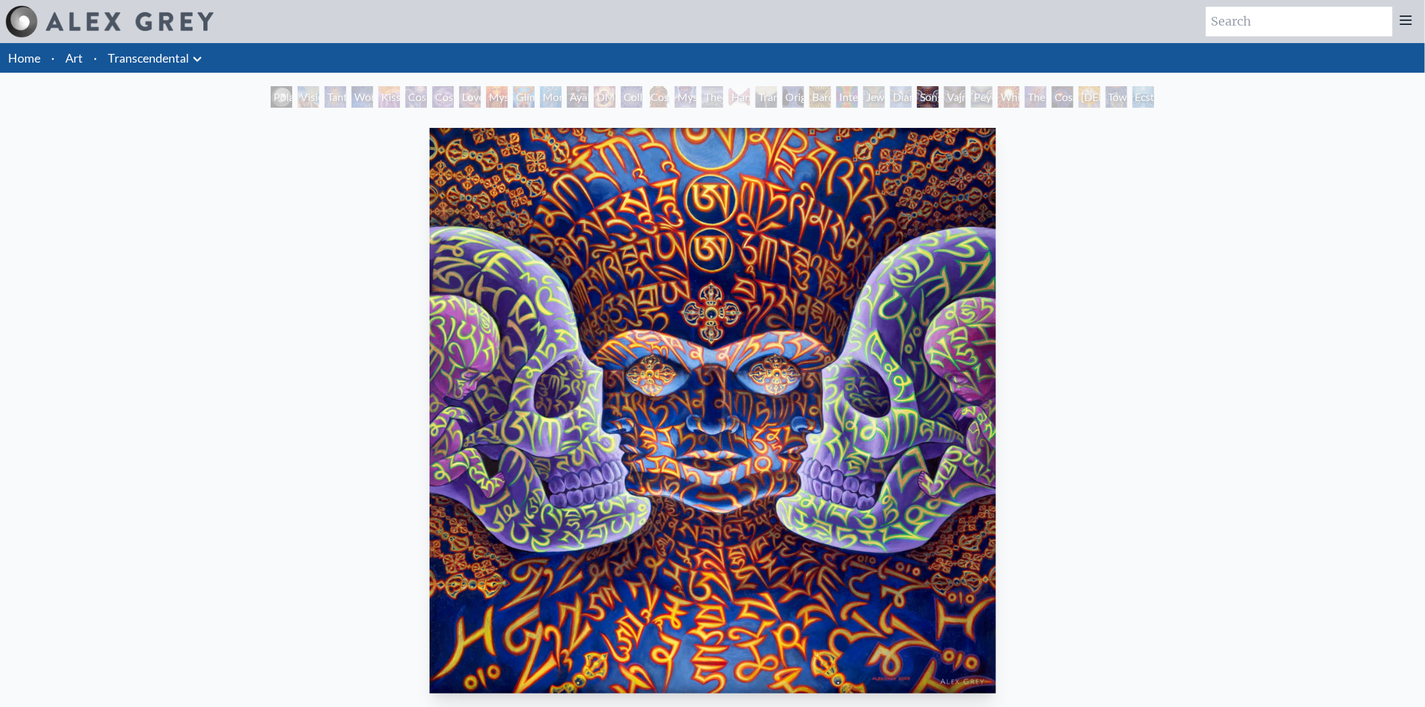
click at [898, 104] on div "Diamond Being" at bounding box center [902, 97] width 22 height 22
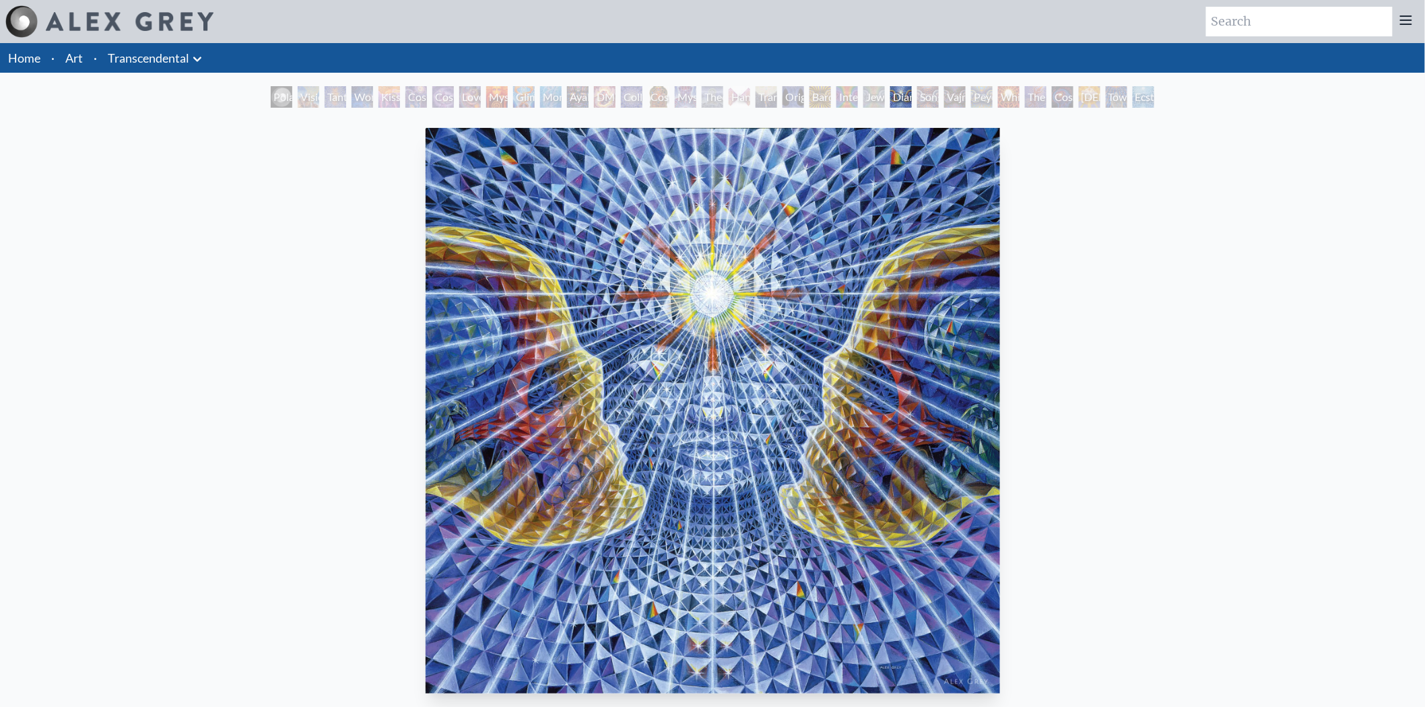
click at [729, 101] on div "Hands that See" at bounding box center [740, 97] width 22 height 22
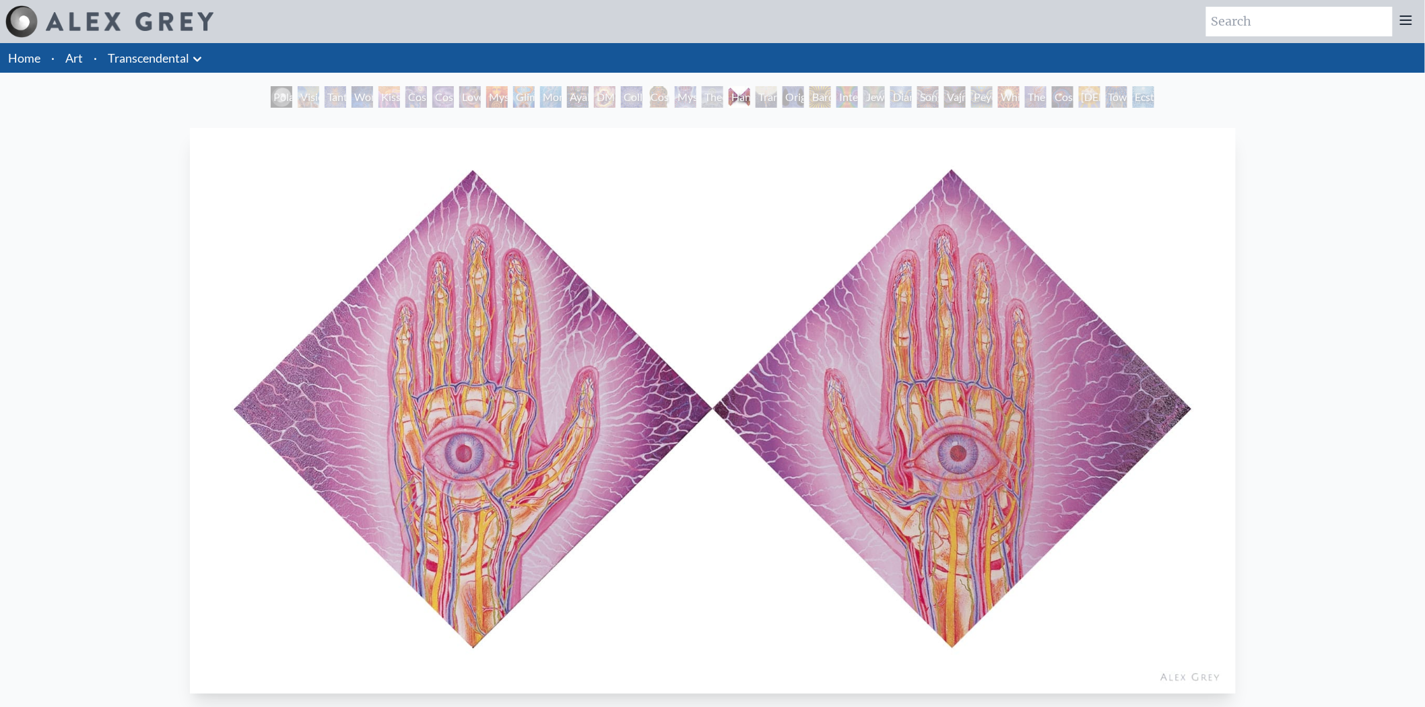
click at [573, 106] on div "Ayahuasca Visitation" at bounding box center [578, 97] width 22 height 22
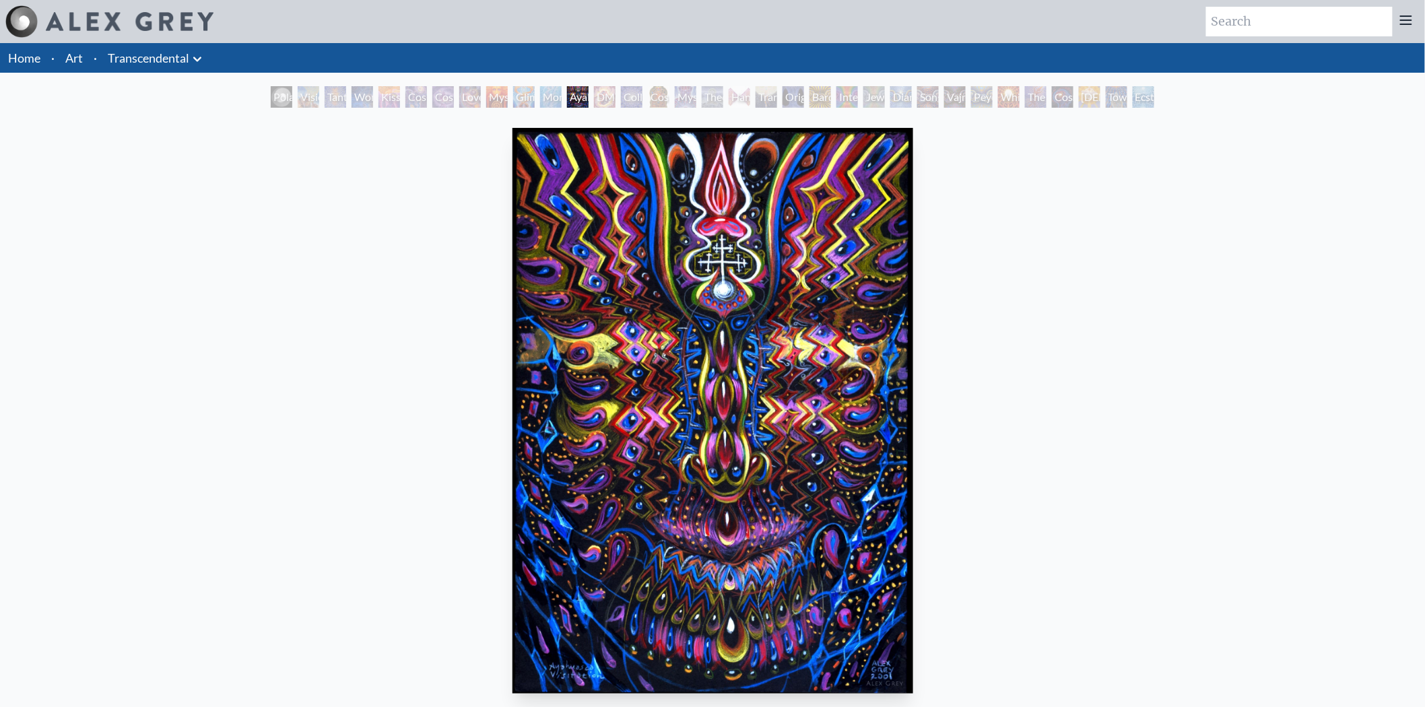
click at [459, 90] on div "Love is a Cosmic Force" at bounding box center [470, 97] width 22 height 22
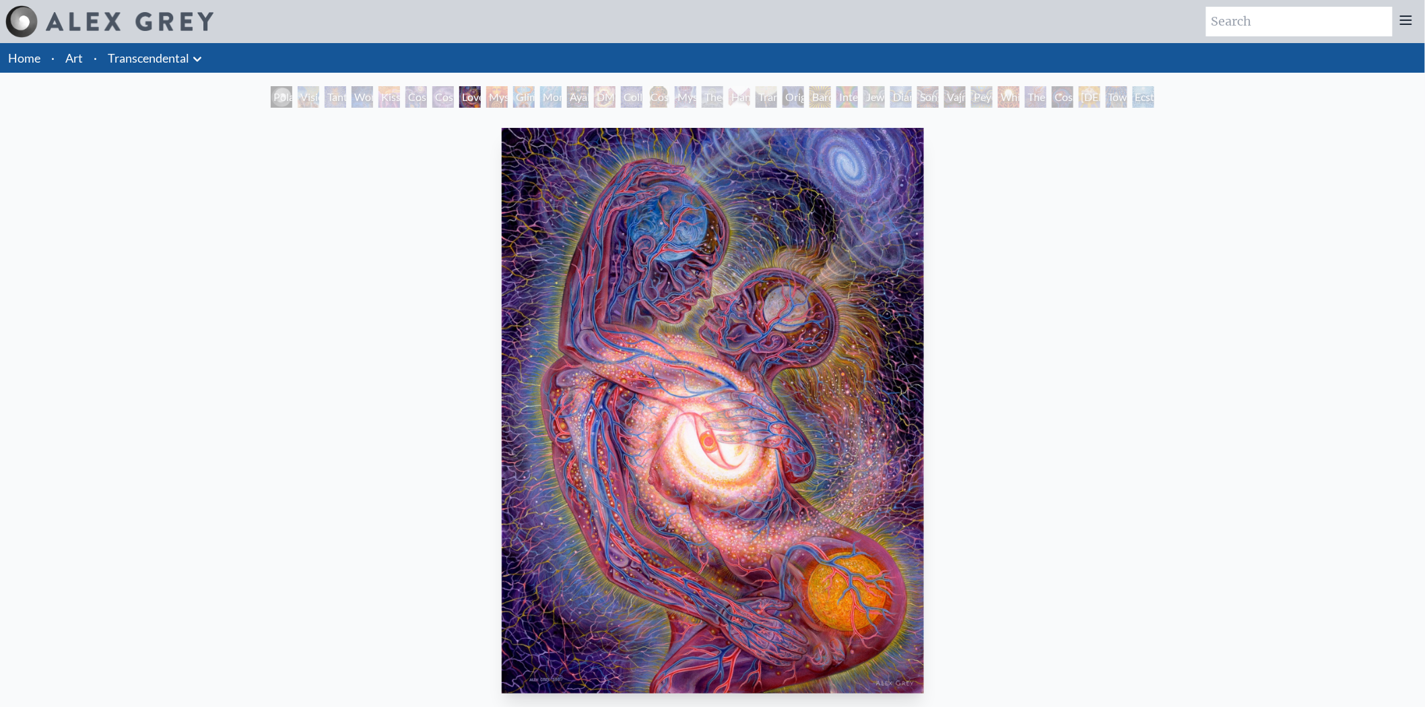
click at [542, 99] on div "Monochord" at bounding box center [551, 97] width 22 height 22
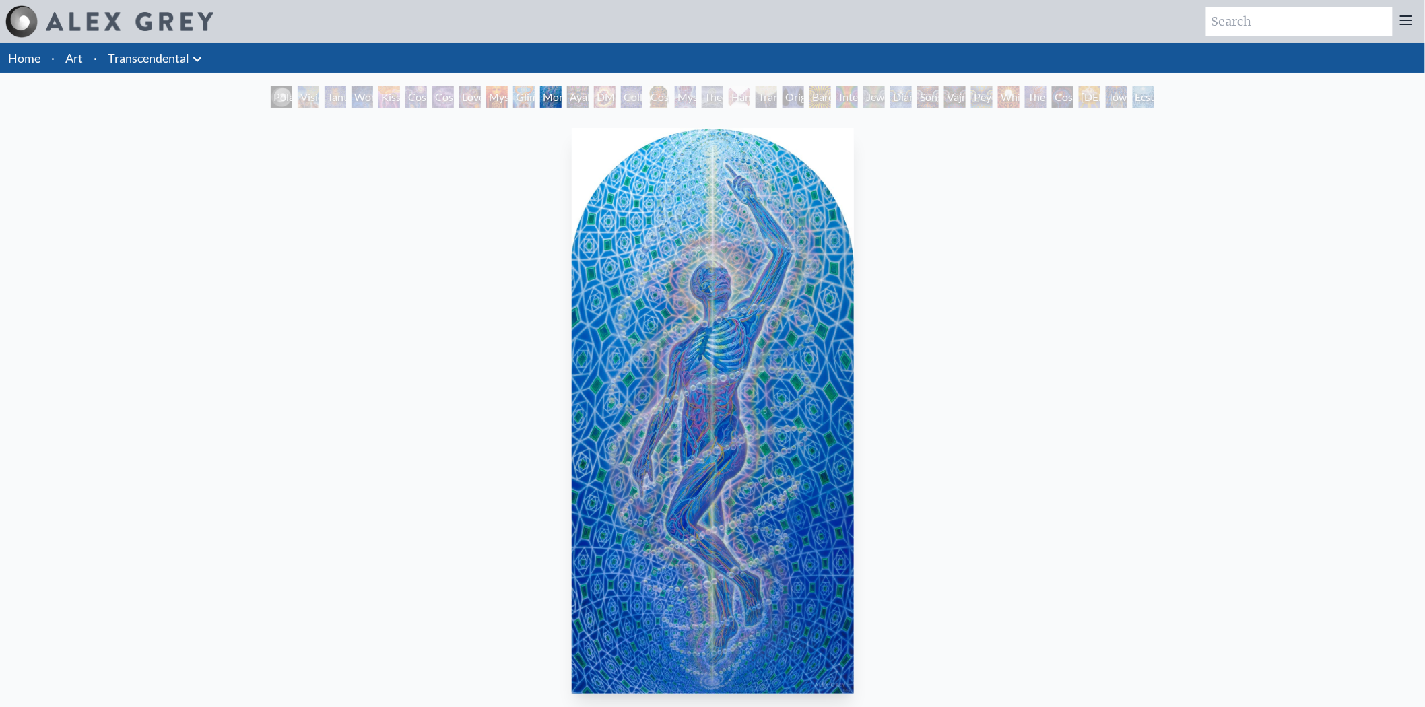
click at [132, 63] on link "Transcendental" at bounding box center [149, 58] width 82 height 19
